Goal: Task Accomplishment & Management: Manage account settings

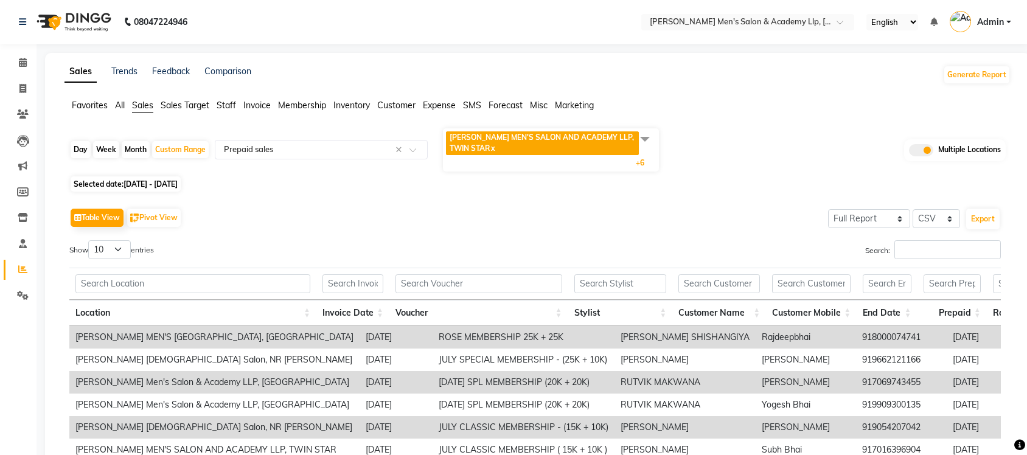
select select "full_report"
select select "csv"
click at [19, 96] on link "Invoice" at bounding box center [18, 89] width 29 height 20
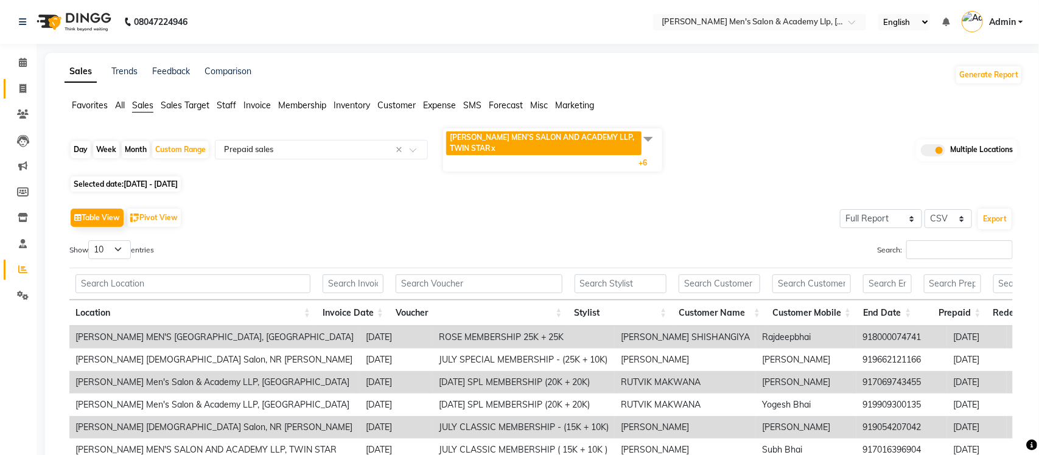
select select "service"
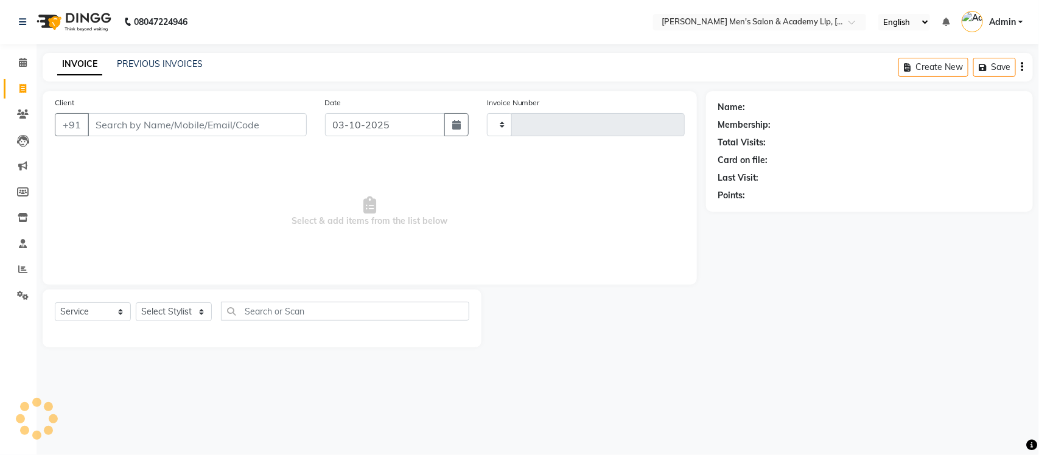
click at [174, 69] on div "PREVIOUS INVOICES" at bounding box center [160, 64] width 86 height 13
type input "6868"
select select "8248"
select select "membership"
click at [171, 67] on link "PREVIOUS INVOICES" at bounding box center [160, 63] width 86 height 11
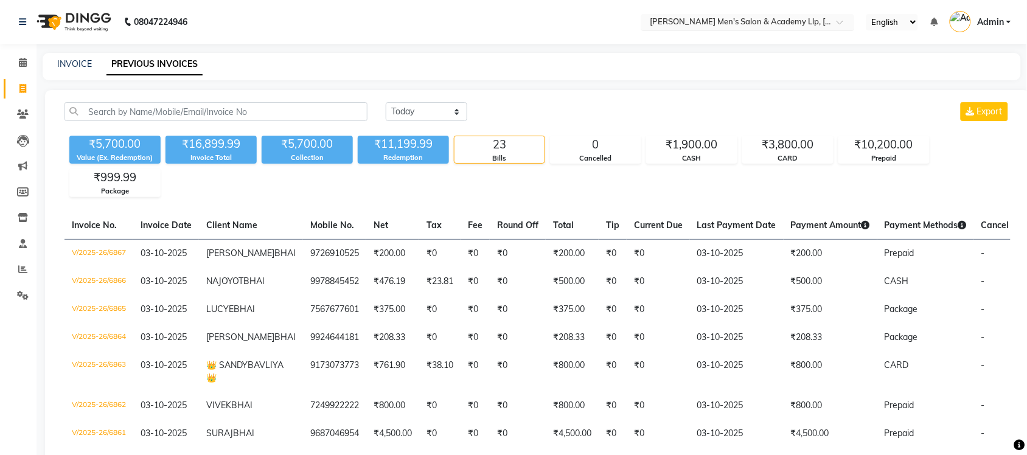
click at [756, 23] on input "text" at bounding box center [735, 23] width 176 height 12
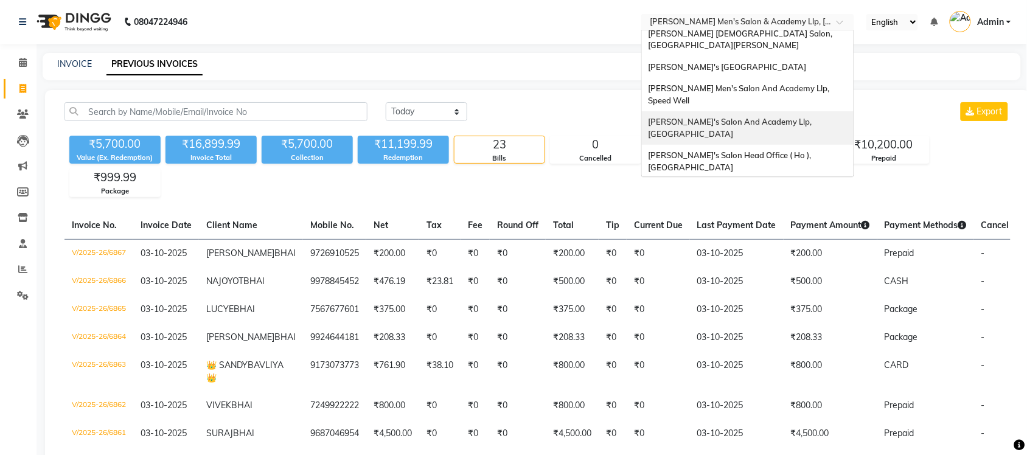
scroll to position [40, 0]
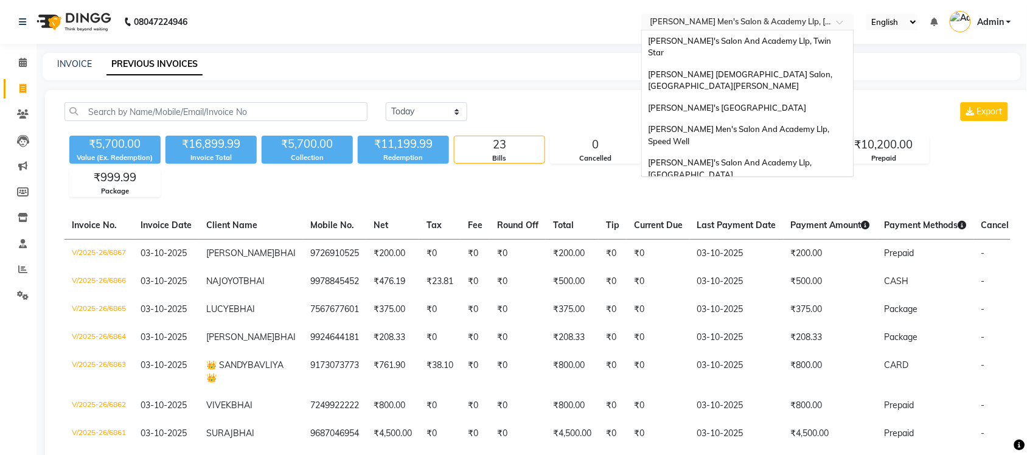
click at [817, 21] on input "text" at bounding box center [735, 23] width 176 height 12
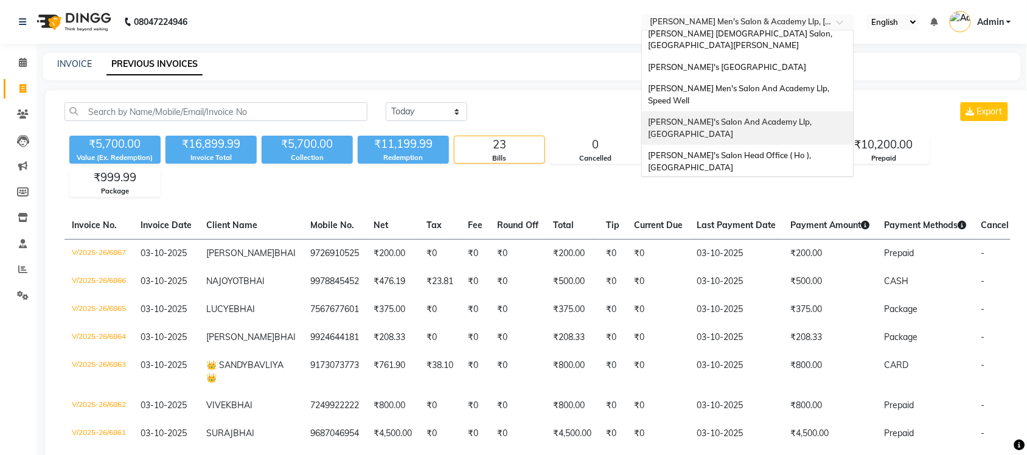
click at [801, 117] on span "[PERSON_NAME]'s Salon And Academy Llp, [GEOGRAPHIC_DATA]" at bounding box center [731, 128] width 166 height 22
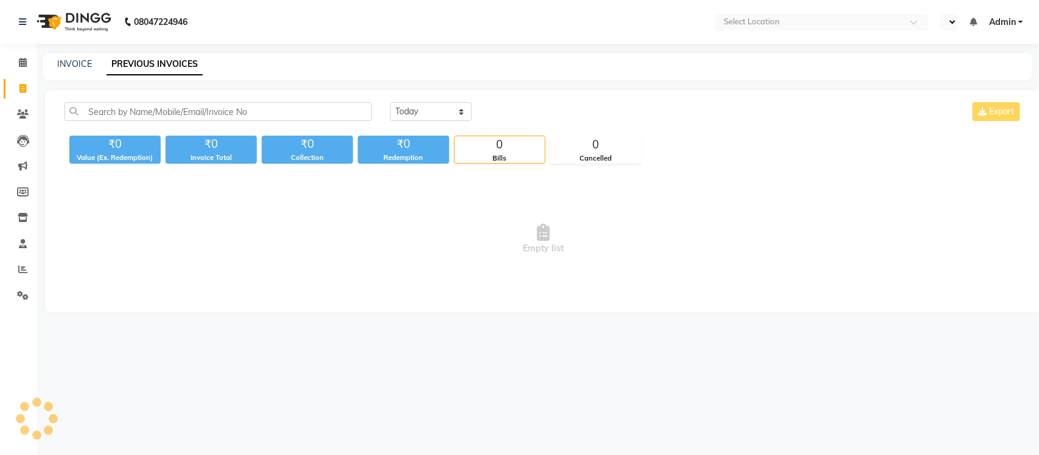
select select "en"
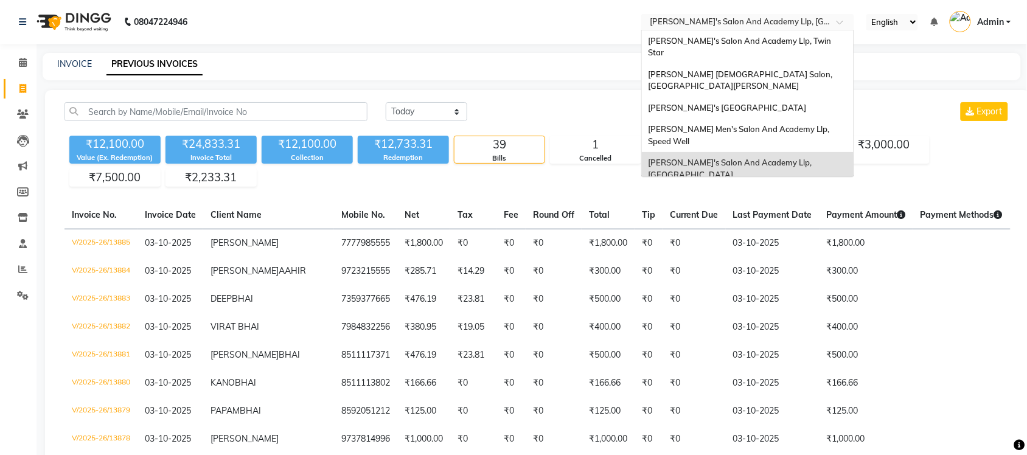
click at [785, 16] on div "× Sandy Men's Salon And Academy Llp, University Road" at bounding box center [741, 22] width 183 height 12
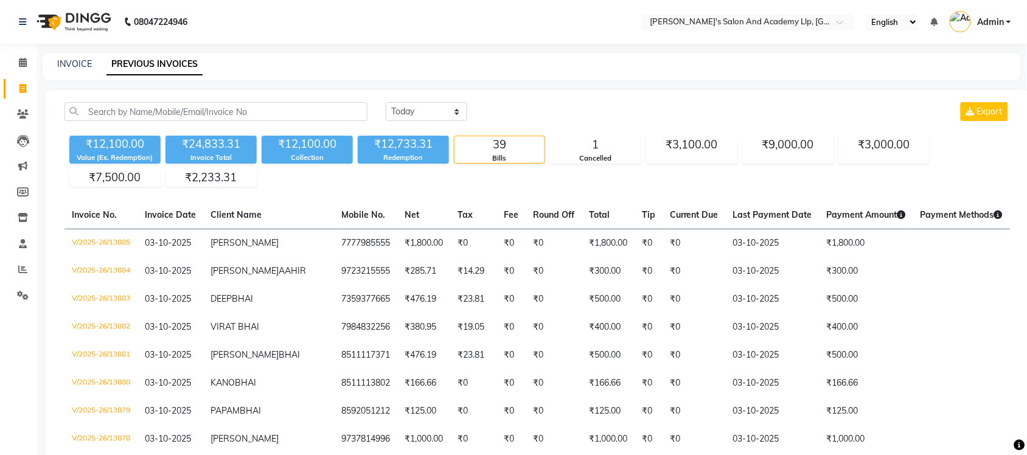
click at [741, 20] on input "text" at bounding box center [735, 23] width 176 height 12
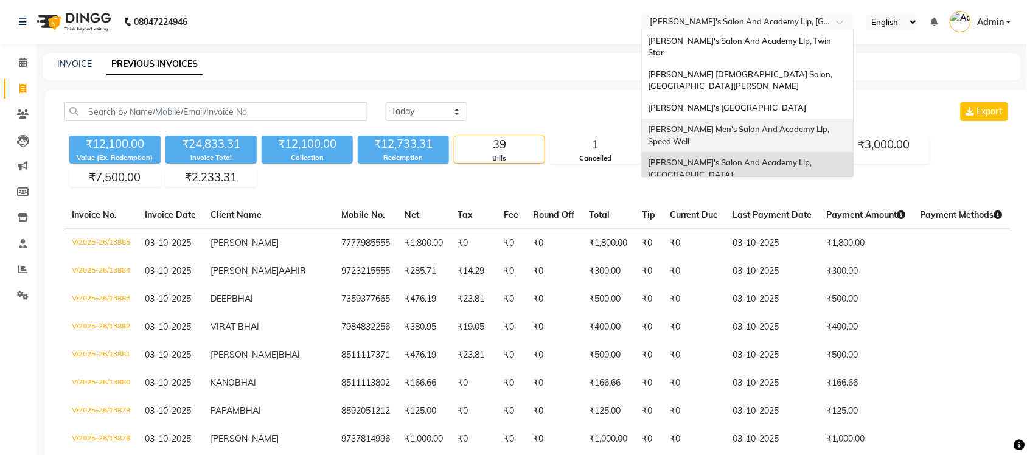
click at [765, 124] on span "[PERSON_NAME] Men's Salon And Academy Llp, Speed Well" at bounding box center [739, 135] width 183 height 22
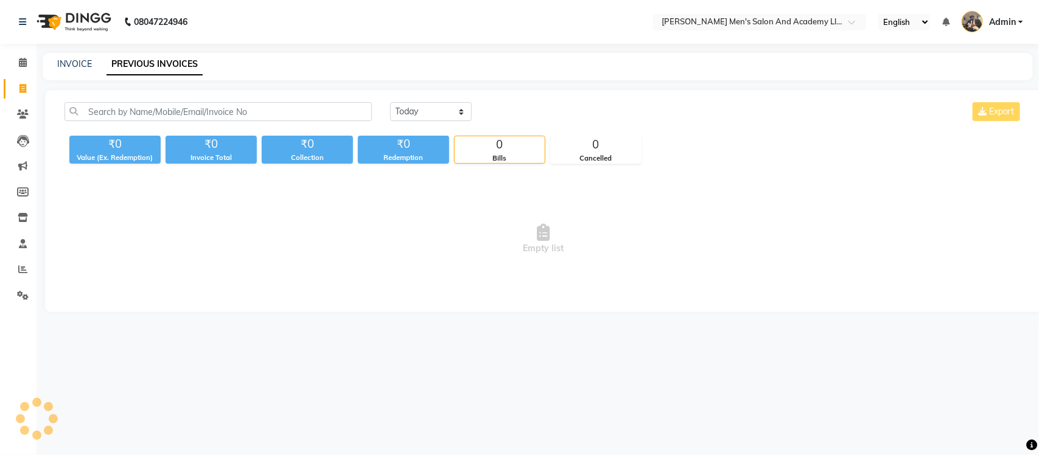
select select "en"
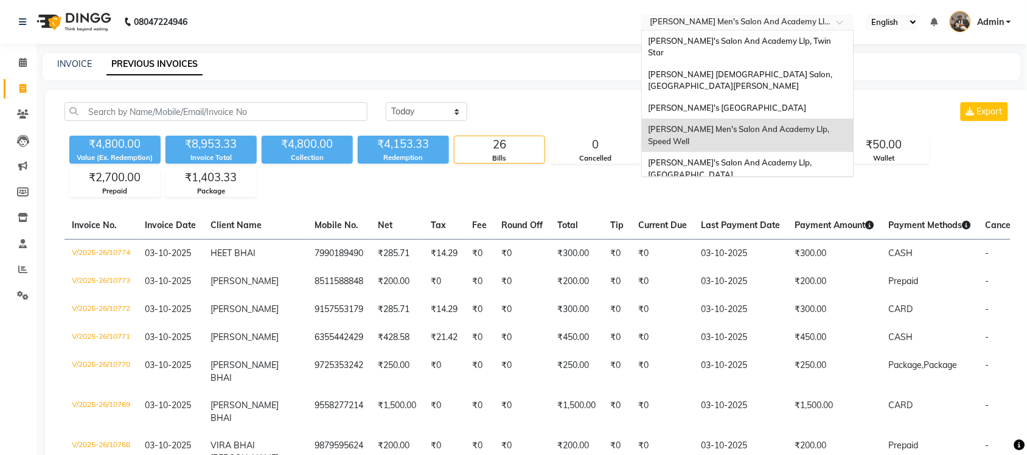
click at [820, 17] on input "text" at bounding box center [735, 23] width 176 height 12
click at [806, 103] on span "[PERSON_NAME]'s [GEOGRAPHIC_DATA]" at bounding box center [727, 108] width 158 height 10
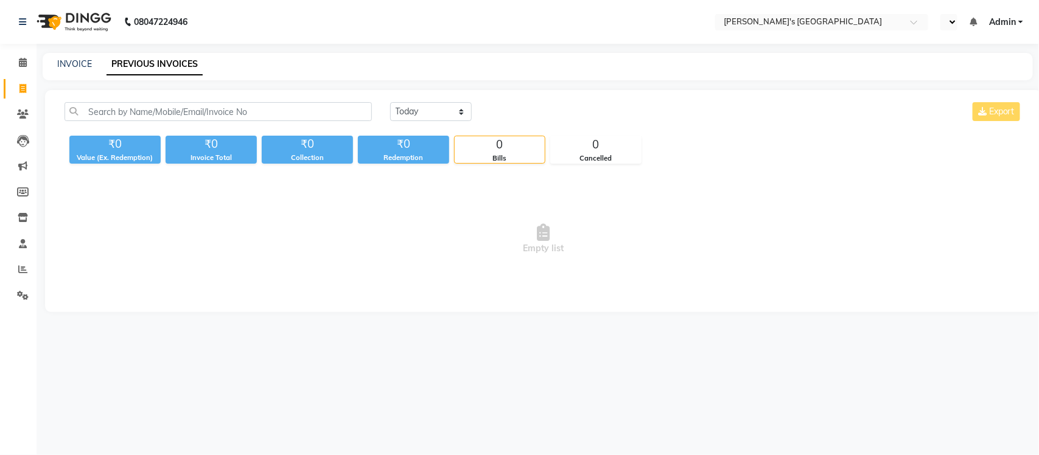
select select "en"
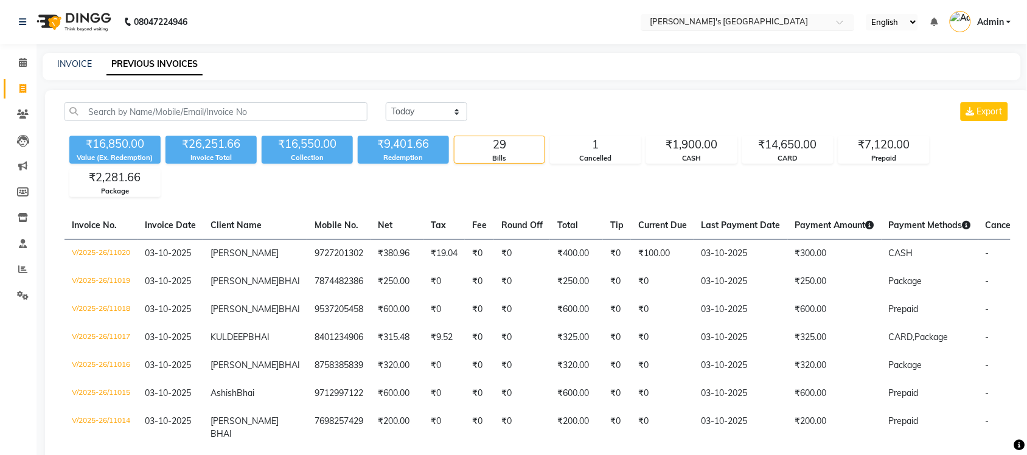
click at [728, 25] on input "text" at bounding box center [735, 23] width 176 height 12
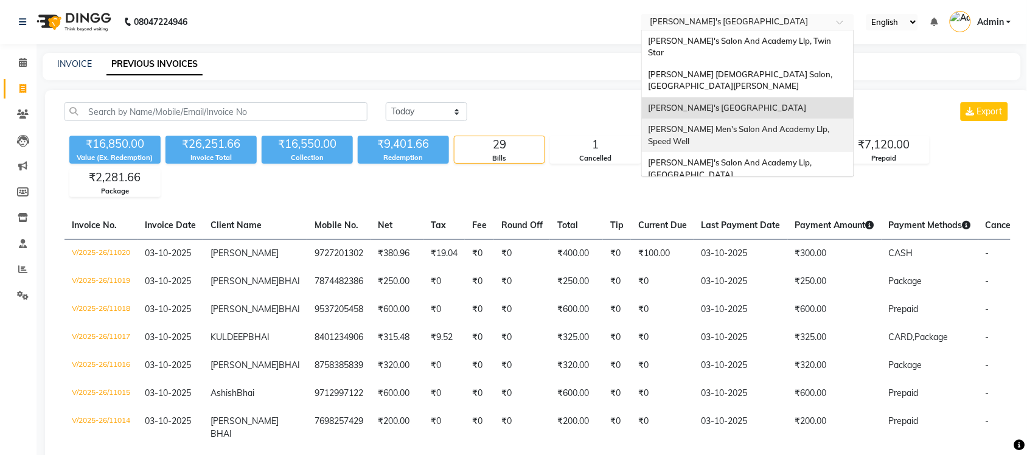
click at [772, 119] on div "[PERSON_NAME] Men's Salon And Academy Llp, Speed Well" at bounding box center [748, 135] width 212 height 33
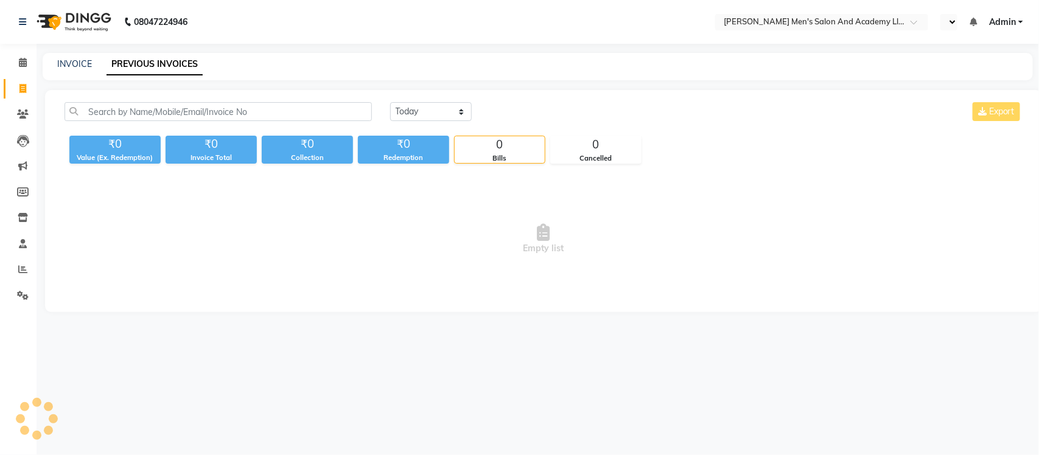
select select "en"
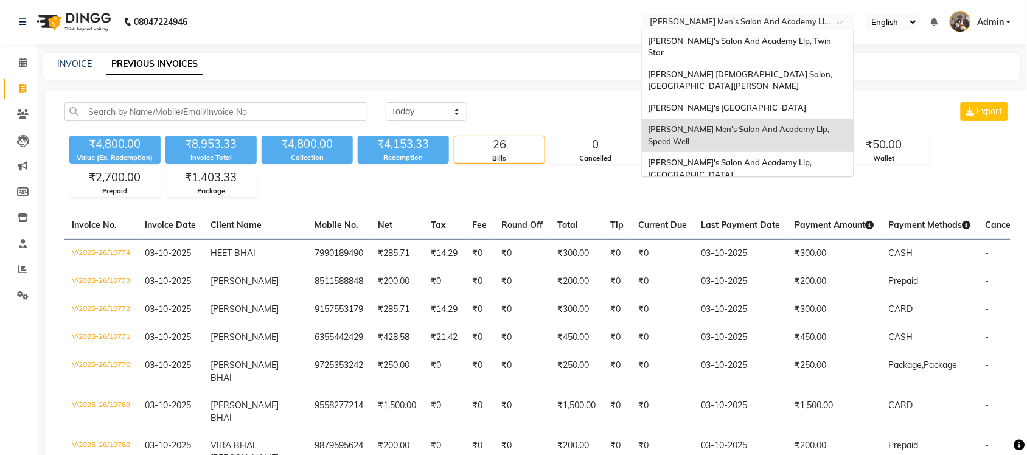
click at [764, 18] on input "text" at bounding box center [735, 23] width 176 height 12
click at [786, 103] on span "Sandy Men's Salon And Academy Llp, Mavdi Main Road" at bounding box center [727, 108] width 158 height 10
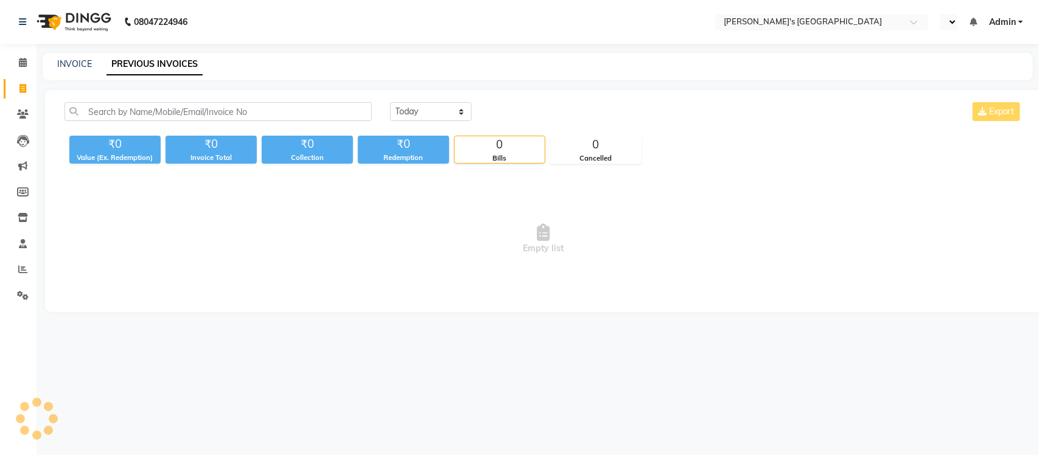
select select "en"
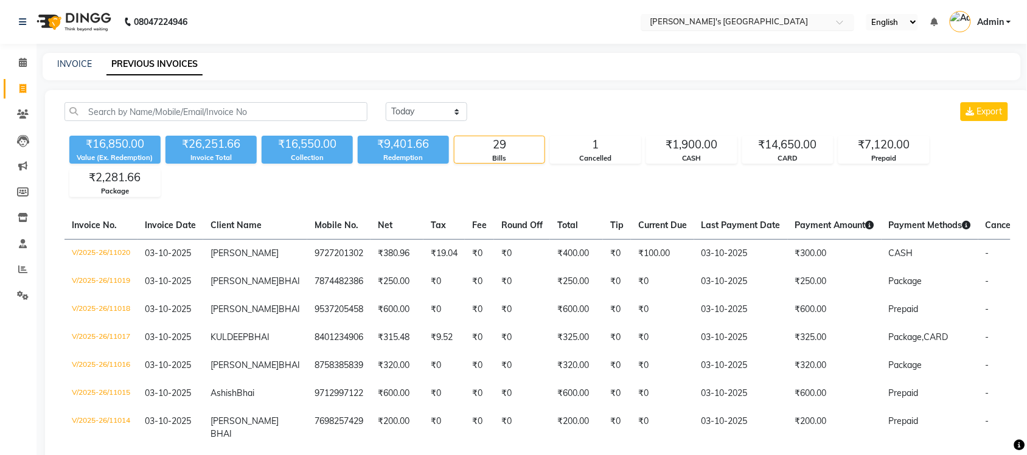
click at [746, 17] on input "text" at bounding box center [735, 23] width 176 height 12
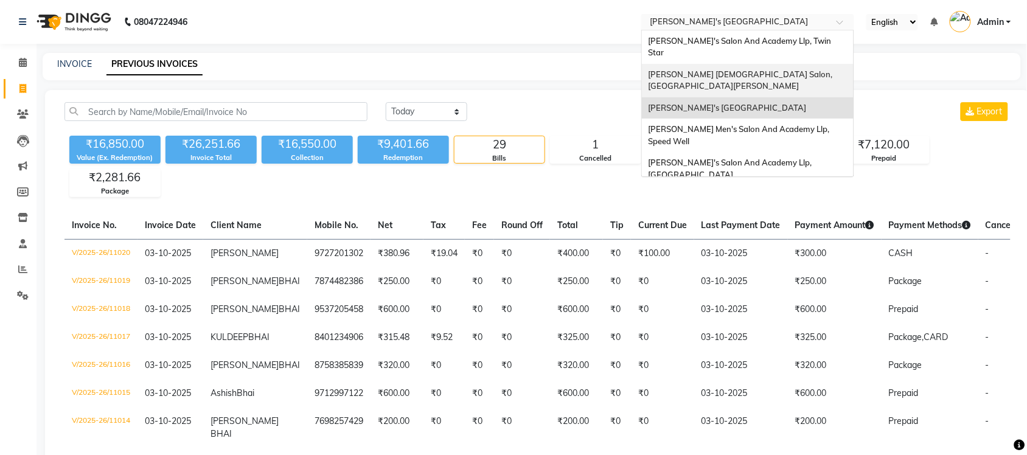
click at [756, 69] on span "[PERSON_NAME] [DEMOGRAPHIC_DATA] Salon, [GEOGRAPHIC_DATA][PERSON_NAME]" at bounding box center [741, 80] width 186 height 22
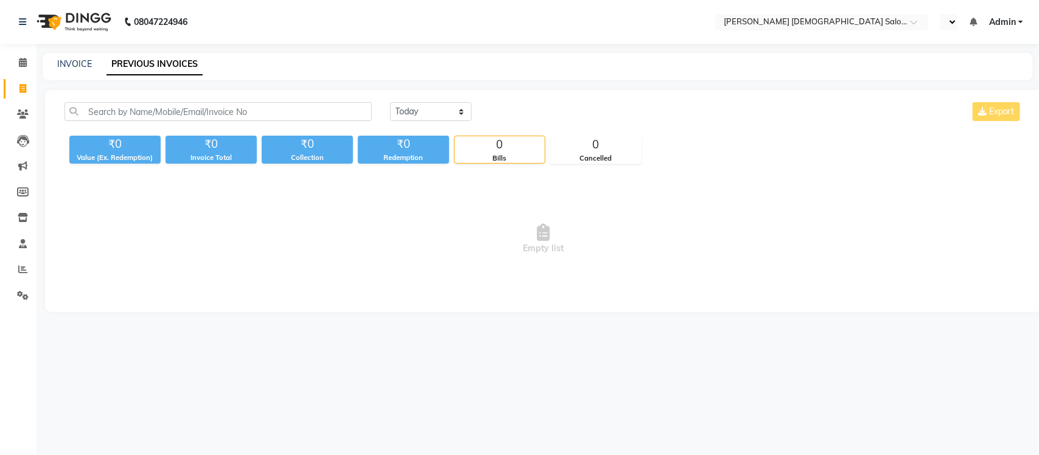
select select "en"
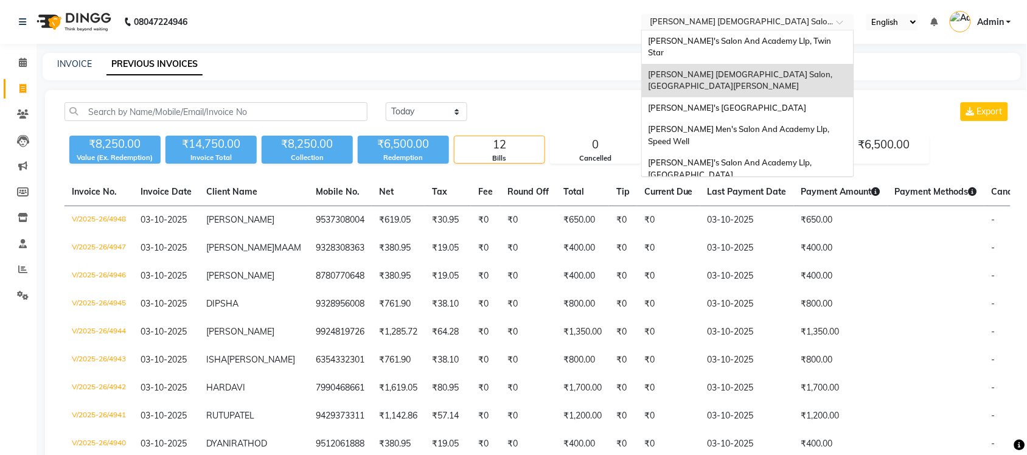
click at [769, 19] on input "text" at bounding box center [735, 23] width 176 height 12
click at [769, 40] on span "[PERSON_NAME]'s Salon And Academy Llp, Twin Star" at bounding box center [740, 47] width 185 height 22
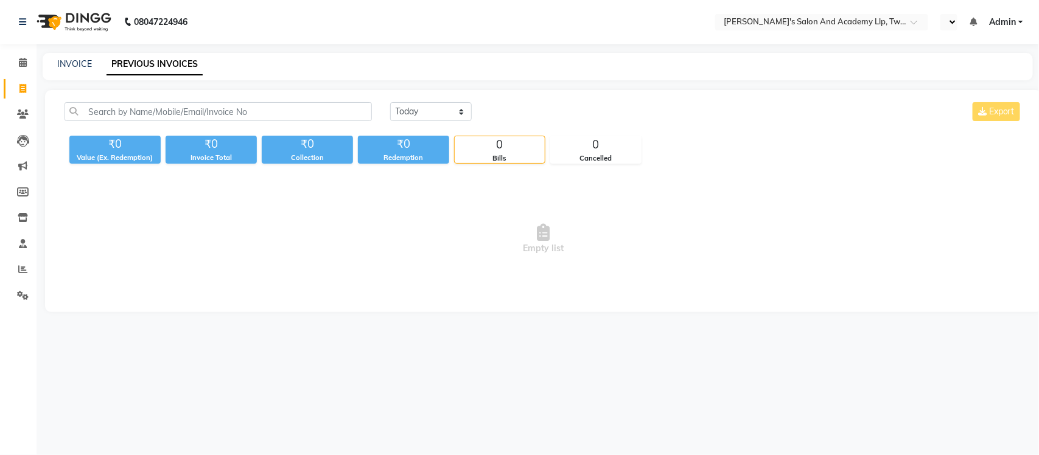
select select "en"
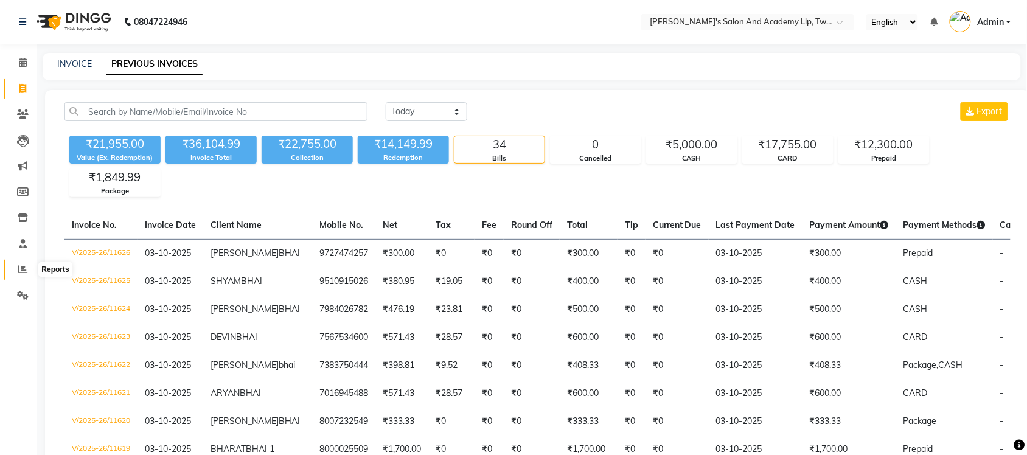
click at [18, 273] on icon at bounding box center [22, 269] width 9 height 9
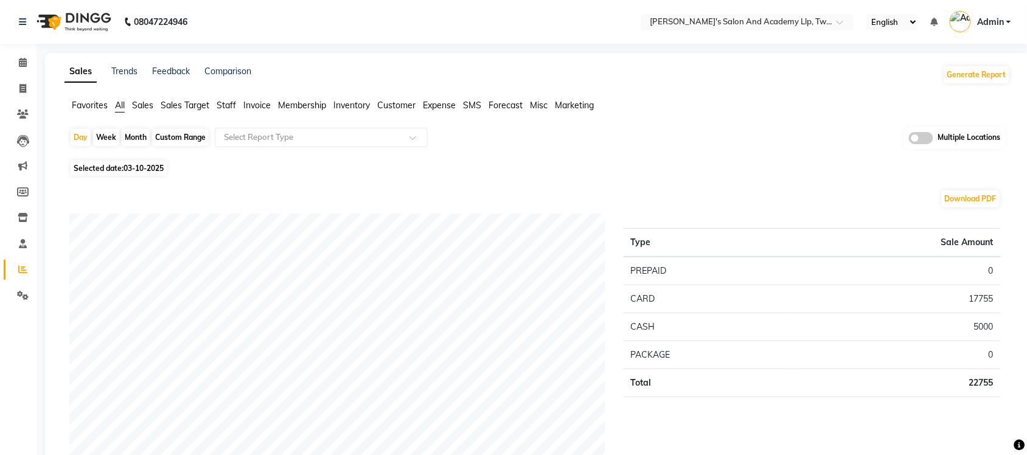
click at [926, 134] on span at bounding box center [921, 138] width 24 height 12
click at [909, 140] on input "checkbox" at bounding box center [909, 140] width 0 height 0
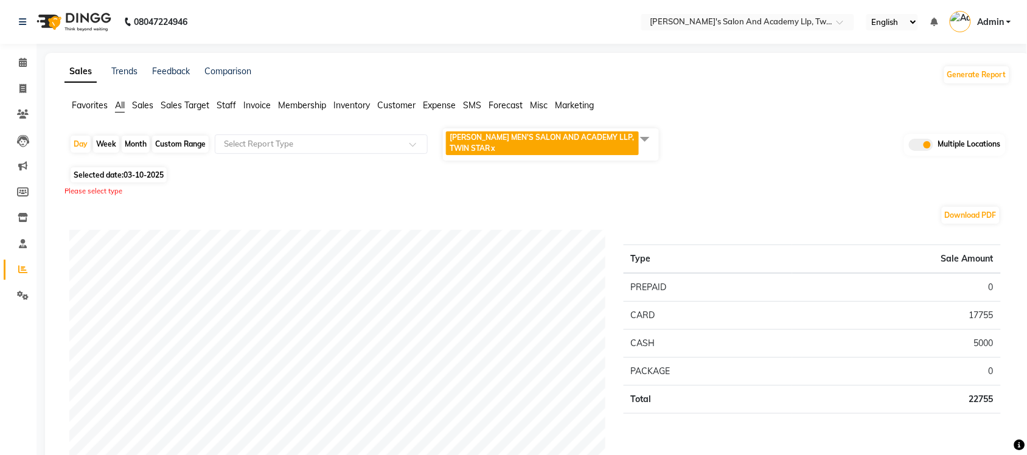
click at [637, 140] on span at bounding box center [645, 138] width 24 height 23
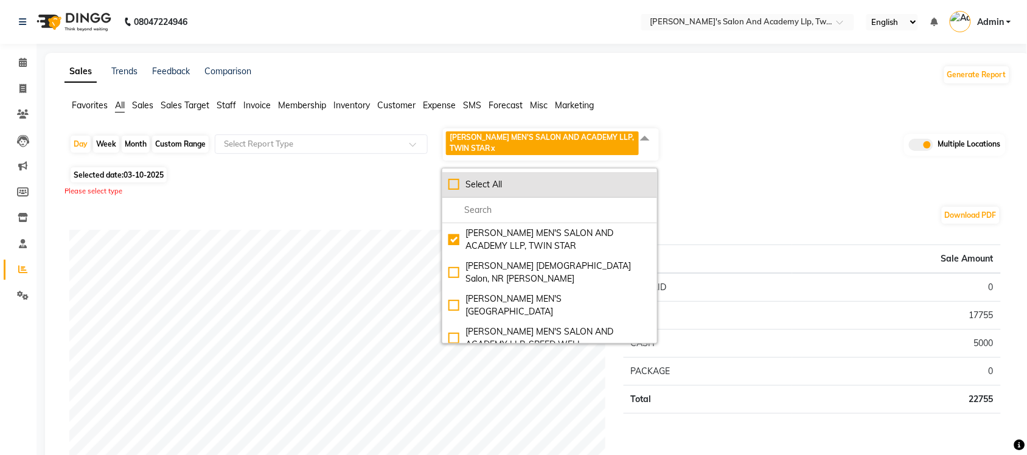
click at [460, 178] on div "Select All" at bounding box center [549, 184] width 203 height 13
checkbox input "true"
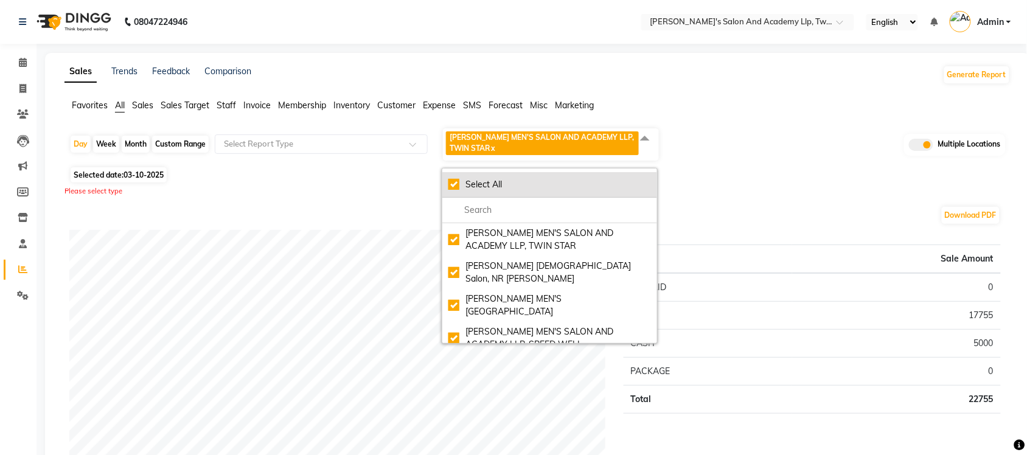
checkbox input "true"
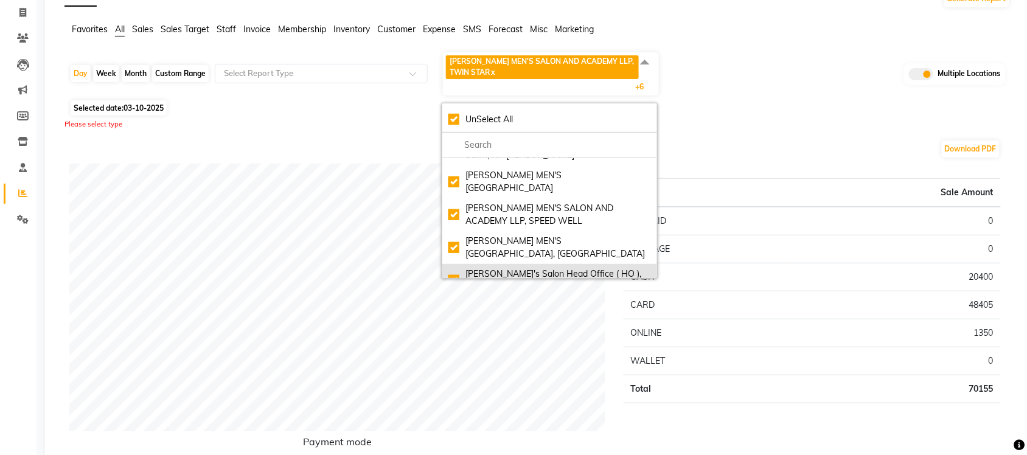
scroll to position [21, 0]
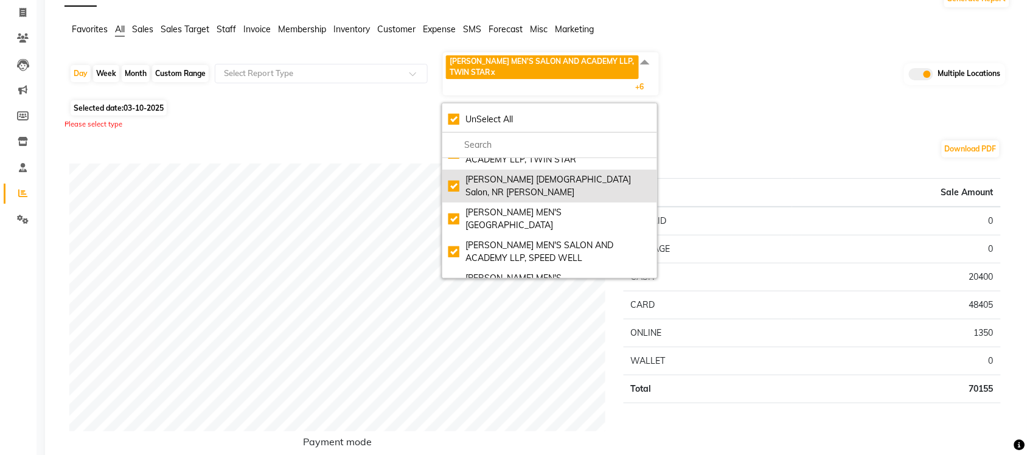
click at [450, 183] on div "Elaine Ladies Salon, NR Balaji Hall" at bounding box center [549, 186] width 203 height 26
checkbox input "false"
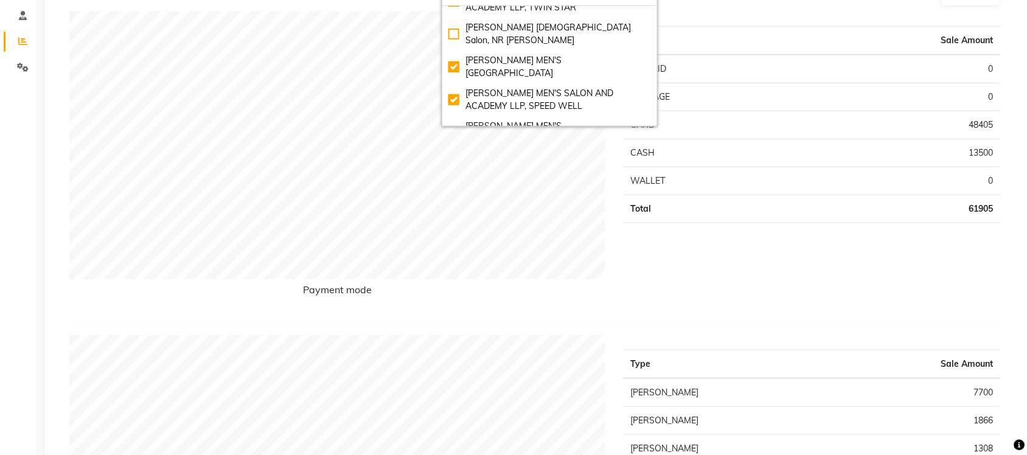
scroll to position [0, 0]
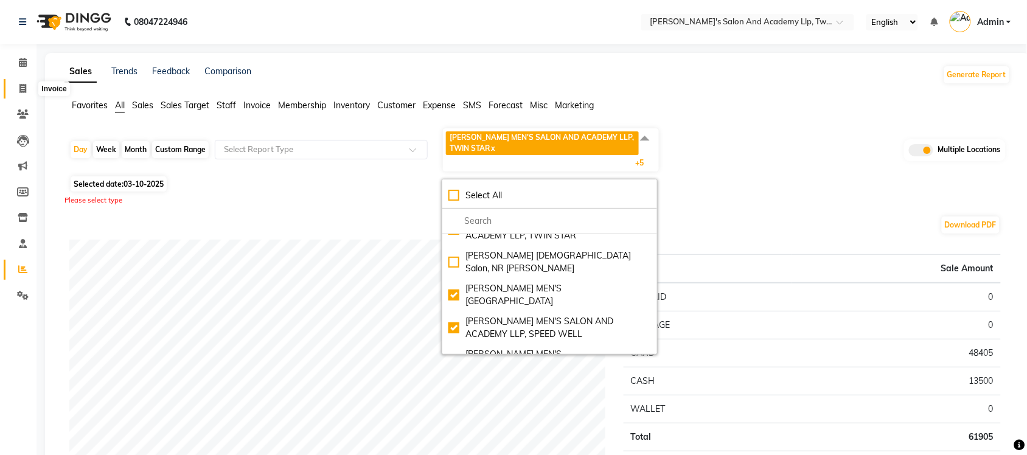
drag, startPoint x: 13, startPoint y: 86, endPoint x: 63, endPoint y: 92, distance: 49.7
click at [13, 86] on span at bounding box center [22, 89] width 21 height 14
select select "service"
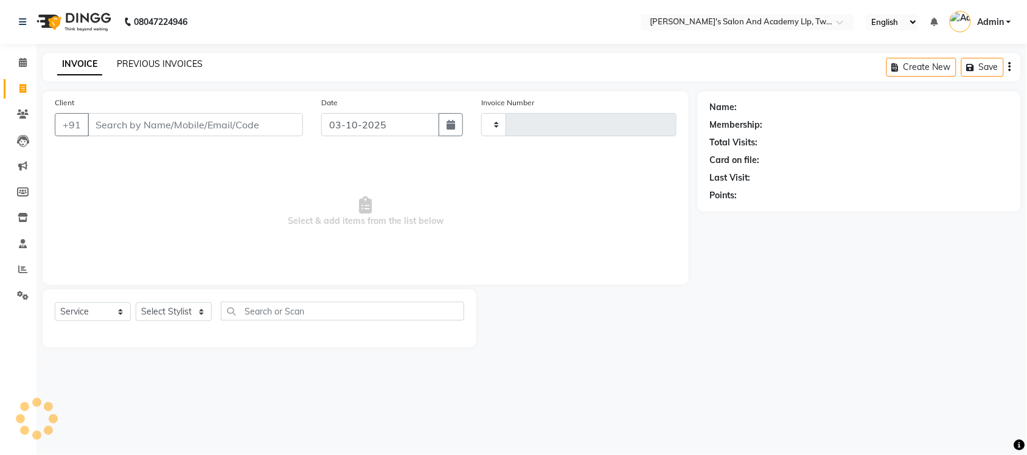
type input "11627"
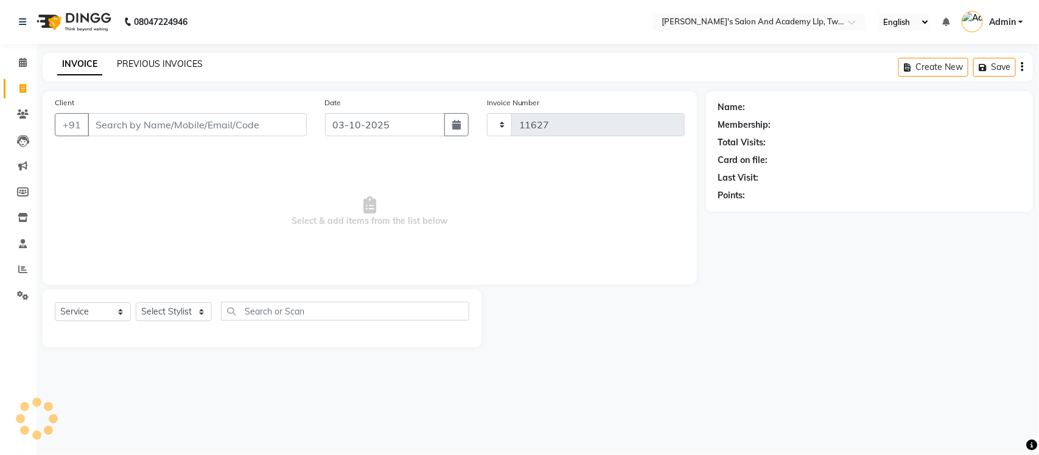
select select "6985"
click at [148, 62] on link "PREVIOUS INVOICES" at bounding box center [160, 63] width 86 height 11
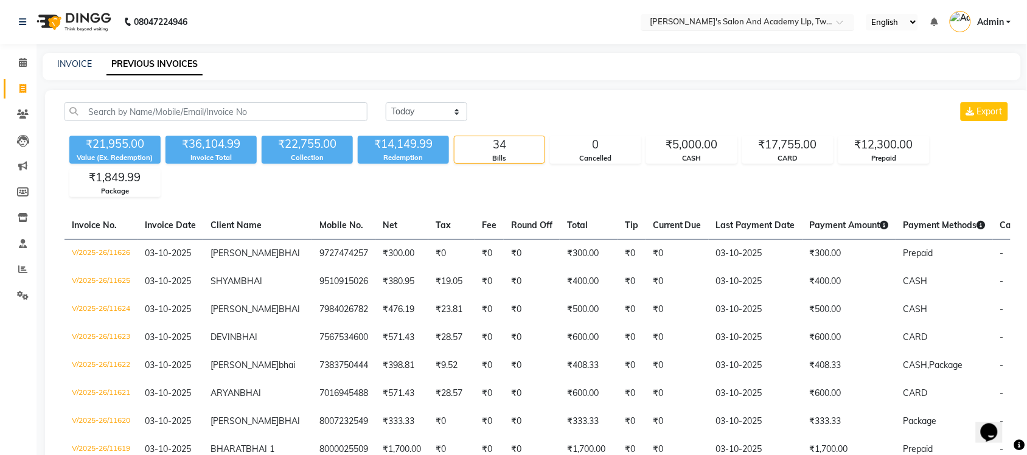
click at [798, 25] on input "text" at bounding box center [735, 23] width 176 height 12
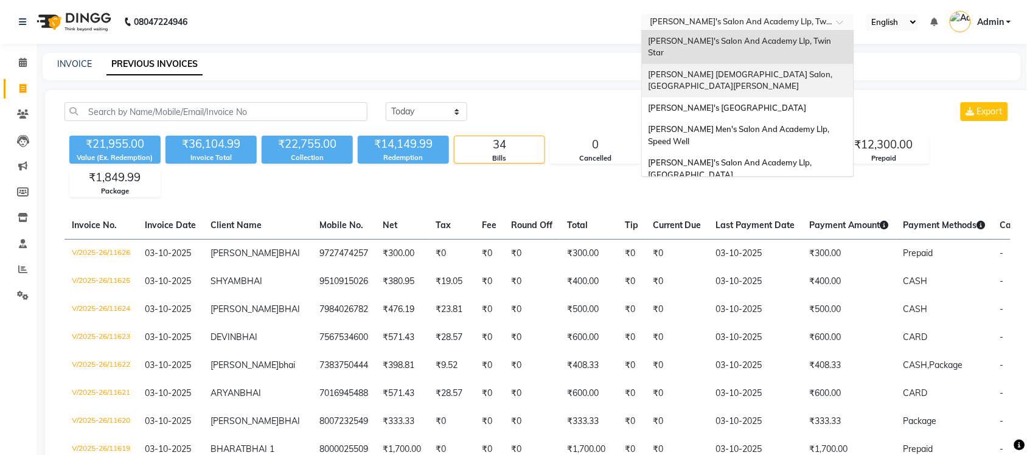
click at [799, 64] on div "[PERSON_NAME] [DEMOGRAPHIC_DATA] Salon, [GEOGRAPHIC_DATA][PERSON_NAME]" at bounding box center [748, 80] width 212 height 33
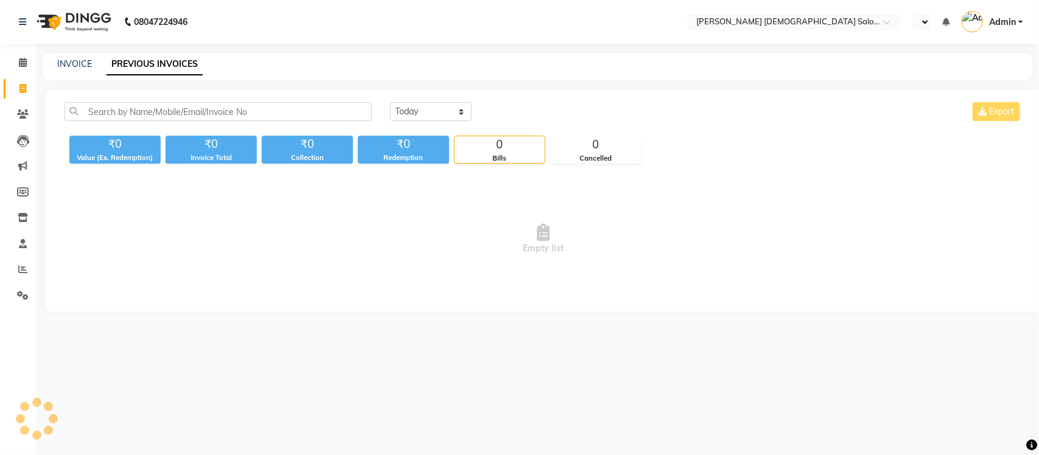
select select "en"
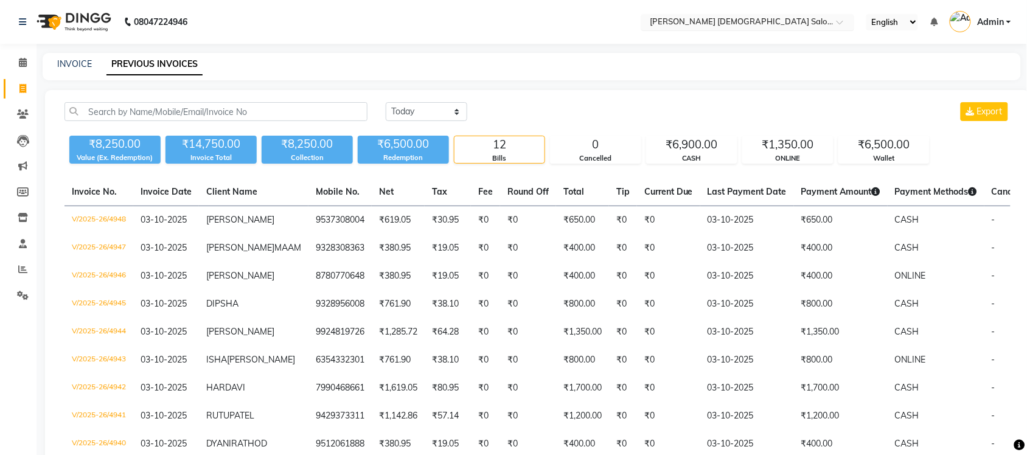
click at [770, 23] on input "text" at bounding box center [735, 23] width 176 height 12
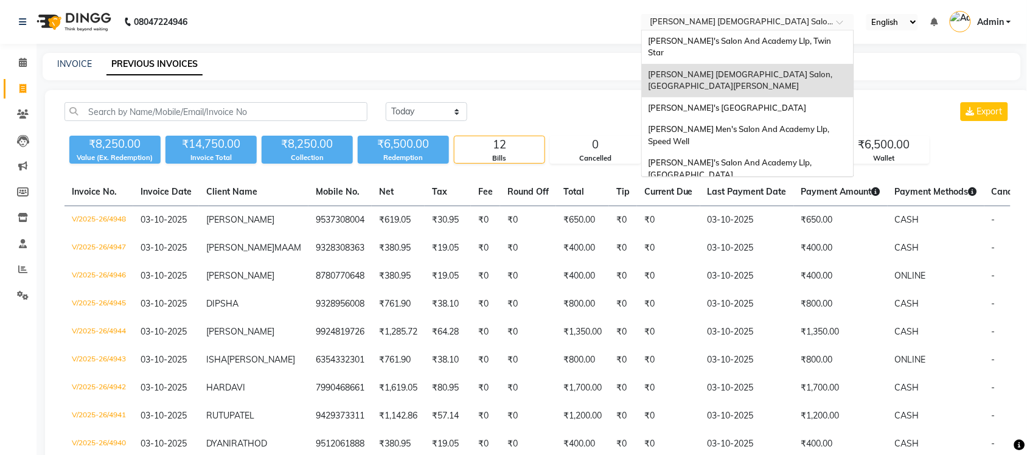
scroll to position [40, 0]
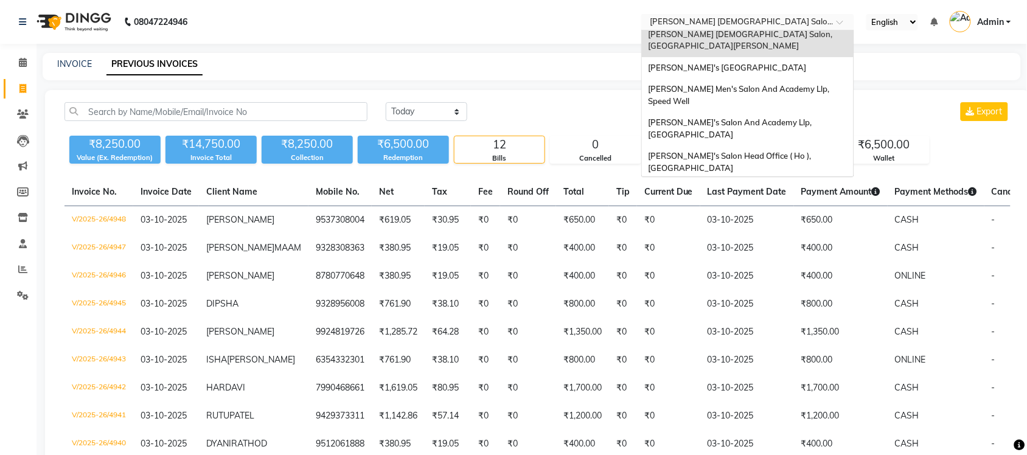
click at [803, 179] on div "[PERSON_NAME] Men's Salon & Academy Llp, [GEOGRAPHIC_DATA]" at bounding box center [748, 195] width 212 height 33
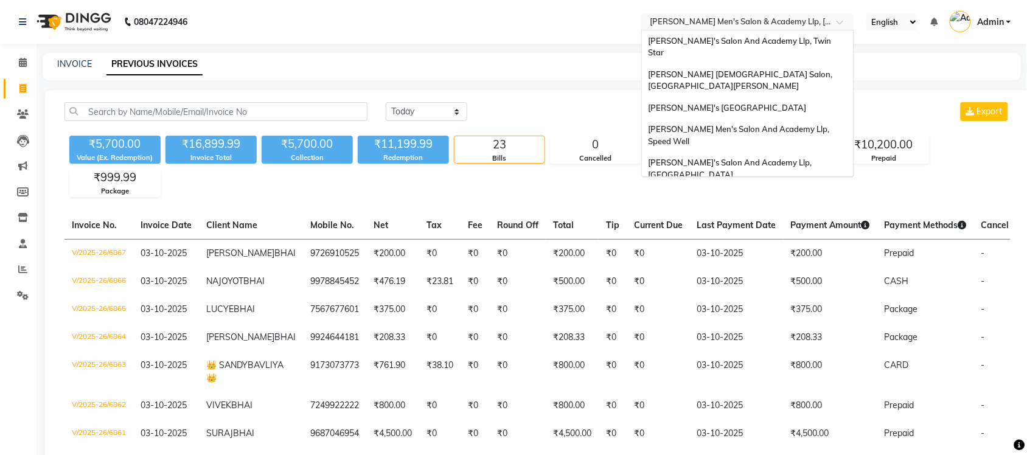
click at [804, 23] on input "text" at bounding box center [735, 23] width 176 height 12
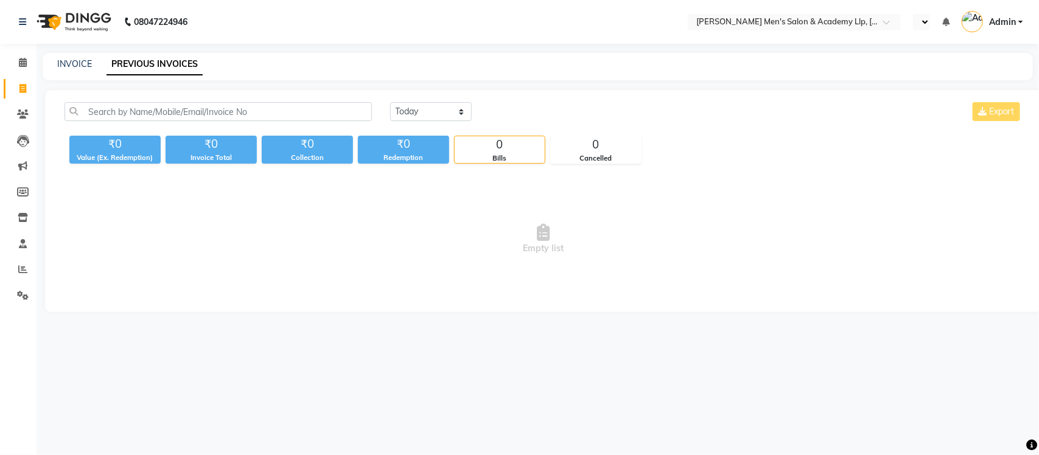
select select "en"
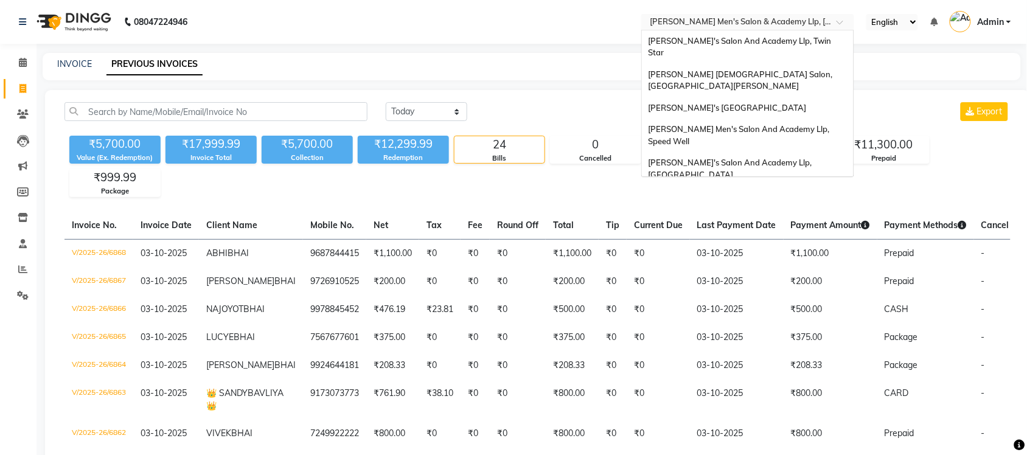
click at [814, 23] on input "text" at bounding box center [735, 23] width 176 height 12
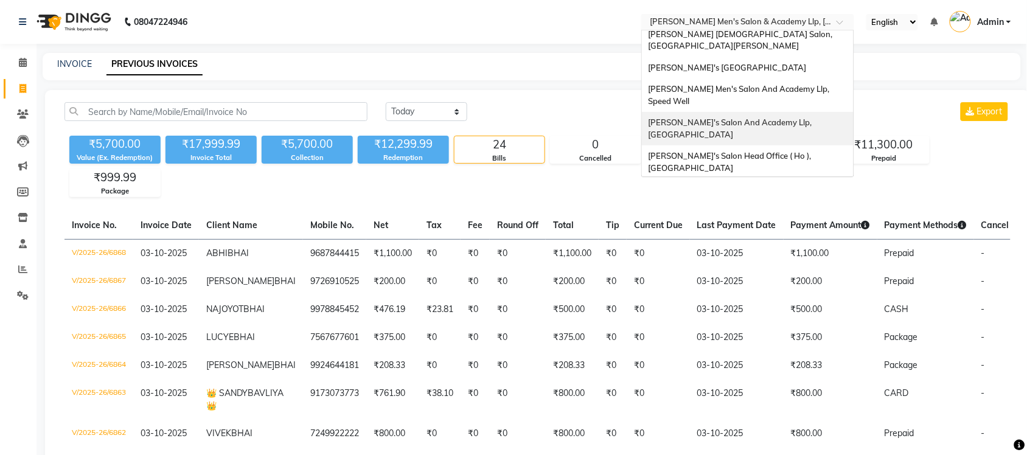
click at [797, 117] on span "[PERSON_NAME]'s Salon And Academy Llp, [GEOGRAPHIC_DATA]" at bounding box center [731, 128] width 166 height 22
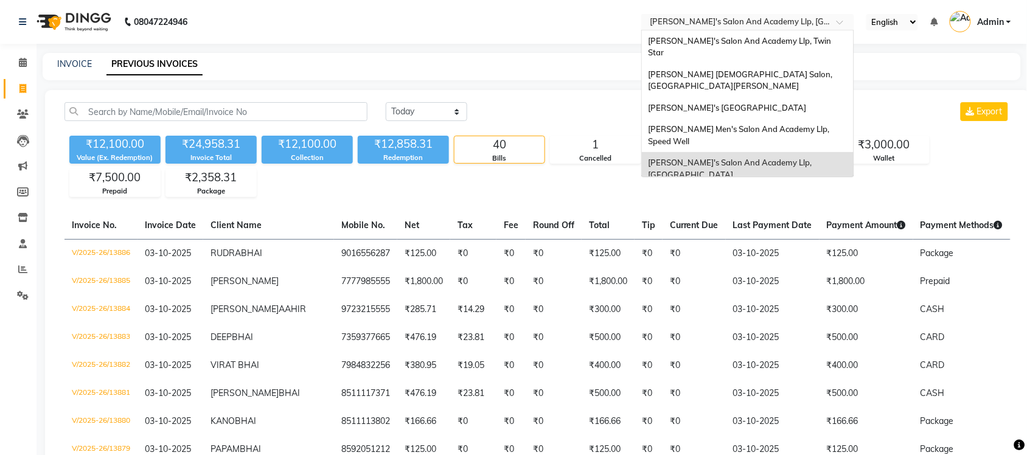
click at [787, 21] on input "text" at bounding box center [735, 23] width 176 height 12
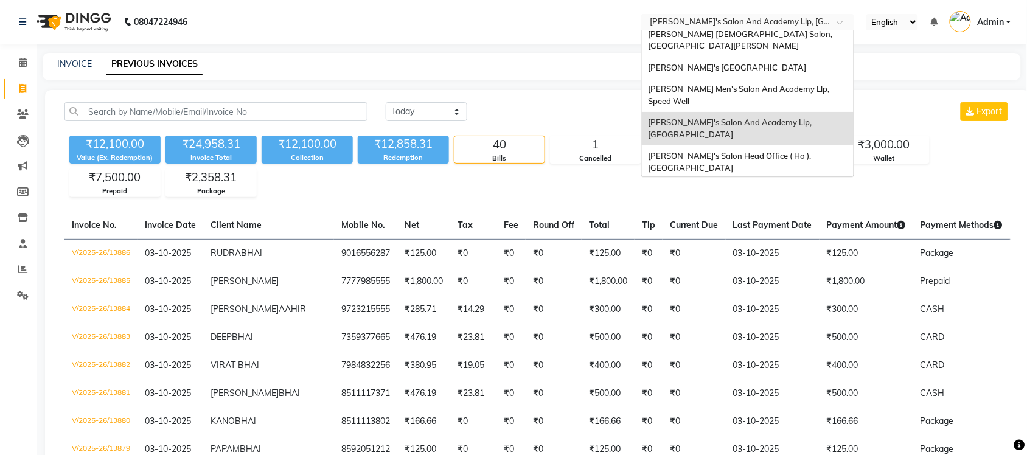
click at [755, 179] on div "[PERSON_NAME] Men's Salon & Academy Llp, [GEOGRAPHIC_DATA]" at bounding box center [748, 195] width 212 height 33
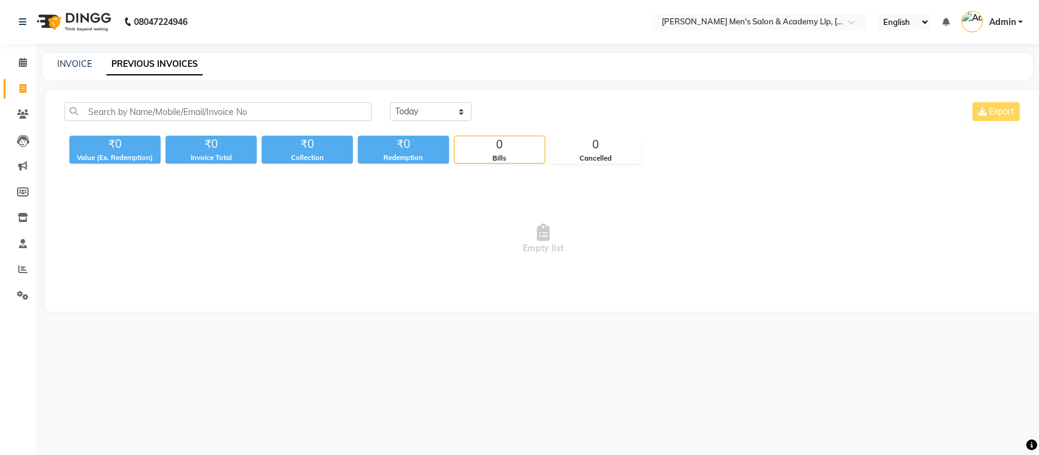
select select "en"
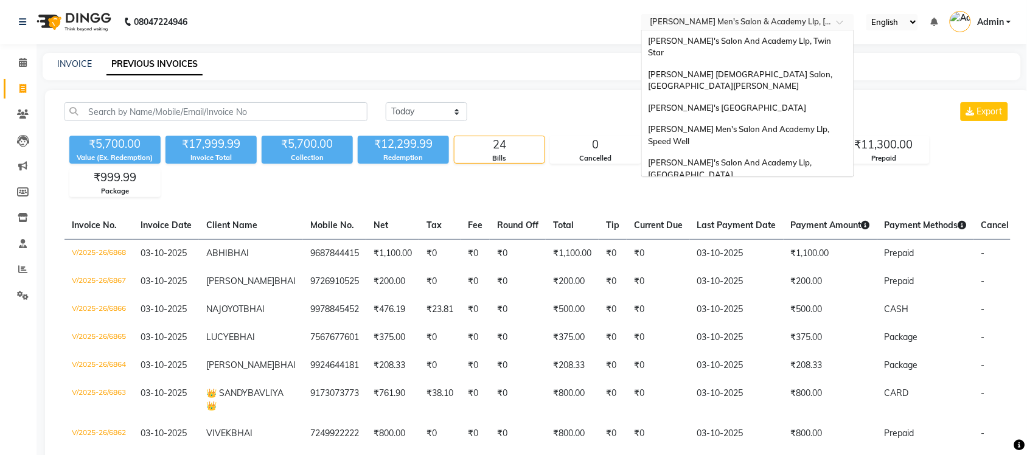
click at [776, 23] on input "text" at bounding box center [735, 23] width 176 height 12
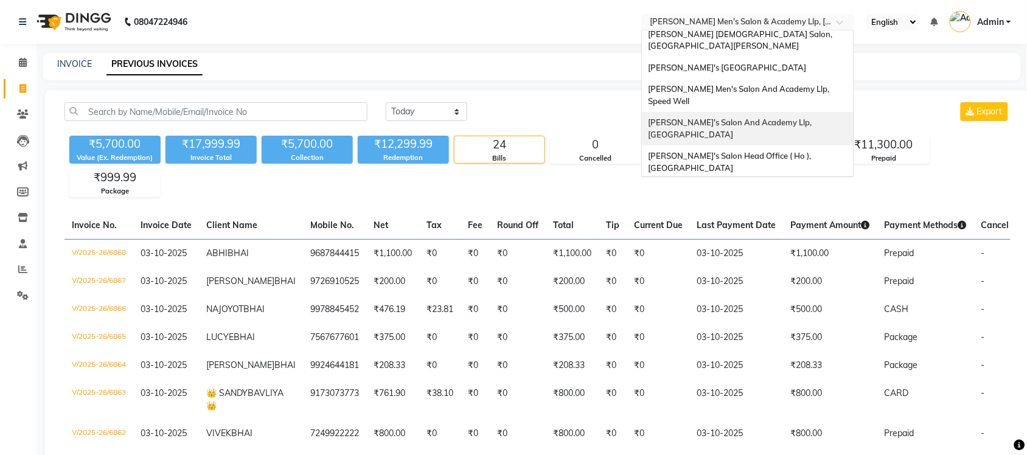
click at [772, 117] on span "Sandy Men's Salon And Academy Llp, University Road" at bounding box center [731, 128] width 166 height 22
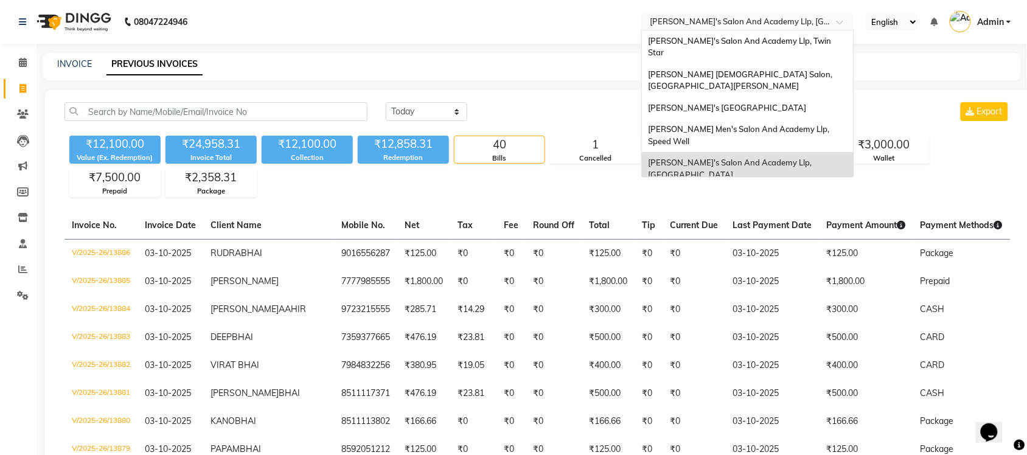
click at [843, 26] on span at bounding box center [844, 25] width 15 height 12
click at [815, 124] on span "[PERSON_NAME] Men's Salon And Academy Llp, Speed Well" at bounding box center [739, 135] width 183 height 22
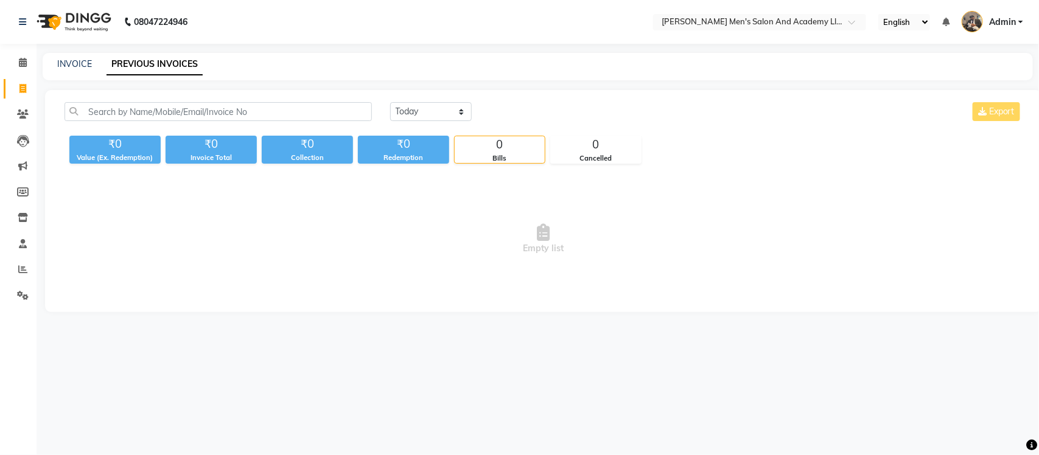
select select "en"
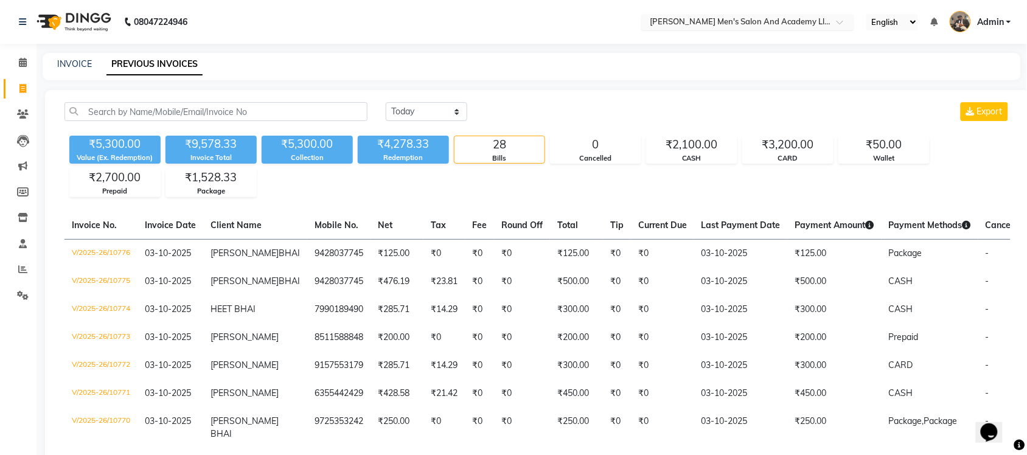
click at [796, 29] on ng-select "Select Location × Sandy Men's Salon And Academy Llp, Speed Well" at bounding box center [747, 22] width 213 height 16
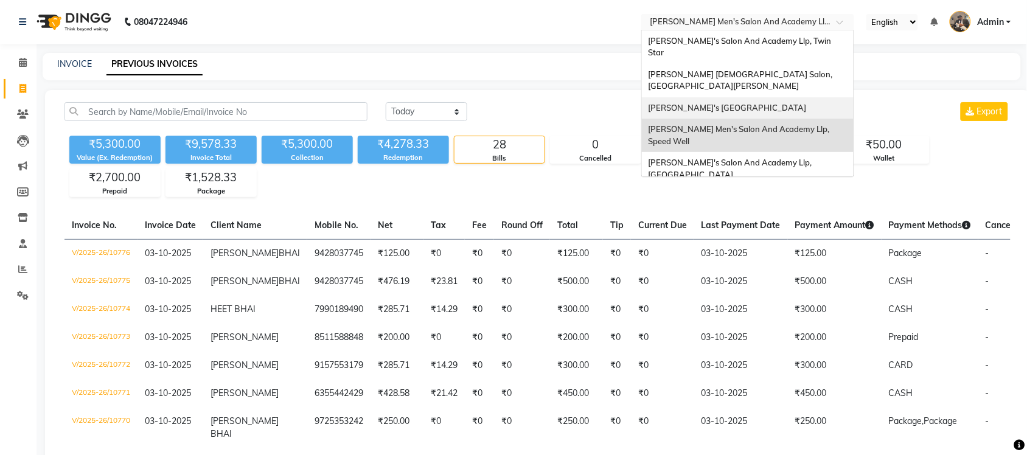
click at [784, 103] on span "[PERSON_NAME]'s [GEOGRAPHIC_DATA]" at bounding box center [727, 108] width 158 height 10
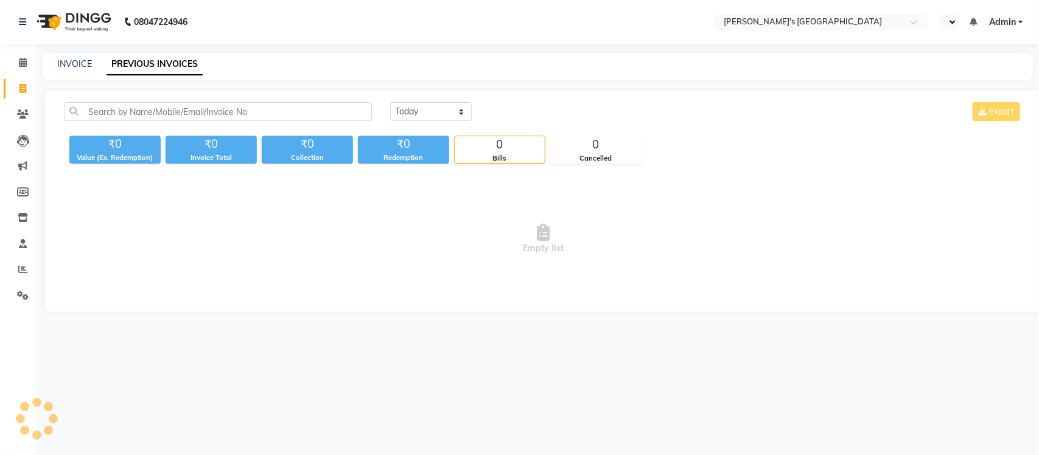
select select "en"
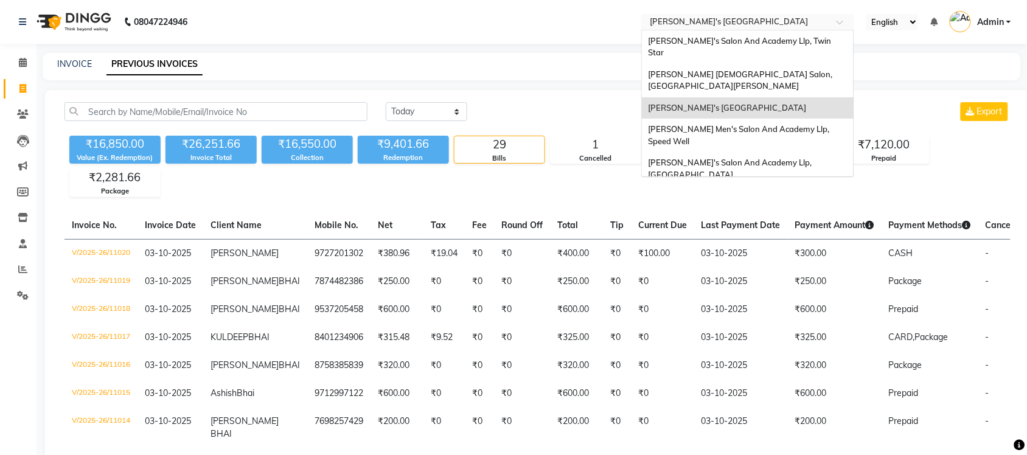
click at [817, 20] on input "text" at bounding box center [735, 23] width 176 height 12
click at [795, 70] on div "[PERSON_NAME] [DEMOGRAPHIC_DATA] Salon, [GEOGRAPHIC_DATA][PERSON_NAME]" at bounding box center [748, 80] width 212 height 33
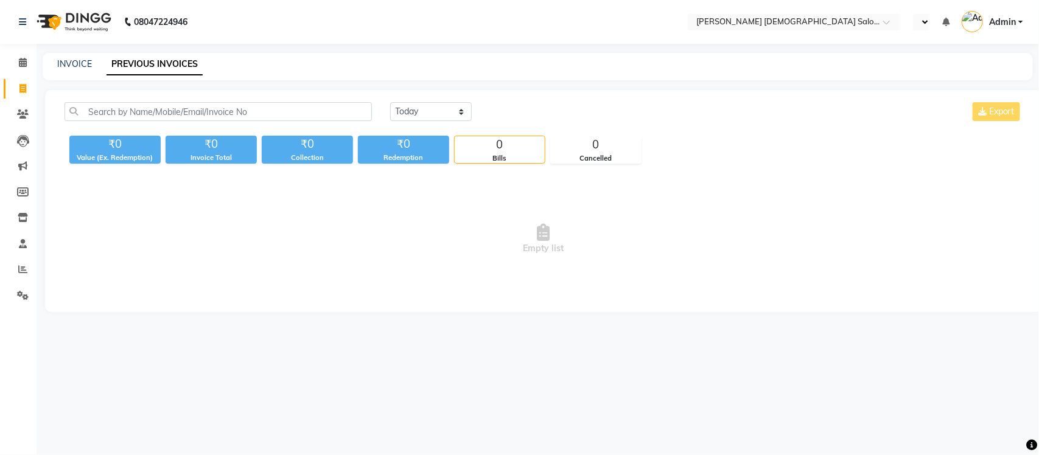
select select "en"
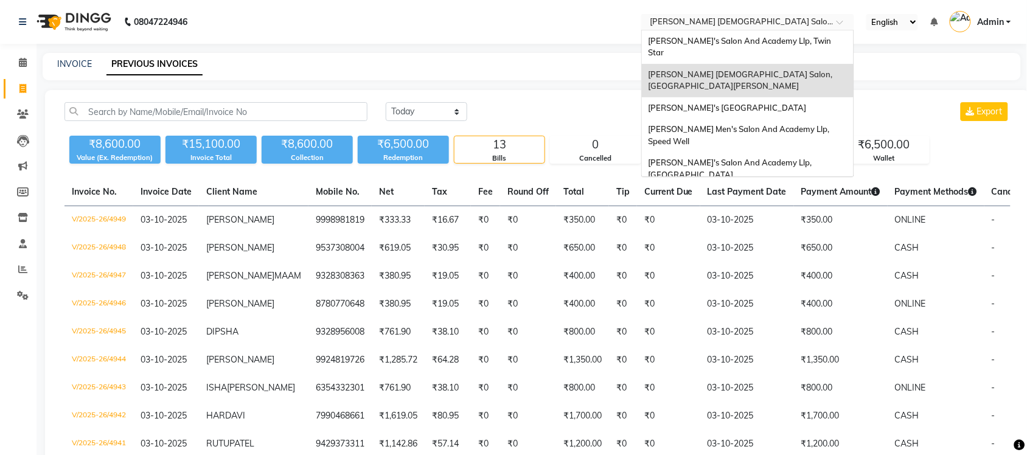
click at [789, 26] on input "text" at bounding box center [735, 23] width 176 height 12
click at [777, 43] on span "[PERSON_NAME]'s Salon And Academy Llp, Twin Star" at bounding box center [740, 47] width 185 height 22
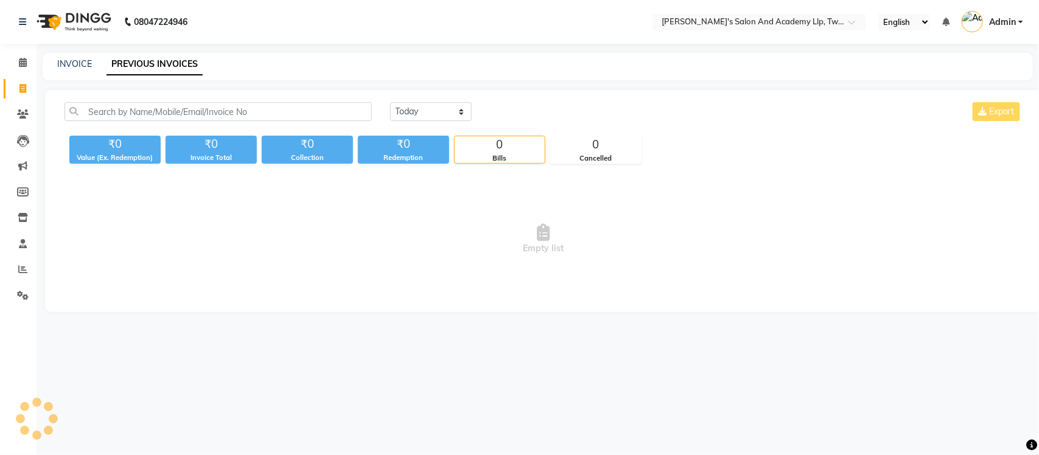
select select "en"
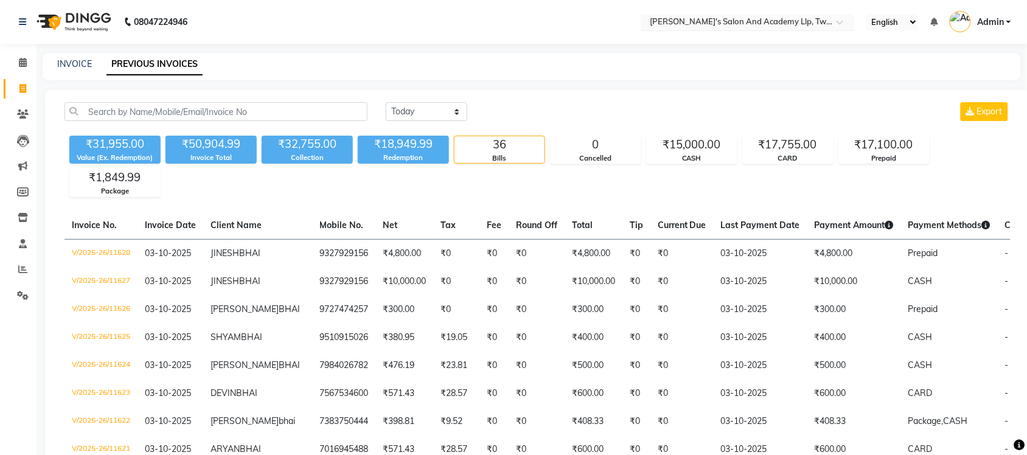
click at [829, 25] on div at bounding box center [747, 23] width 213 height 12
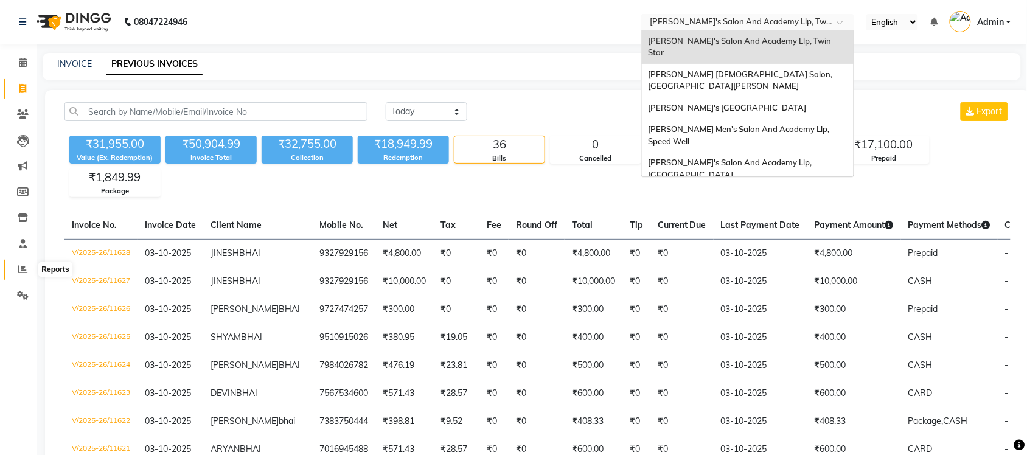
drag, startPoint x: 17, startPoint y: 269, endPoint x: 35, endPoint y: 256, distance: 21.8
click at [18, 269] on icon at bounding box center [22, 269] width 9 height 9
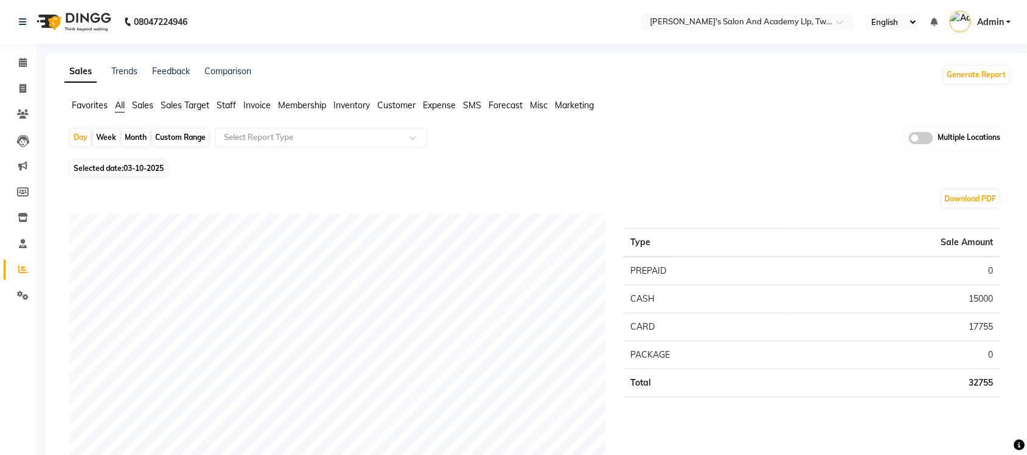
click at [149, 108] on span "Sales" at bounding box center [142, 105] width 21 height 11
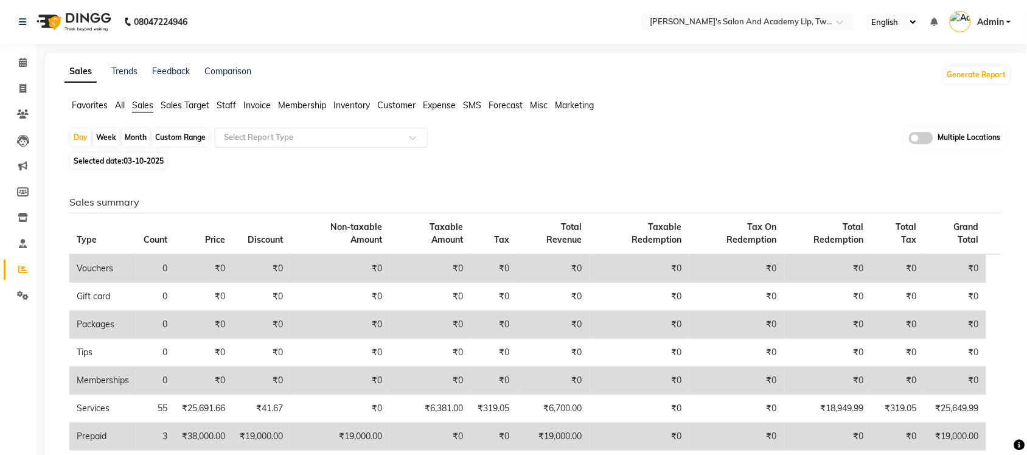
click at [297, 135] on input "text" at bounding box center [308, 137] width 175 height 12
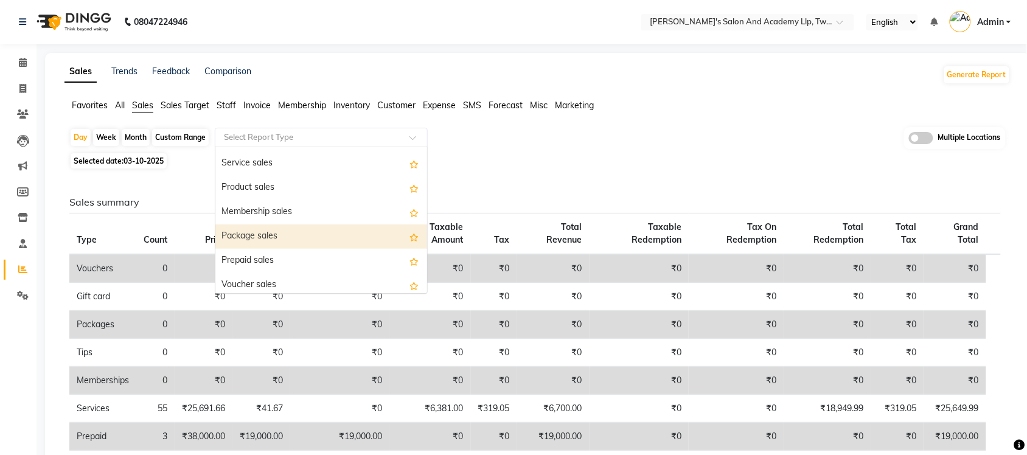
scroll to position [76, 0]
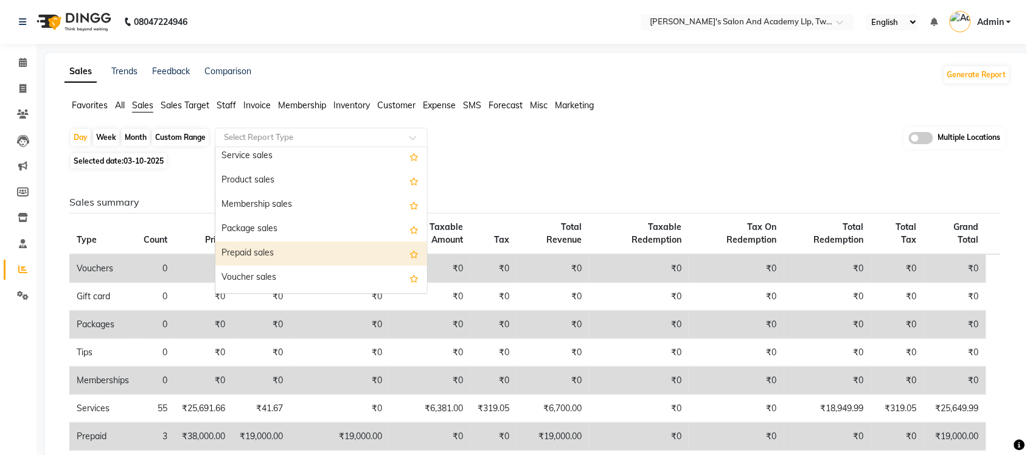
click at [290, 256] on div "Prepaid sales" at bounding box center [321, 254] width 212 height 24
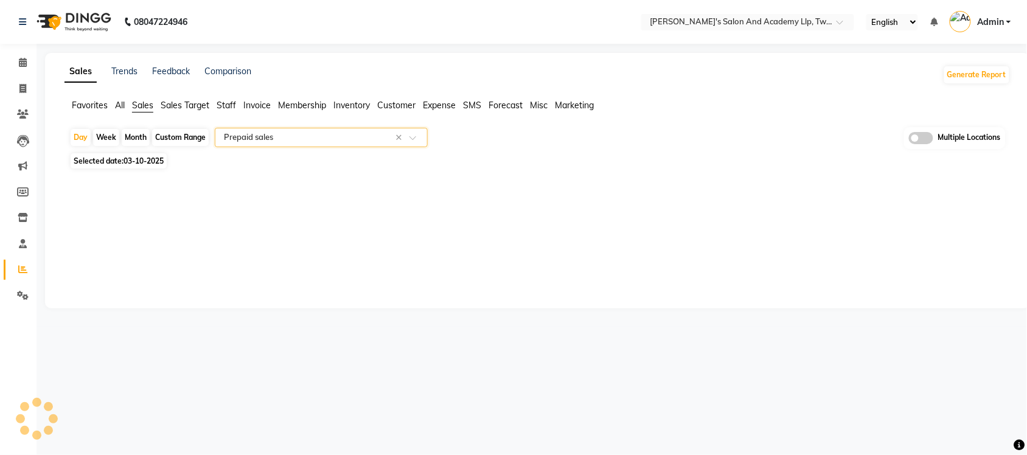
select select "full_report"
select select "csv"
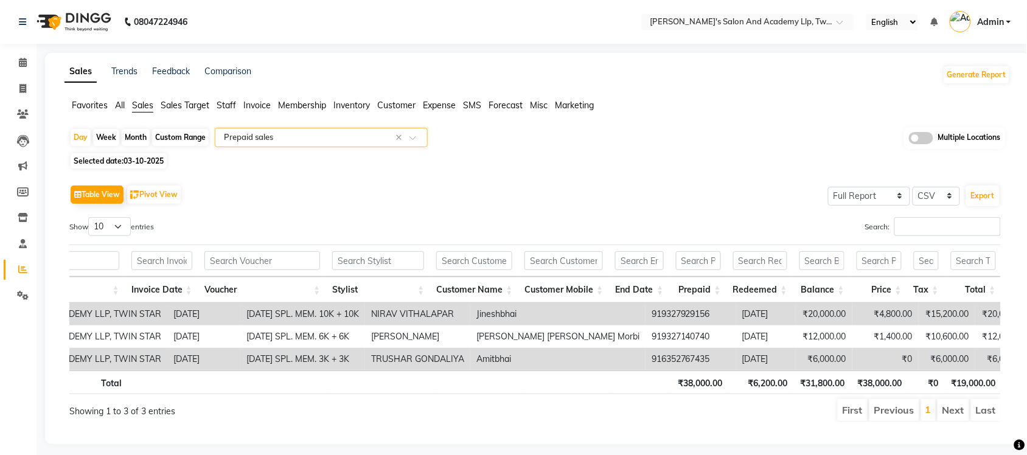
scroll to position [0, 0]
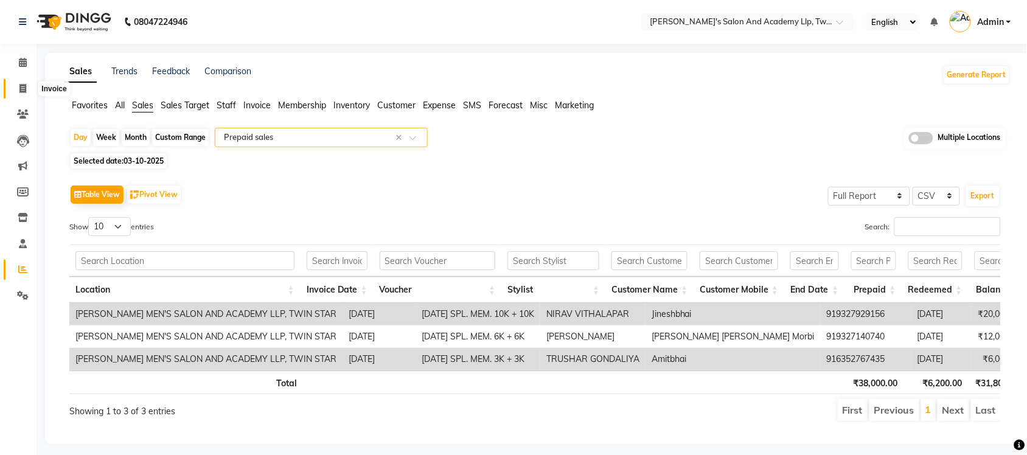
click at [22, 86] on icon at bounding box center [22, 88] width 7 height 9
select select "service"
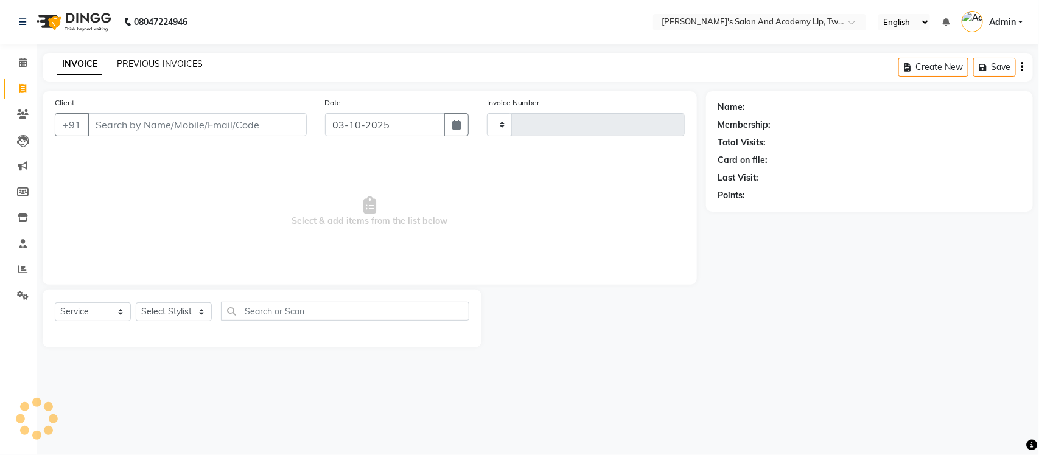
type input "11629"
select select "6985"
click at [187, 61] on link "PREVIOUS INVOICES" at bounding box center [160, 63] width 86 height 11
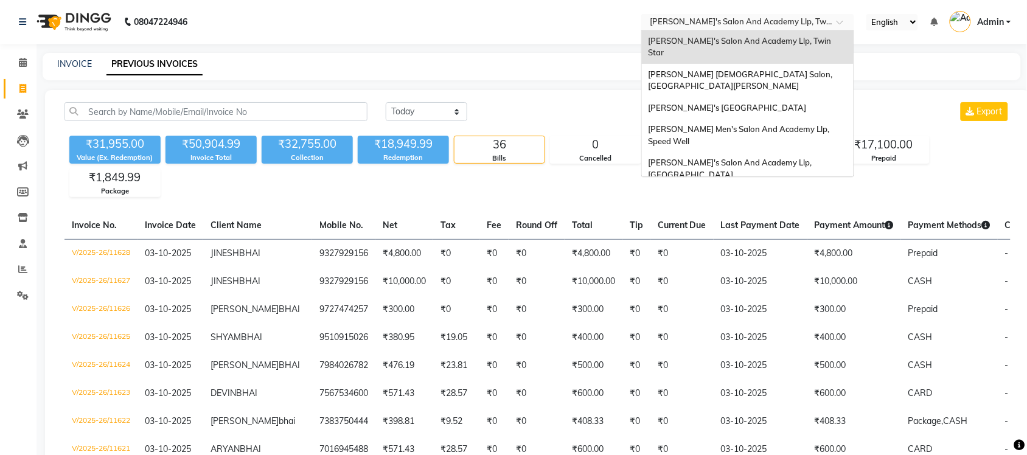
click at [791, 23] on input "text" at bounding box center [735, 23] width 176 height 12
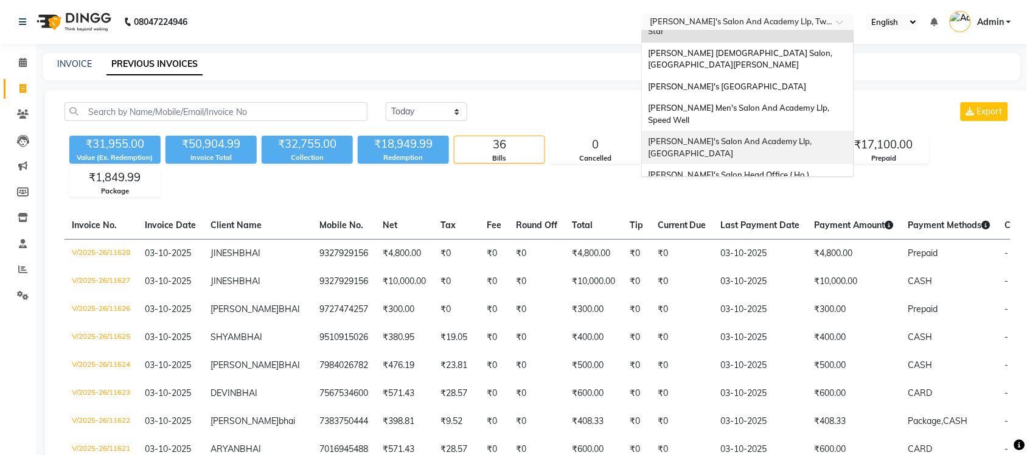
scroll to position [40, 0]
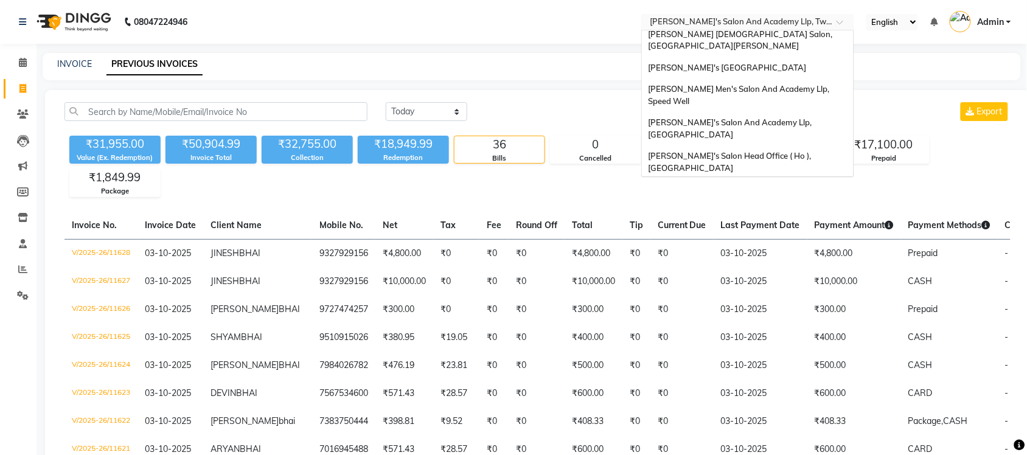
click at [807, 184] on span "[PERSON_NAME] Men's Salon & Academy Llp, [GEOGRAPHIC_DATA]" at bounding box center [734, 195] width 173 height 22
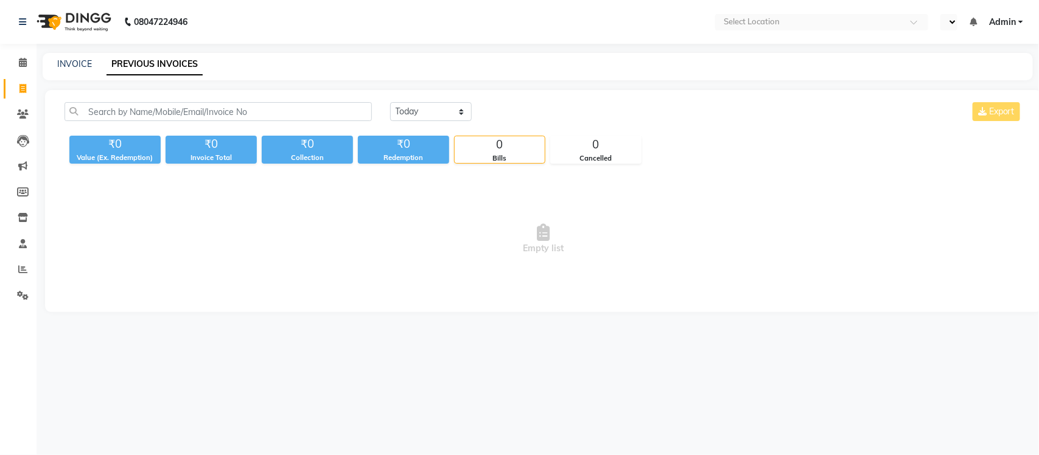
select select "en"
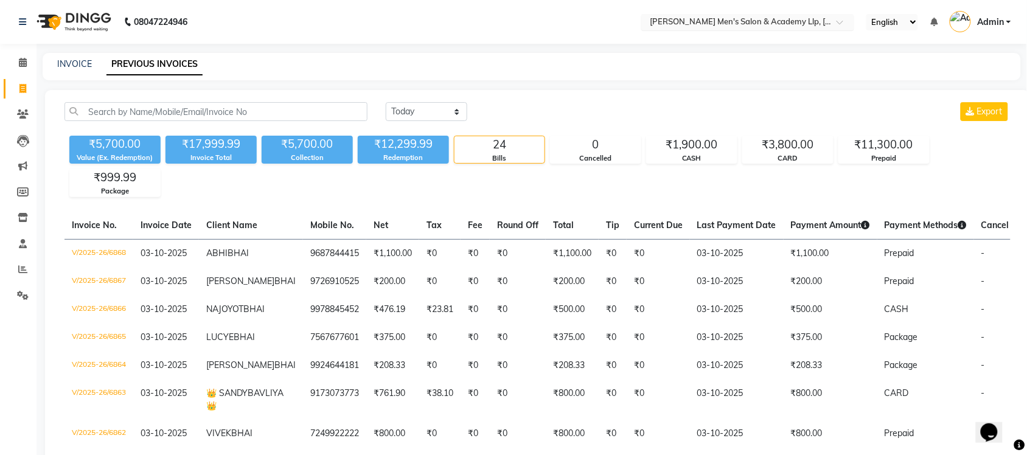
click at [764, 20] on input "text" at bounding box center [735, 23] width 176 height 12
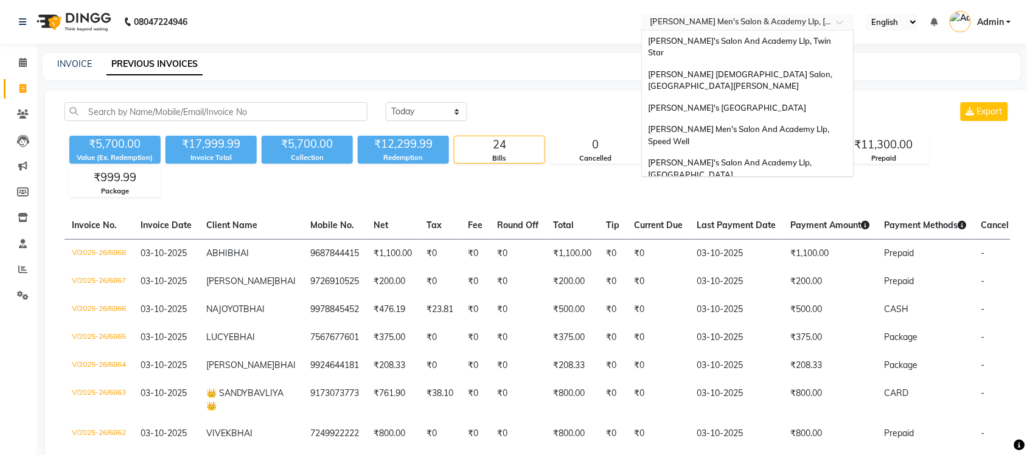
scroll to position [41, 0]
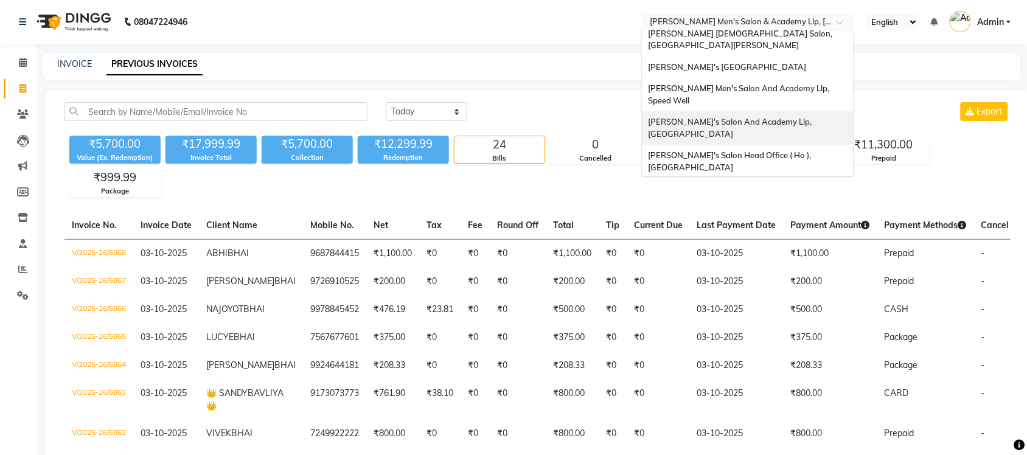
click at [793, 117] on span "[PERSON_NAME]'s Salon And Academy Llp, [GEOGRAPHIC_DATA]" at bounding box center [731, 128] width 166 height 22
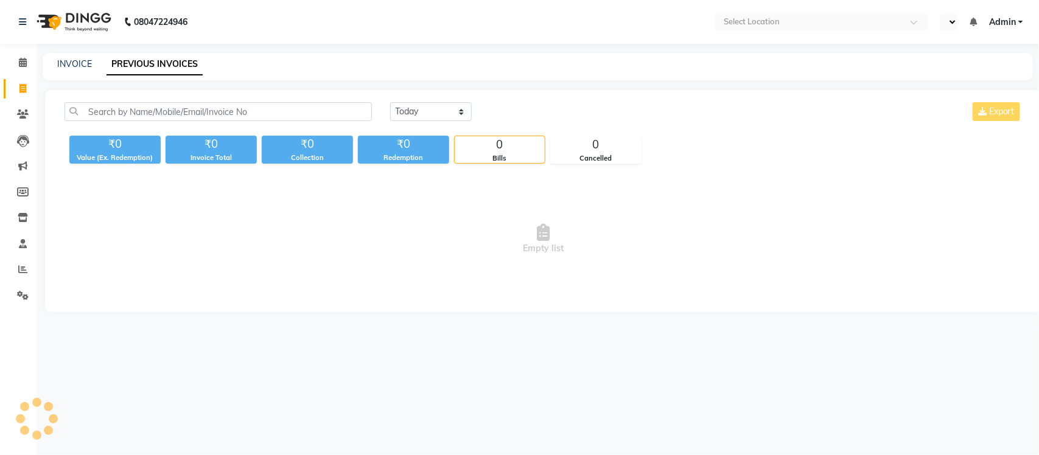
select select "en"
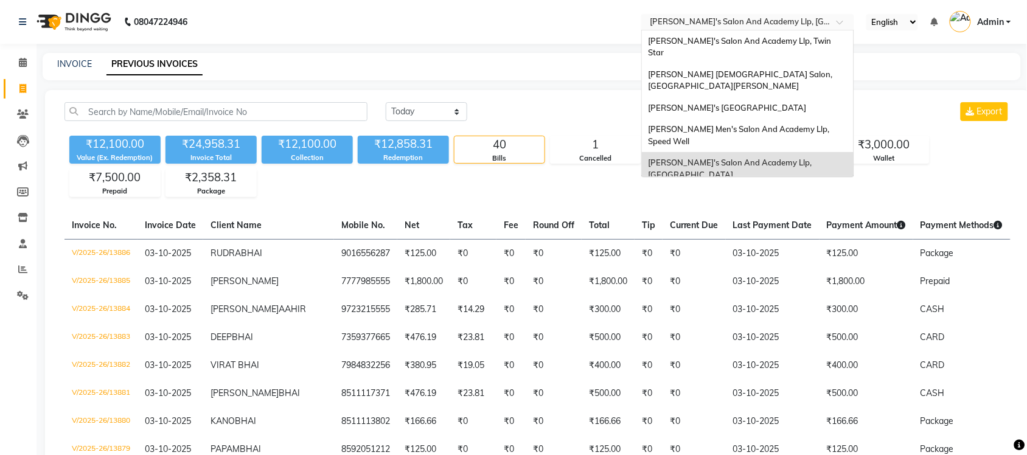
click at [769, 19] on input "text" at bounding box center [735, 23] width 176 height 12
click at [792, 119] on div "[PERSON_NAME] Men's Salon And Academy Llp, Speed Well" at bounding box center [748, 135] width 212 height 33
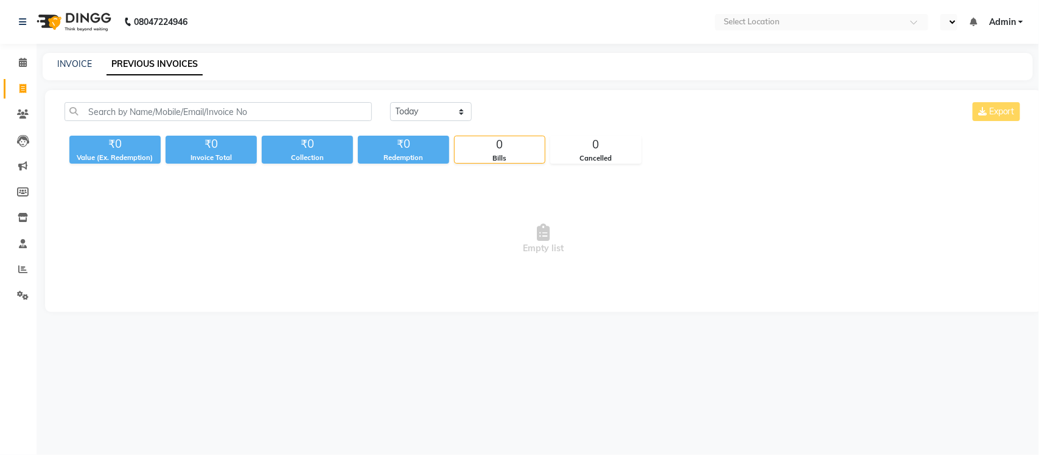
select select "en"
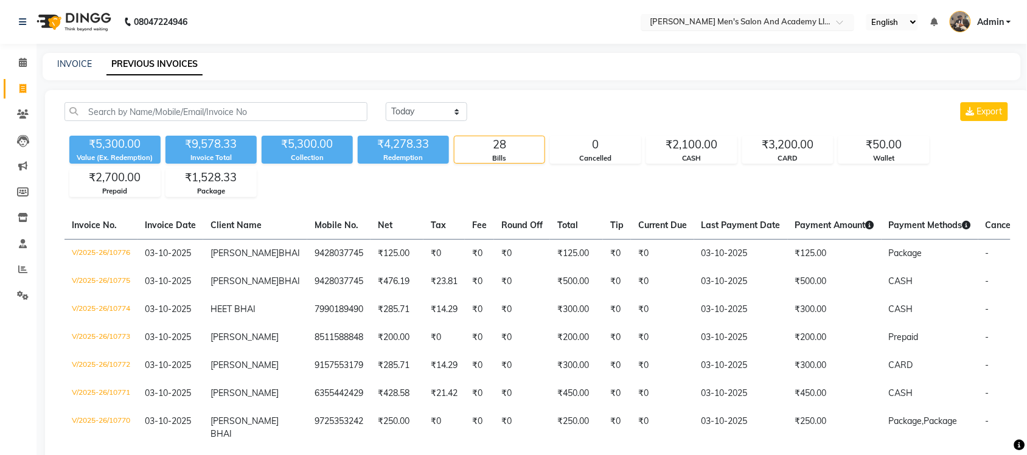
click at [805, 25] on input "text" at bounding box center [735, 23] width 176 height 12
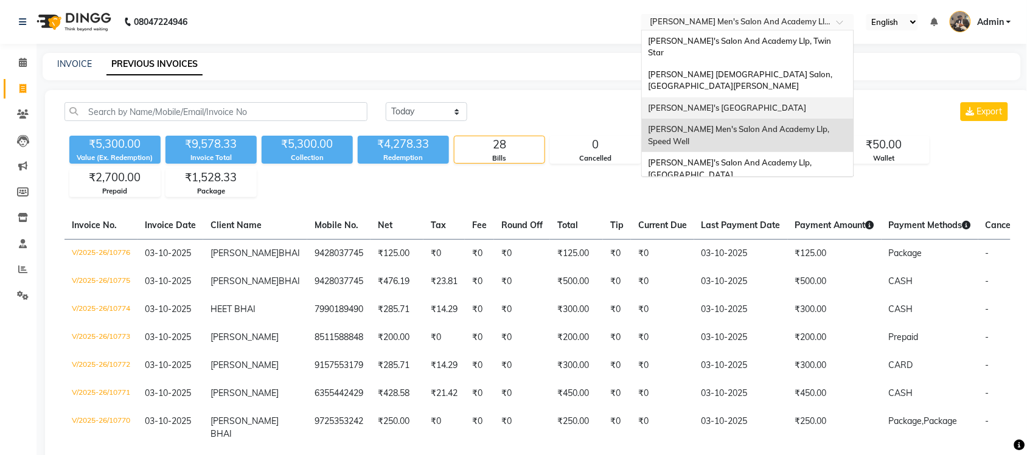
click at [791, 103] on span "[PERSON_NAME]'s [GEOGRAPHIC_DATA]" at bounding box center [727, 108] width 158 height 10
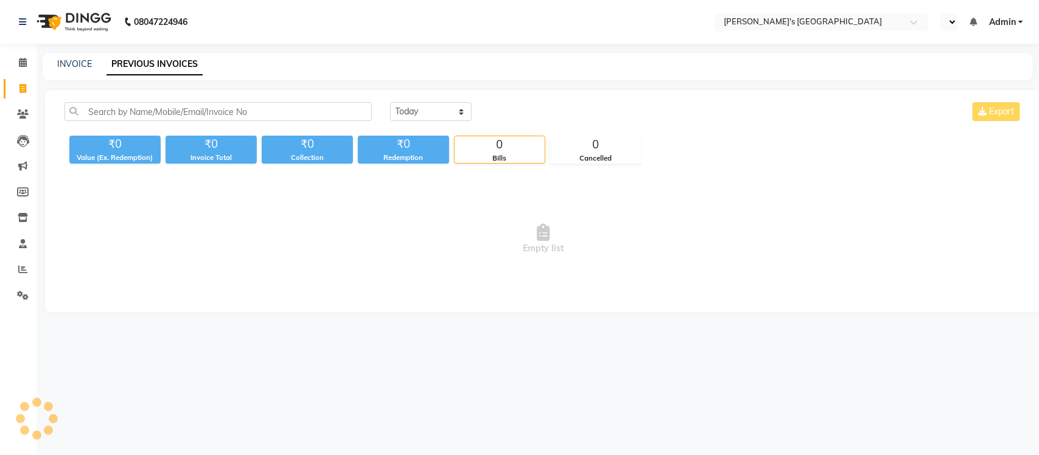
select select "en"
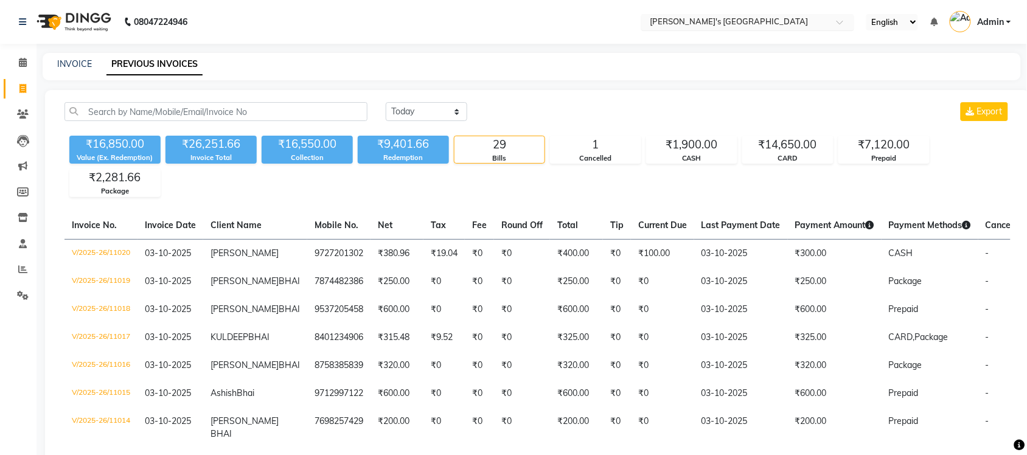
click at [800, 25] on input "text" at bounding box center [735, 23] width 176 height 12
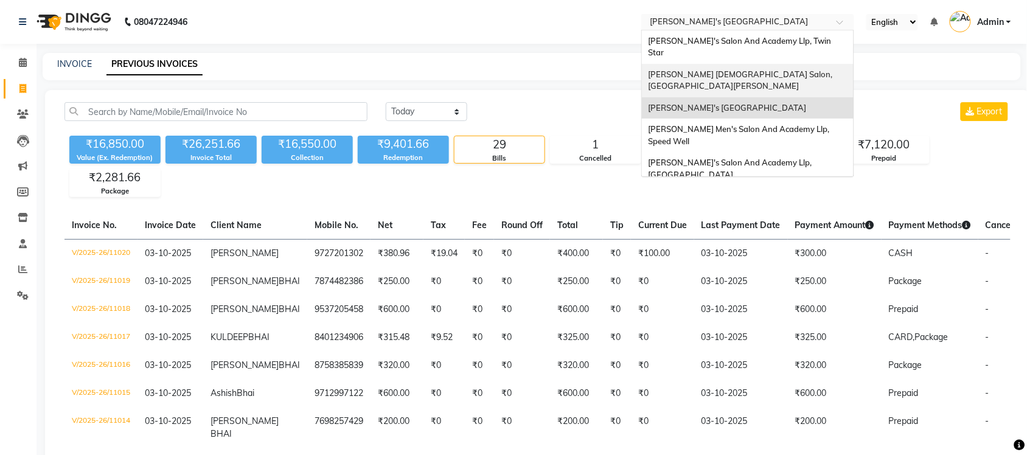
click at [808, 64] on div "Elaine Ladies Salon, Nr Balaji Hall" at bounding box center [748, 80] width 212 height 33
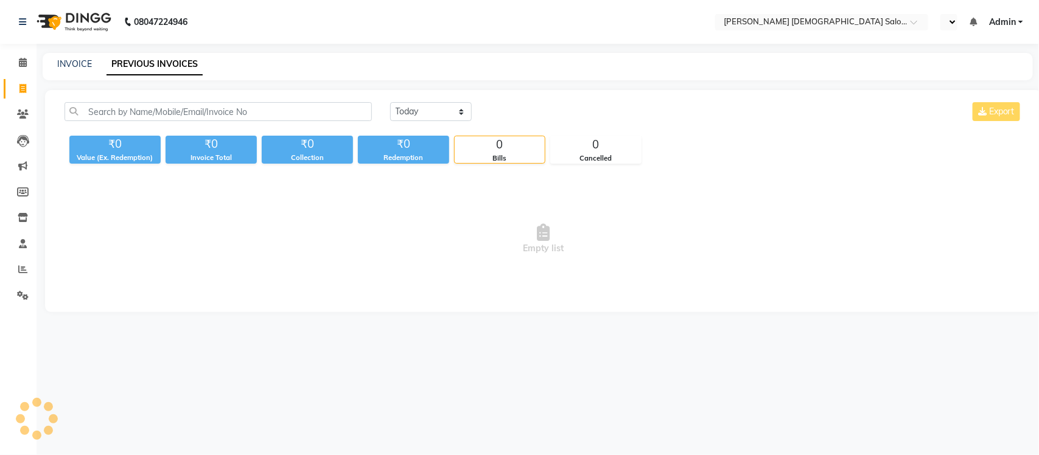
select select "en"
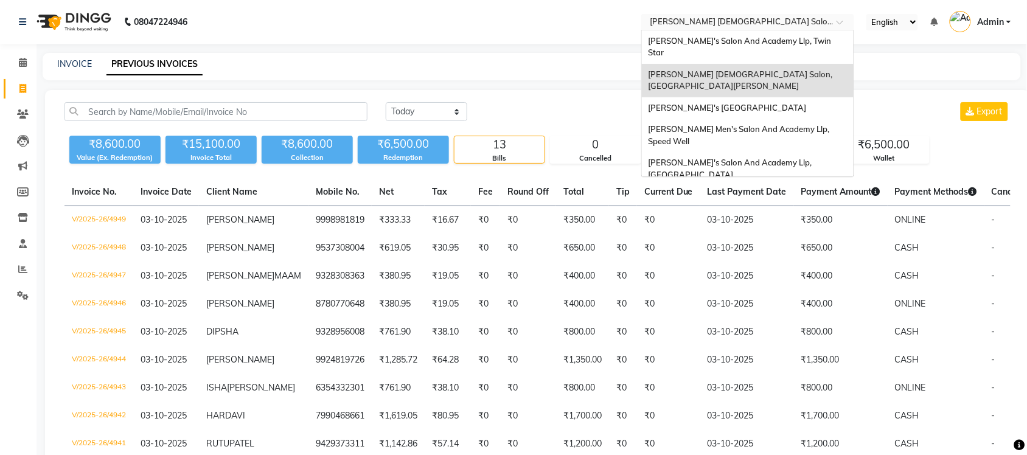
click at [788, 26] on input "text" at bounding box center [735, 23] width 176 height 12
click at [792, 40] on span "[PERSON_NAME]'s Salon And Academy Llp, Twin Star" at bounding box center [740, 47] width 185 height 22
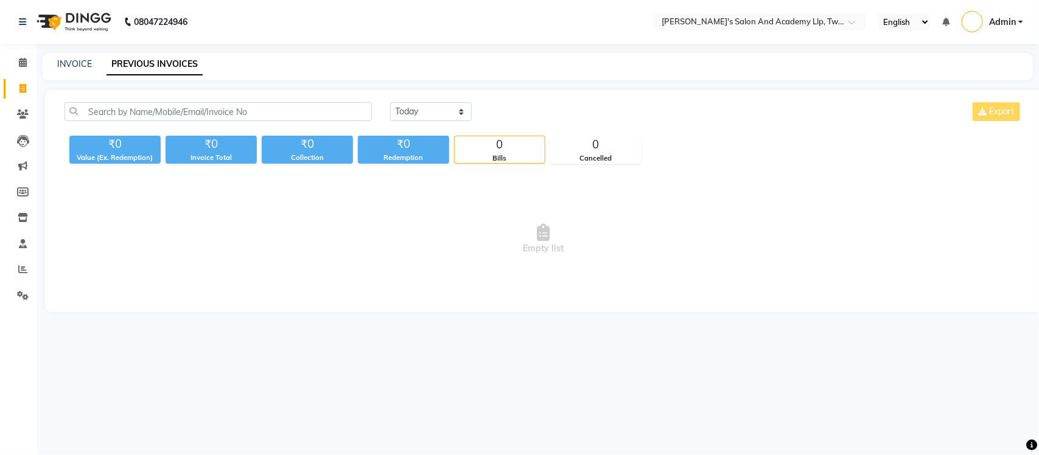
select select "en"
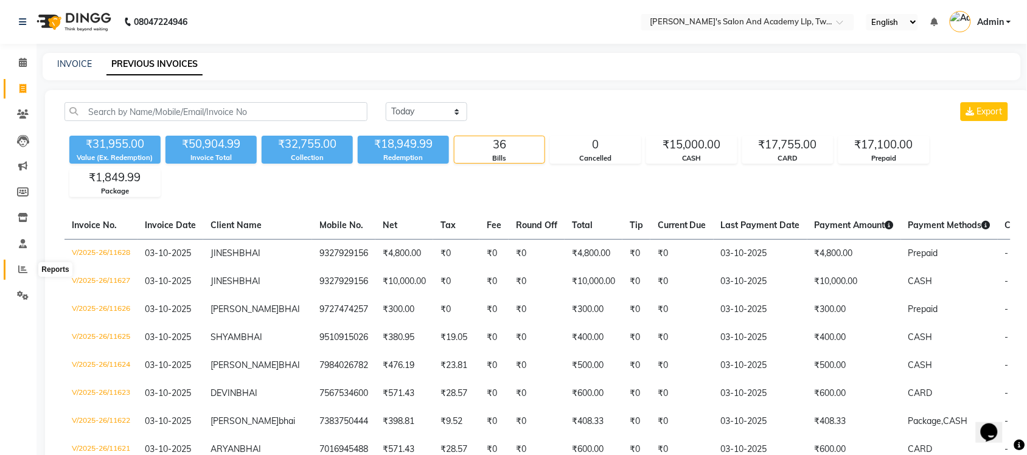
click at [22, 266] on icon at bounding box center [22, 269] width 9 height 9
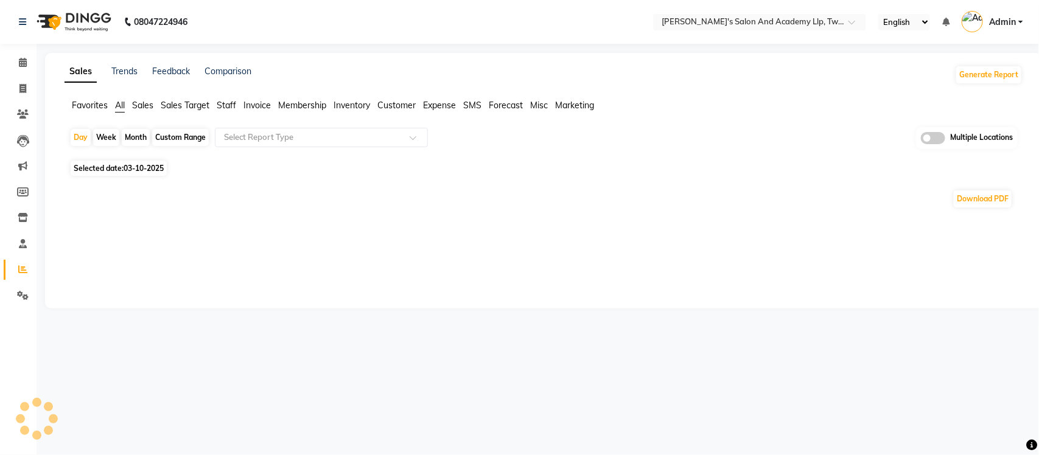
click at [929, 136] on span at bounding box center [933, 138] width 24 height 12
click at [921, 140] on input "checkbox" at bounding box center [921, 140] width 0 height 0
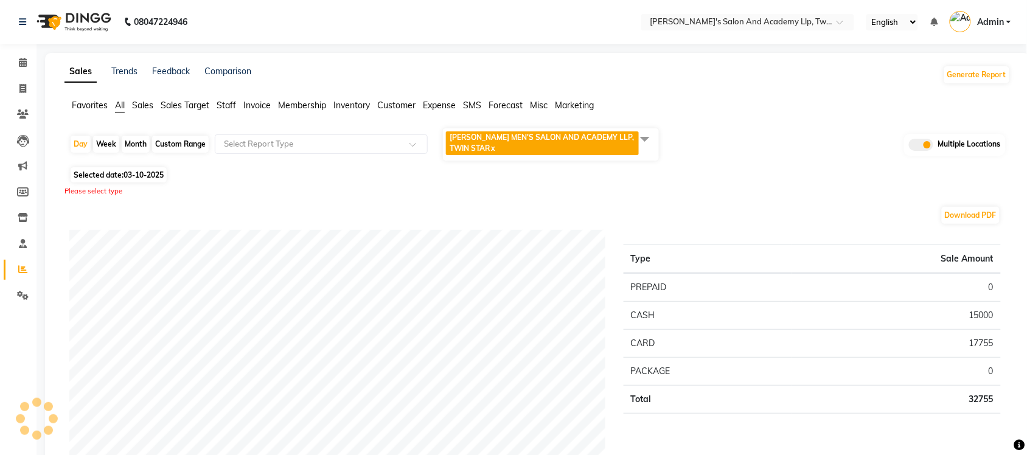
click at [639, 134] on span at bounding box center [645, 138] width 24 height 23
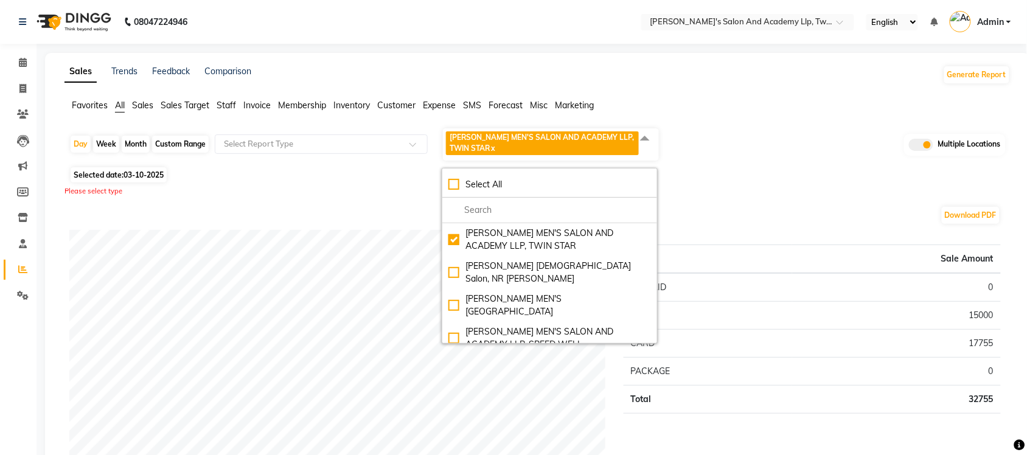
click at [453, 180] on div "Select All" at bounding box center [549, 184] width 203 height 13
checkbox input "true"
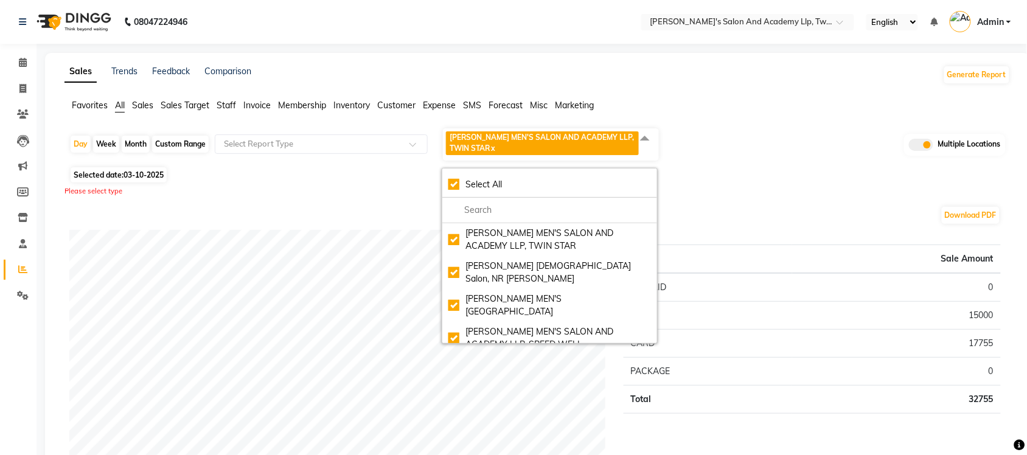
checkbox input "true"
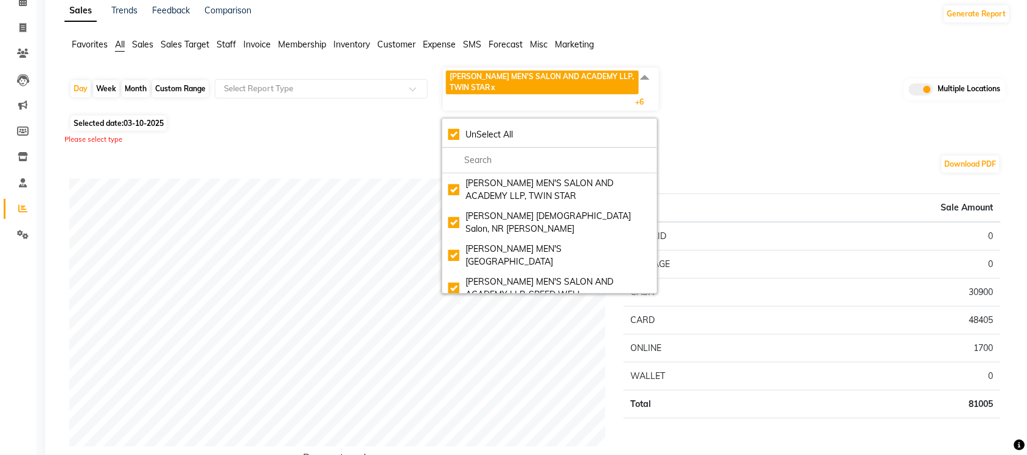
scroll to position [152, 0]
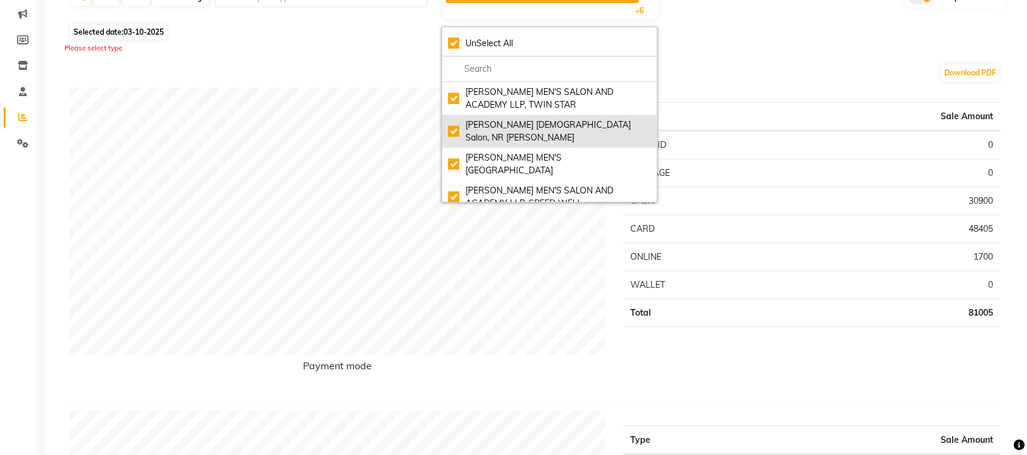
click at [453, 128] on div "Elaine Ladies Salon, NR Balaji Hall" at bounding box center [549, 132] width 203 height 26
checkbox input "false"
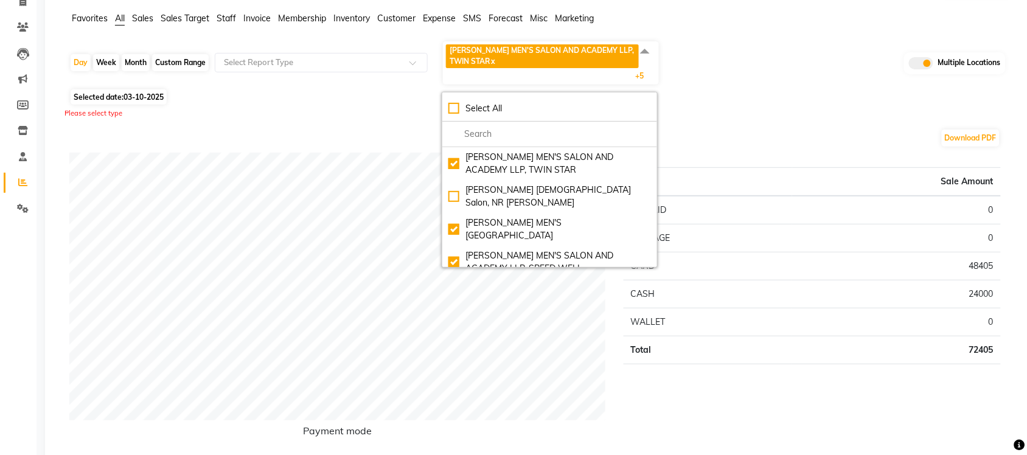
scroll to position [0, 0]
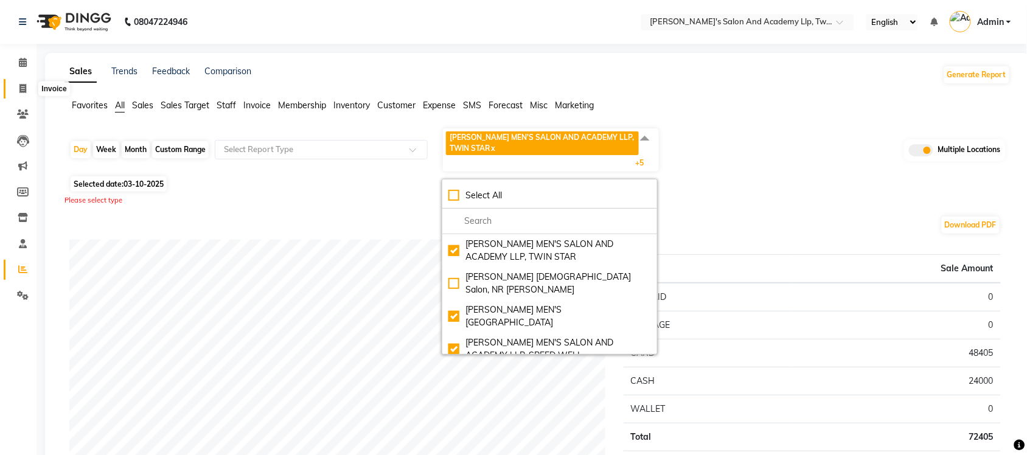
click at [14, 89] on span at bounding box center [22, 89] width 21 height 14
select select "service"
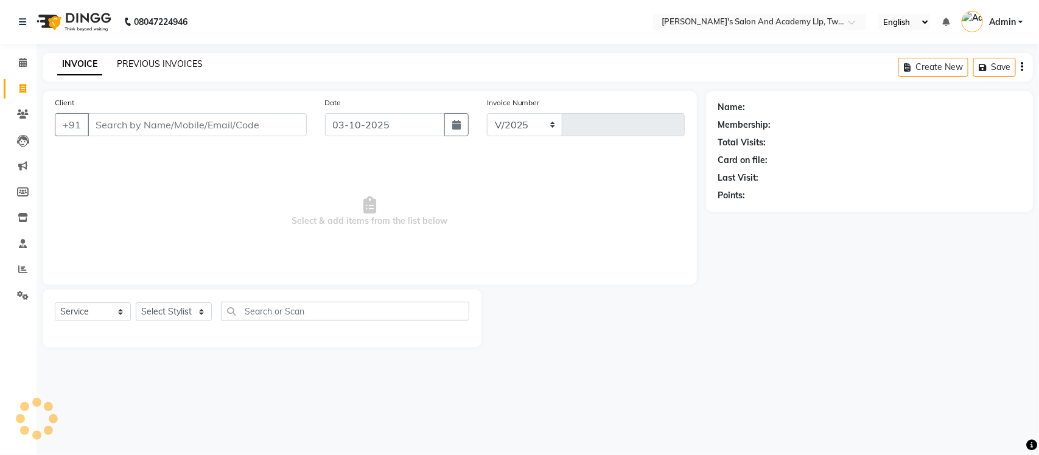
select select "6985"
type input "11629"
click at [167, 61] on link "PREVIOUS INVOICES" at bounding box center [160, 63] width 86 height 11
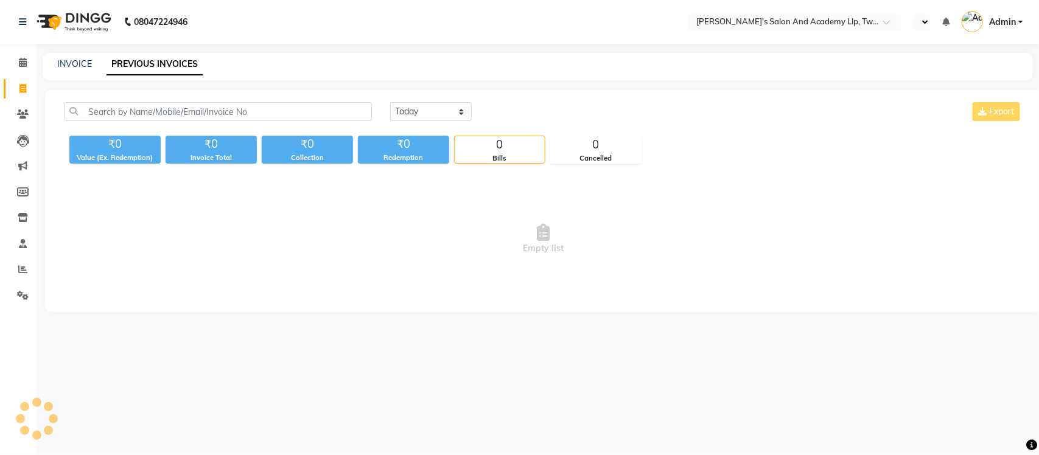
select select "en"
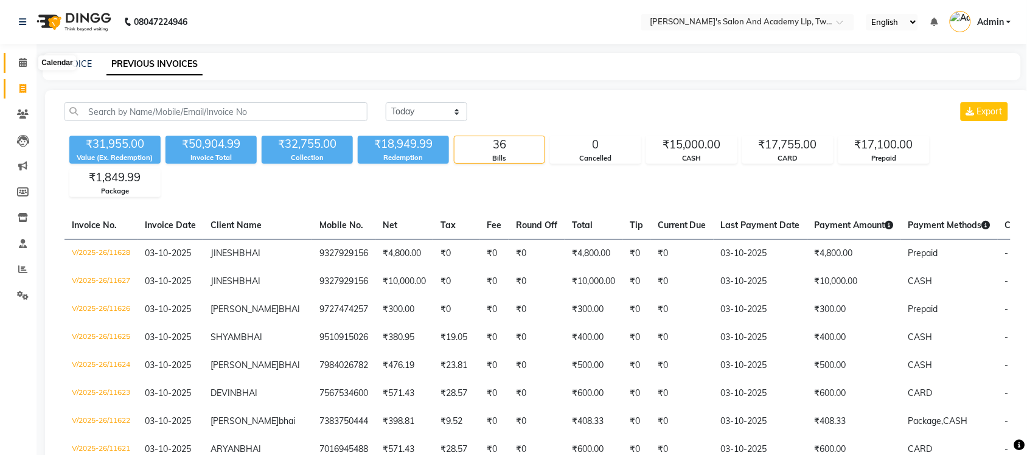
click at [21, 61] on icon at bounding box center [23, 62] width 8 height 9
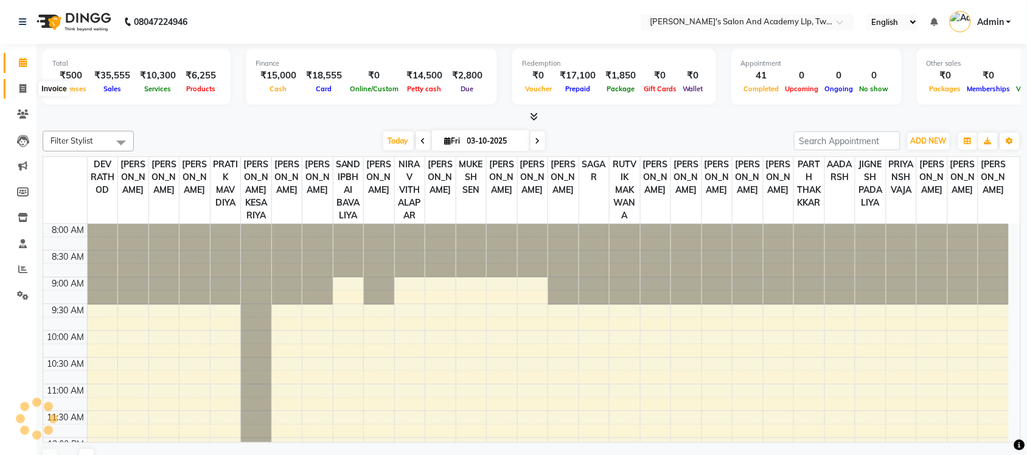
click at [17, 89] on span at bounding box center [22, 89] width 21 height 14
select select "service"
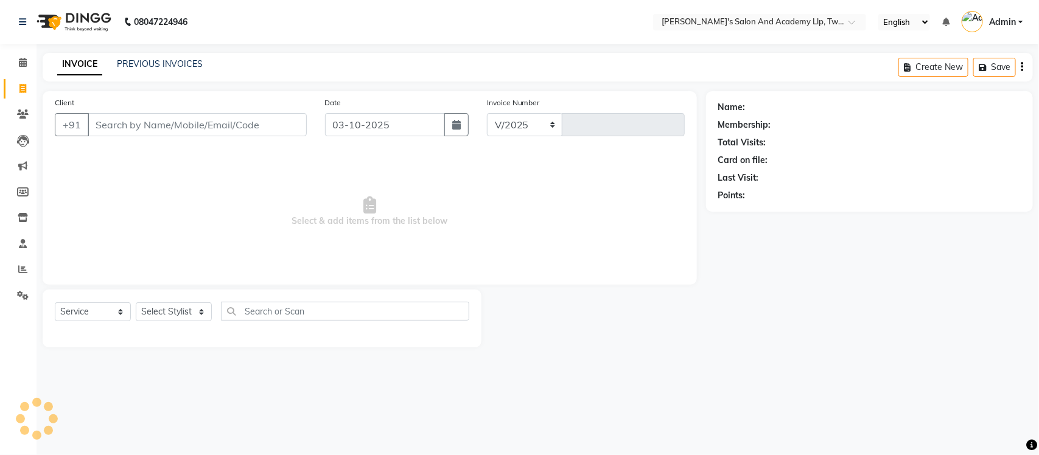
select select "6985"
type input "11631"
click at [181, 63] on link "PREVIOUS INVOICES" at bounding box center [160, 63] width 86 height 11
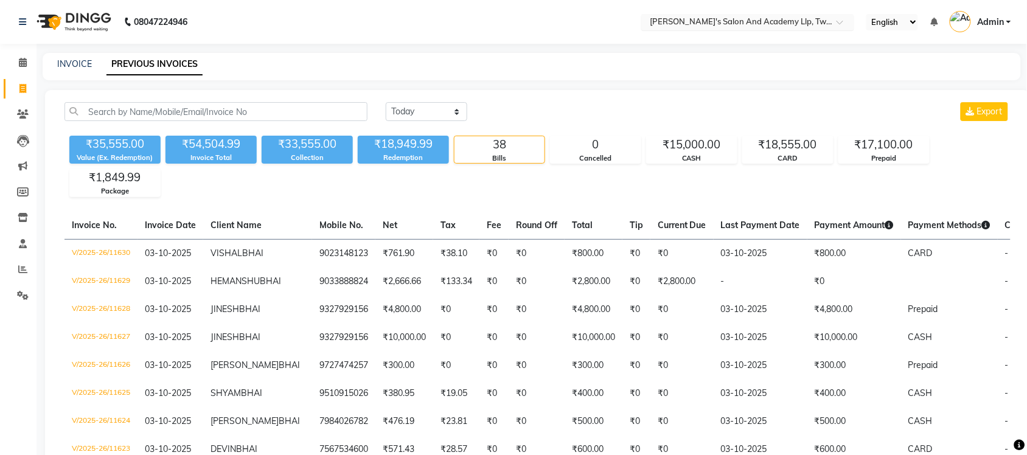
click at [768, 20] on input "text" at bounding box center [735, 23] width 176 height 12
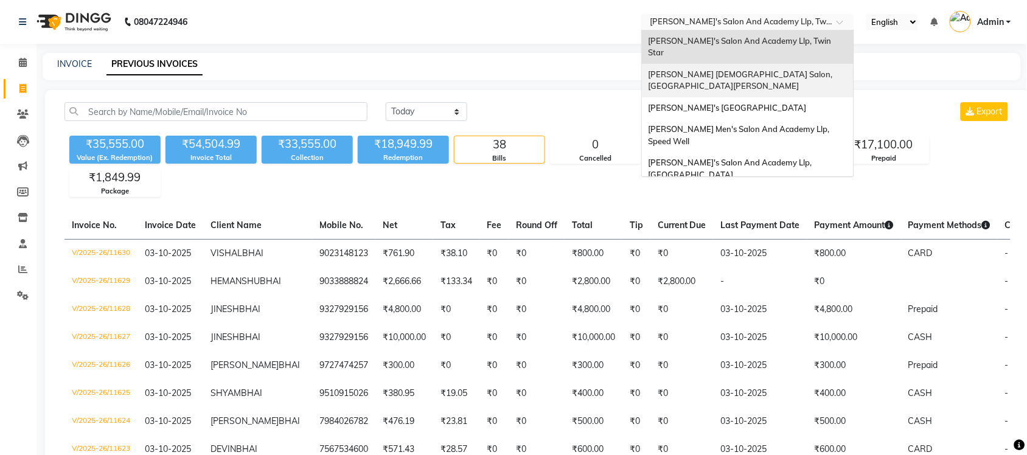
click at [767, 69] on span "Elaine Ladies Salon, Nr Balaji Hall" at bounding box center [741, 80] width 186 height 22
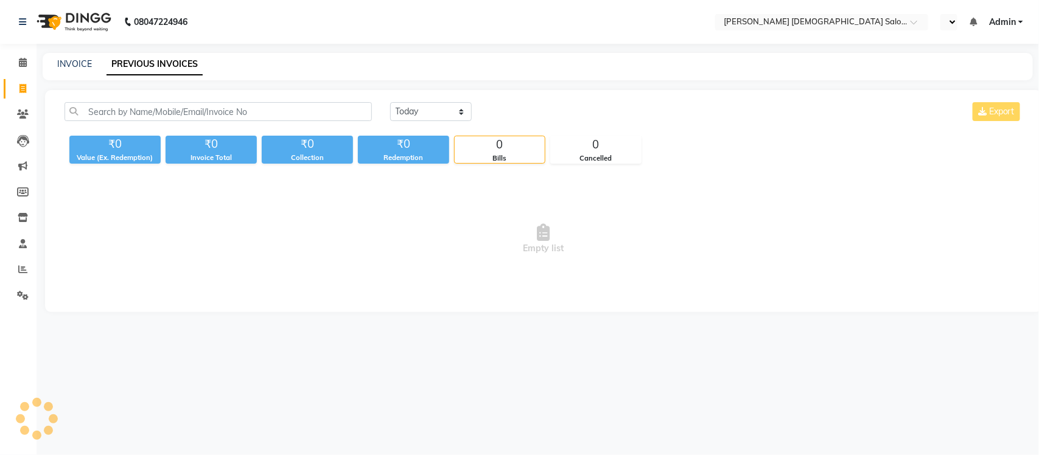
select select "en"
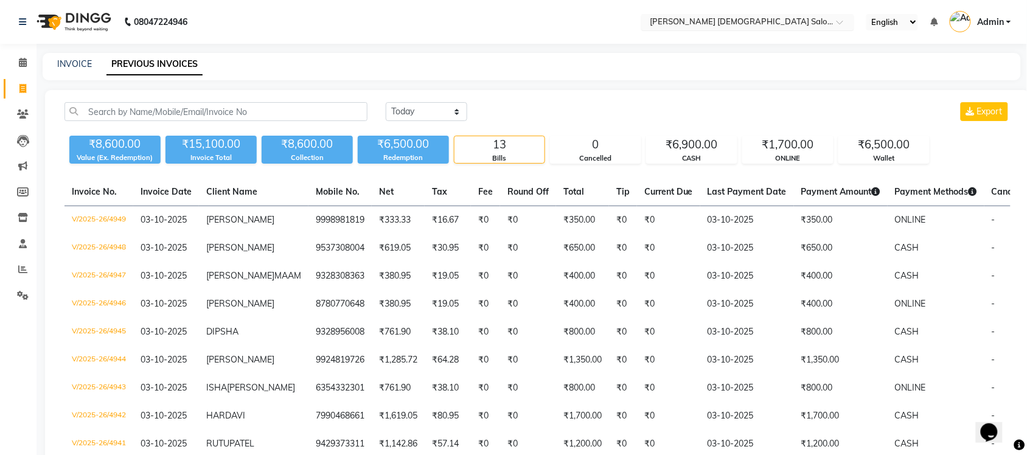
click at [753, 22] on input "text" at bounding box center [735, 23] width 176 height 12
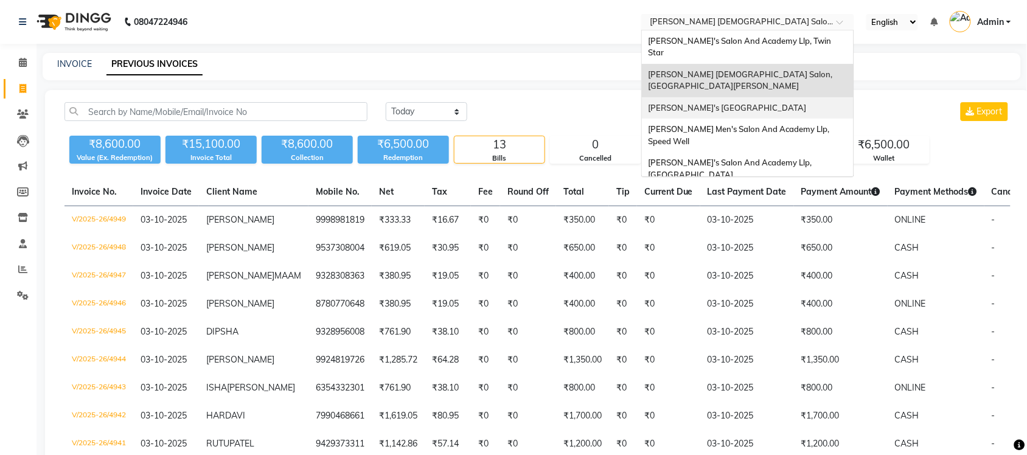
click at [767, 103] on span "[PERSON_NAME]'s [GEOGRAPHIC_DATA]" at bounding box center [727, 108] width 158 height 10
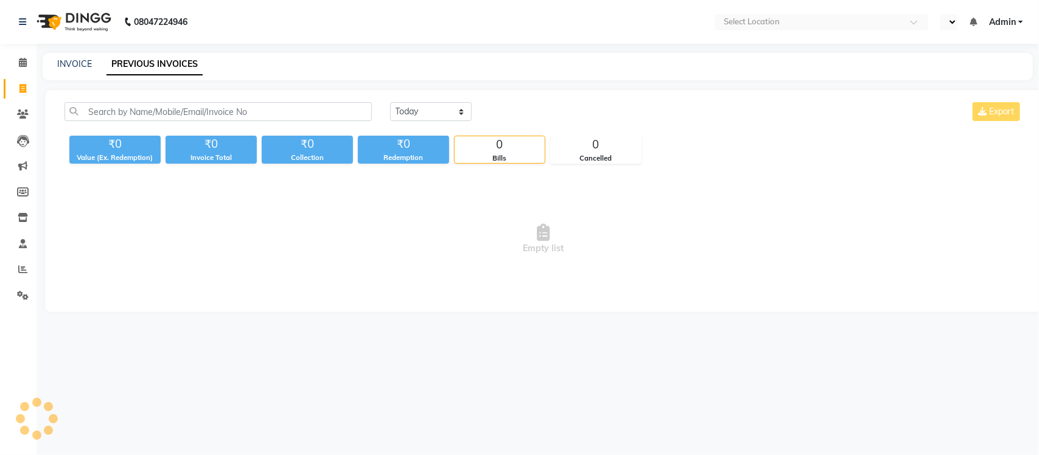
select select "en"
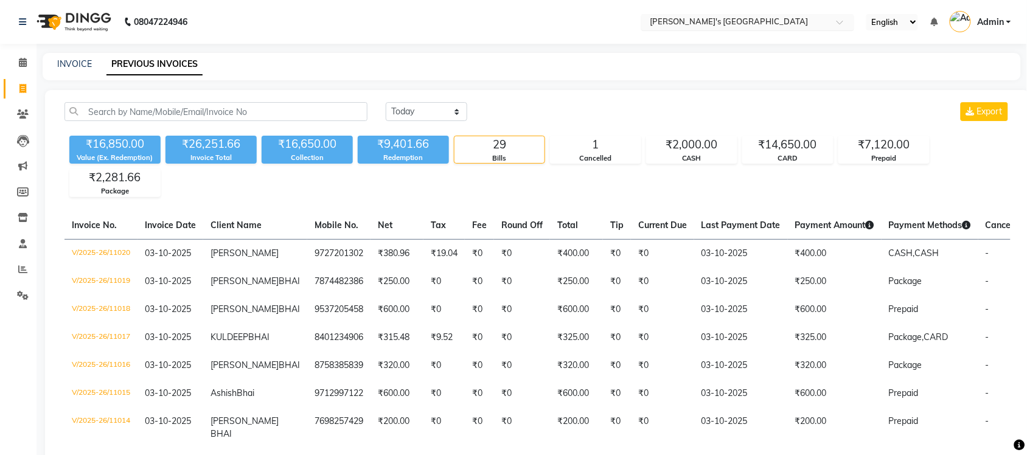
click at [808, 24] on input "text" at bounding box center [735, 23] width 176 height 12
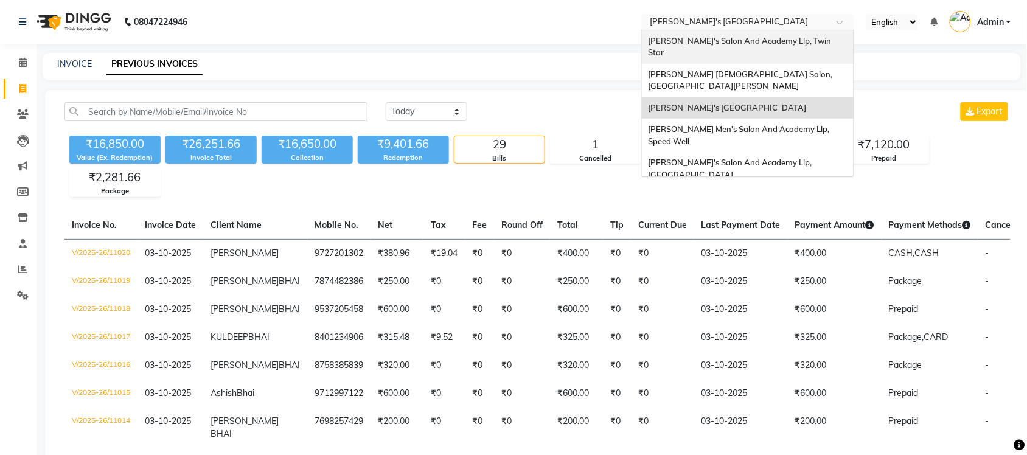
click at [801, 36] on span "[PERSON_NAME]'s Salon And Academy Llp, Twin Star" at bounding box center [740, 47] width 185 height 22
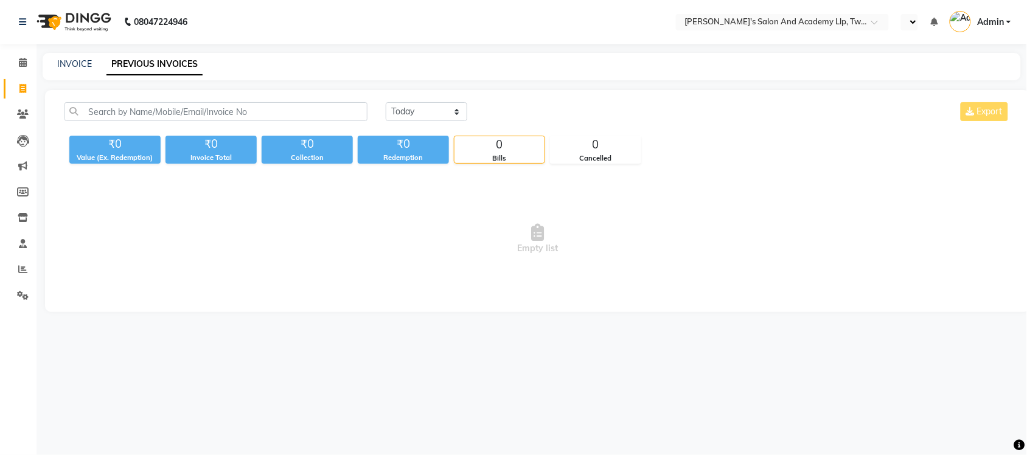
select select "en"
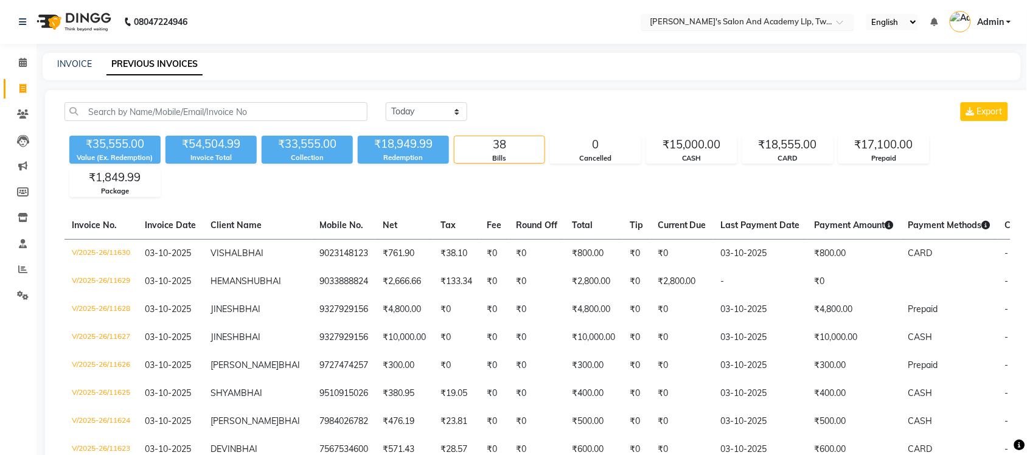
click at [794, 26] on input "text" at bounding box center [735, 23] width 176 height 12
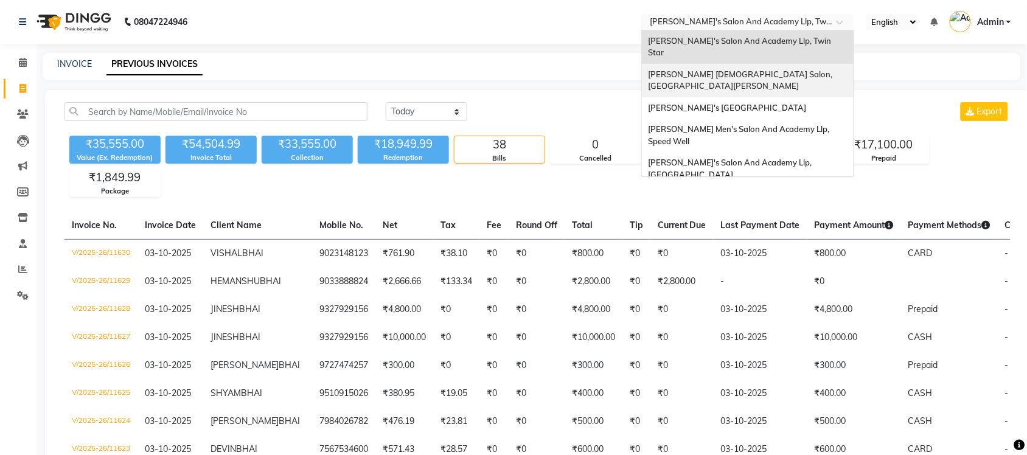
click at [786, 64] on div "[PERSON_NAME] [DEMOGRAPHIC_DATA] Salon, [GEOGRAPHIC_DATA][PERSON_NAME]" at bounding box center [748, 80] width 212 height 33
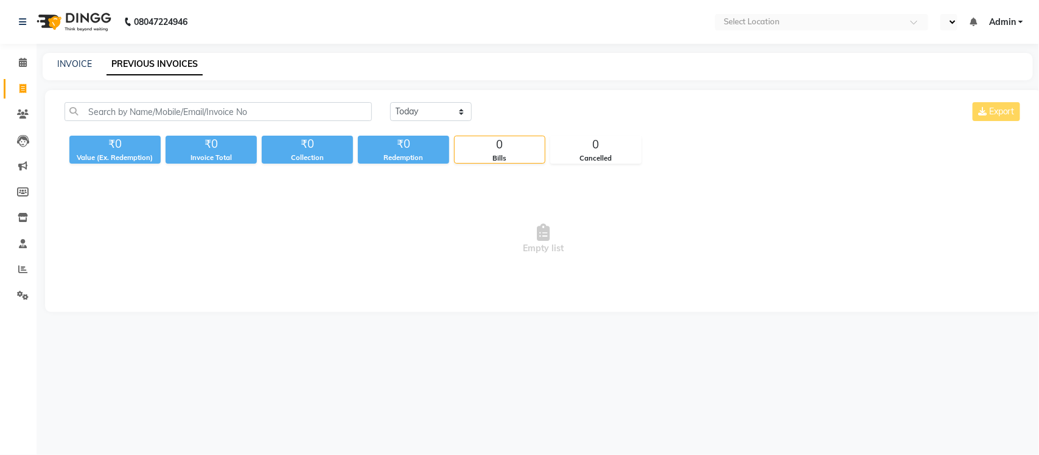
select select "en"
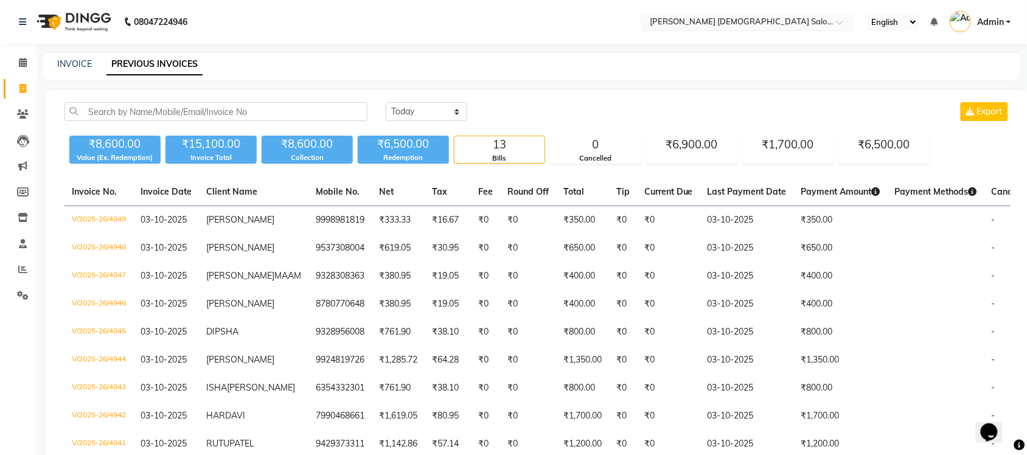
click at [781, 20] on input "text" at bounding box center [735, 23] width 176 height 12
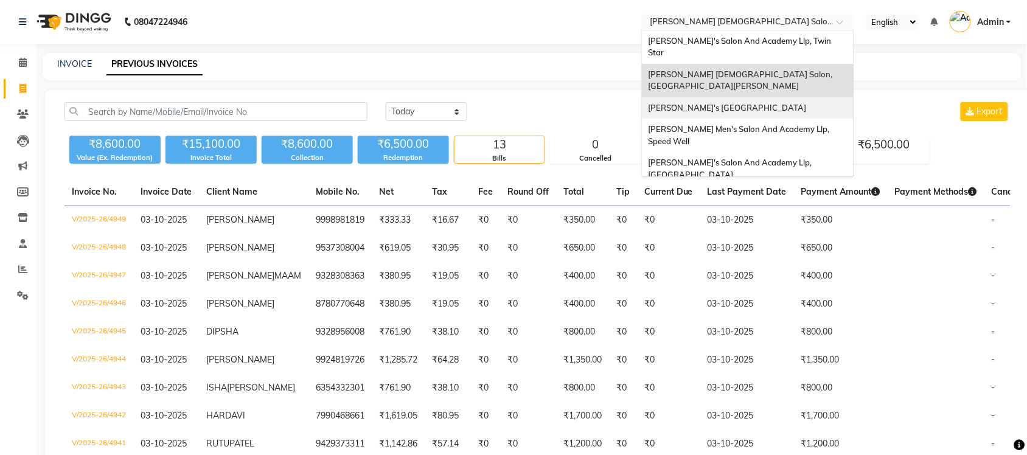
click at [768, 97] on div "[PERSON_NAME]'s [GEOGRAPHIC_DATA]" at bounding box center [748, 108] width 212 height 22
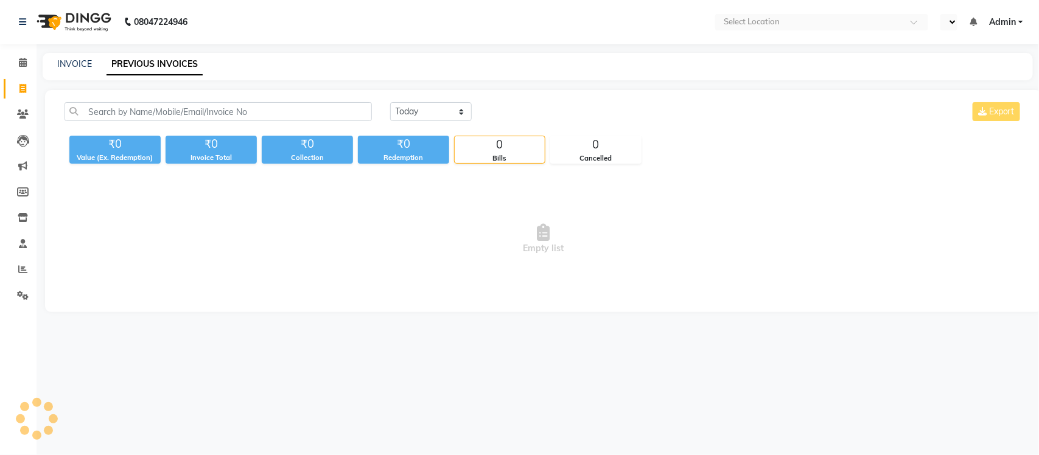
select select "en"
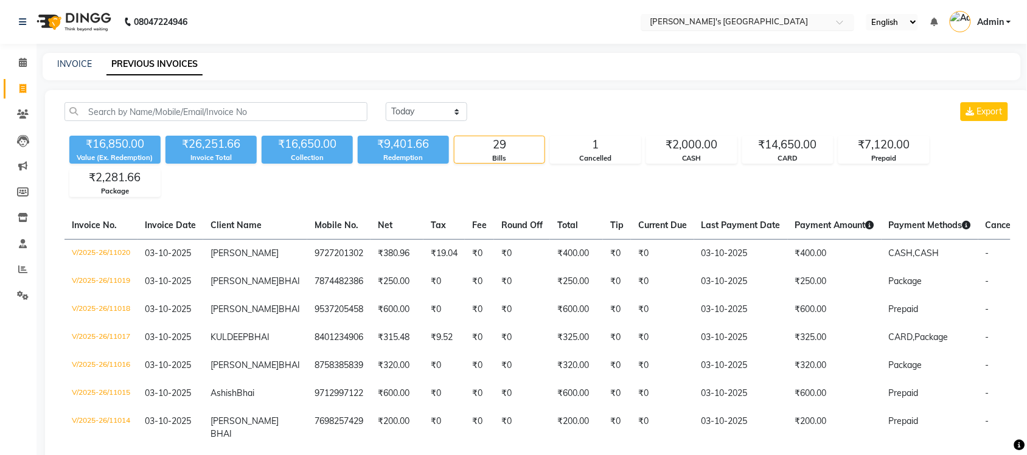
click at [745, 20] on input "text" at bounding box center [735, 23] width 176 height 12
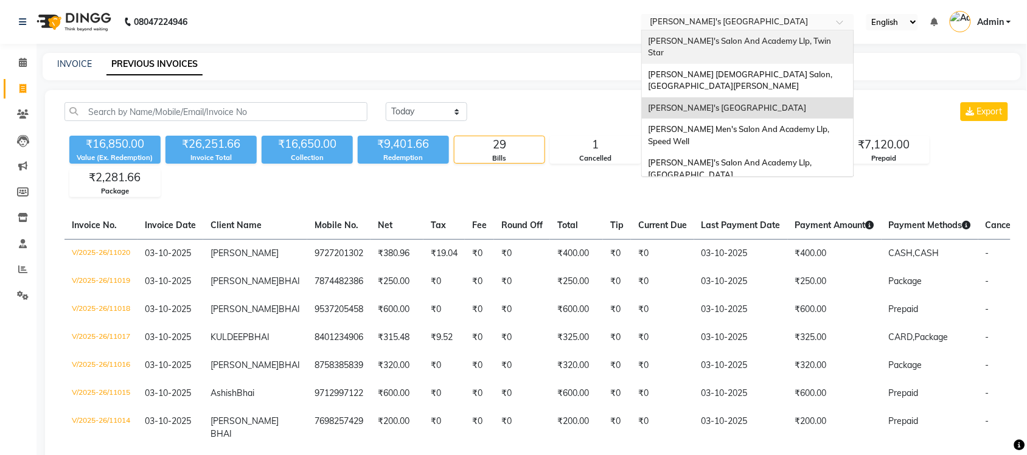
click at [748, 35] on div "[PERSON_NAME]'s Salon And Academy Llp, Twin Star" at bounding box center [748, 46] width 212 height 33
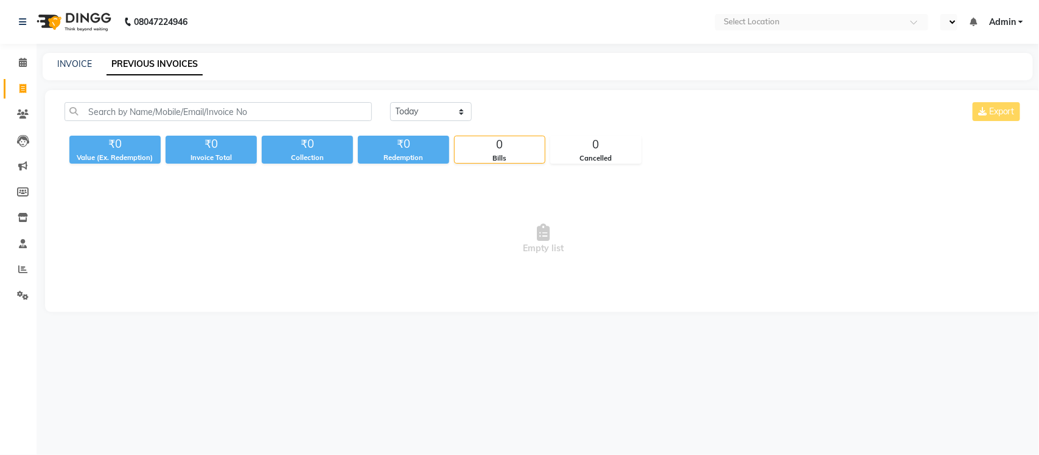
select select "en"
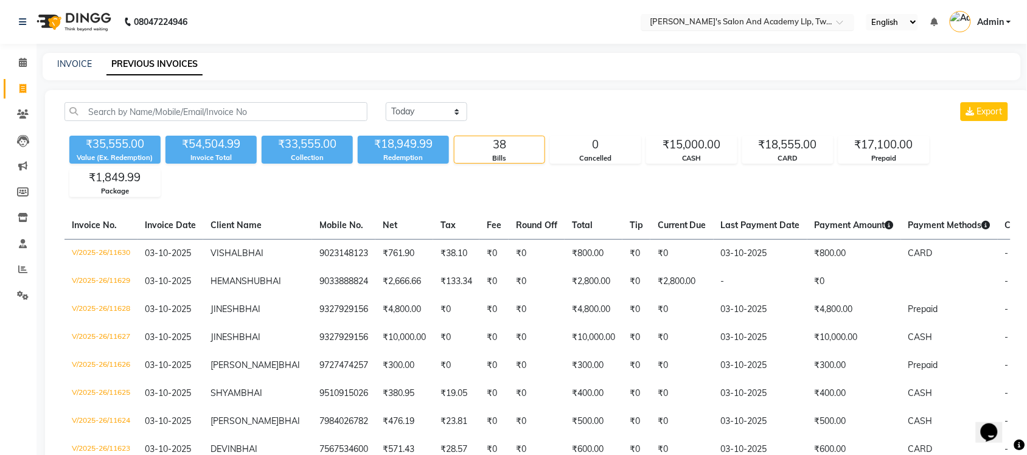
click at [783, 19] on input "text" at bounding box center [735, 23] width 176 height 12
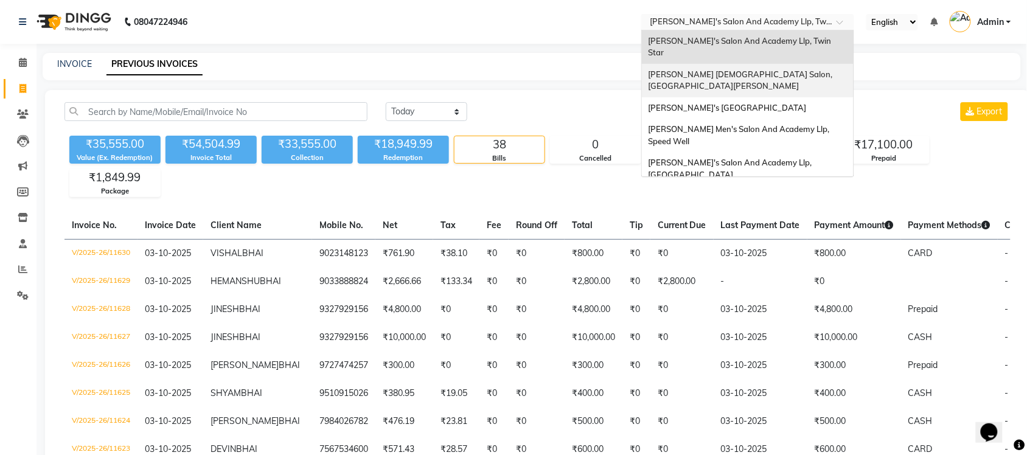
click at [783, 64] on div "[PERSON_NAME] [DEMOGRAPHIC_DATA] Salon, [GEOGRAPHIC_DATA][PERSON_NAME]" at bounding box center [748, 80] width 212 height 33
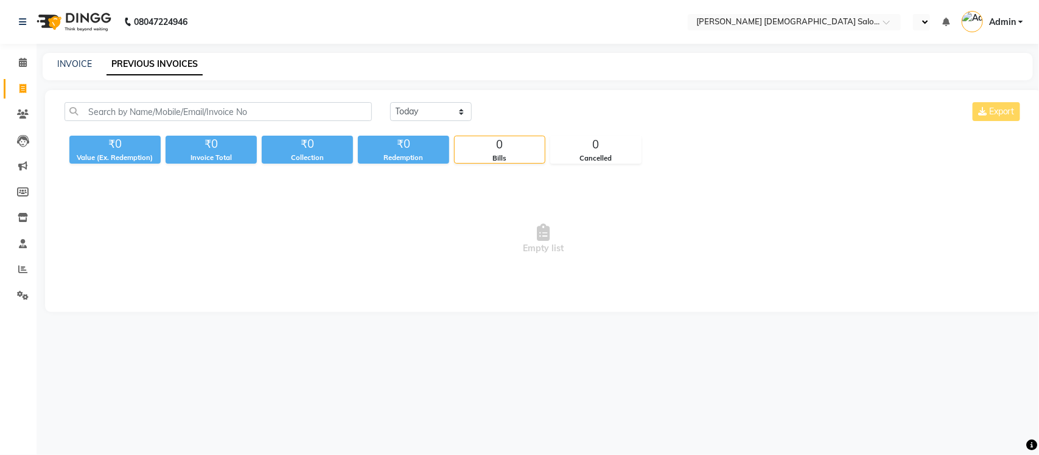
select select "en"
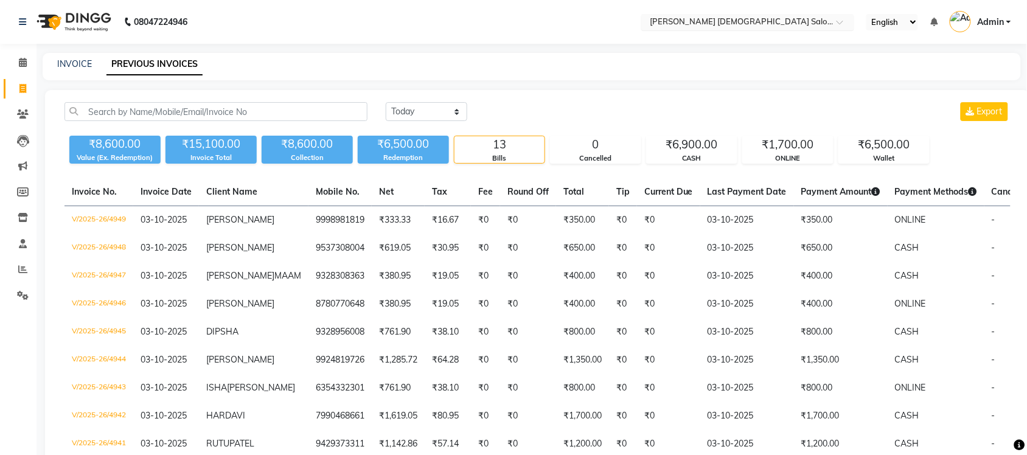
click at [777, 22] on input "text" at bounding box center [735, 23] width 176 height 12
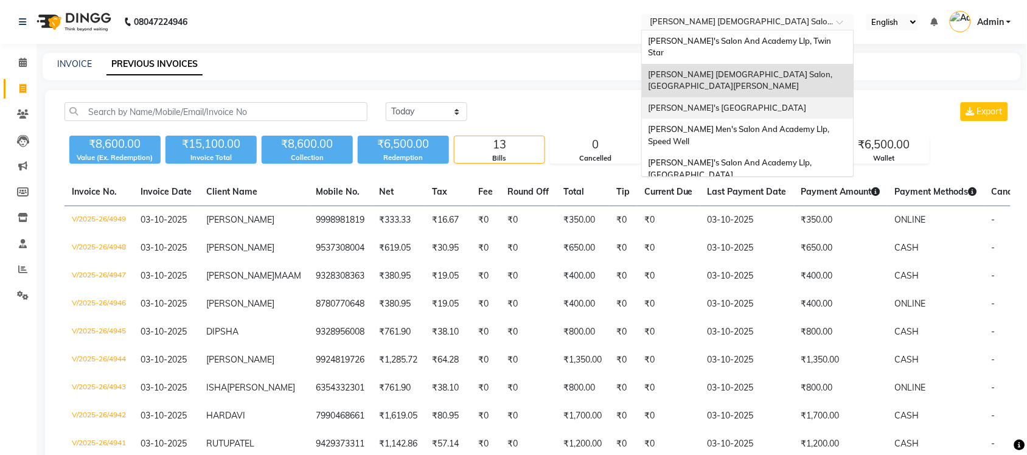
click at [770, 103] on span "[PERSON_NAME]'s [GEOGRAPHIC_DATA]" at bounding box center [727, 108] width 158 height 10
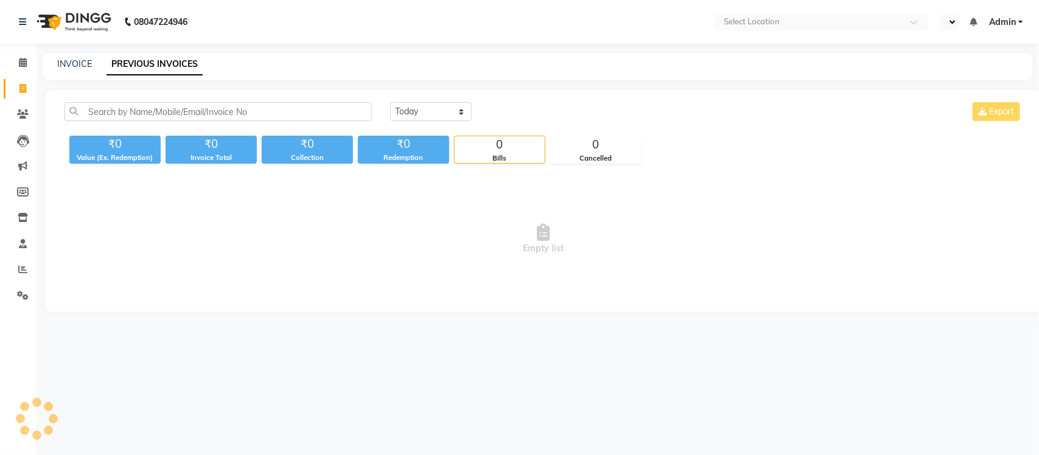
select select "en"
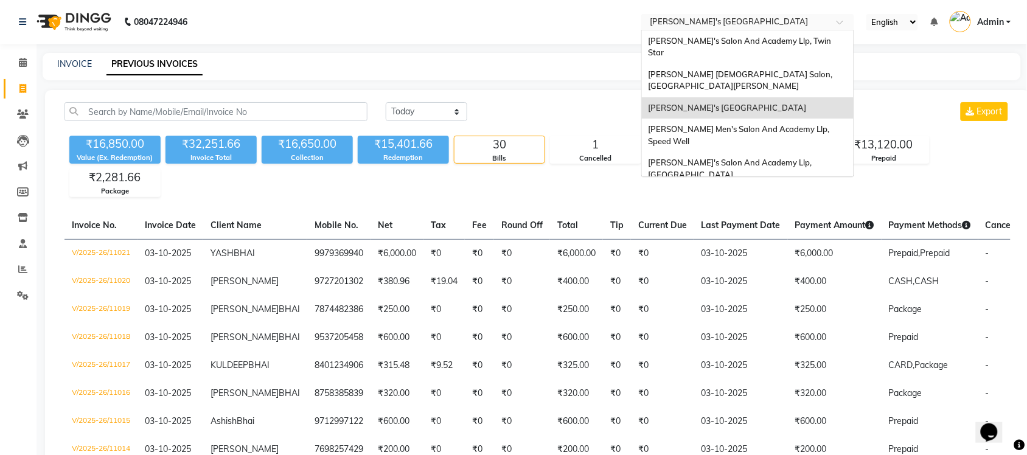
click at [796, 18] on input "text" at bounding box center [735, 23] width 176 height 12
click at [800, 124] on span "[PERSON_NAME] Men's Salon And Academy Llp, Speed Well" at bounding box center [739, 135] width 183 height 22
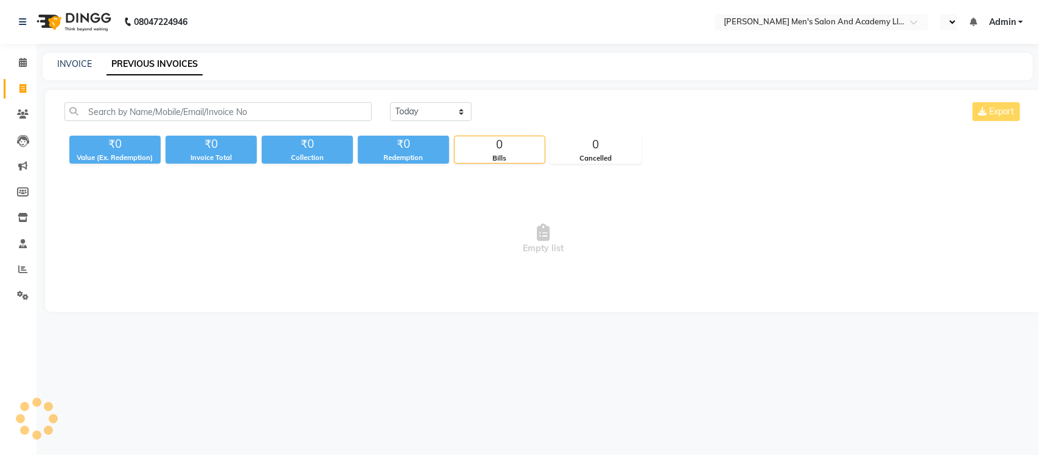
select select "en"
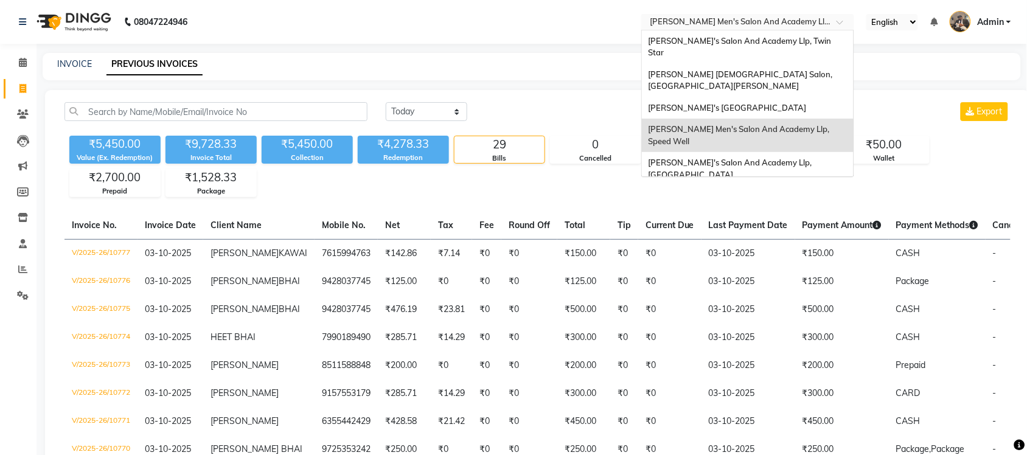
click at [800, 21] on input "text" at bounding box center [735, 23] width 176 height 12
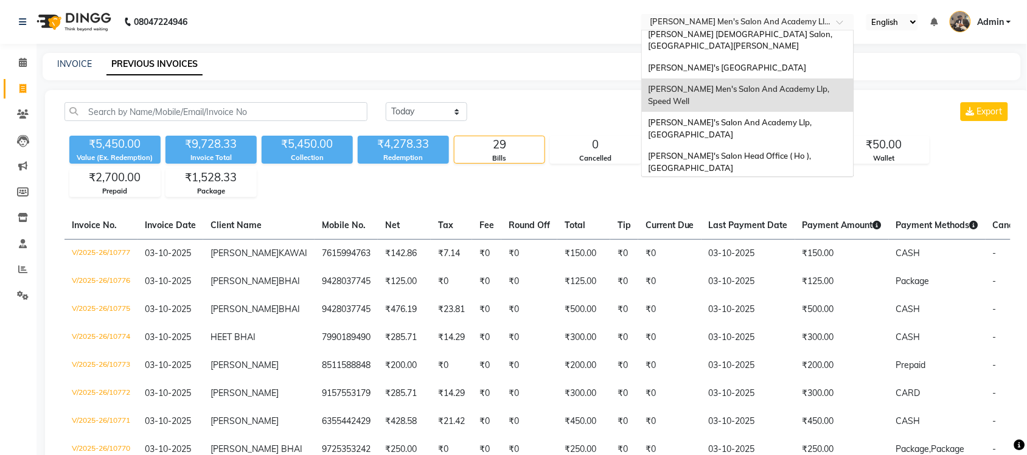
click at [769, 184] on span "[PERSON_NAME] Men's Salon & Academy Llp, [GEOGRAPHIC_DATA]" at bounding box center [734, 195] width 173 height 22
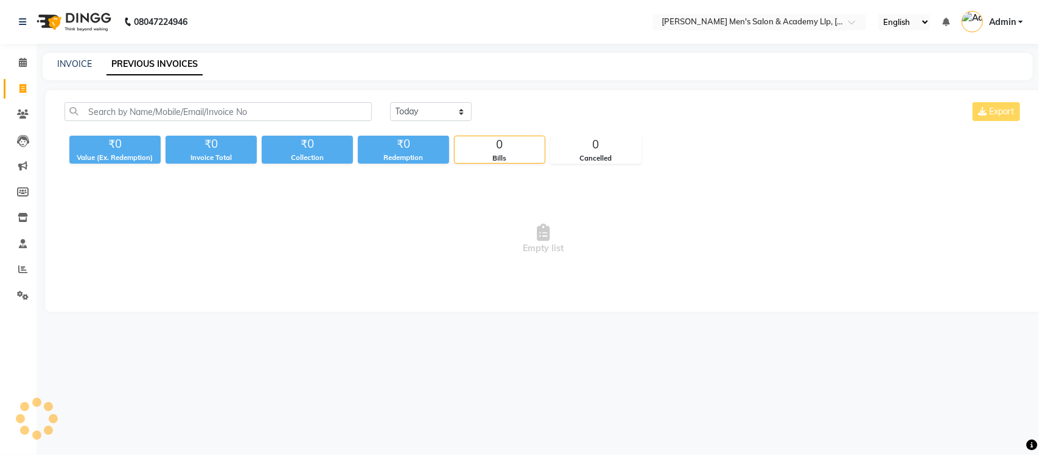
select select "en"
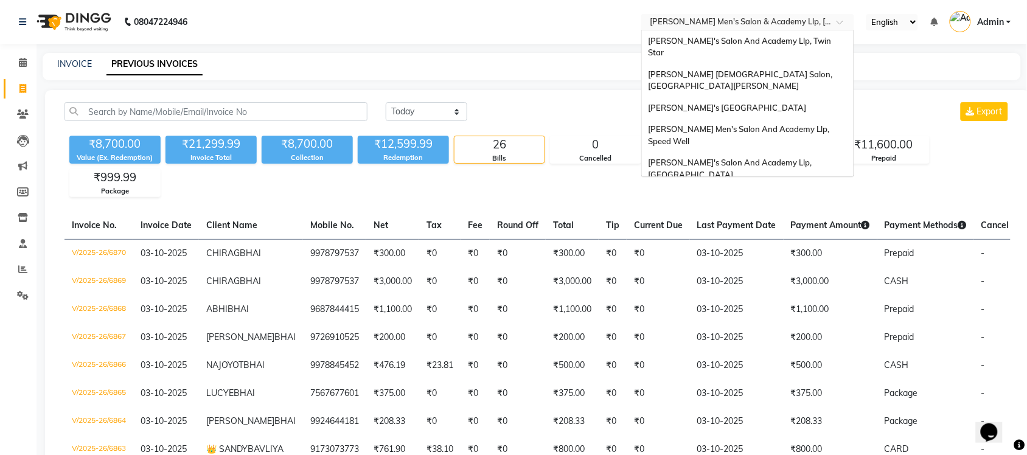
click at [817, 24] on input "text" at bounding box center [735, 23] width 176 height 12
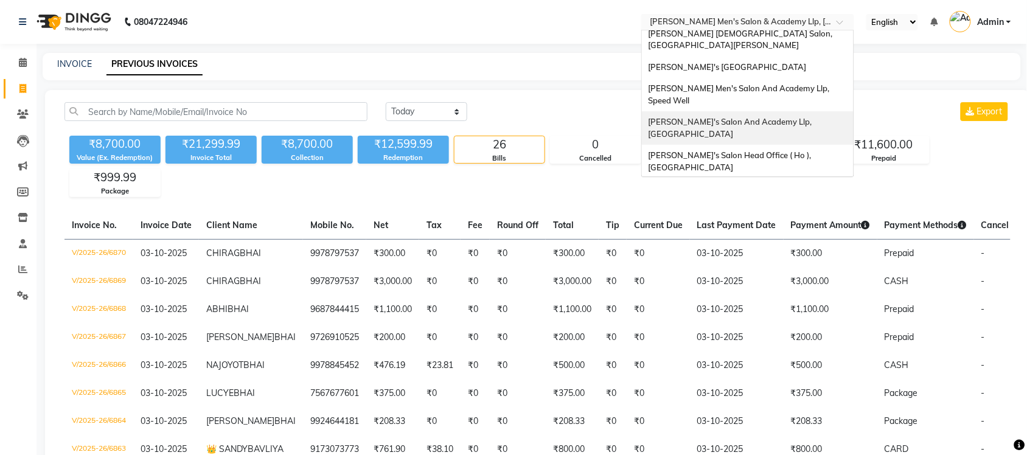
click at [797, 117] on span "[PERSON_NAME]'s Salon And Academy Llp, [GEOGRAPHIC_DATA]" at bounding box center [731, 128] width 166 height 22
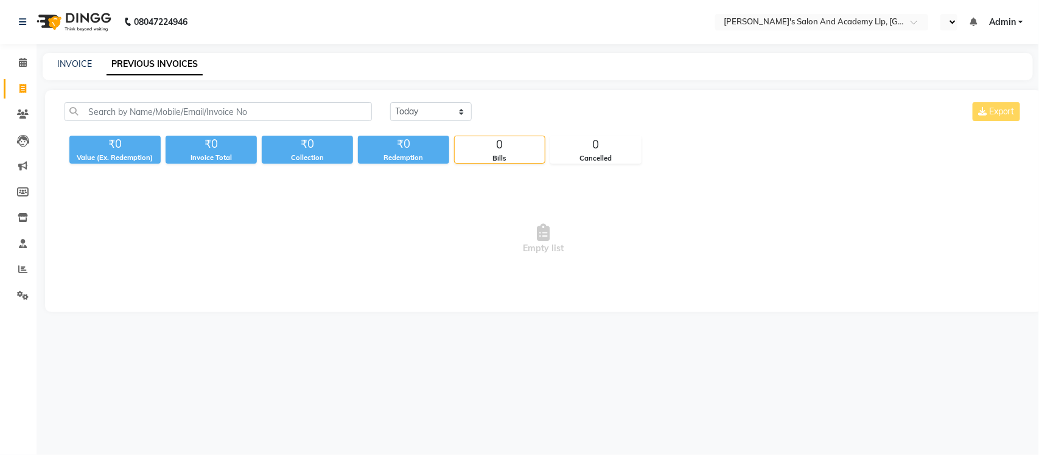
select select "en"
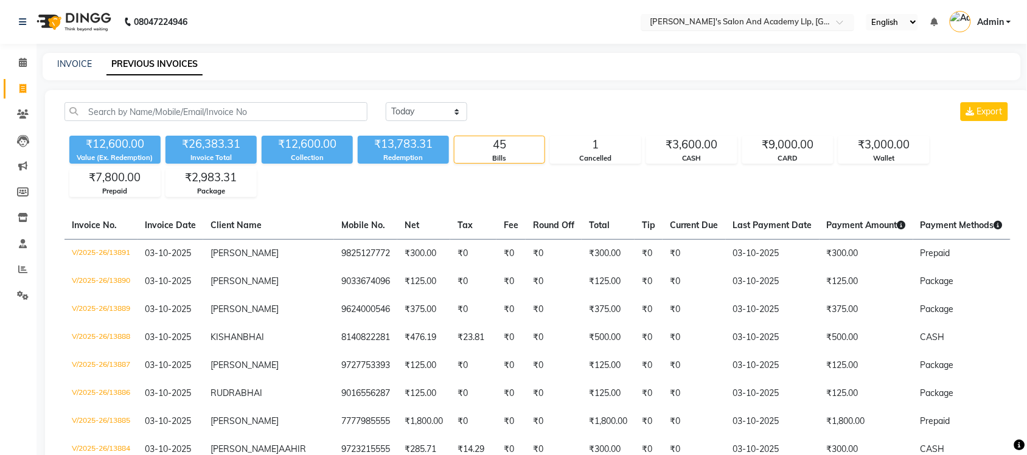
click at [826, 20] on div at bounding box center [747, 23] width 213 height 12
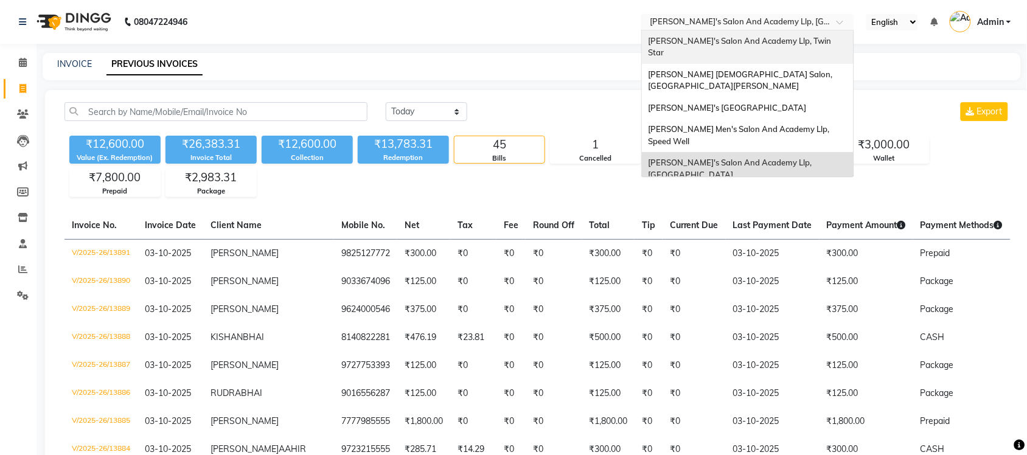
click at [807, 44] on span "[PERSON_NAME]'s Salon And Academy Llp, Twin Star" at bounding box center [740, 47] width 185 height 22
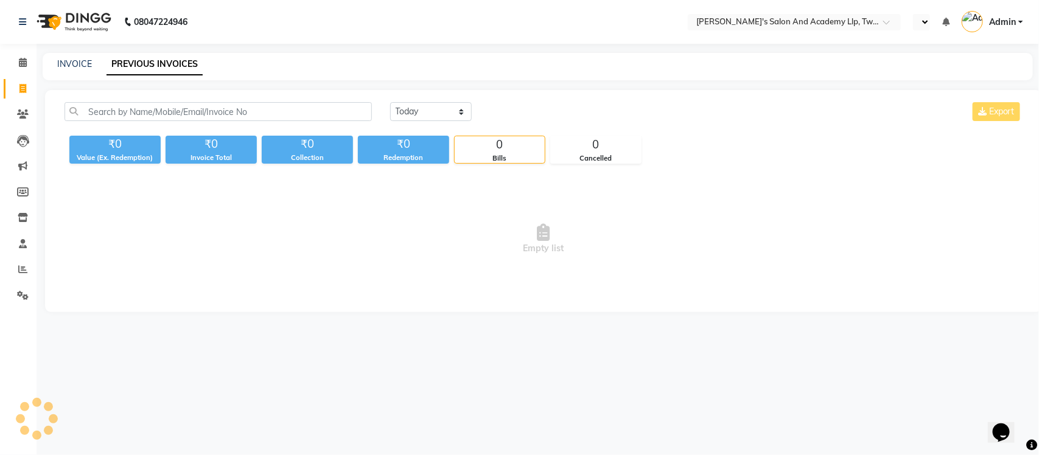
select select "en"
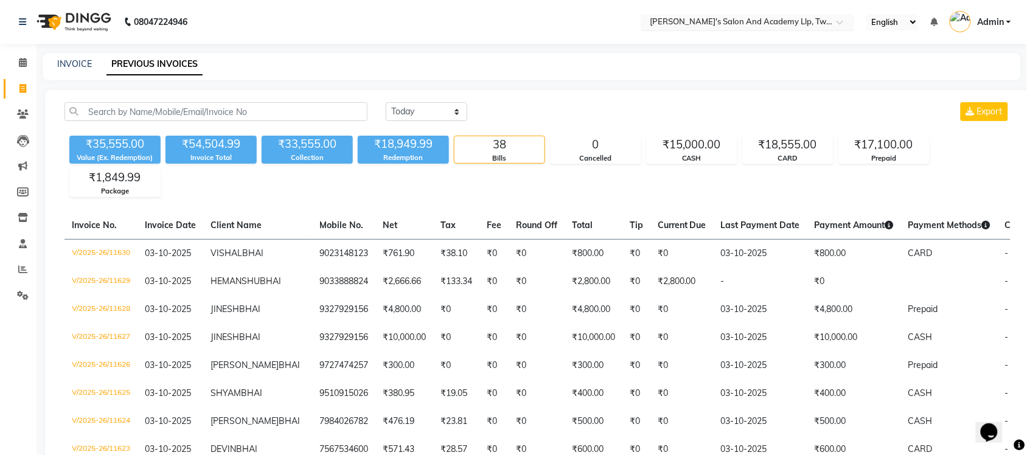
click at [820, 19] on input "text" at bounding box center [735, 23] width 176 height 12
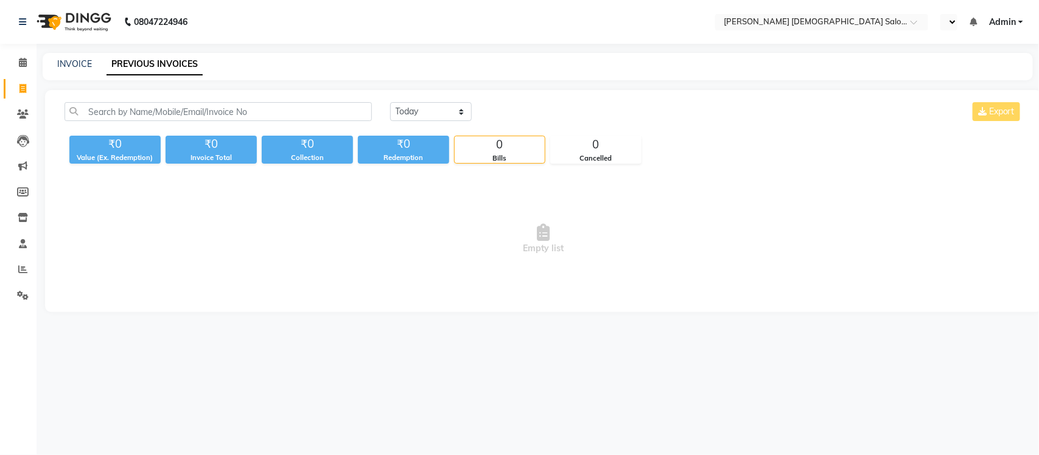
select select "en"
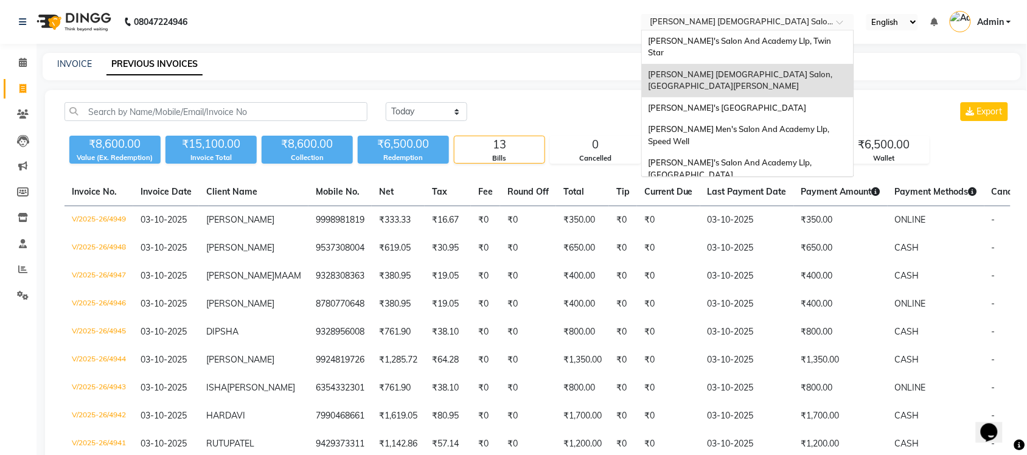
click at [789, 25] on input "text" at bounding box center [735, 23] width 176 height 12
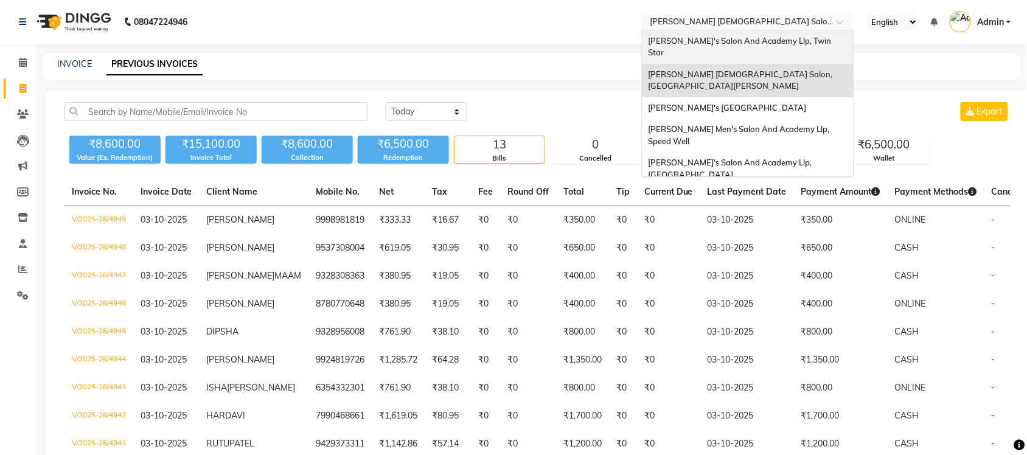
click at [787, 46] on div "[PERSON_NAME]'s Salon And Academy Llp, Twin Star" at bounding box center [748, 46] width 212 height 33
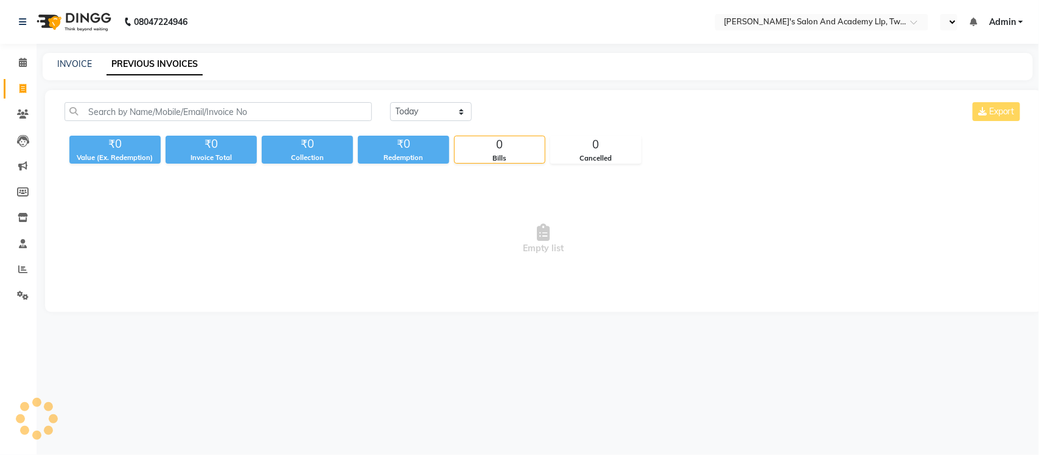
select select "en"
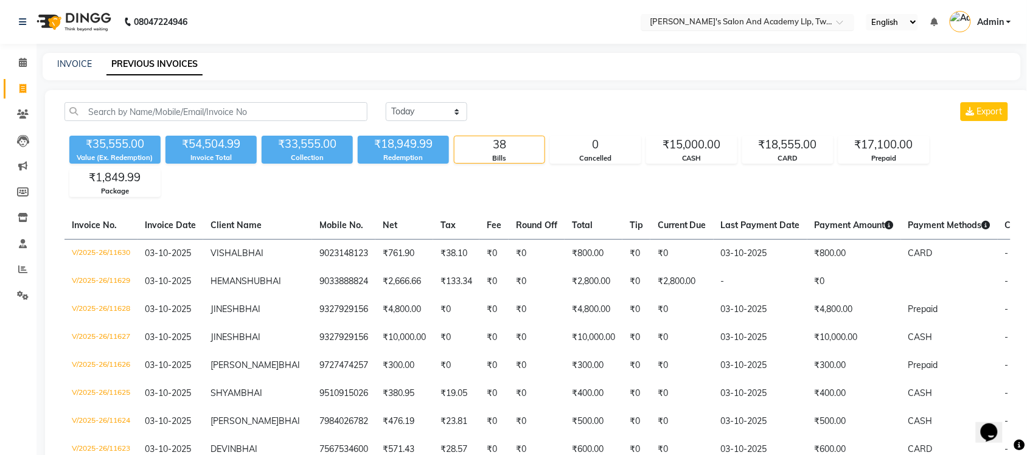
click at [784, 22] on input "text" at bounding box center [735, 23] width 176 height 12
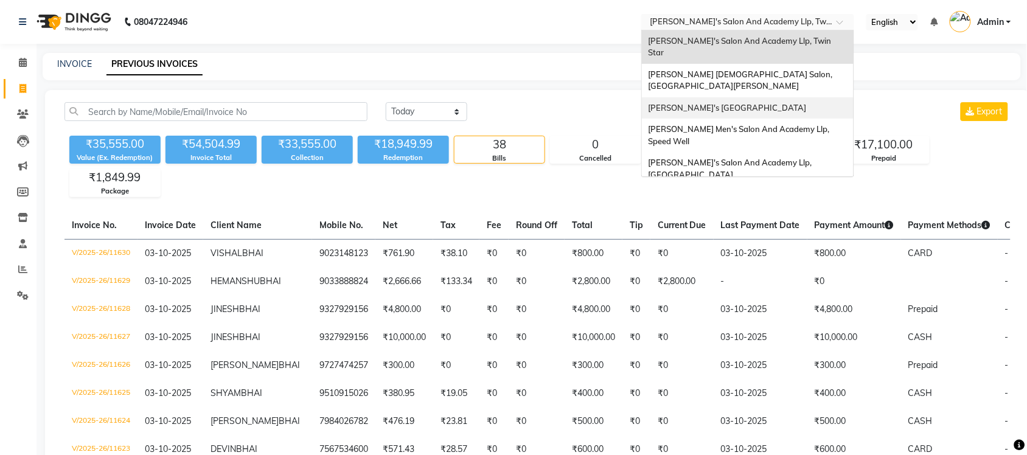
click at [786, 103] on span "[PERSON_NAME]'s [GEOGRAPHIC_DATA]" at bounding box center [727, 108] width 158 height 10
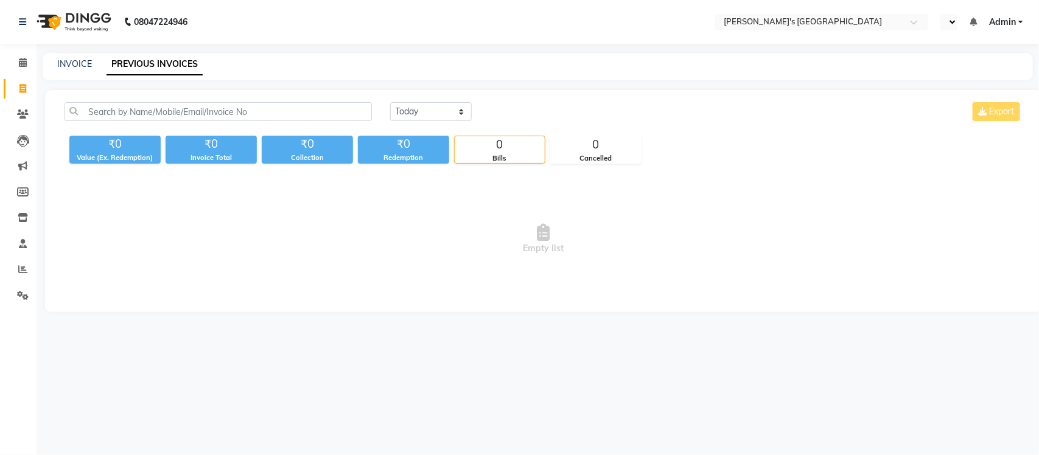
select select "en"
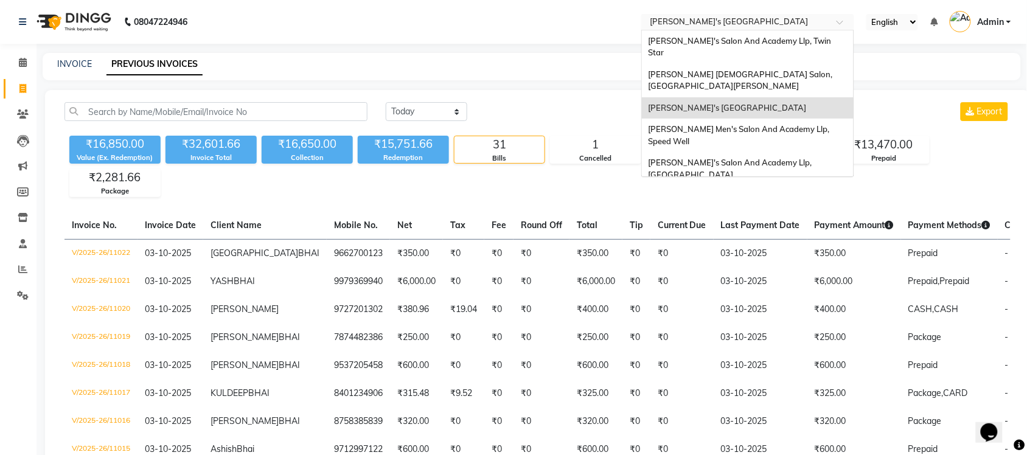
drag, startPoint x: 812, startPoint y: 27, endPoint x: 807, endPoint y: 43, distance: 16.2
click at [811, 27] on input "text" at bounding box center [735, 23] width 176 height 12
click at [797, 124] on span "[PERSON_NAME] Men's Salon And Academy Llp, Speed Well" at bounding box center [739, 135] width 183 height 22
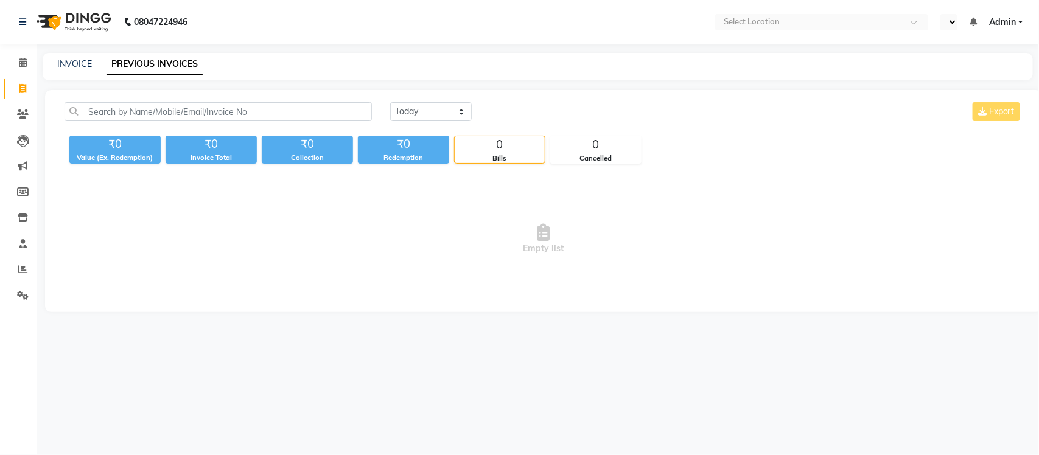
select select "en"
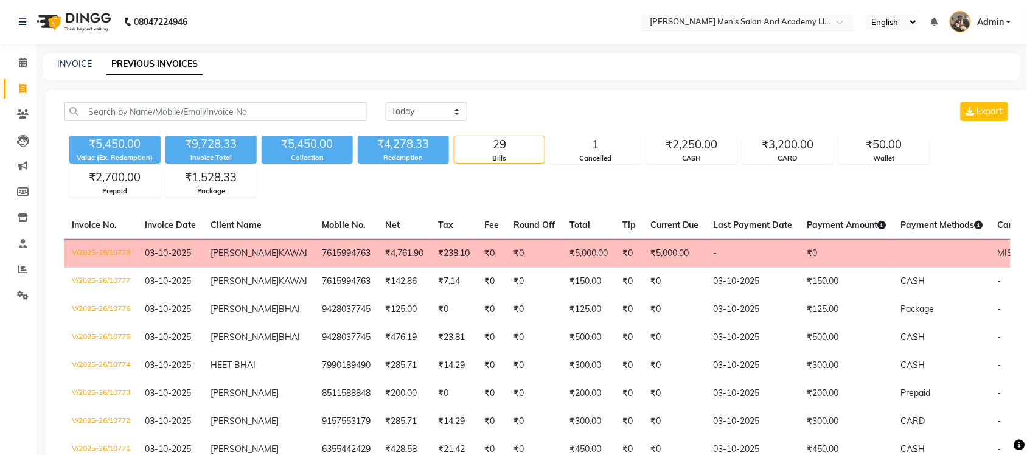
click at [792, 22] on input "text" at bounding box center [735, 23] width 176 height 12
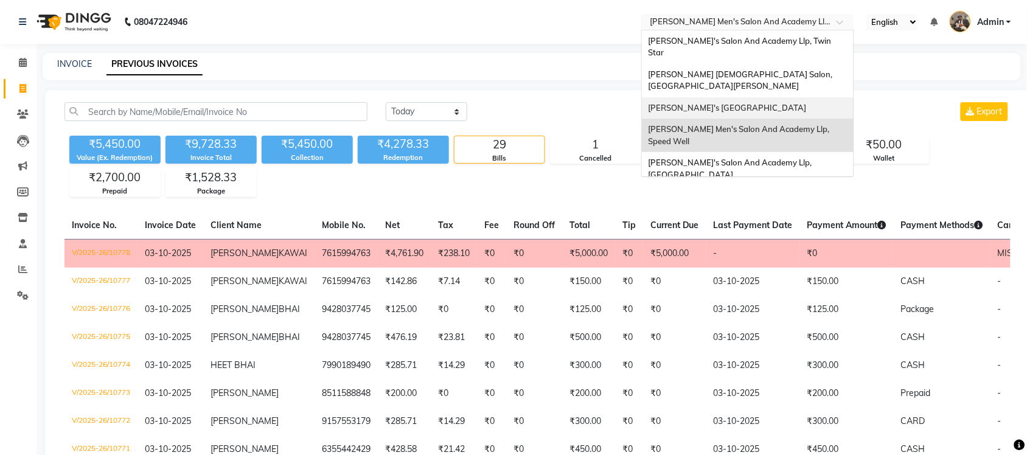
click at [531, 41] on nav "08047224946 Select Location × Sandy Men's Salon And Academy Llp, Speed Well San…" at bounding box center [513, 22] width 1027 height 44
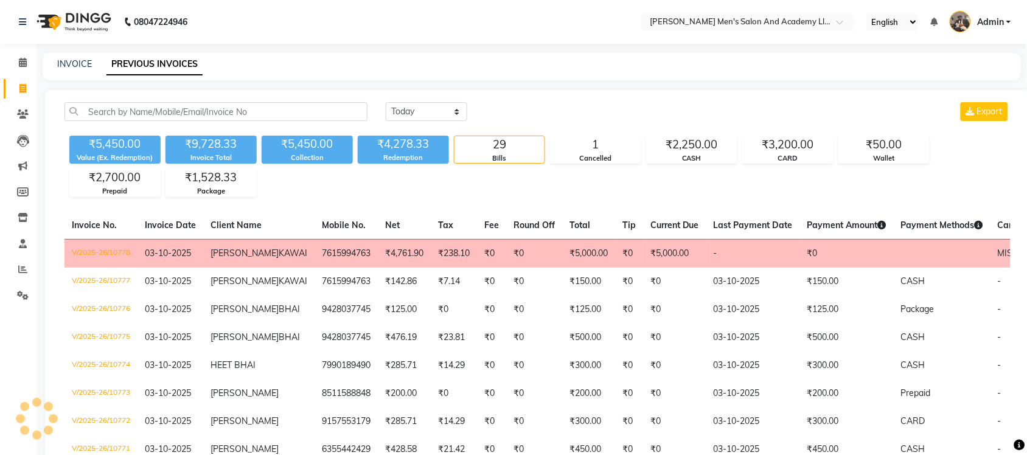
click at [96, 251] on td "V/2025-26/10778" at bounding box center [100, 253] width 73 height 29
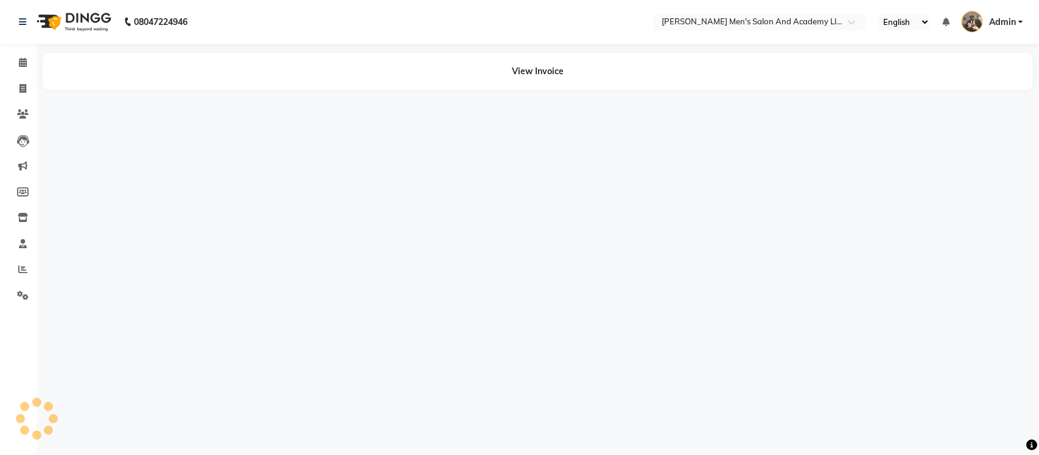
select select "en"
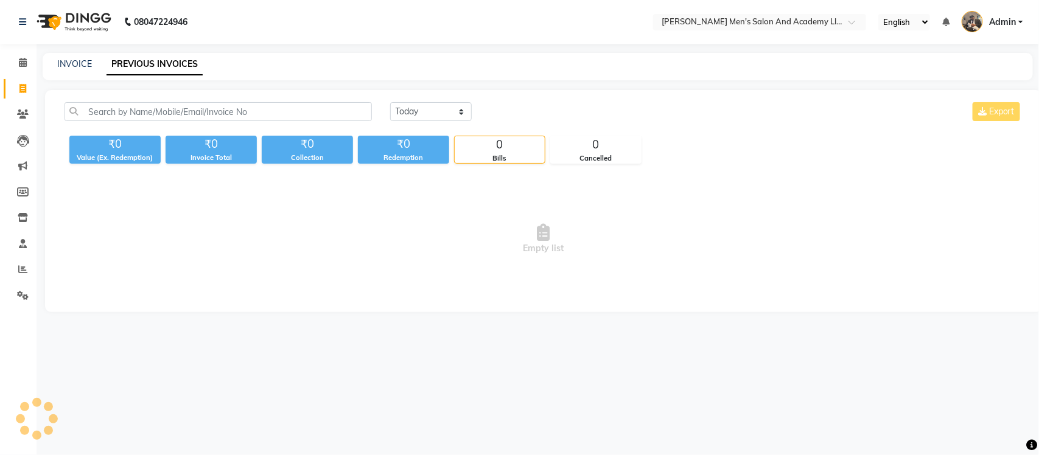
select select "en"
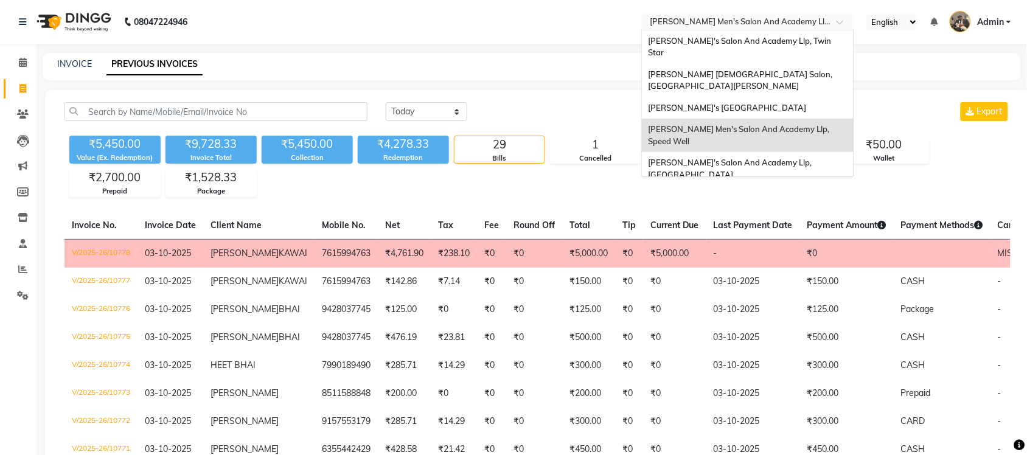
click at [774, 17] on input "text" at bounding box center [735, 23] width 176 height 12
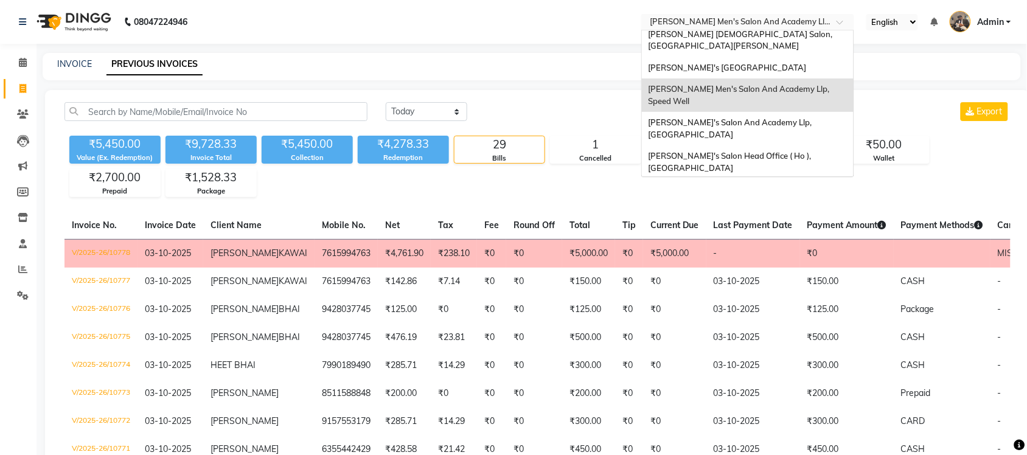
click at [806, 184] on span "[PERSON_NAME] Men's Salon & Academy Llp, [GEOGRAPHIC_DATA]" at bounding box center [734, 195] width 173 height 22
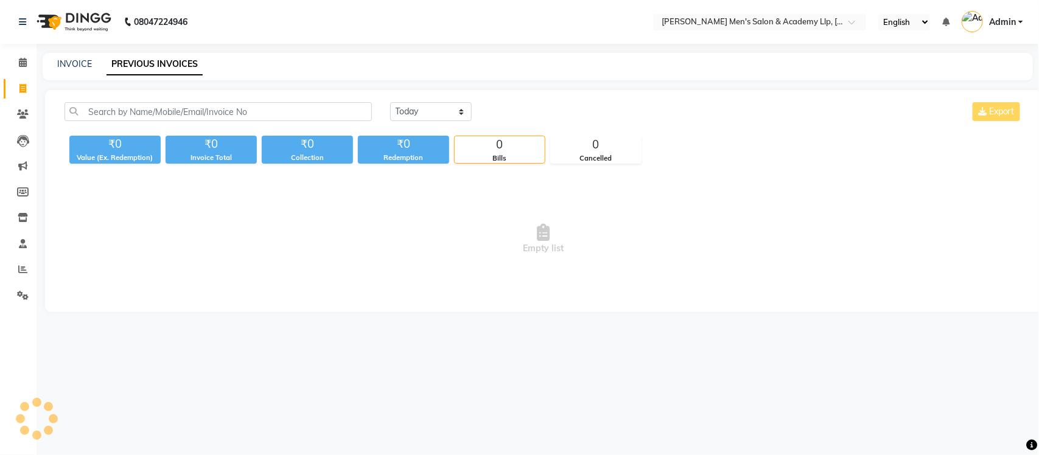
select select "en"
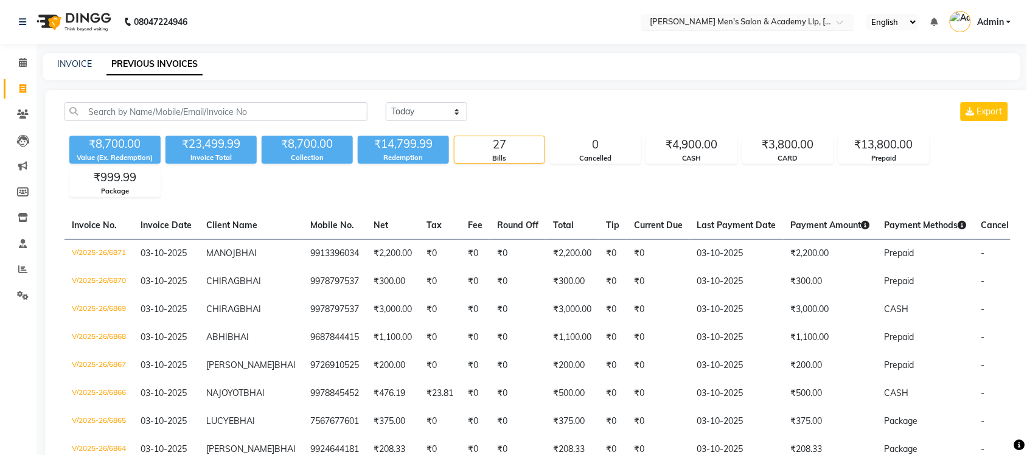
click at [795, 20] on input "text" at bounding box center [735, 23] width 176 height 12
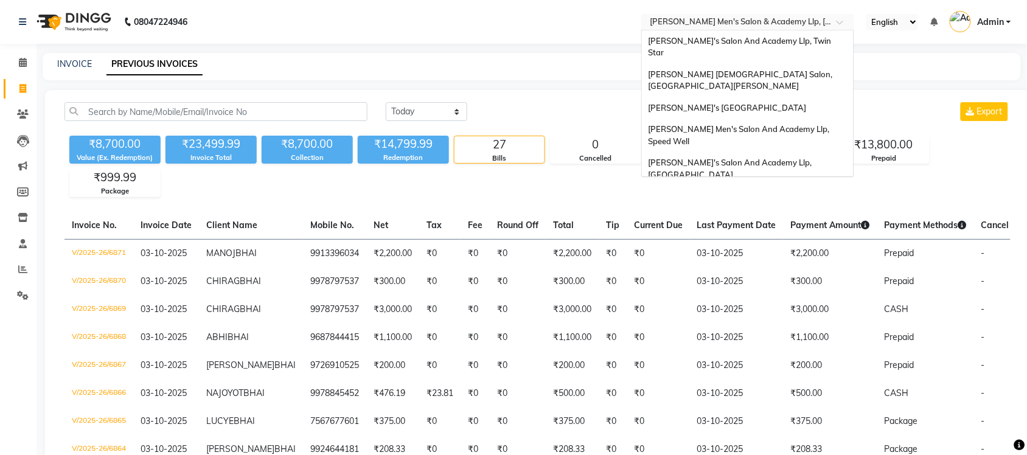
scroll to position [41, 0]
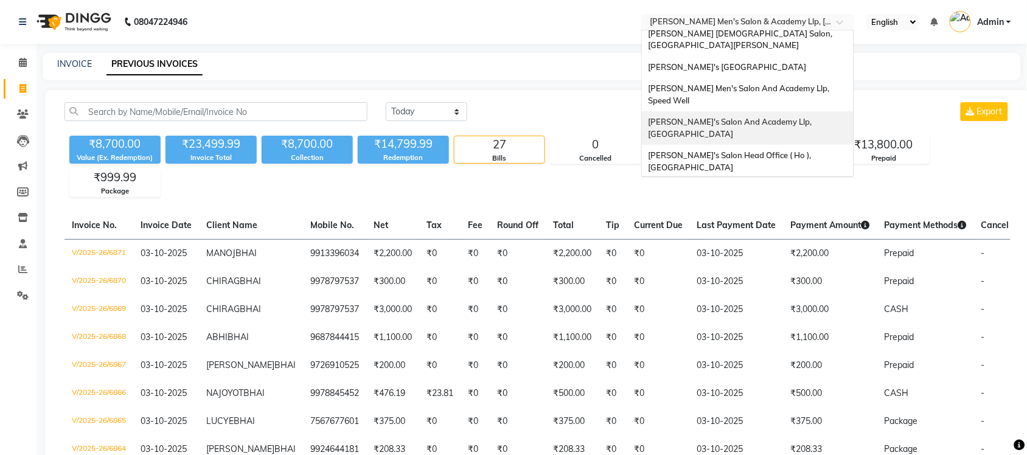
click at [805, 117] on span "[PERSON_NAME]'s Salon And Academy Llp, [GEOGRAPHIC_DATA]" at bounding box center [731, 128] width 166 height 22
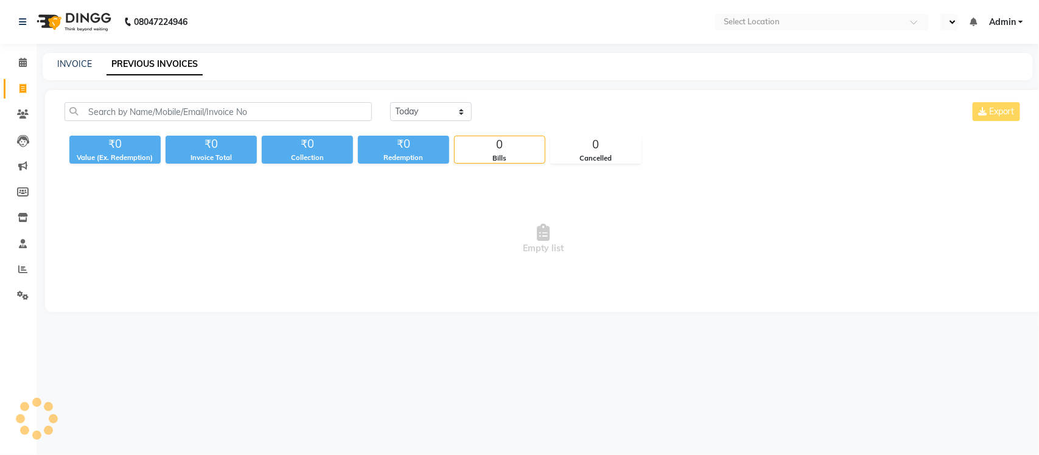
select select "en"
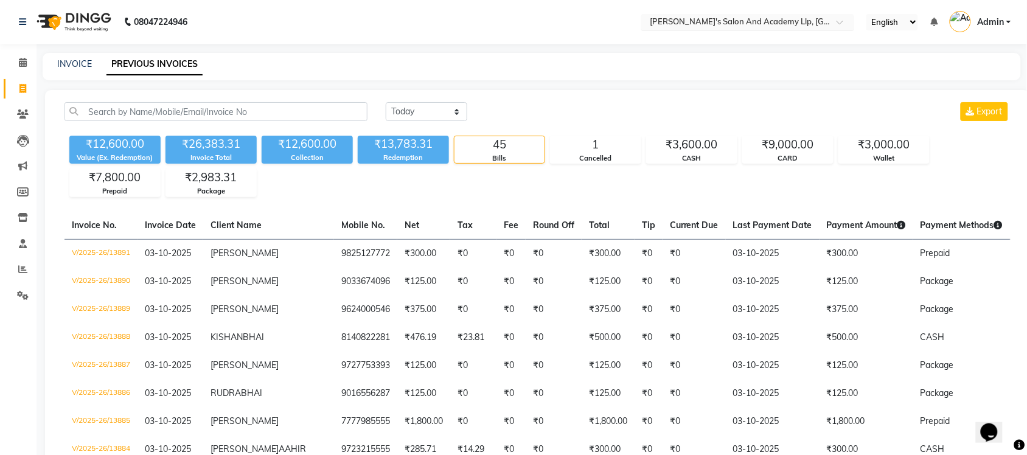
click at [817, 25] on input "text" at bounding box center [735, 23] width 176 height 12
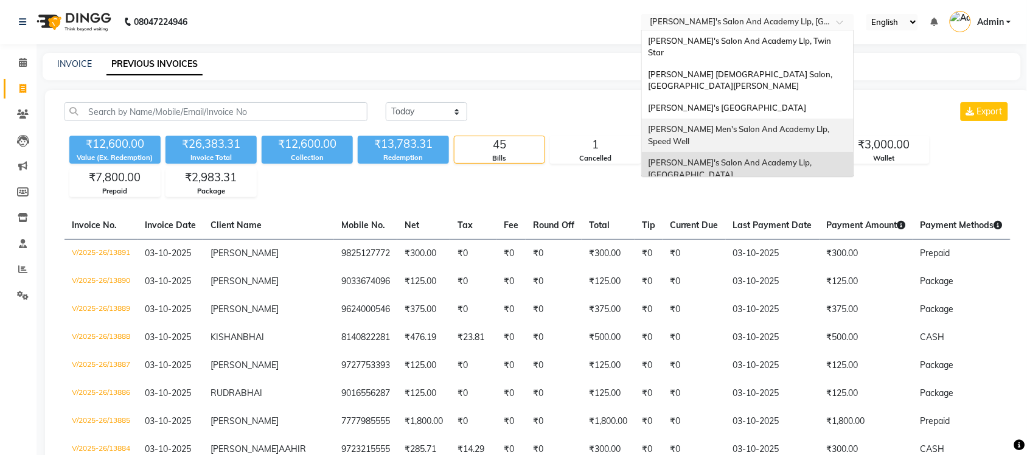
click at [831, 124] on span "[PERSON_NAME] Men's Salon And Academy Llp, Speed Well" at bounding box center [739, 135] width 183 height 22
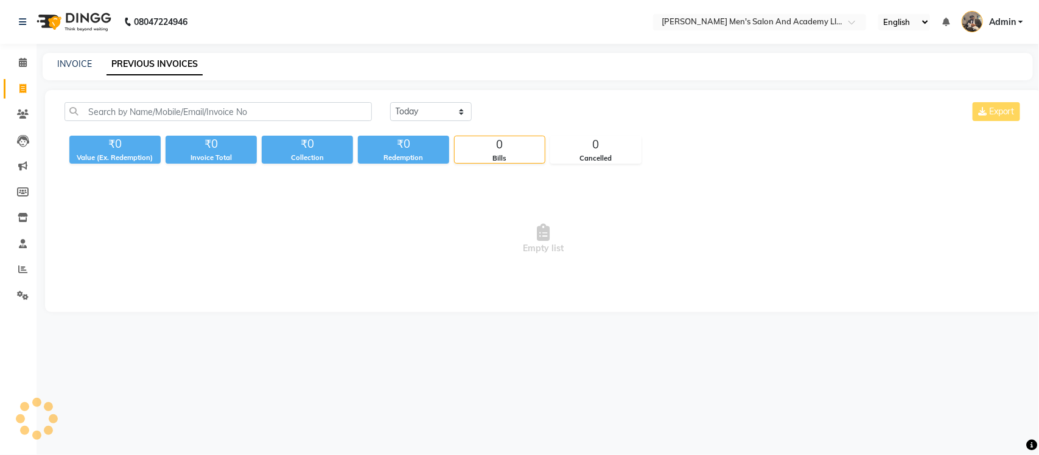
select select "en"
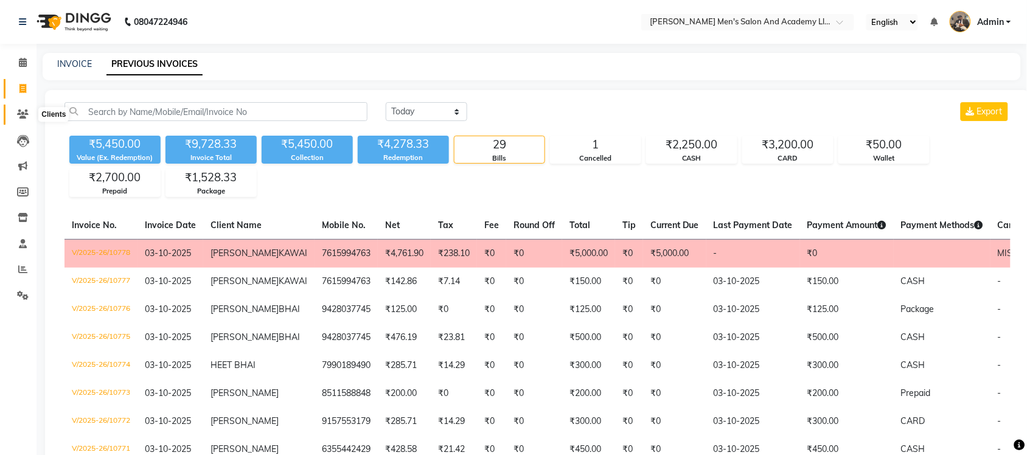
drag, startPoint x: 24, startPoint y: 110, endPoint x: 41, endPoint y: 110, distance: 17.0
click at [24, 110] on icon at bounding box center [23, 114] width 12 height 9
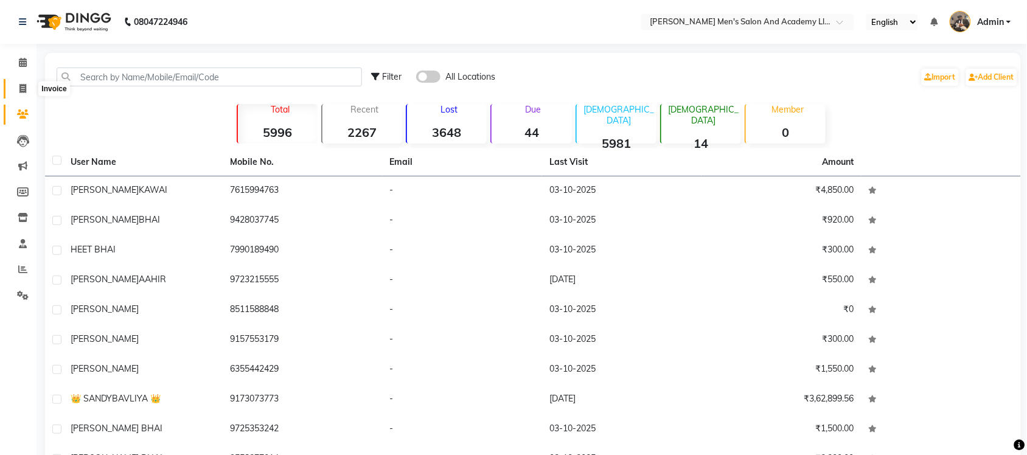
click at [20, 86] on icon at bounding box center [22, 88] width 7 height 9
select select "service"
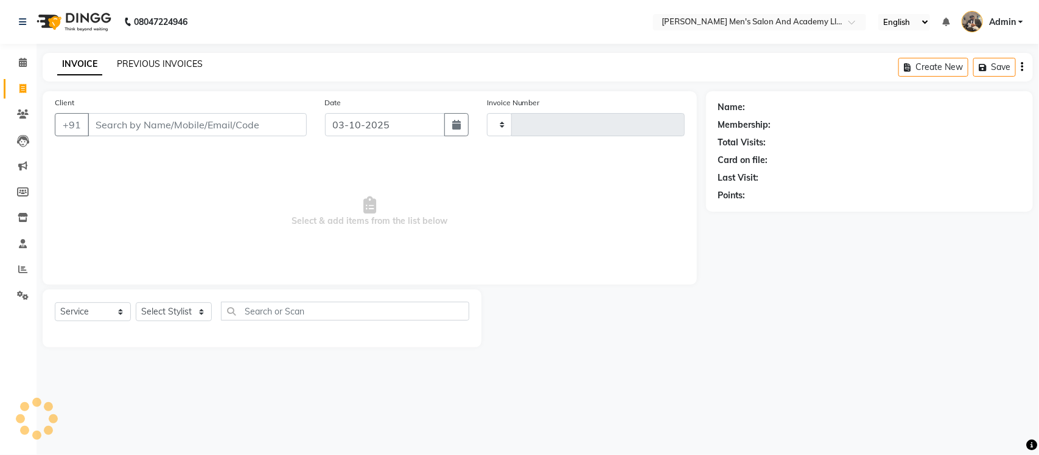
click at [155, 64] on link "PREVIOUS INVOICES" at bounding box center [160, 63] width 86 height 11
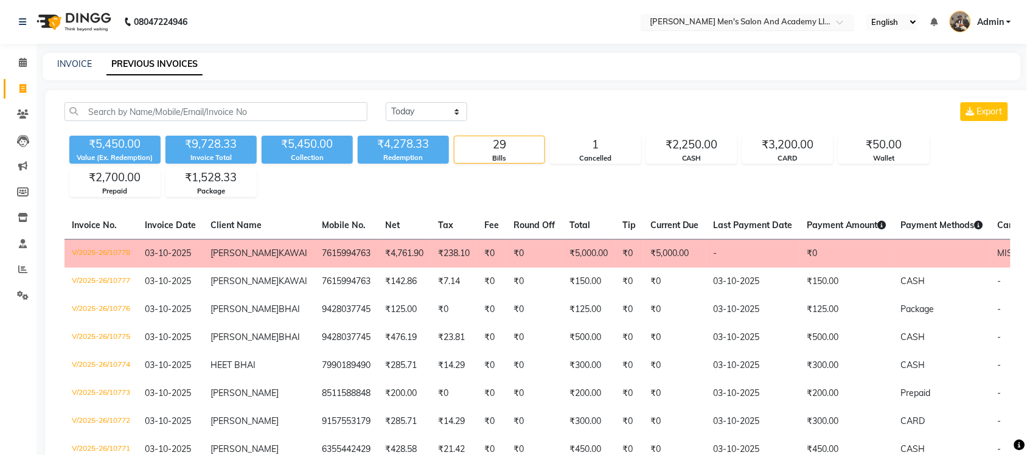
click at [784, 24] on input "text" at bounding box center [735, 23] width 176 height 12
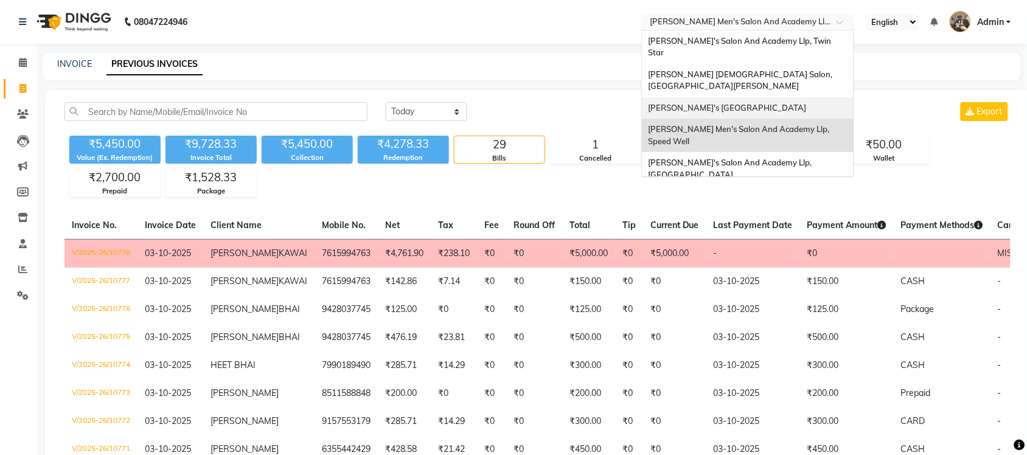
click at [788, 103] on span "[PERSON_NAME]'s [GEOGRAPHIC_DATA]" at bounding box center [727, 108] width 158 height 10
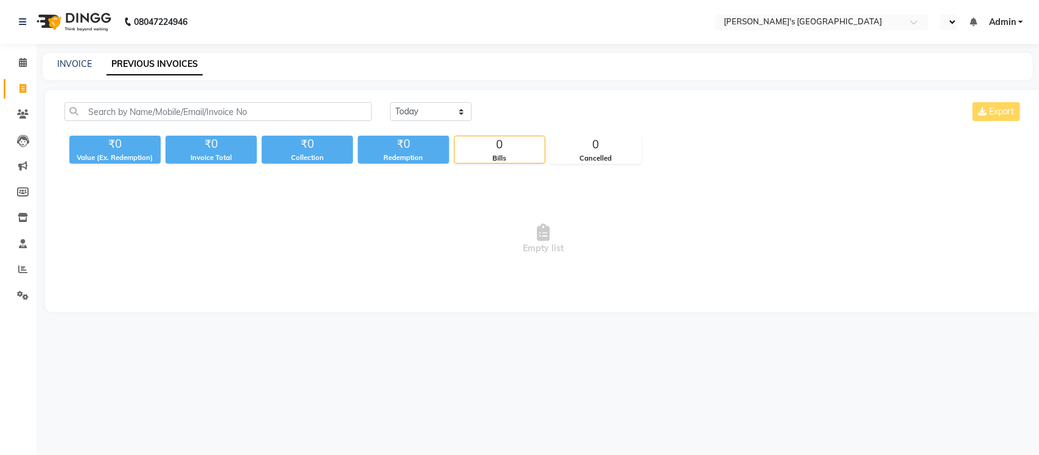
select select "en"
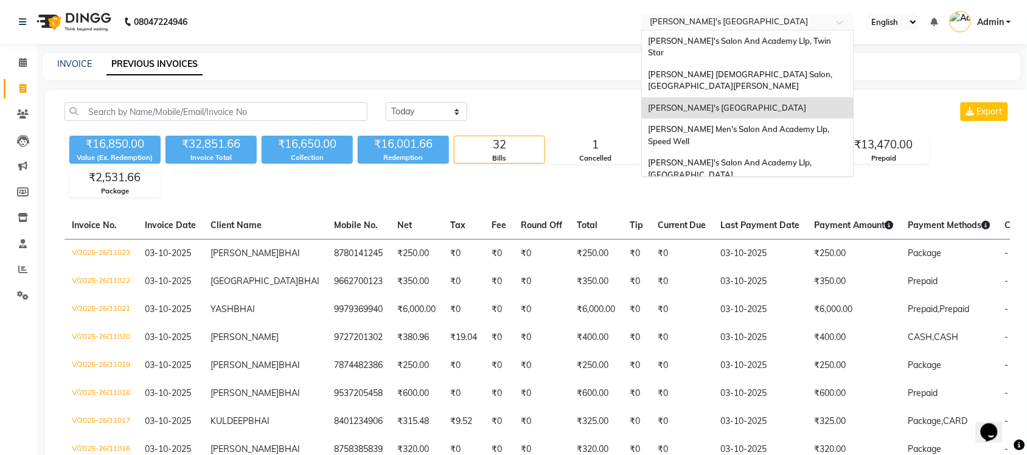
click at [812, 25] on input "text" at bounding box center [735, 23] width 176 height 12
click at [792, 64] on div "[PERSON_NAME] [DEMOGRAPHIC_DATA] Salon, [GEOGRAPHIC_DATA][PERSON_NAME]" at bounding box center [748, 80] width 212 height 33
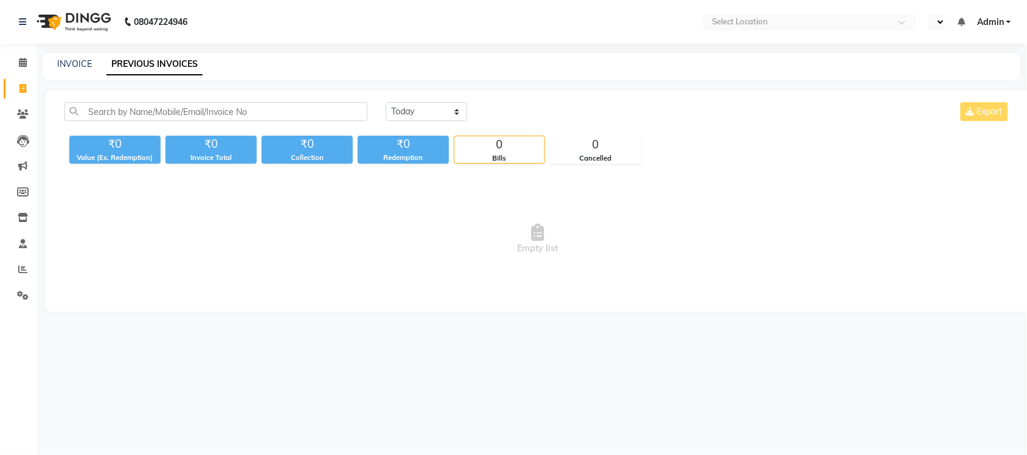
select select "en"
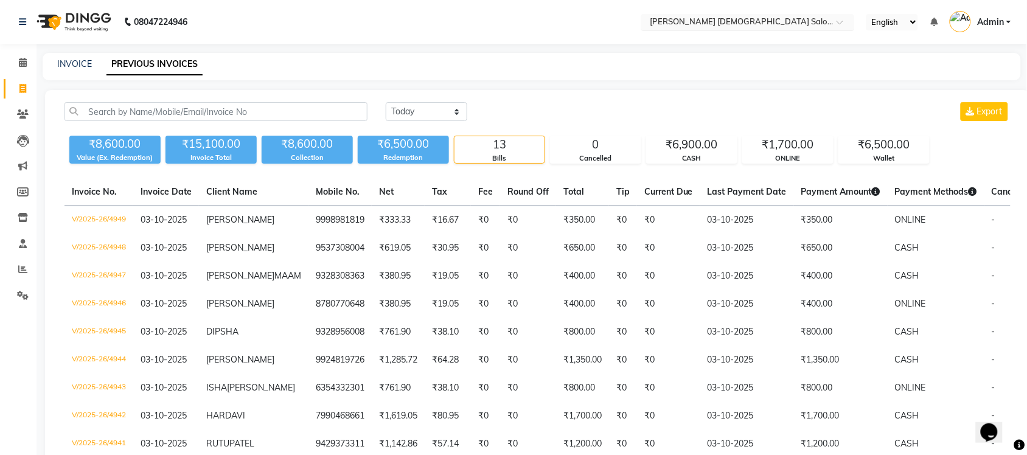
click at [808, 18] on input "text" at bounding box center [735, 23] width 176 height 12
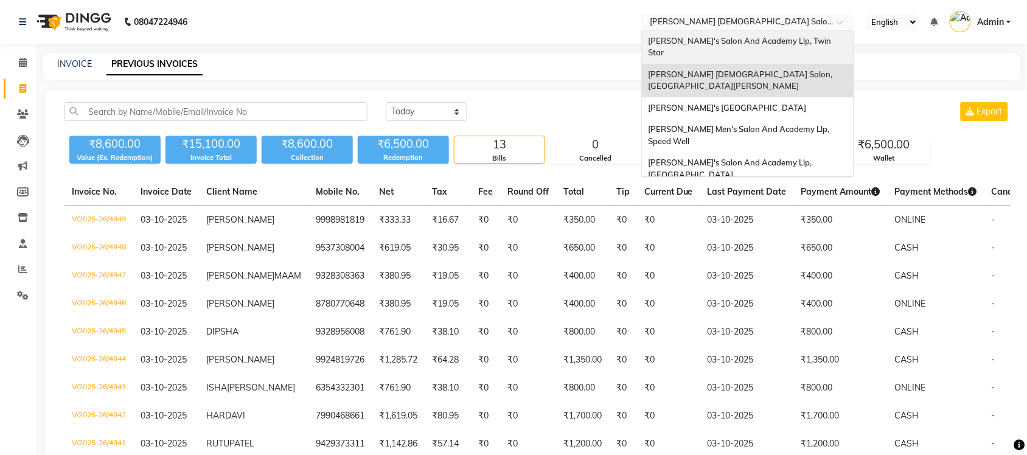
click at [750, 47] on div "[PERSON_NAME]'s Salon And Academy Llp, Twin Star" at bounding box center [748, 46] width 212 height 33
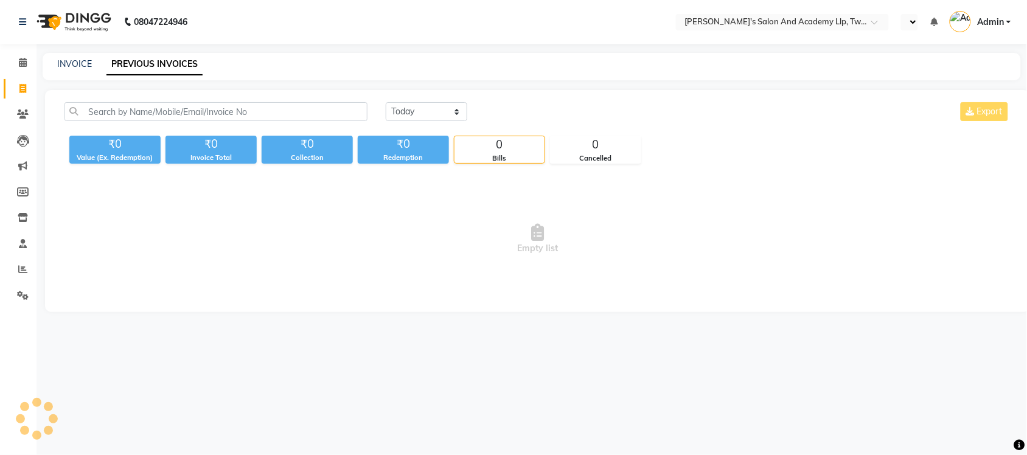
select select "en"
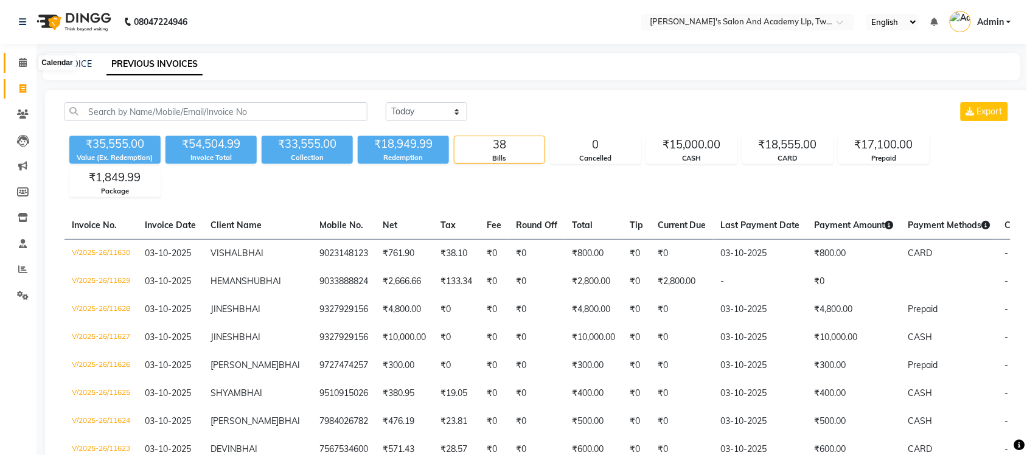
click at [30, 65] on span at bounding box center [22, 63] width 21 height 14
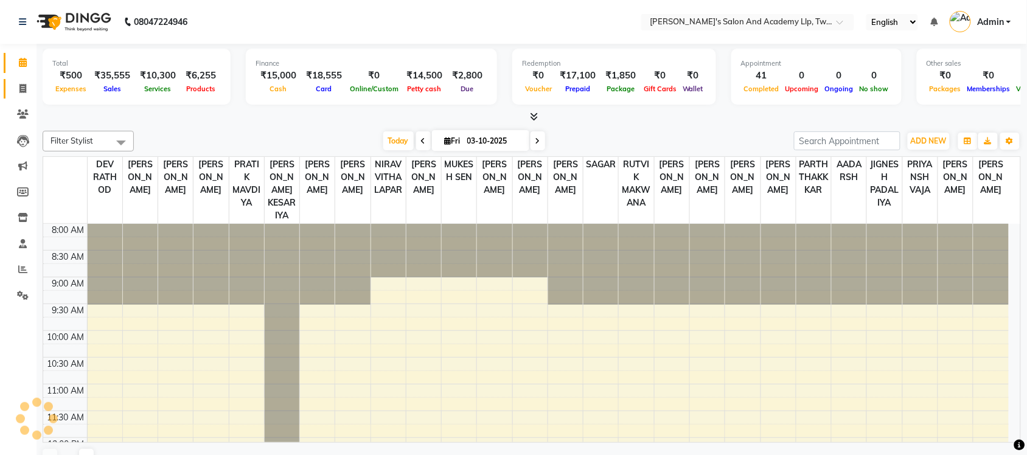
click at [28, 80] on link "Invoice" at bounding box center [18, 89] width 29 height 20
select select "service"
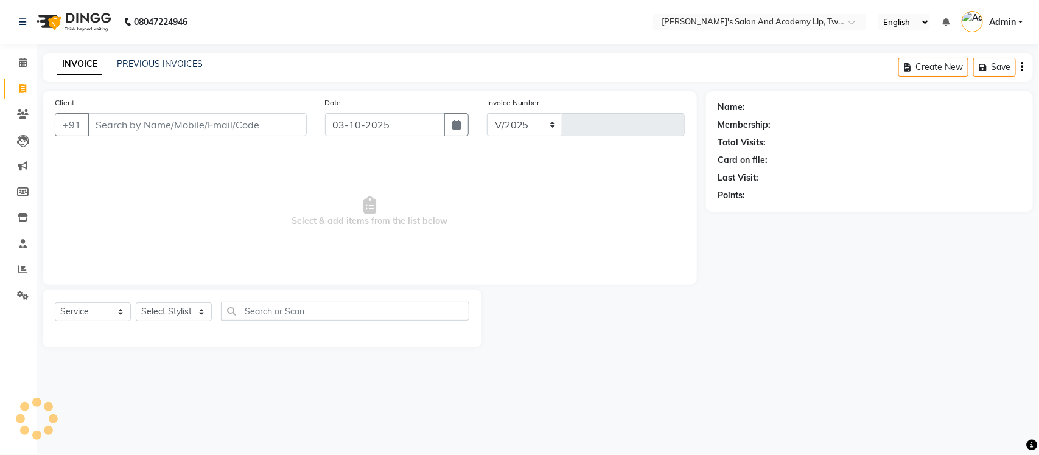
select select "6985"
type input "11631"
click at [166, 68] on link "PREVIOUS INVOICES" at bounding box center [160, 63] width 86 height 11
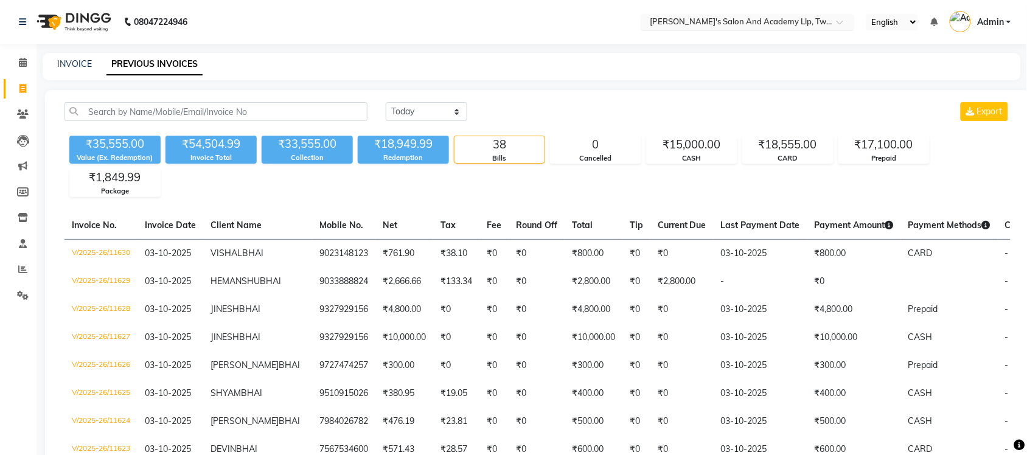
click at [790, 17] on input "text" at bounding box center [735, 23] width 176 height 12
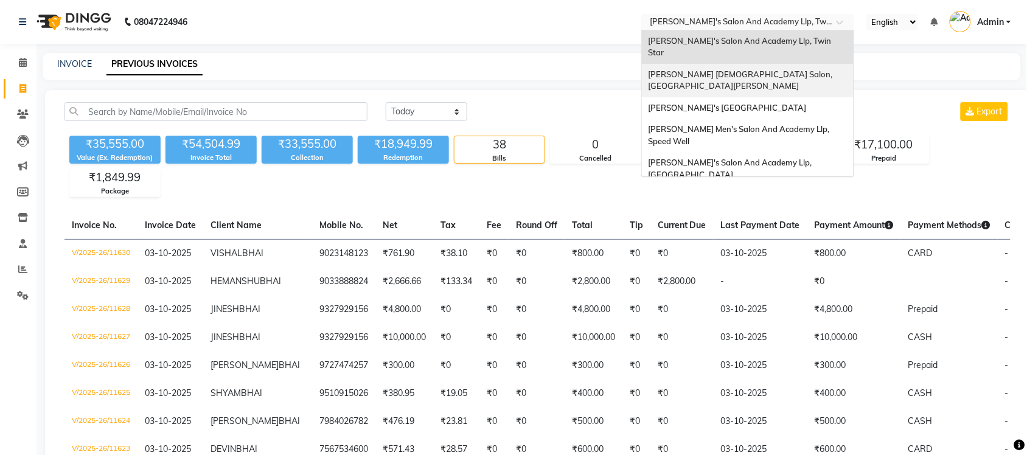
click at [765, 69] on span "[PERSON_NAME] [DEMOGRAPHIC_DATA] Salon, [GEOGRAPHIC_DATA][PERSON_NAME]" at bounding box center [741, 80] width 186 height 22
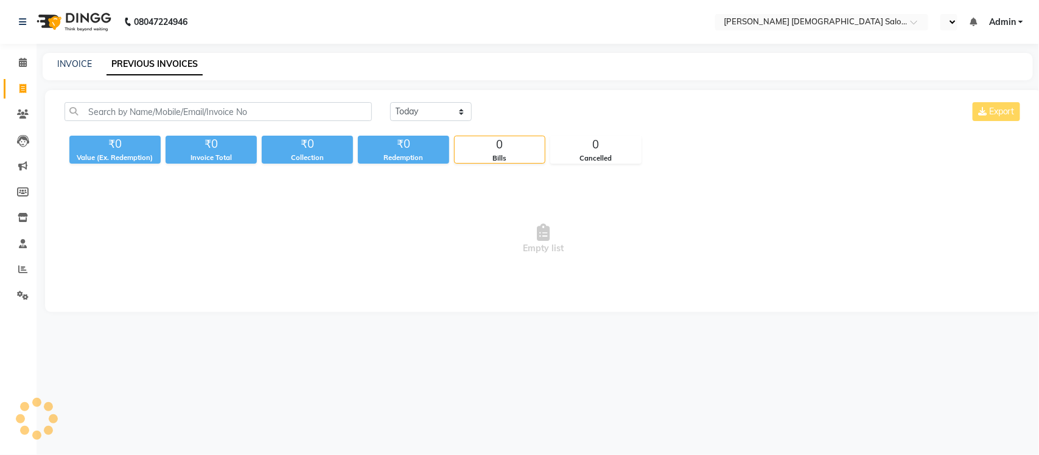
select select "en"
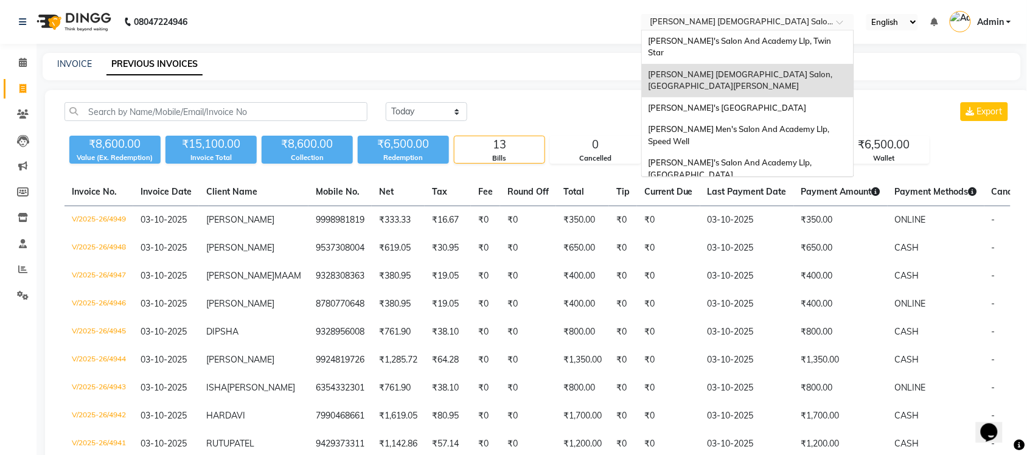
click at [787, 23] on input "text" at bounding box center [735, 23] width 176 height 12
click at [799, 103] on span "[PERSON_NAME]'s [GEOGRAPHIC_DATA]" at bounding box center [727, 108] width 158 height 10
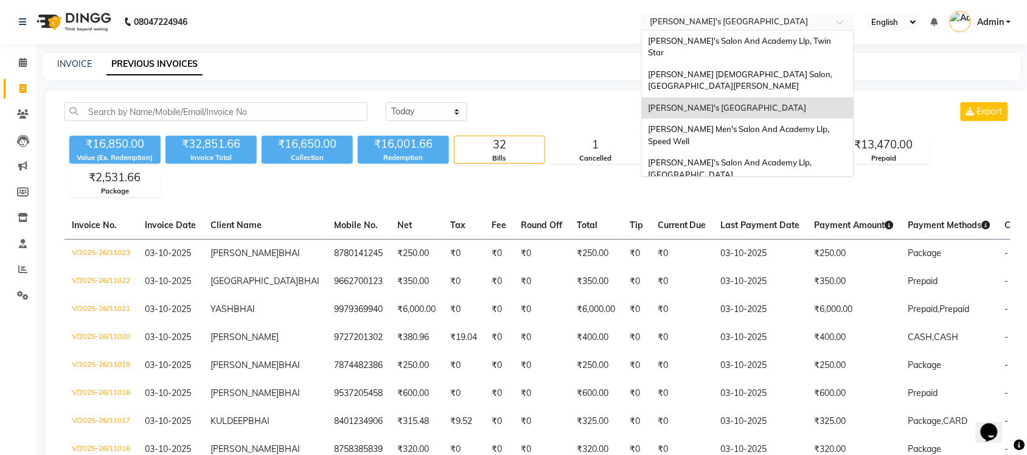
click at [815, 20] on input "text" at bounding box center [735, 23] width 176 height 12
click at [811, 124] on span "[PERSON_NAME] Men's Salon And Academy Llp, Speed Well" at bounding box center [739, 135] width 183 height 22
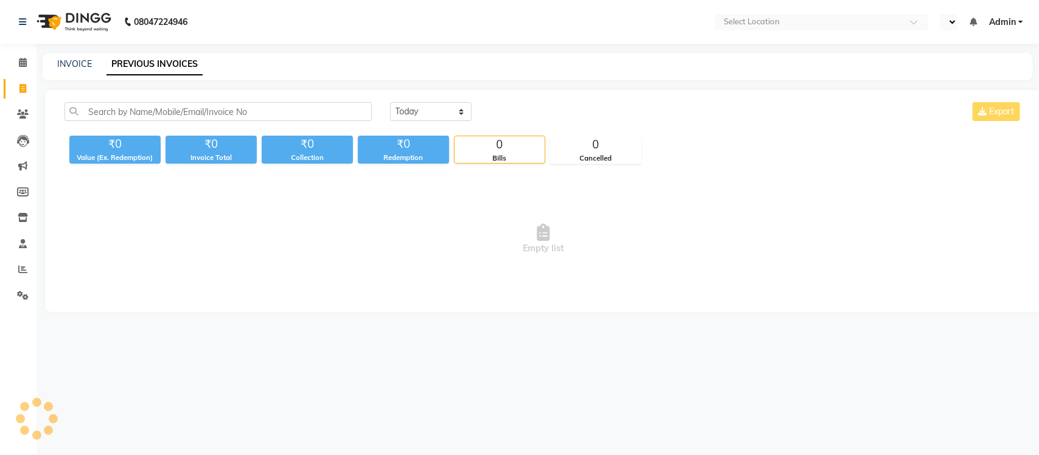
select select "en"
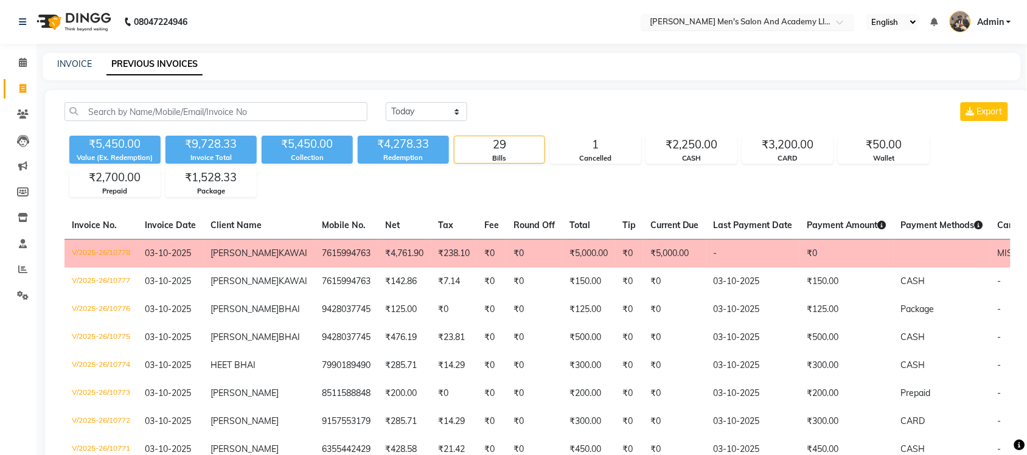
click at [776, 23] on input "text" at bounding box center [735, 23] width 176 height 12
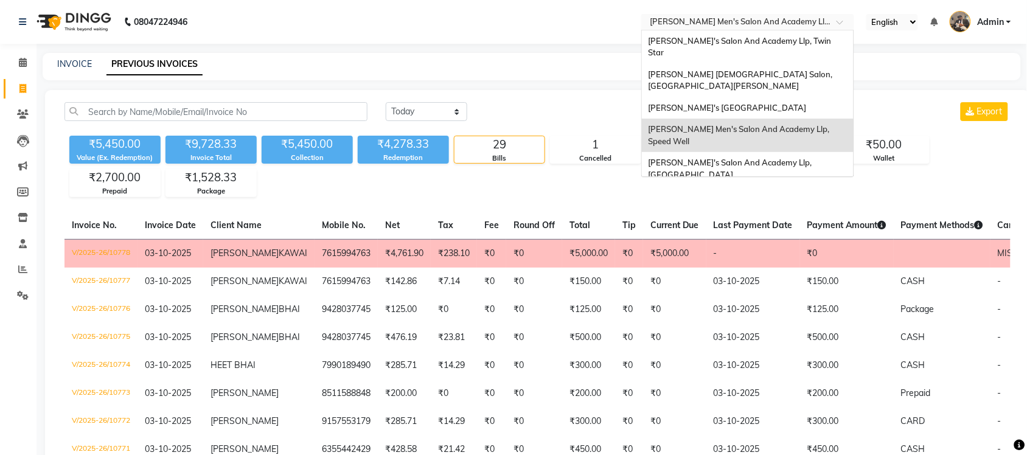
click at [794, 152] on div "[PERSON_NAME]'s Salon And Academy Llp, [GEOGRAPHIC_DATA]" at bounding box center [748, 168] width 212 height 33
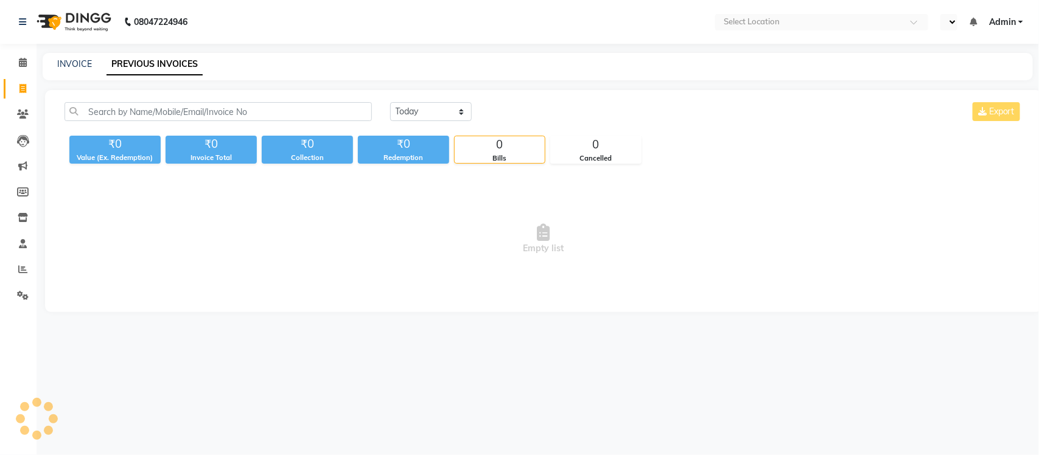
select select "en"
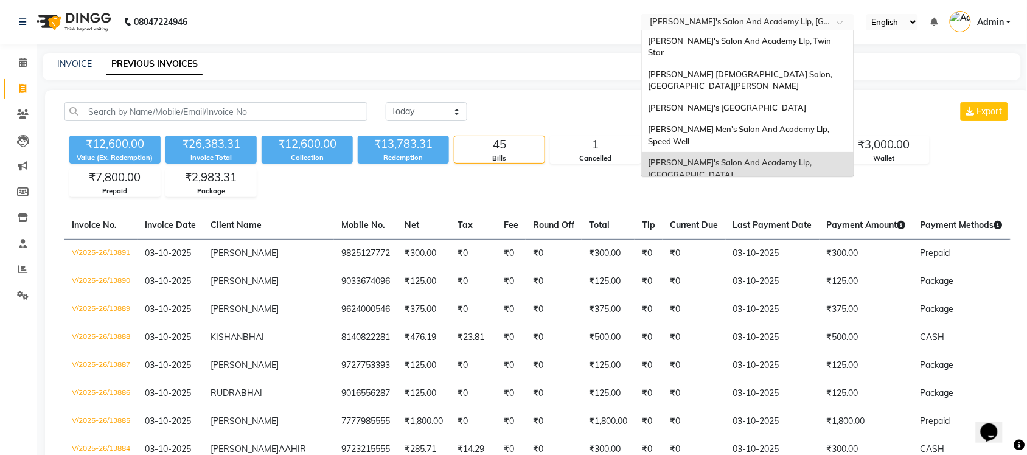
click at [793, 20] on input "text" at bounding box center [735, 23] width 176 height 12
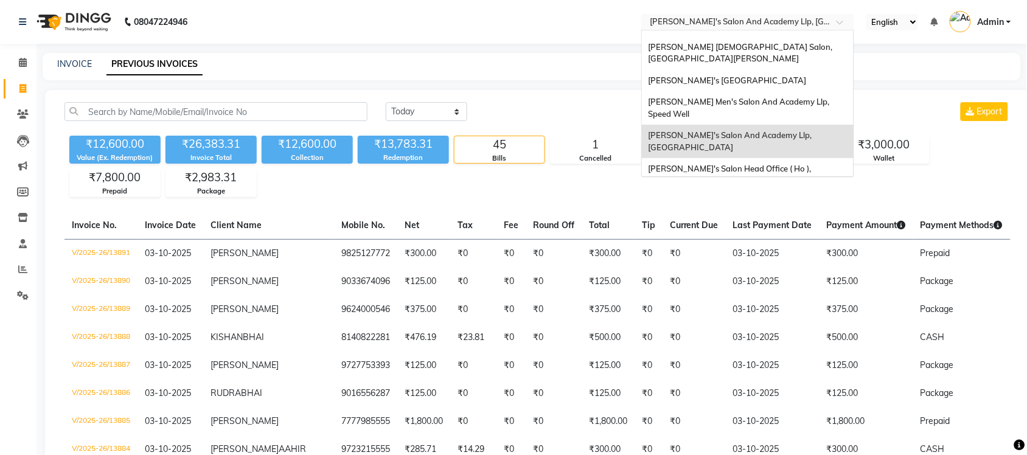
scroll to position [40, 0]
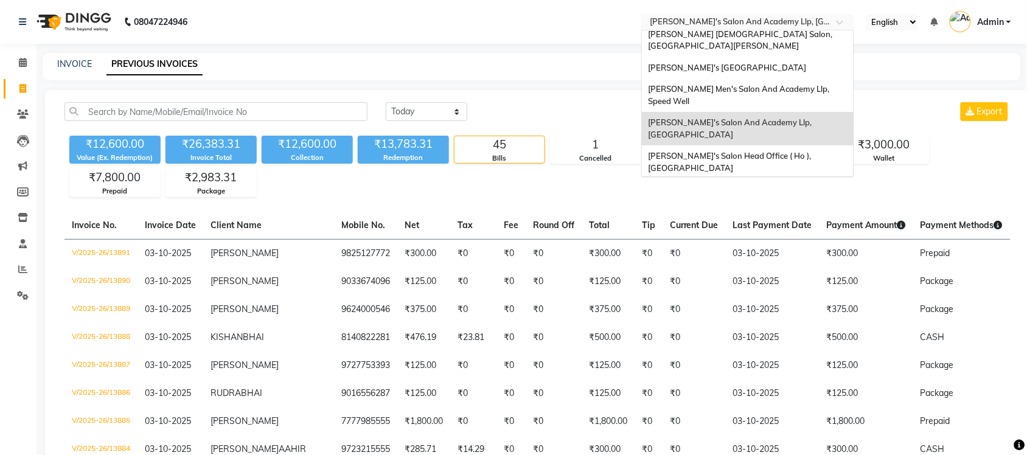
click at [798, 184] on span "[PERSON_NAME] Men's Salon & Academy Llp, [GEOGRAPHIC_DATA]" at bounding box center [734, 195] width 173 height 22
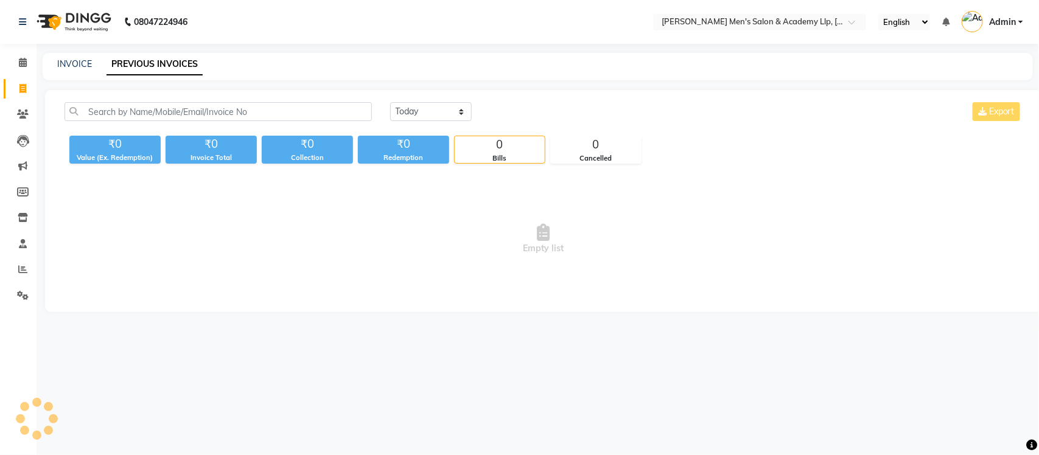
select select "en"
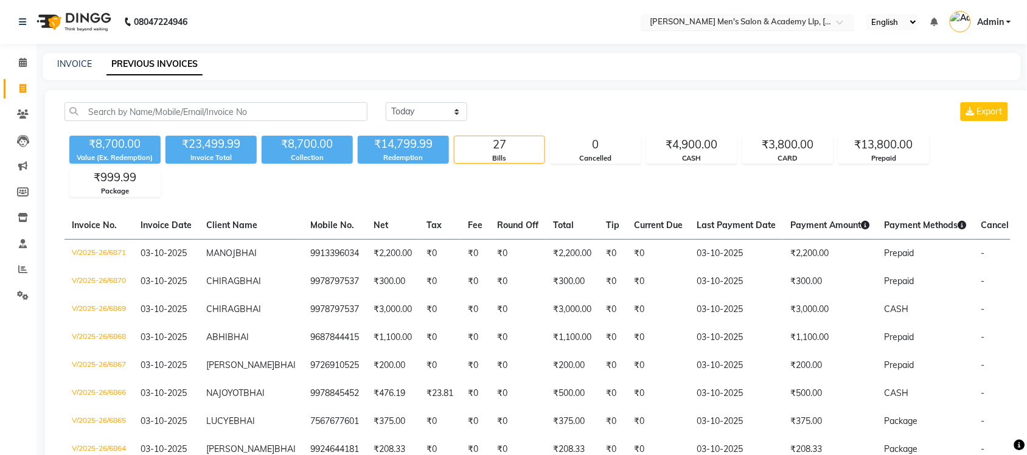
click at [725, 17] on input "text" at bounding box center [735, 23] width 176 height 12
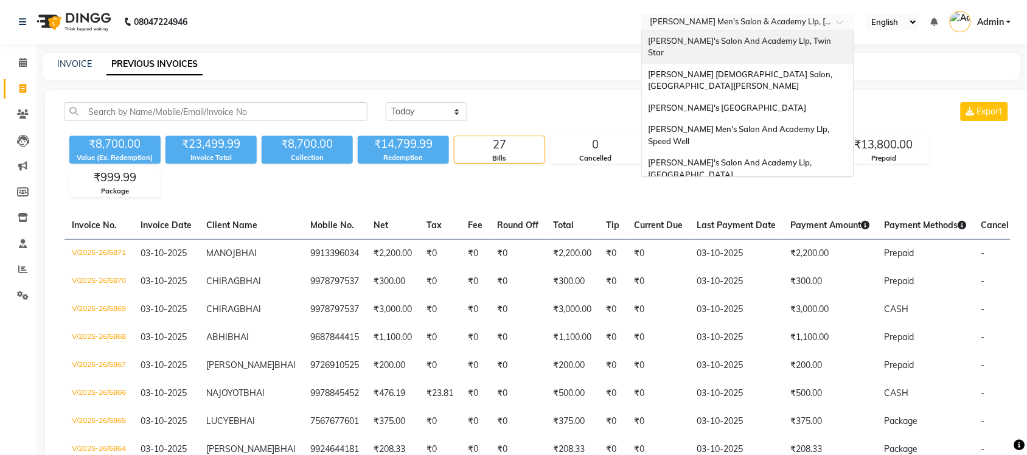
click at [796, 49] on div "[PERSON_NAME]'s Salon And Academy Llp, Twin Star" at bounding box center [748, 46] width 212 height 33
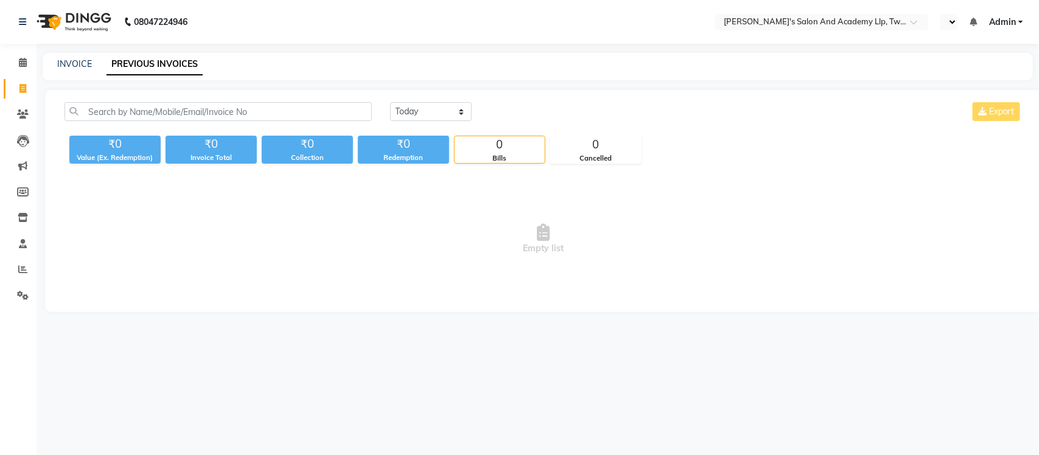
select select "en"
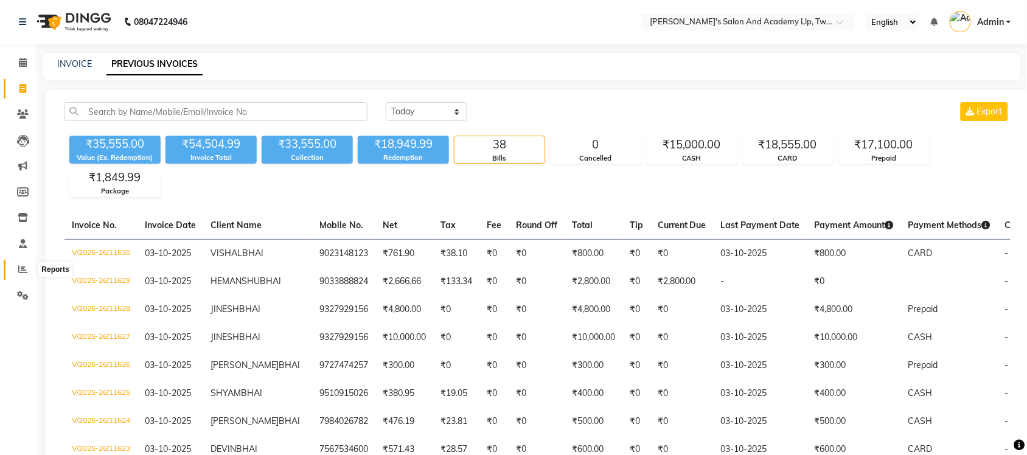
click at [25, 268] on icon at bounding box center [22, 269] width 9 height 9
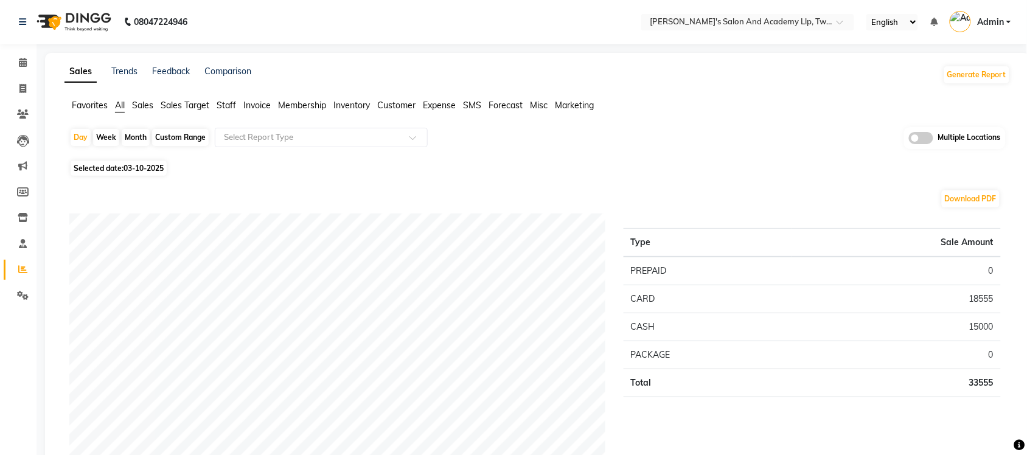
click at [915, 136] on span at bounding box center [921, 138] width 24 height 12
click at [909, 140] on input "checkbox" at bounding box center [909, 140] width 0 height 0
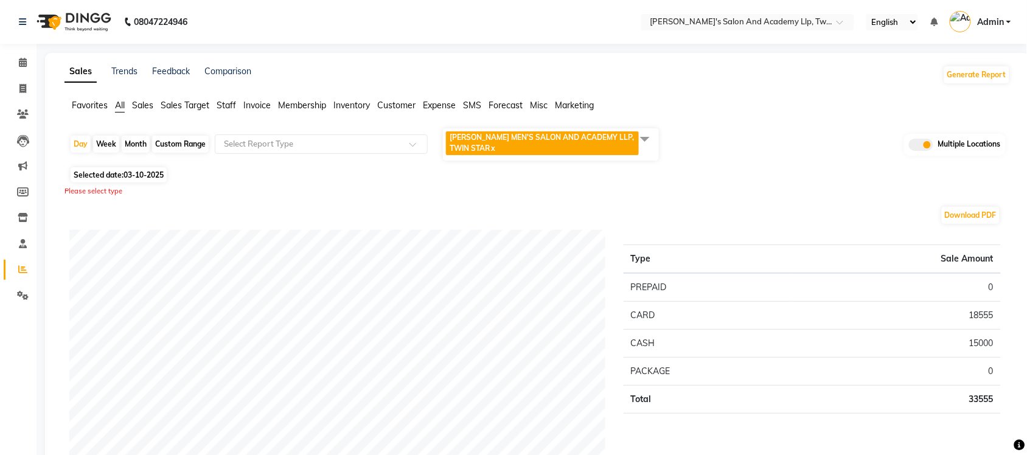
click at [652, 142] on span at bounding box center [645, 138] width 24 height 23
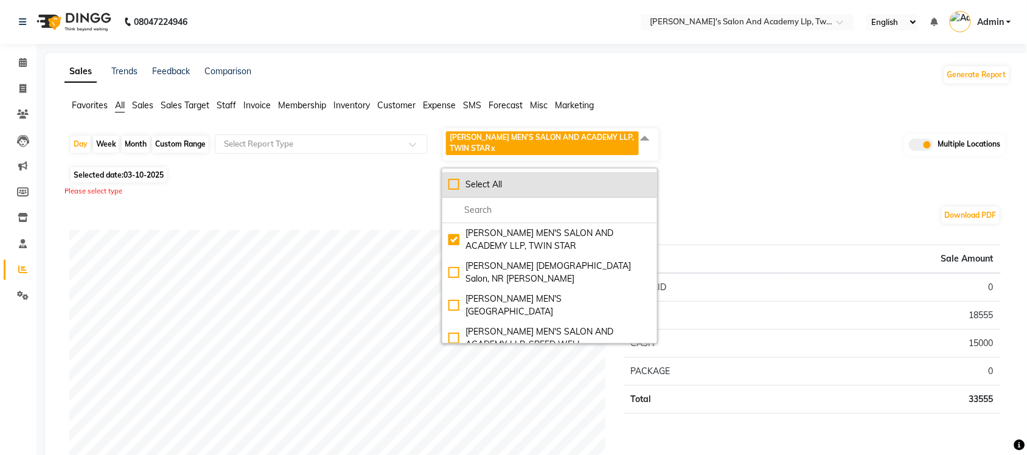
click at [458, 184] on div "Select All" at bounding box center [549, 184] width 203 height 13
checkbox input "true"
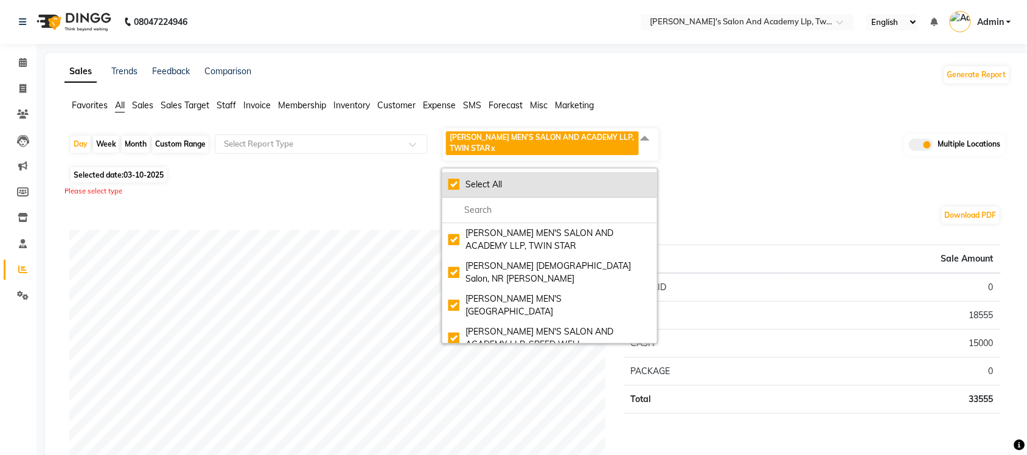
checkbox input "true"
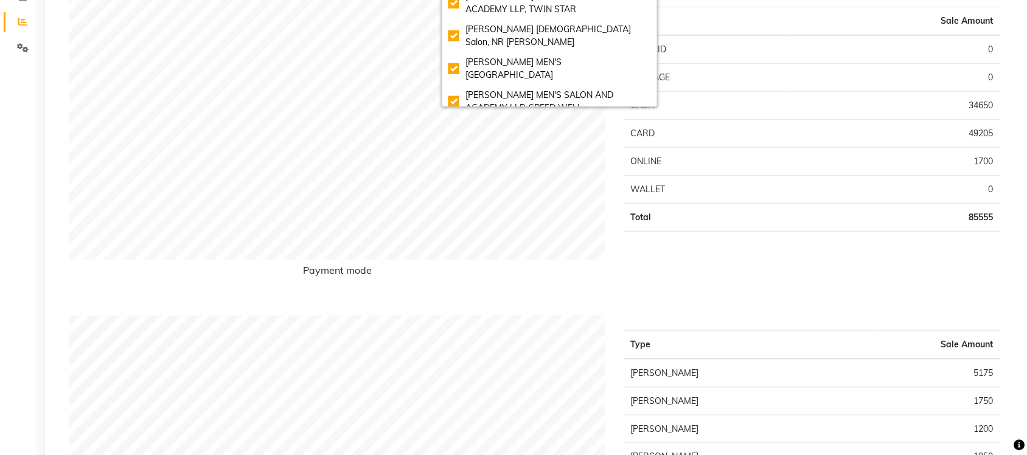
scroll to position [152, 0]
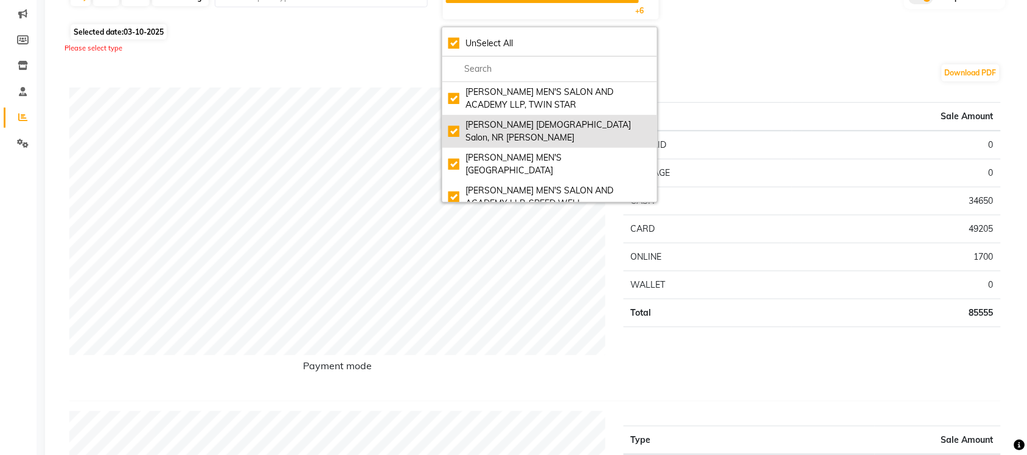
click at [461, 125] on div "Elaine Ladies Salon, NR Balaji Hall" at bounding box center [549, 132] width 203 height 26
checkbox input "false"
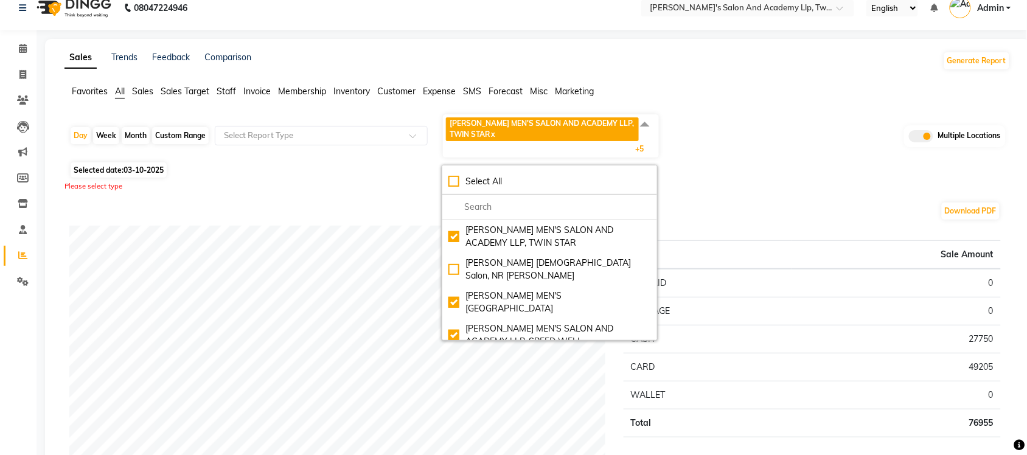
scroll to position [0, 0]
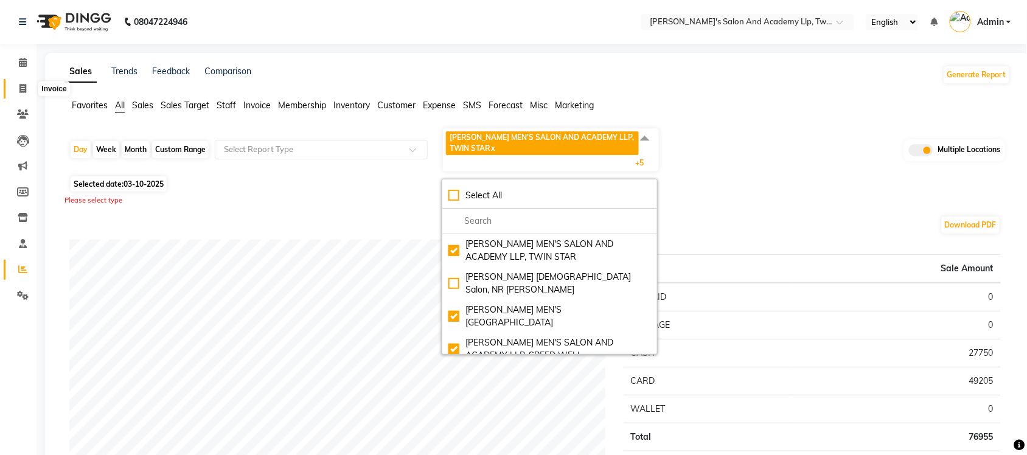
click at [25, 92] on icon at bounding box center [22, 88] width 7 height 9
select select "service"
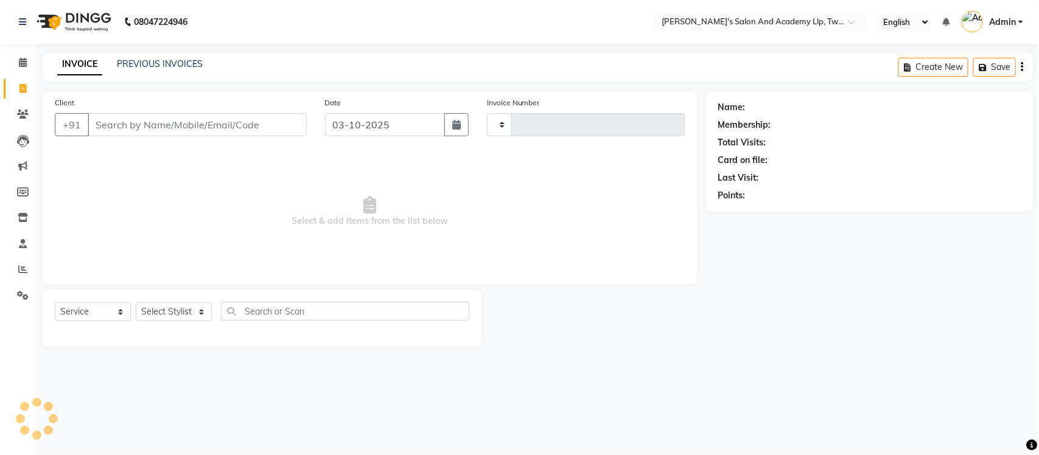
type input "11631"
select select "6985"
click at [180, 58] on link "PREVIOUS INVOICES" at bounding box center [160, 63] width 86 height 11
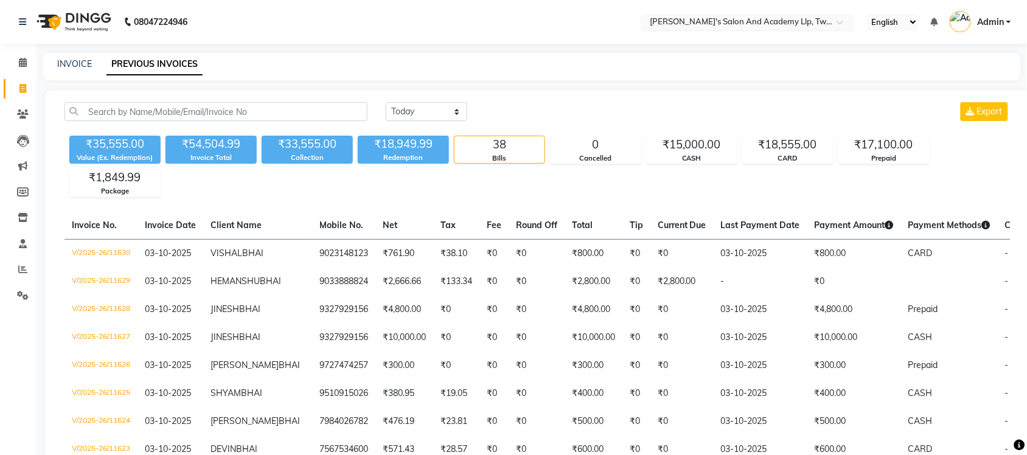
click at [787, 14] on div "Select Location × Sandy Men's Salon And Academy Llp, Twin Star" at bounding box center [747, 22] width 213 height 16
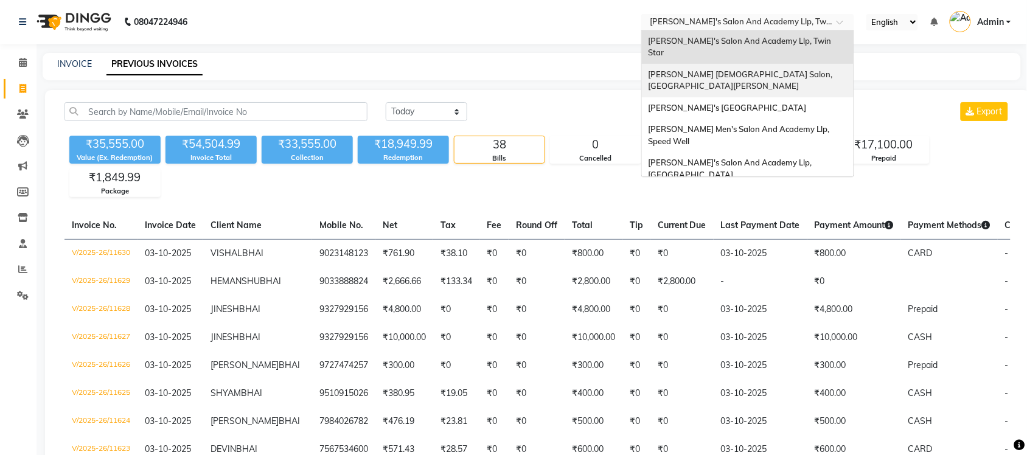
click at [761, 69] on span "[PERSON_NAME] [DEMOGRAPHIC_DATA] Salon, [GEOGRAPHIC_DATA][PERSON_NAME]" at bounding box center [741, 80] width 186 height 22
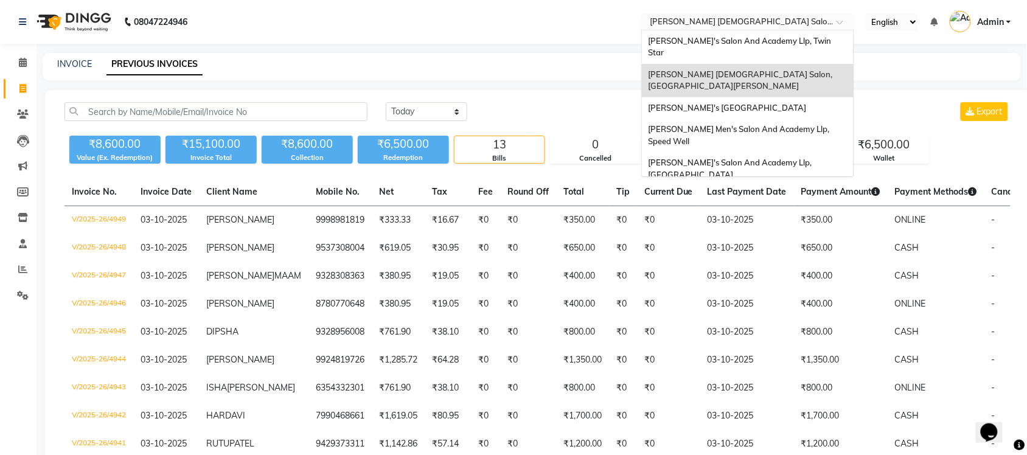
click at [792, 21] on input "text" at bounding box center [735, 23] width 176 height 12
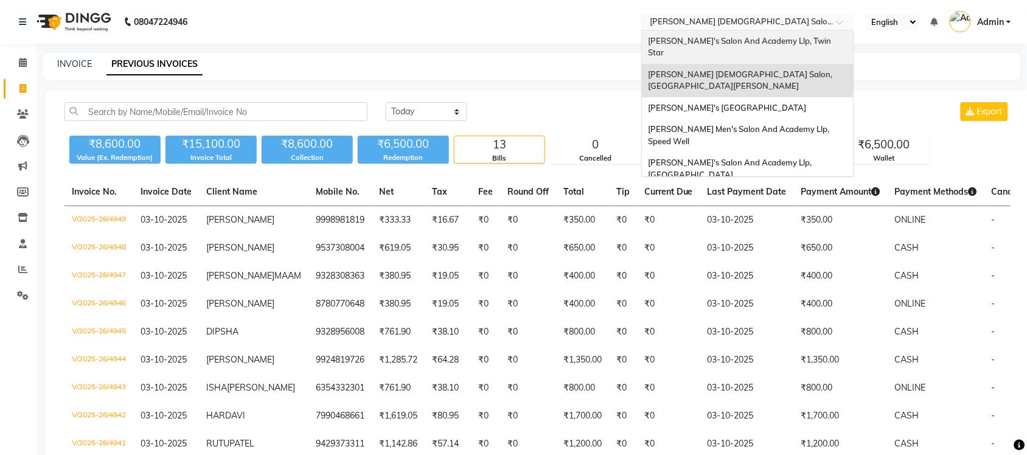
click at [774, 50] on div "[PERSON_NAME]'s Salon And Academy Llp, Twin Star" at bounding box center [748, 46] width 212 height 33
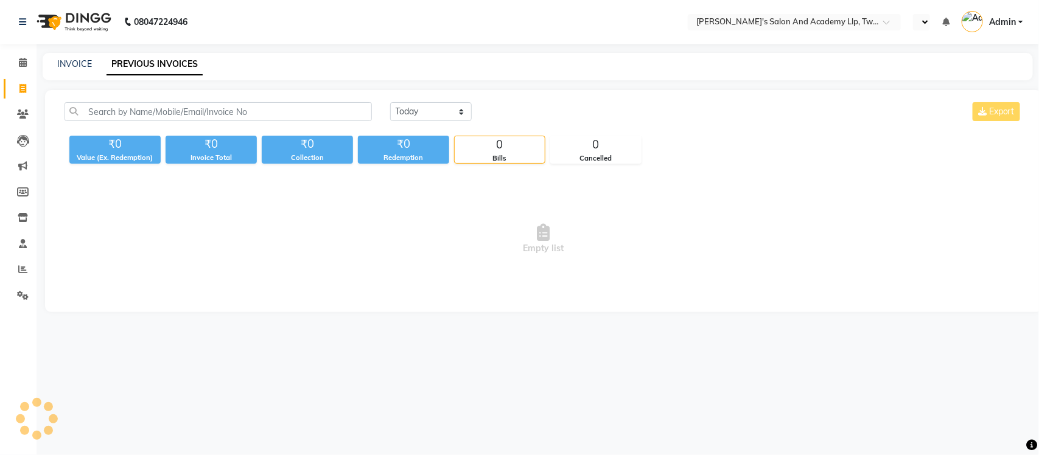
select select "en"
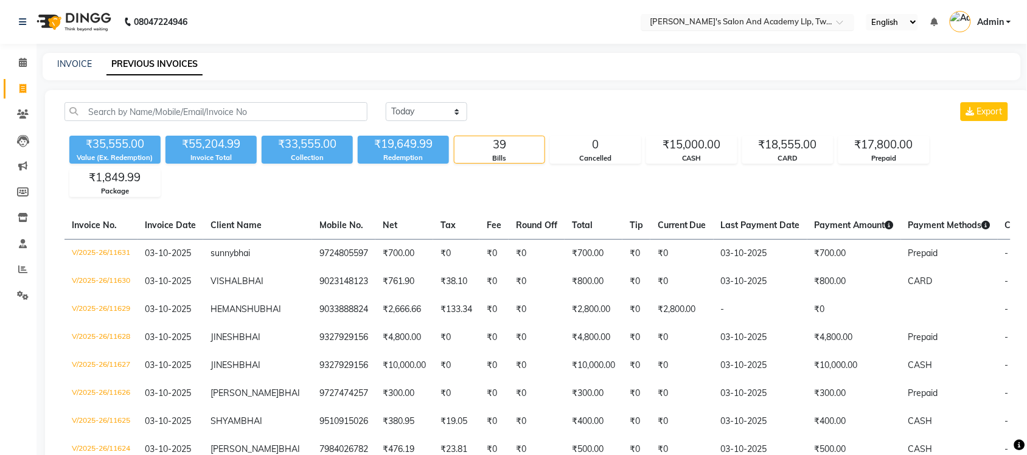
click at [778, 28] on input "text" at bounding box center [735, 23] width 176 height 12
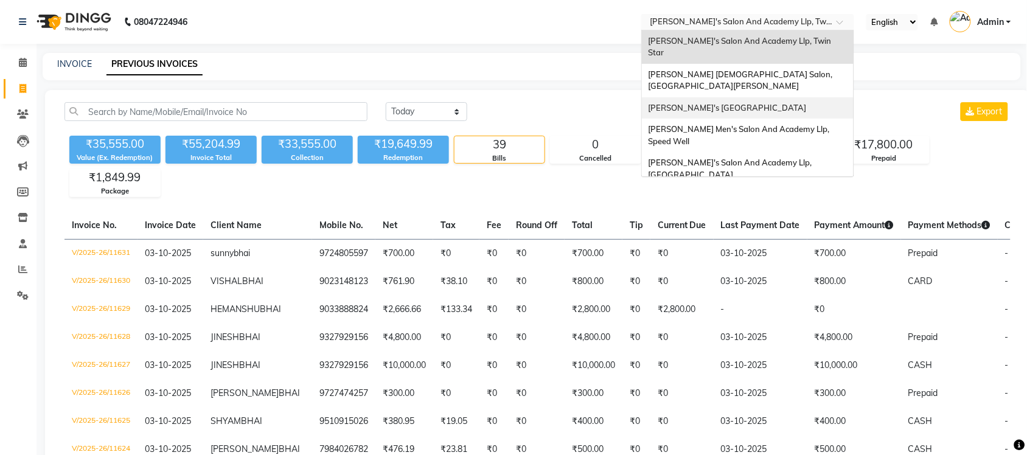
click at [765, 97] on div "[PERSON_NAME]'s [GEOGRAPHIC_DATA]" at bounding box center [748, 108] width 212 height 22
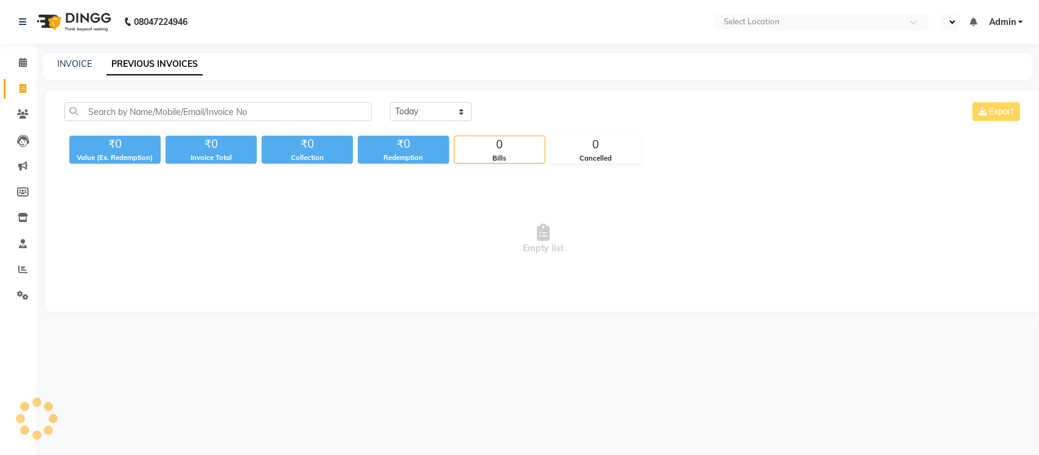
select select "en"
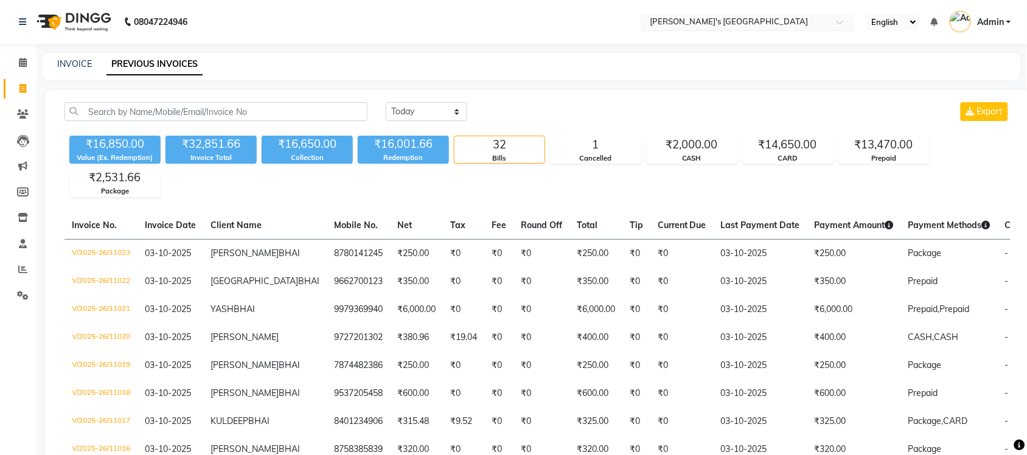
click at [837, 21] on span at bounding box center [844, 25] width 15 height 12
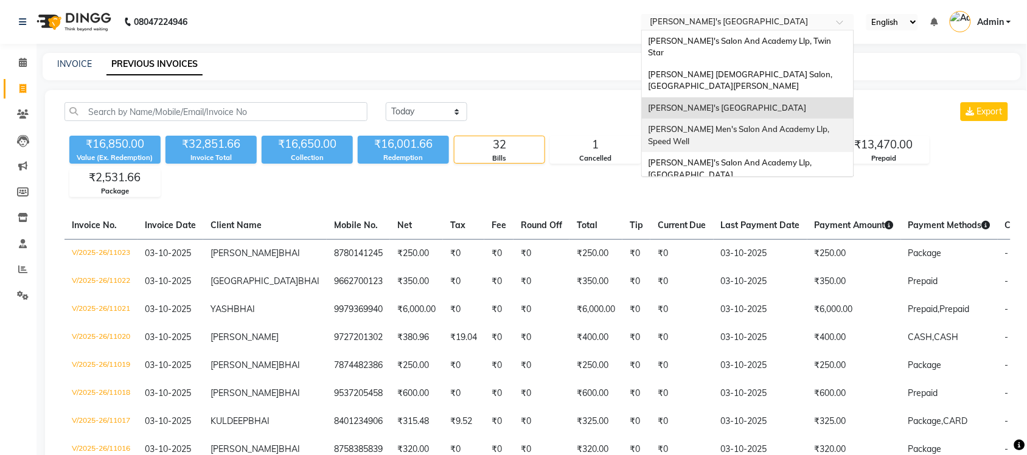
click at [806, 122] on div "[PERSON_NAME] Men's Salon And Academy Llp, Speed Well" at bounding box center [748, 135] width 212 height 33
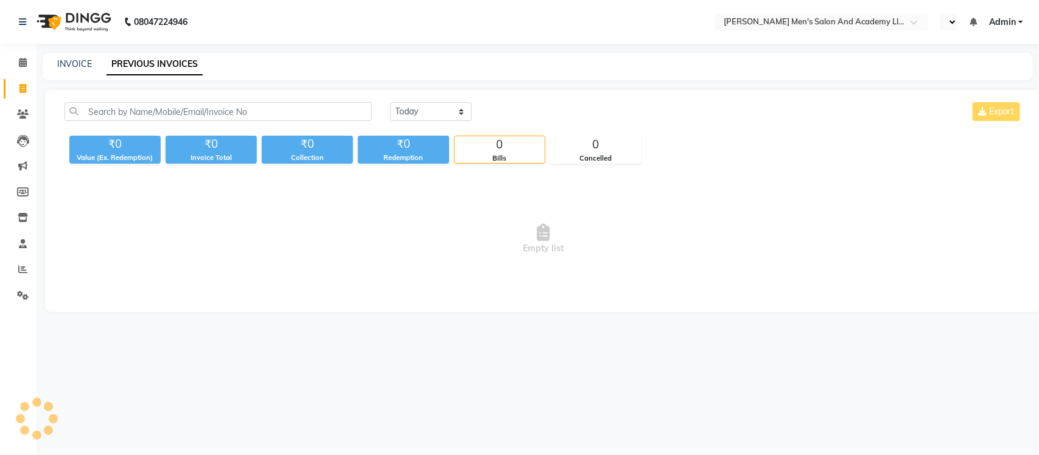
select select "en"
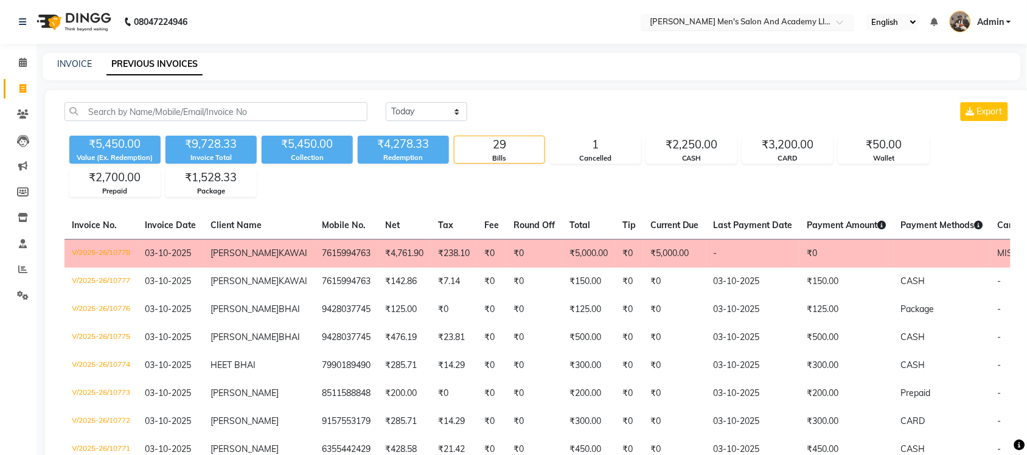
click at [798, 17] on input "text" at bounding box center [735, 23] width 176 height 12
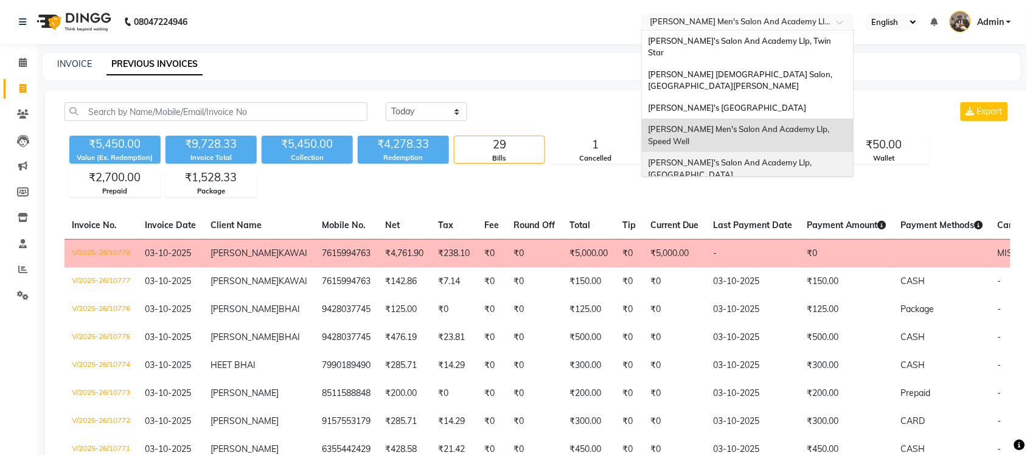
click at [811, 158] on span "[PERSON_NAME]'s Salon And Academy Llp, [GEOGRAPHIC_DATA]" at bounding box center [731, 169] width 166 height 22
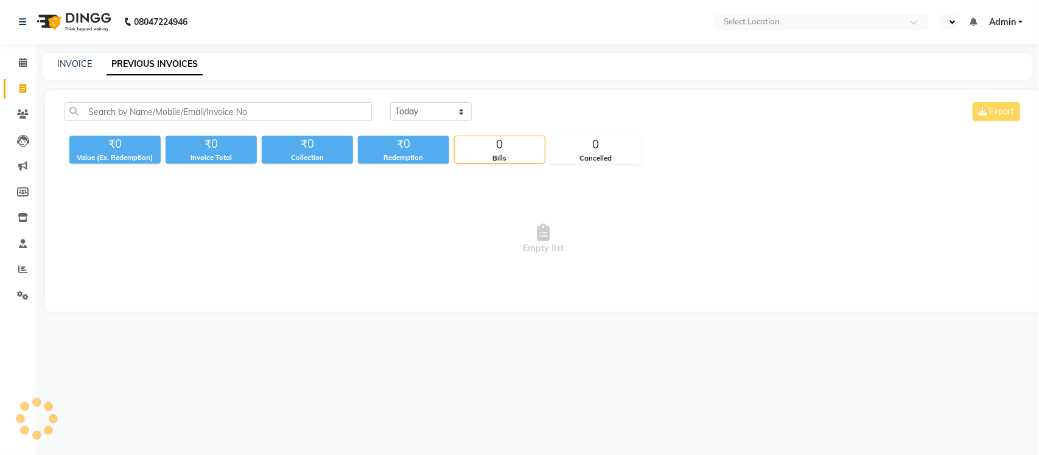
select select "en"
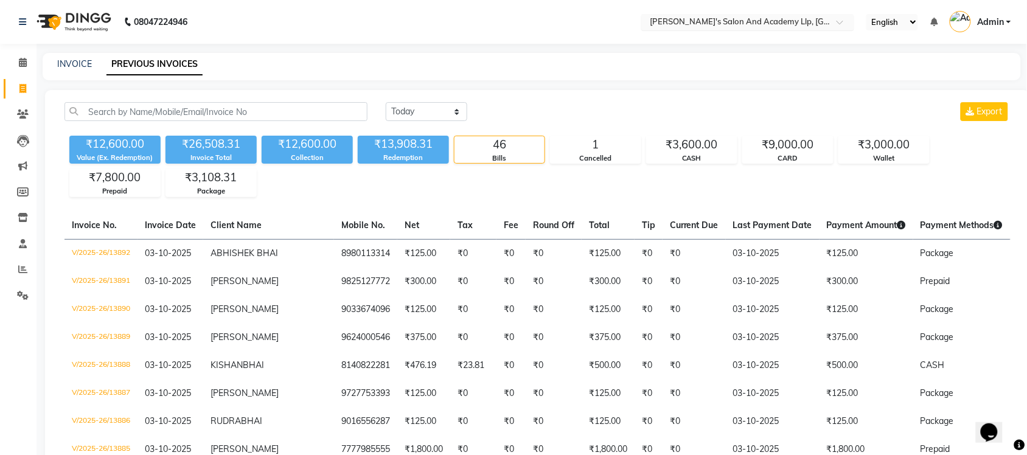
click at [751, 21] on input "text" at bounding box center [735, 23] width 176 height 12
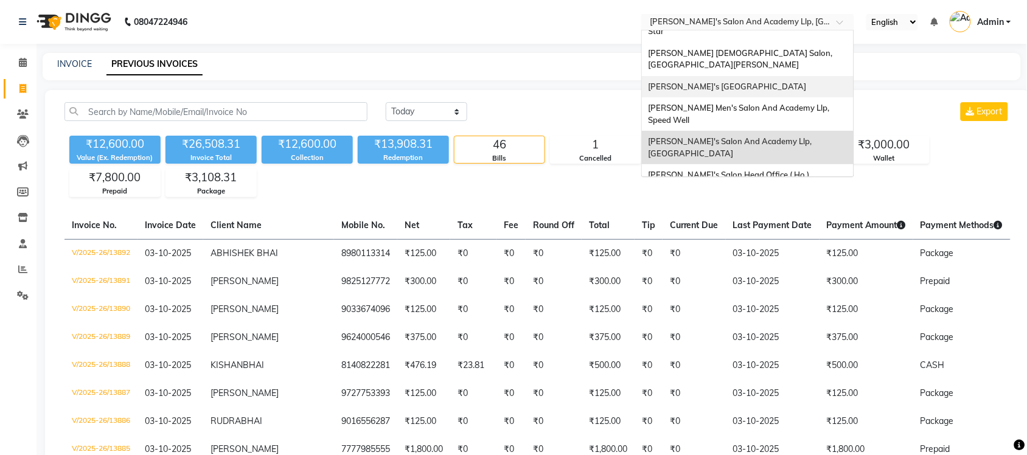
scroll to position [40, 0]
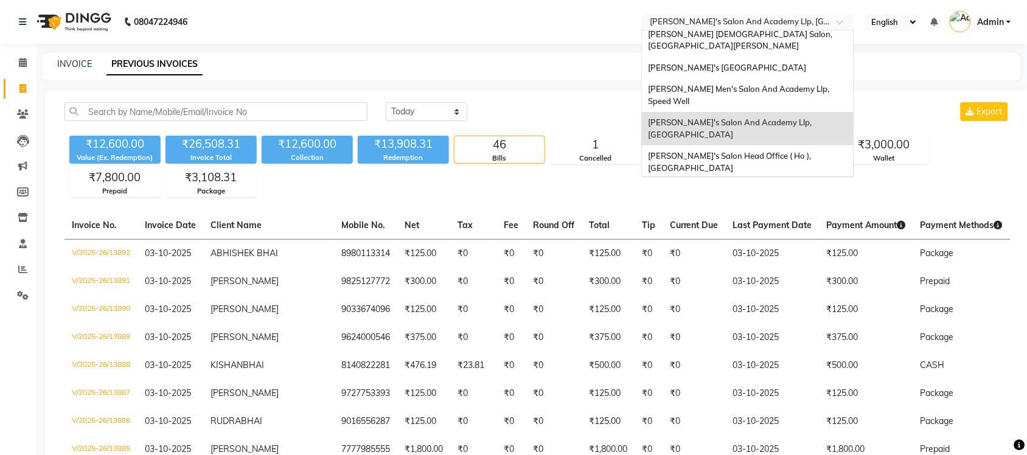
click at [764, 184] on span "[PERSON_NAME] Men's Salon & Academy Llp, [GEOGRAPHIC_DATA]" at bounding box center [734, 195] width 173 height 22
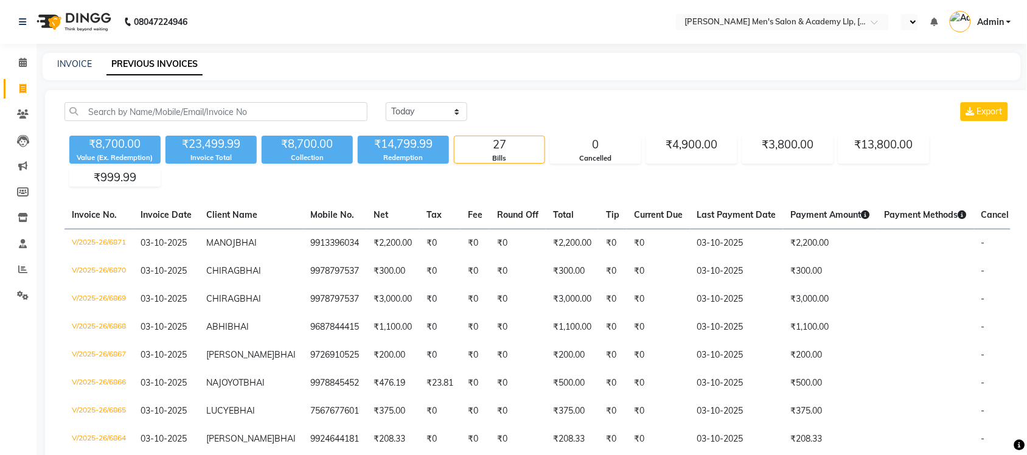
select select "en"
click at [800, 24] on input "text" at bounding box center [735, 23] width 176 height 12
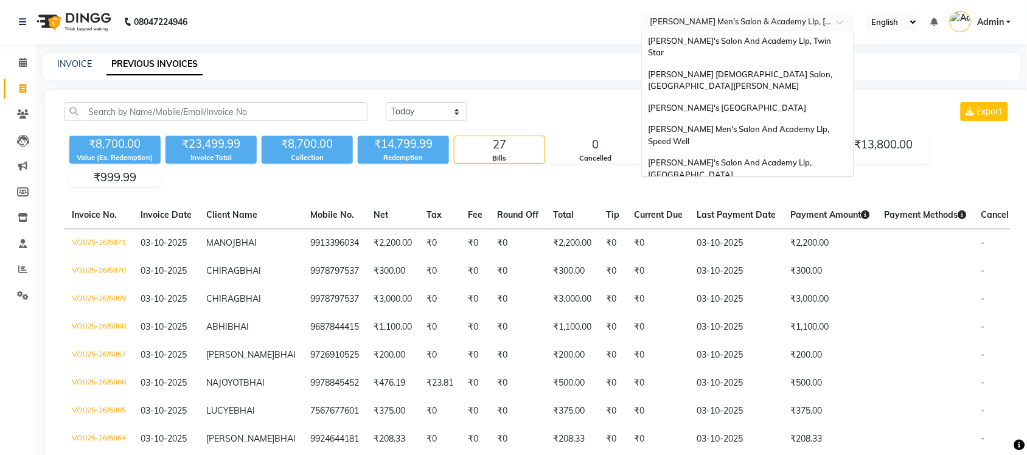
scroll to position [41, 0]
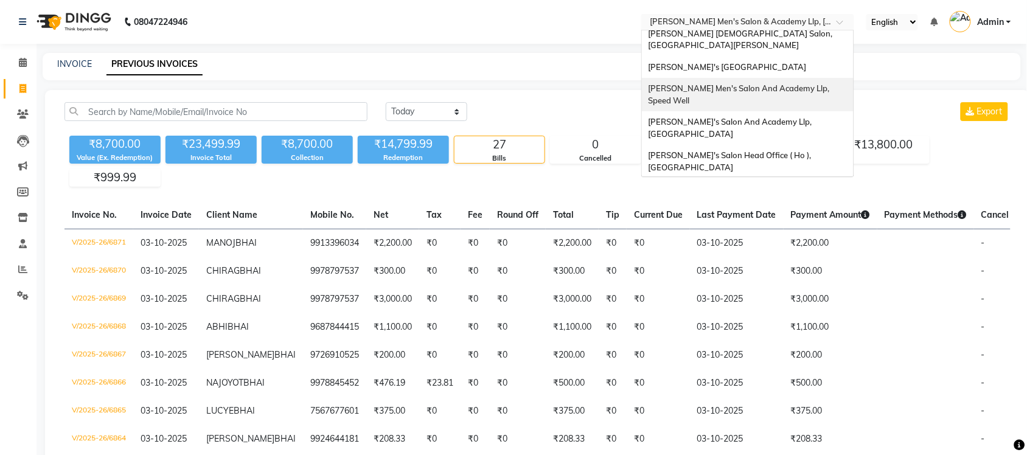
click at [807, 83] on span "[PERSON_NAME] Men's Salon And Academy Llp, Speed Well" at bounding box center [739, 94] width 183 height 22
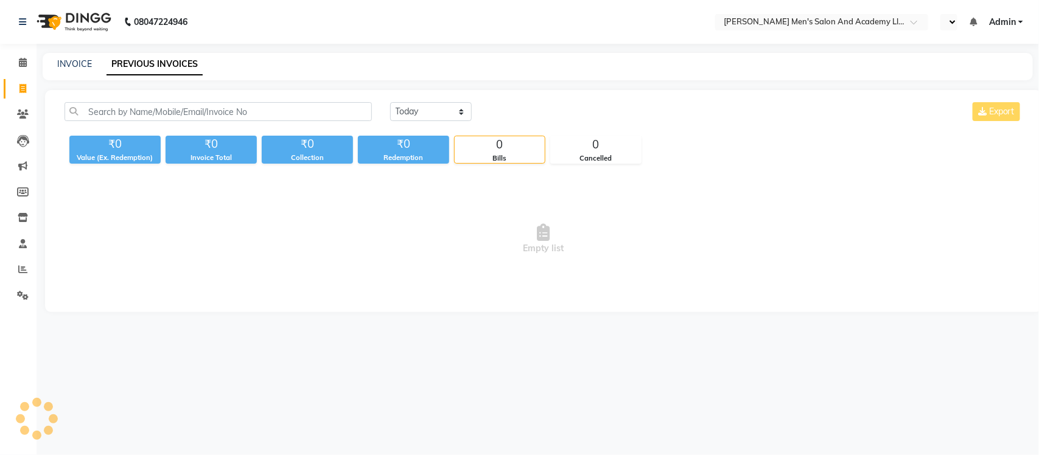
select select "en"
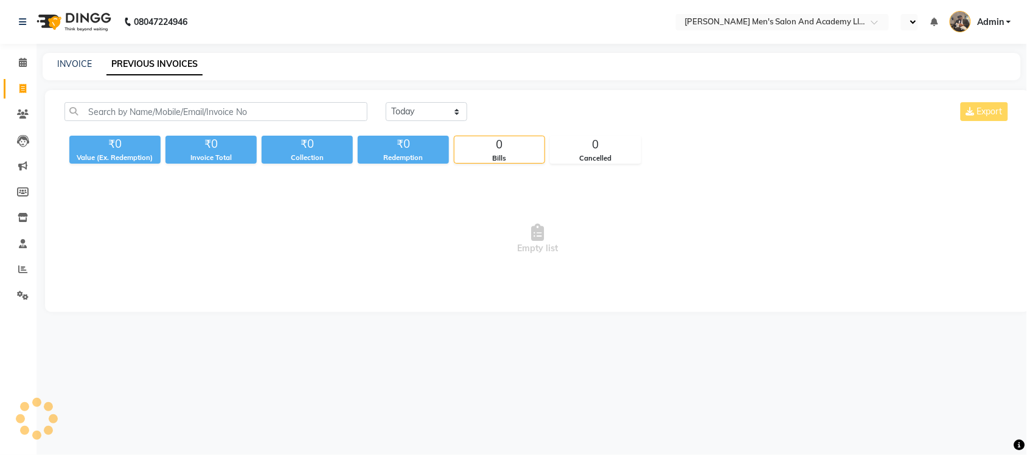
select select "en"
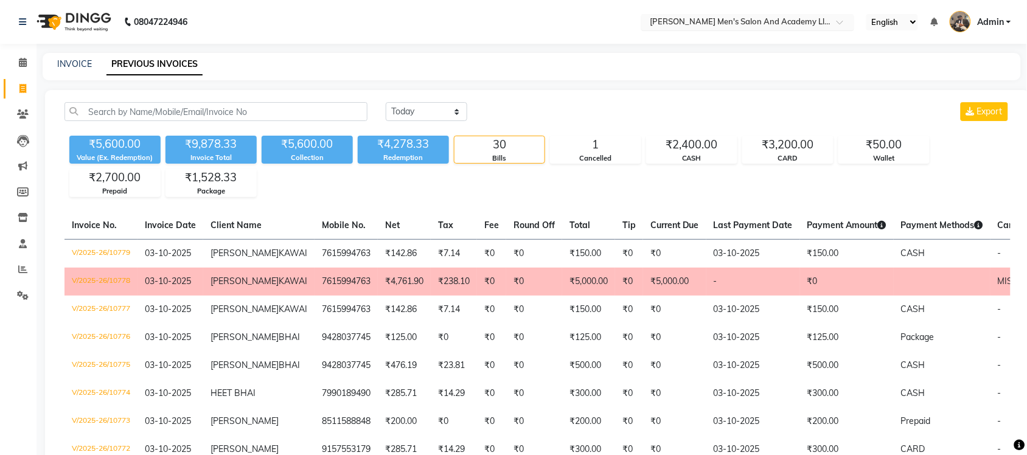
click at [682, 27] on input "text" at bounding box center [735, 23] width 176 height 12
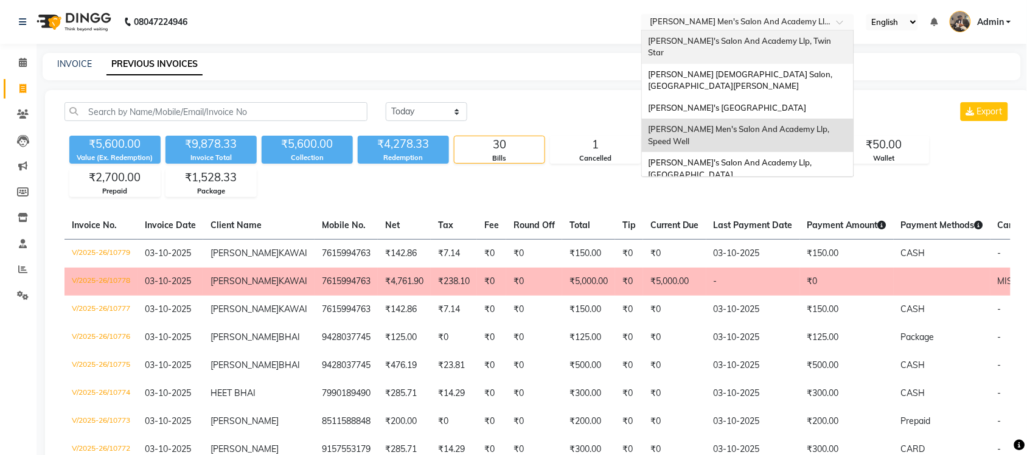
click at [704, 44] on span "[PERSON_NAME]'s Salon And Academy Llp, Twin Star" at bounding box center [740, 47] width 185 height 22
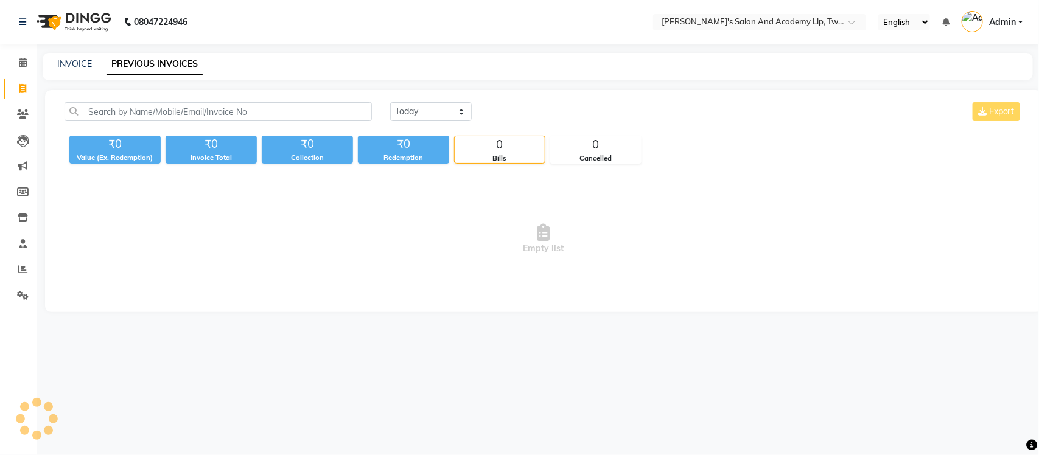
select select "en"
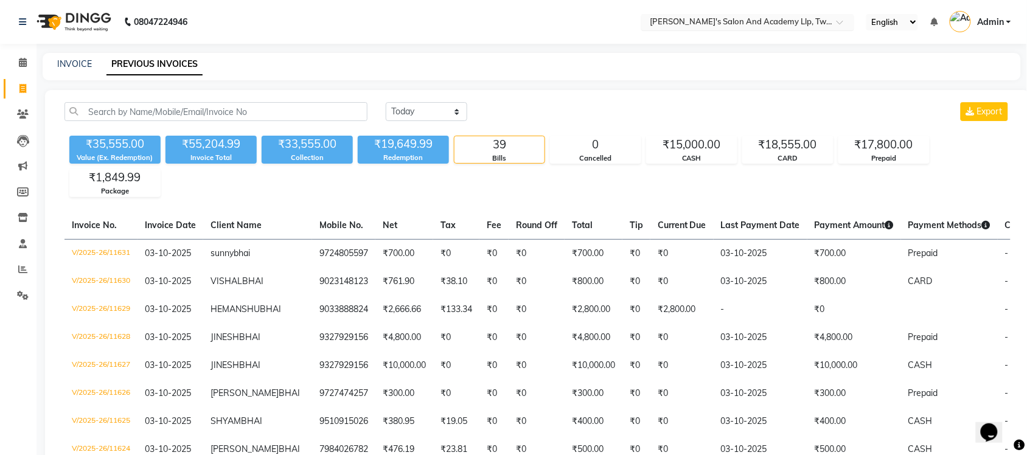
click at [742, 23] on input "text" at bounding box center [735, 23] width 176 height 12
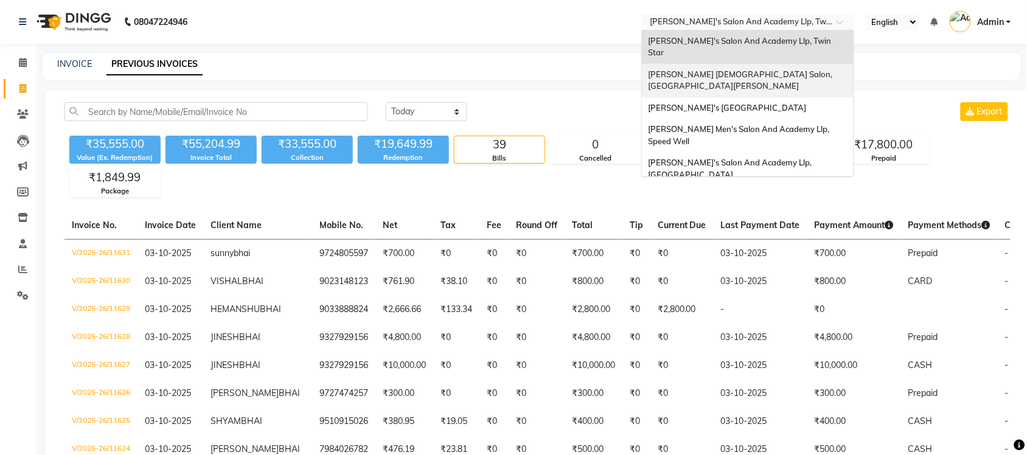
click at [743, 69] on span "Elaine Ladies Salon, Nr Balaji Hall" at bounding box center [741, 80] width 186 height 22
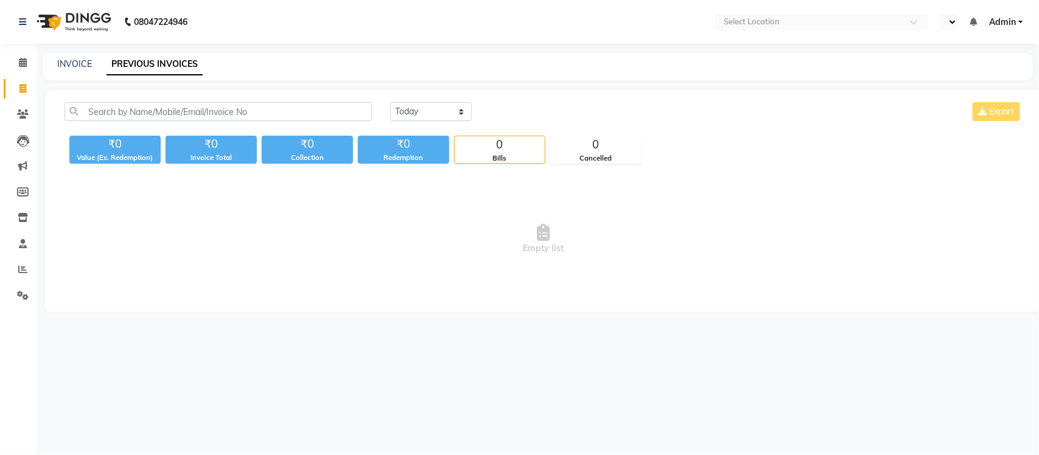
select select "en"
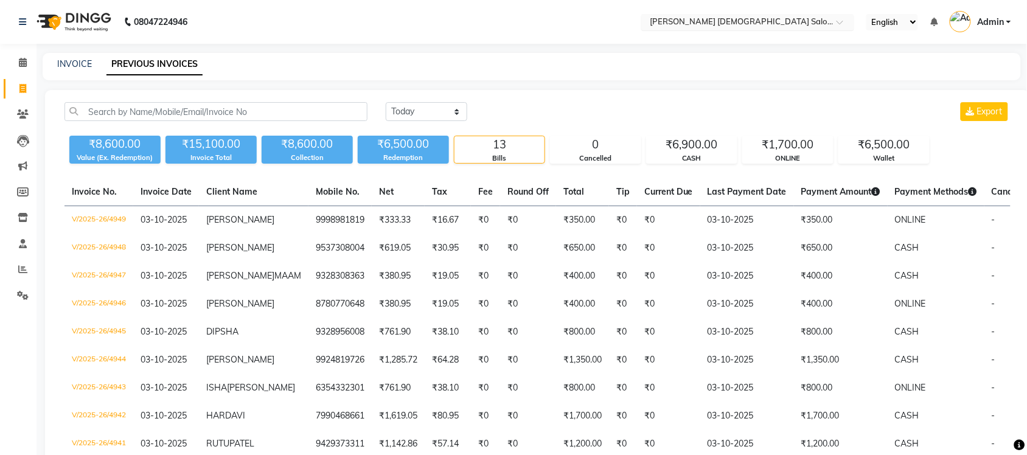
click at [737, 25] on input "text" at bounding box center [735, 23] width 176 height 12
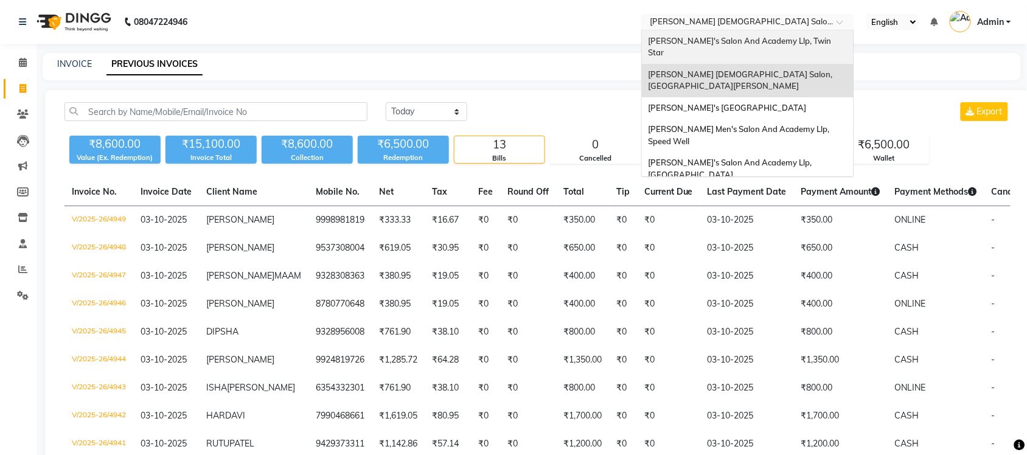
click at [743, 40] on span "[PERSON_NAME]'s Salon And Academy Llp, Twin Star" at bounding box center [740, 47] width 185 height 22
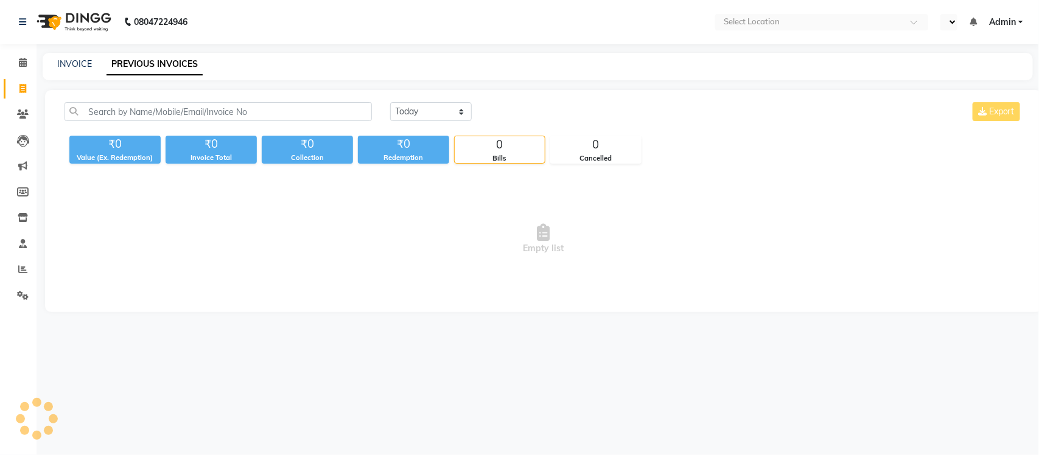
select select "en"
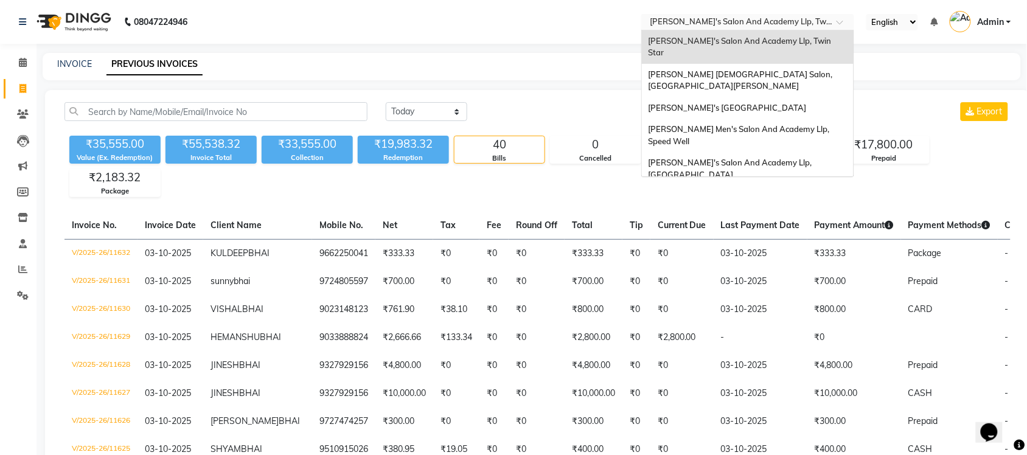
click at [732, 20] on input "text" at bounding box center [735, 23] width 176 height 12
click at [743, 69] on span "[PERSON_NAME] [DEMOGRAPHIC_DATA] Salon, [GEOGRAPHIC_DATA][PERSON_NAME]" at bounding box center [741, 80] width 186 height 22
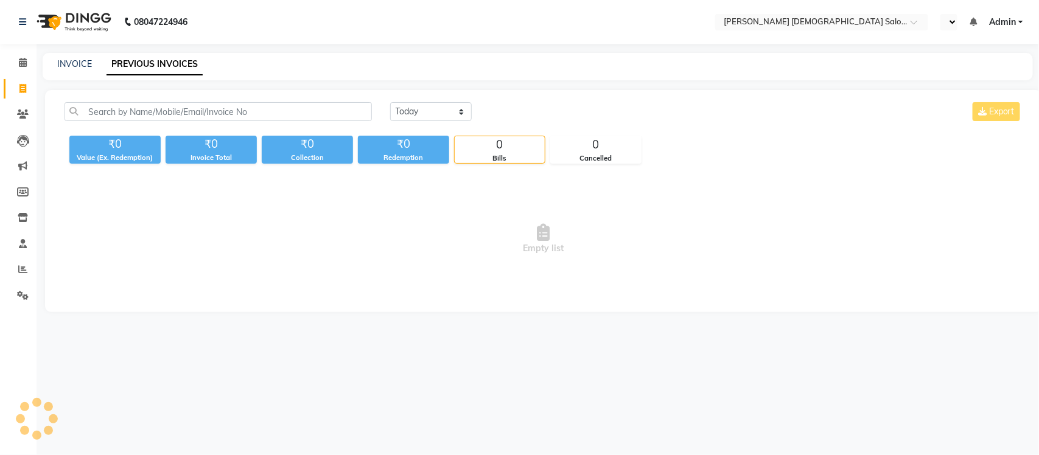
select select "en"
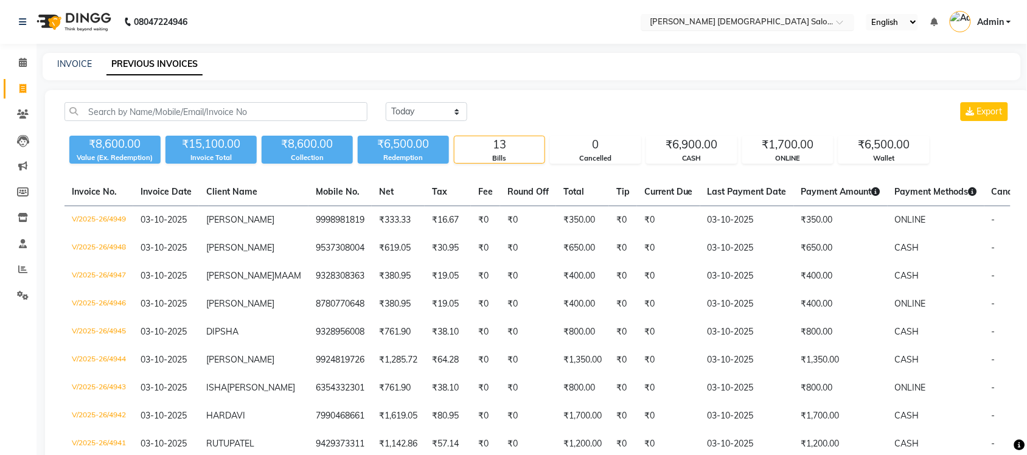
click at [748, 17] on input "text" at bounding box center [735, 23] width 176 height 12
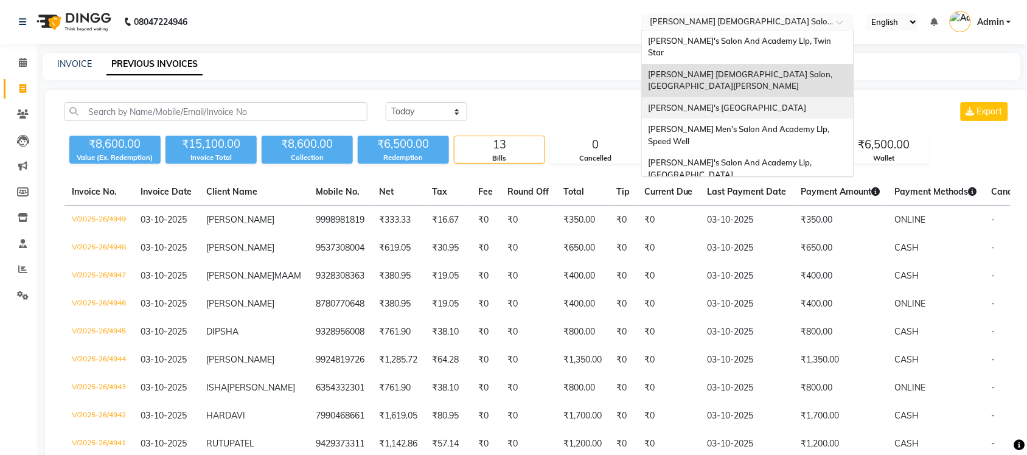
click at [750, 103] on span "[PERSON_NAME]'s [GEOGRAPHIC_DATA]" at bounding box center [727, 108] width 158 height 10
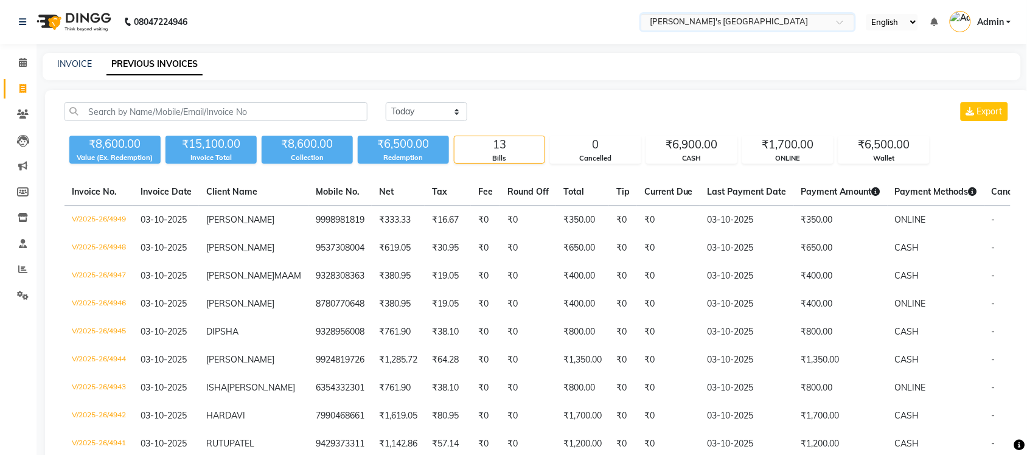
click at [767, 23] on input "text" at bounding box center [735, 23] width 176 height 12
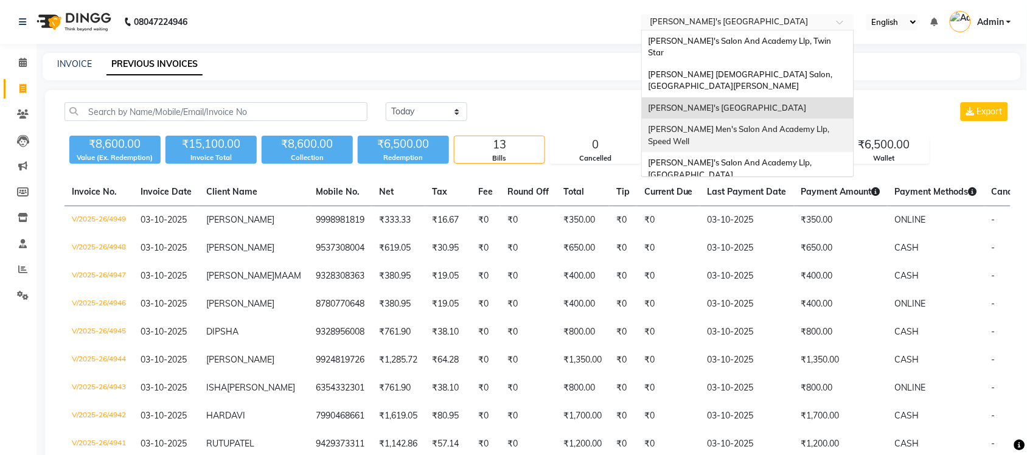
click at [779, 124] on span "[PERSON_NAME] Men's Salon And Academy Llp, Speed Well" at bounding box center [739, 135] width 183 height 22
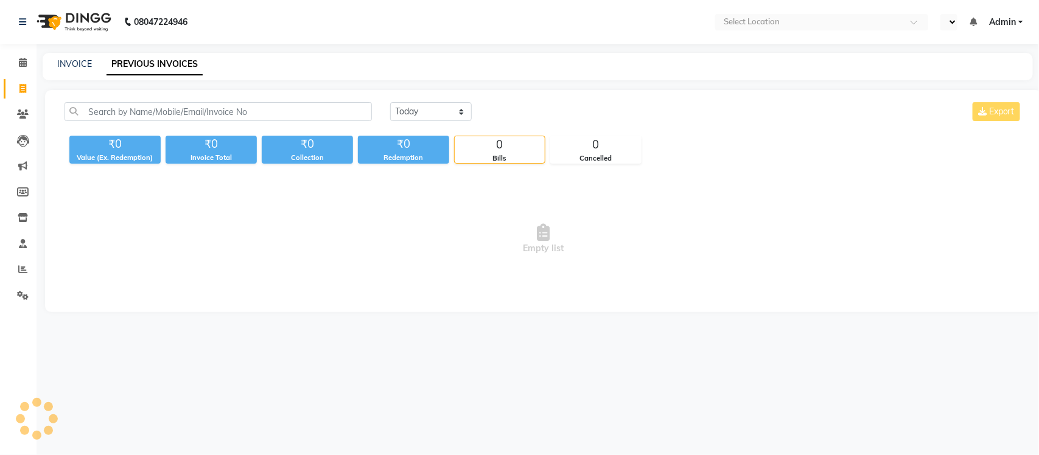
select select "en"
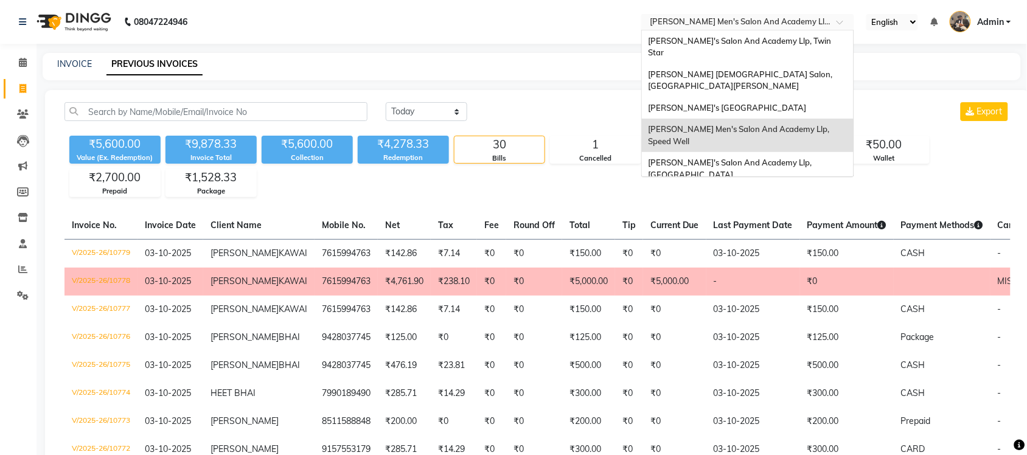
click at [779, 20] on input "text" at bounding box center [735, 23] width 176 height 12
click at [792, 47] on div "[PERSON_NAME]'s Salon And Academy Llp, Twin Star" at bounding box center [748, 46] width 212 height 33
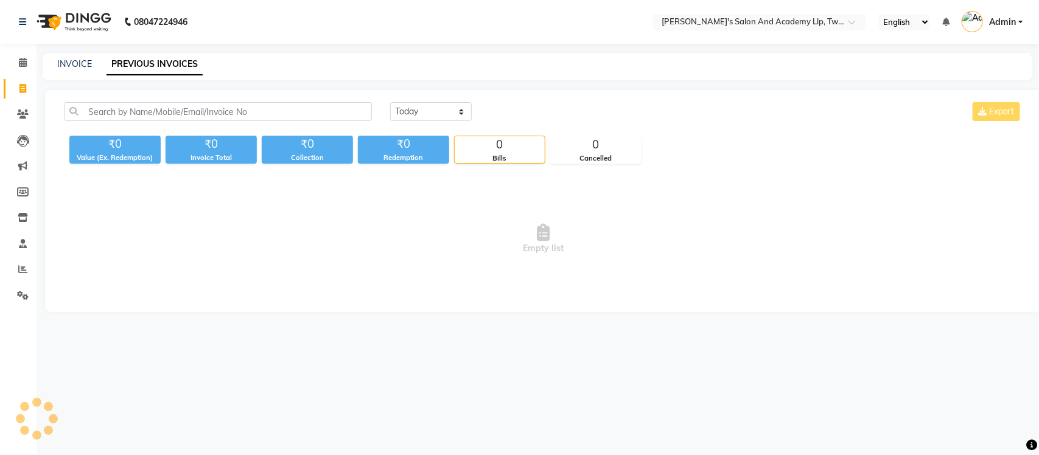
select select "en"
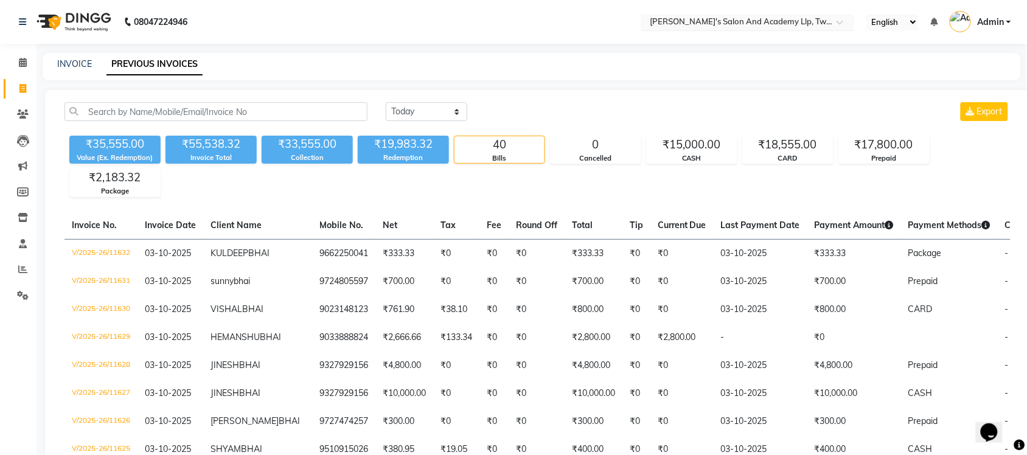
click at [834, 19] on div at bounding box center [747, 23] width 213 height 12
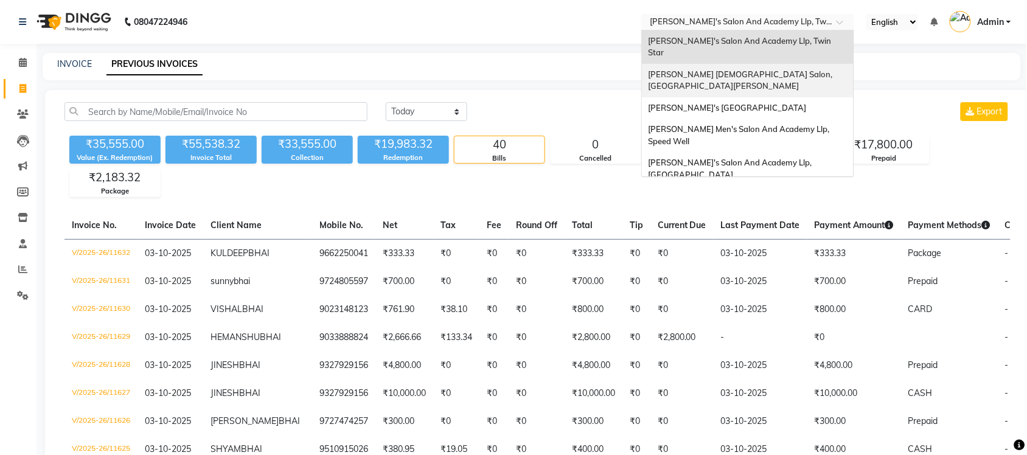
click at [815, 64] on div "[PERSON_NAME] [DEMOGRAPHIC_DATA] Salon, [GEOGRAPHIC_DATA][PERSON_NAME]" at bounding box center [748, 80] width 212 height 33
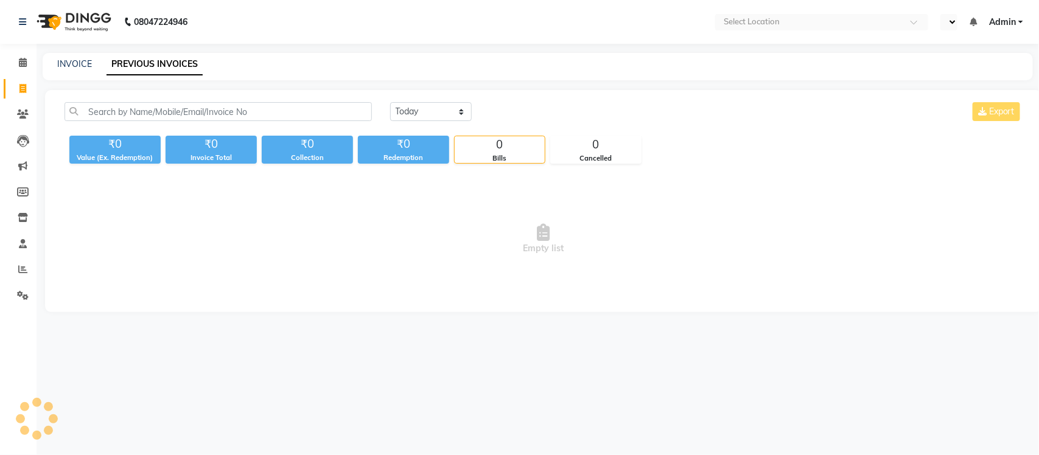
select select "en"
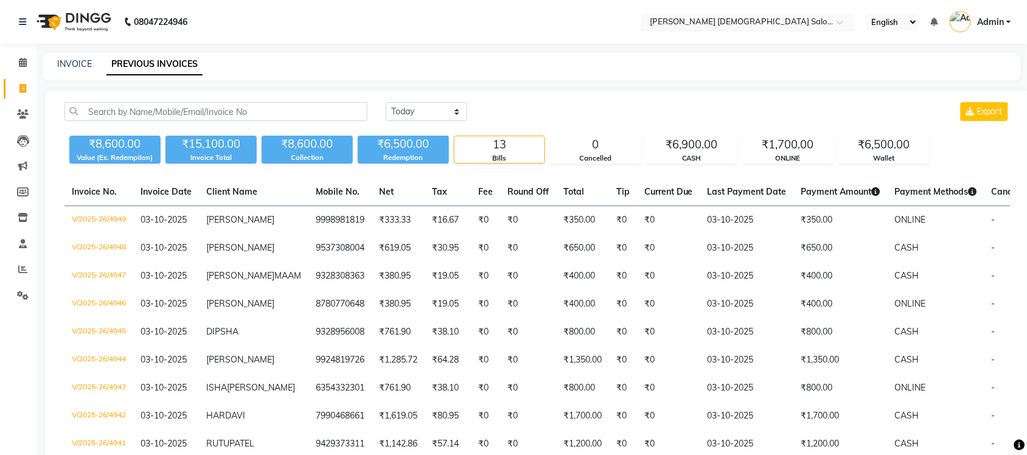
click at [815, 29] on ng-select "Select Location × [PERSON_NAME] [DEMOGRAPHIC_DATA] Salon, [GEOGRAPHIC_DATA][PER…" at bounding box center [747, 22] width 213 height 16
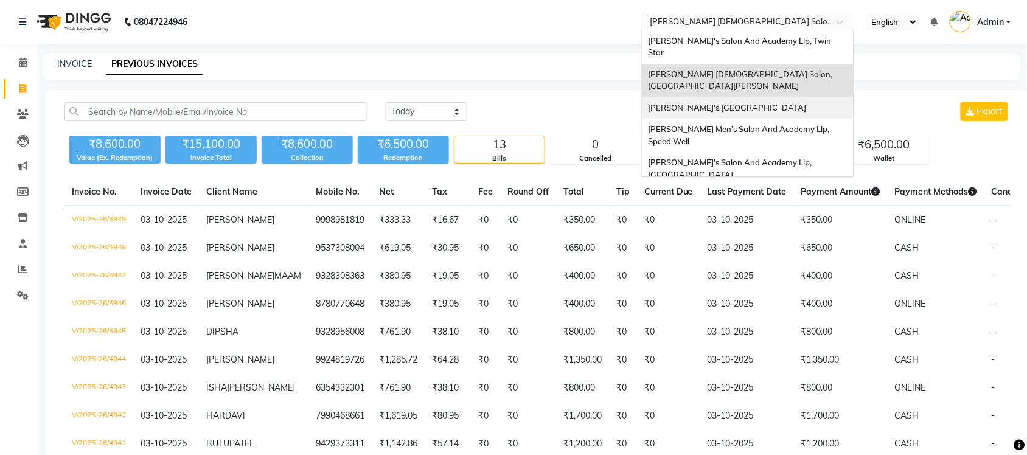
click at [800, 103] on span "[PERSON_NAME]'s [GEOGRAPHIC_DATA]" at bounding box center [727, 108] width 158 height 10
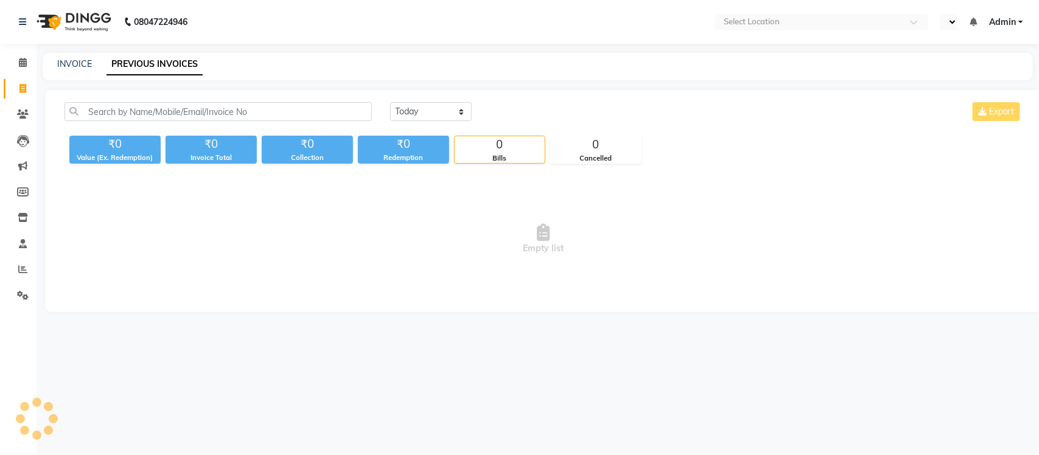
select select "en"
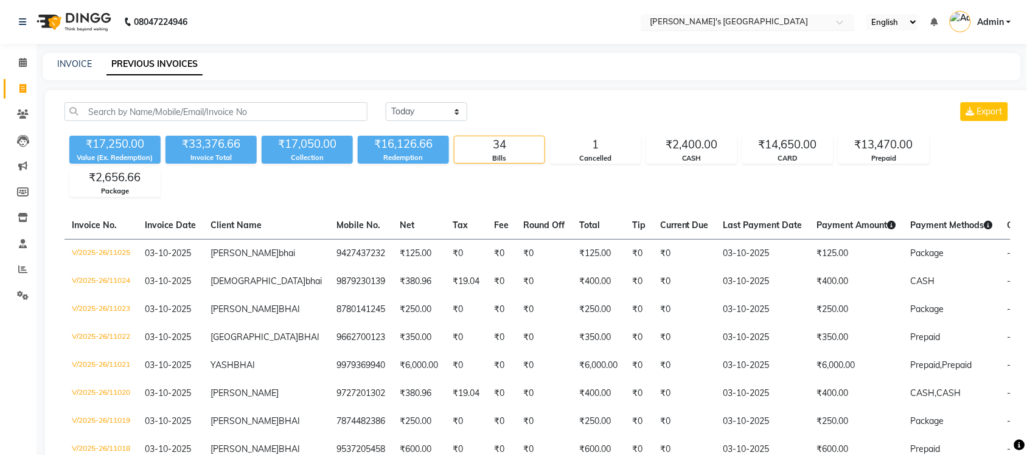
click at [808, 18] on input "text" at bounding box center [735, 23] width 176 height 12
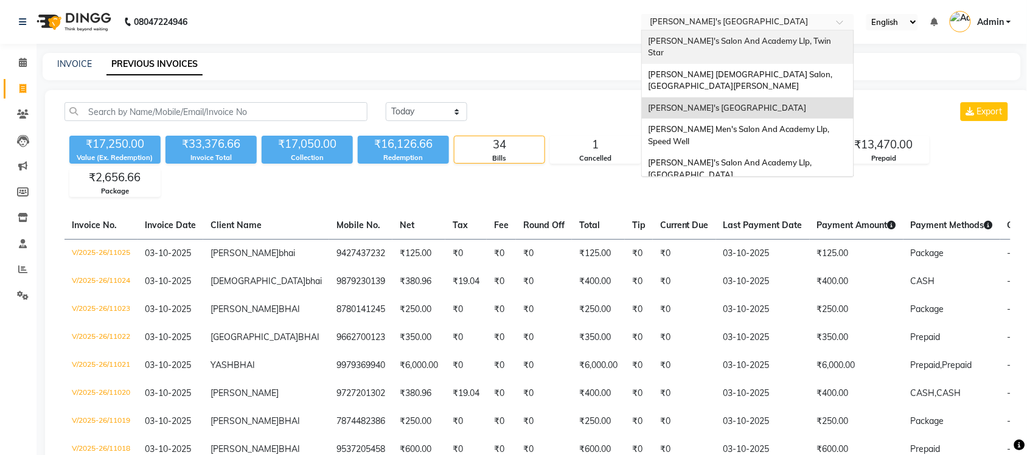
click at [814, 41] on span "[PERSON_NAME]'s Salon And Academy Llp, Twin Star" at bounding box center [740, 47] width 185 height 22
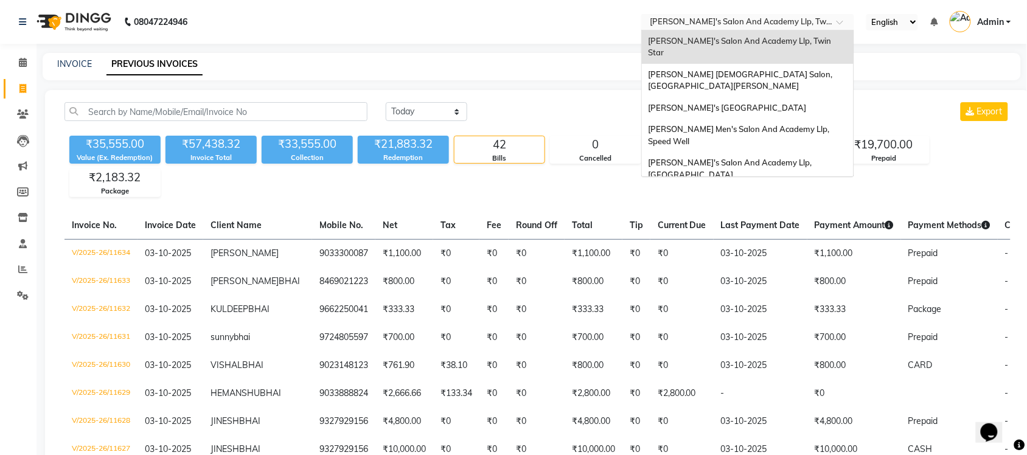
click at [795, 19] on input "text" at bounding box center [735, 23] width 176 height 12
drag, startPoint x: 788, startPoint y: 55, endPoint x: 785, endPoint y: 47, distance: 9.0
click at [785, 47] on div "Sandy Men's Salon And Academy Llp, Twin Star Elaine Ladies Salon, Nr Balaji Hal…" at bounding box center [748, 141] width 212 height 223
click at [786, 65] on div "[PERSON_NAME] [DEMOGRAPHIC_DATA] Salon, [GEOGRAPHIC_DATA][PERSON_NAME]" at bounding box center [748, 80] width 212 height 33
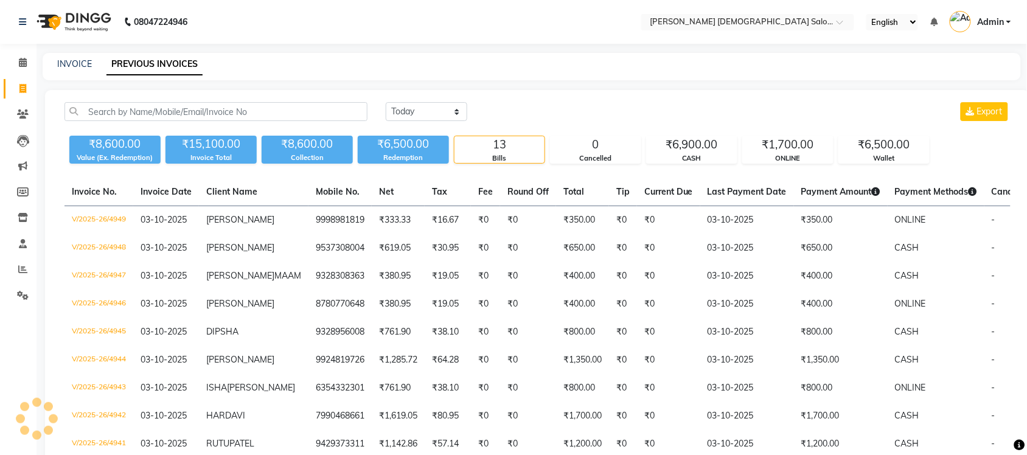
select select "en"
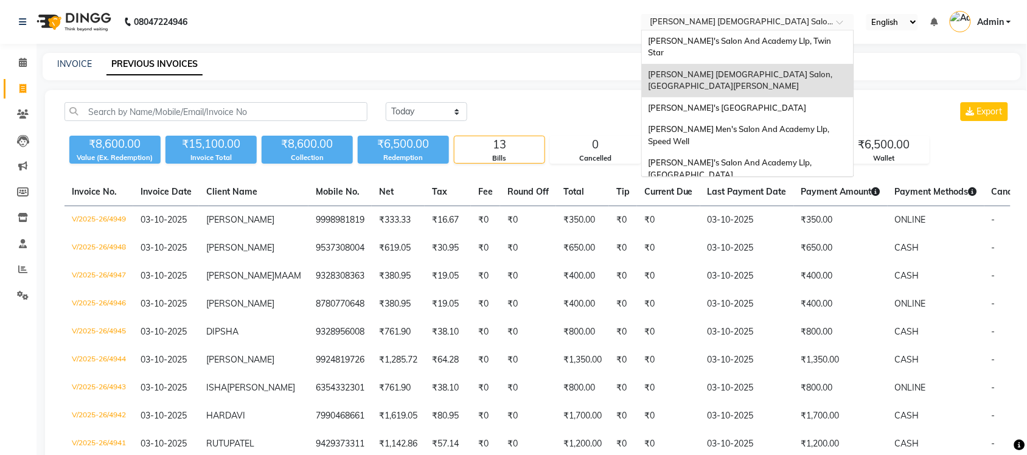
click at [758, 22] on input "text" at bounding box center [735, 23] width 176 height 12
click at [784, 43] on span "[PERSON_NAME]'s Salon And Academy Llp, Twin Star" at bounding box center [740, 47] width 185 height 22
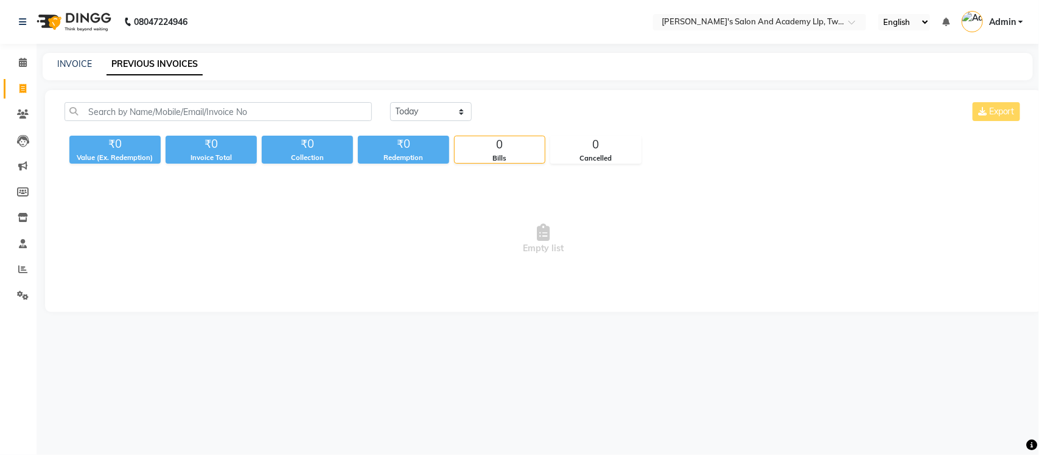
select select "en"
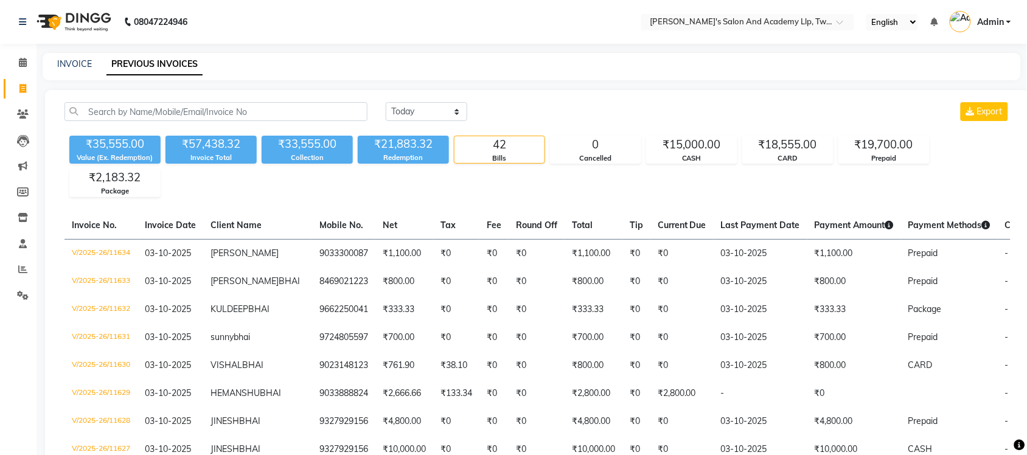
click at [780, 35] on nav "08047224946 Select Location × [PERSON_NAME]'s Salon And Academy Llp, Twin Star …" at bounding box center [513, 22] width 1027 height 44
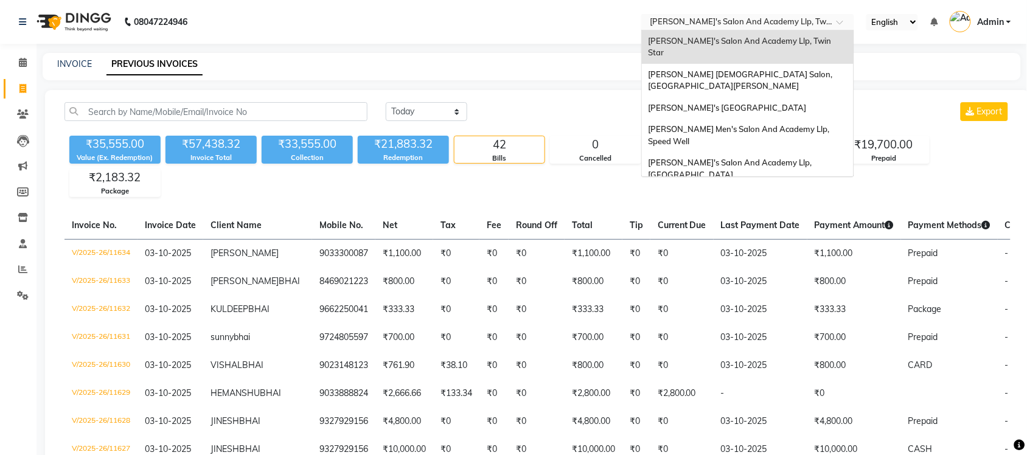
click at [783, 20] on input "text" at bounding box center [735, 23] width 176 height 12
click at [783, 64] on div "[PERSON_NAME] [DEMOGRAPHIC_DATA] Salon, [GEOGRAPHIC_DATA][PERSON_NAME]" at bounding box center [748, 80] width 212 height 33
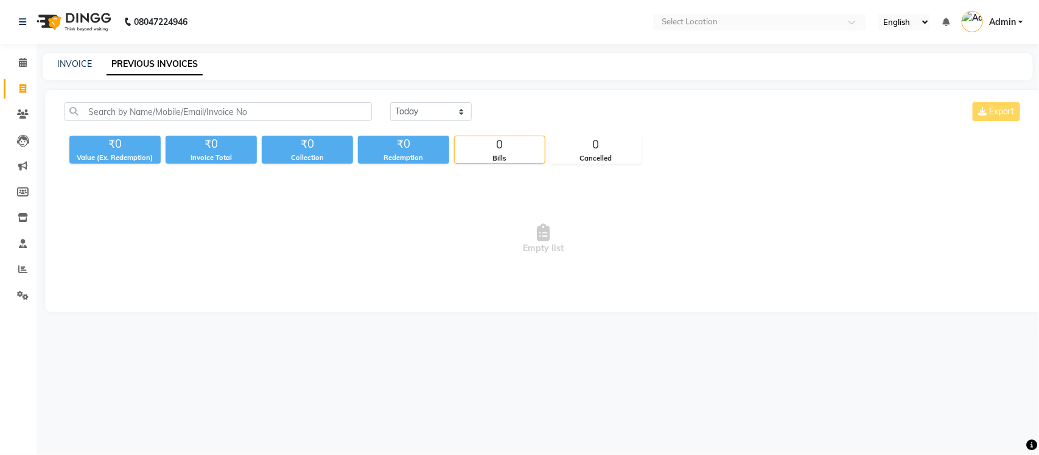
select select "en"
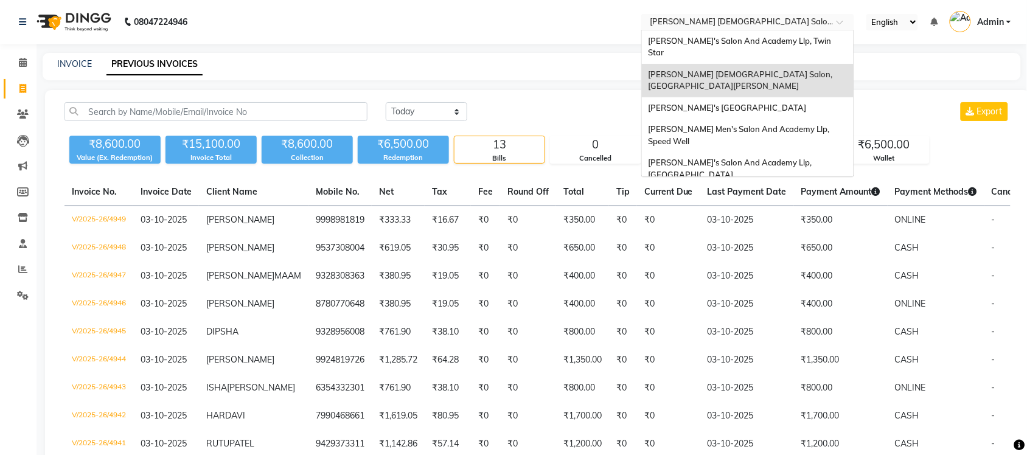
click at [792, 21] on input "text" at bounding box center [735, 23] width 176 height 12
click at [784, 103] on span "[PERSON_NAME]'s [GEOGRAPHIC_DATA]" at bounding box center [727, 108] width 158 height 10
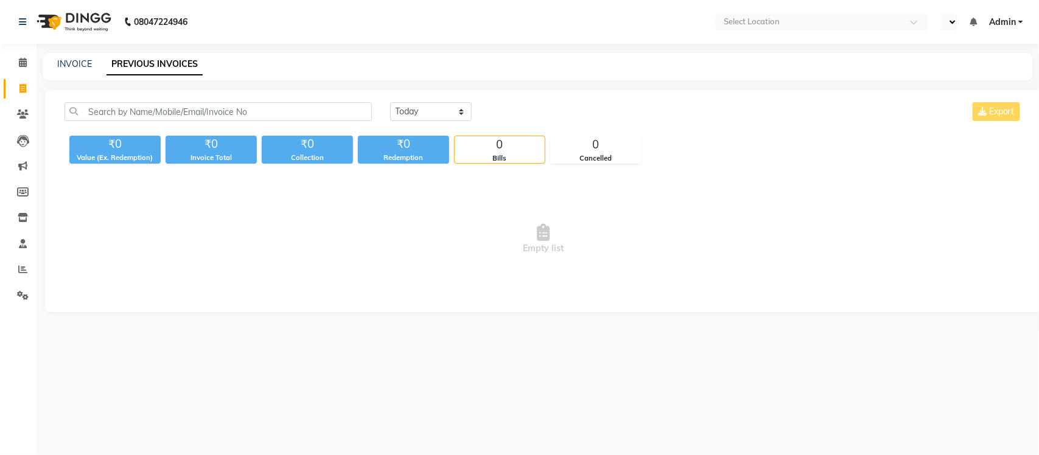
select select "en"
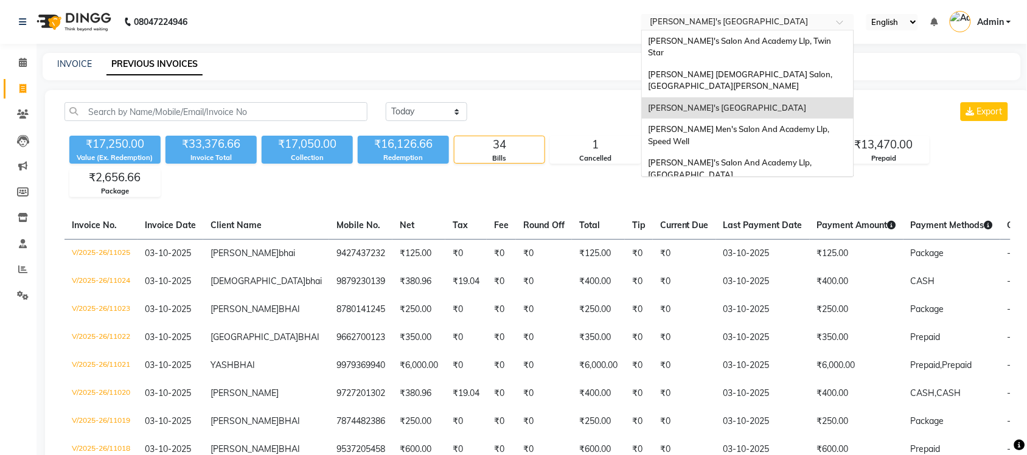
click at [783, 23] on input "text" at bounding box center [735, 23] width 176 height 12
click at [770, 124] on span "[PERSON_NAME] Men's Salon And Academy Llp, Speed Well" at bounding box center [739, 135] width 183 height 22
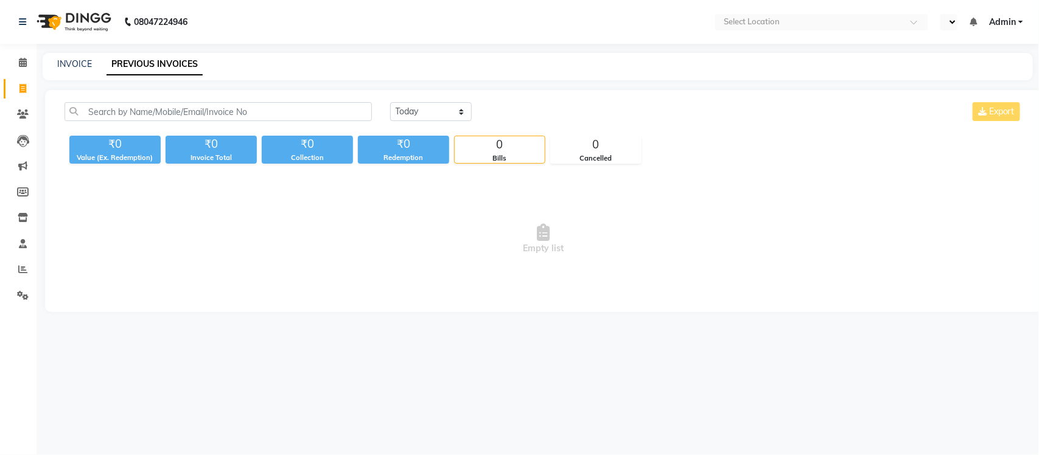
select select "en"
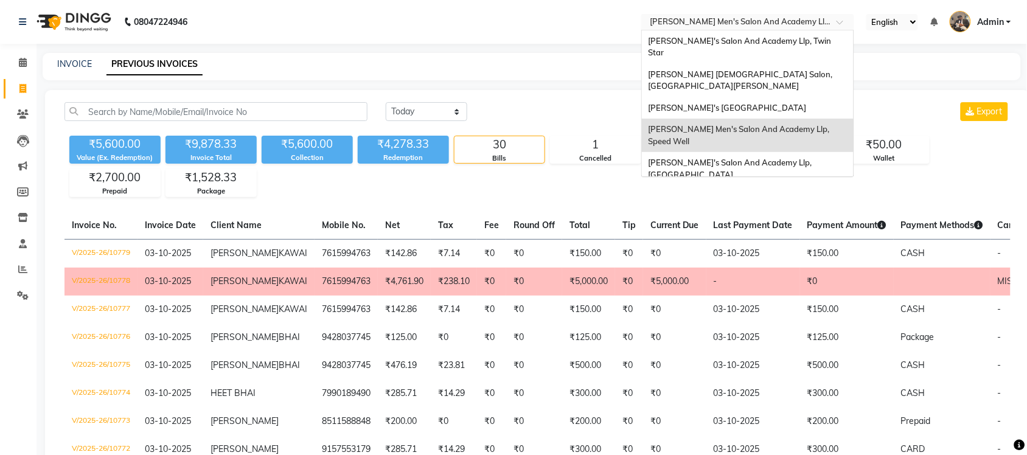
click at [785, 23] on input "text" at bounding box center [735, 23] width 176 height 12
click at [765, 158] on span "[PERSON_NAME]'s Salon And Academy Llp, [GEOGRAPHIC_DATA]" at bounding box center [731, 169] width 166 height 22
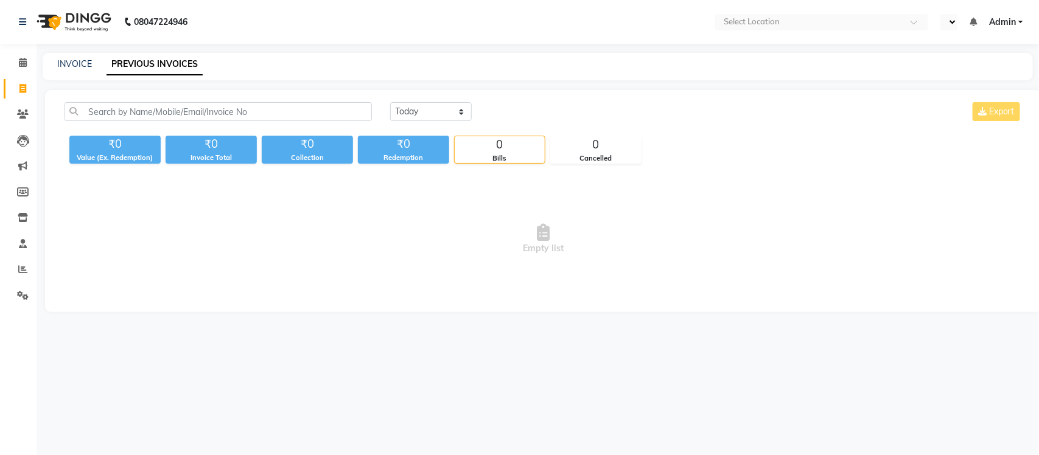
select select "en"
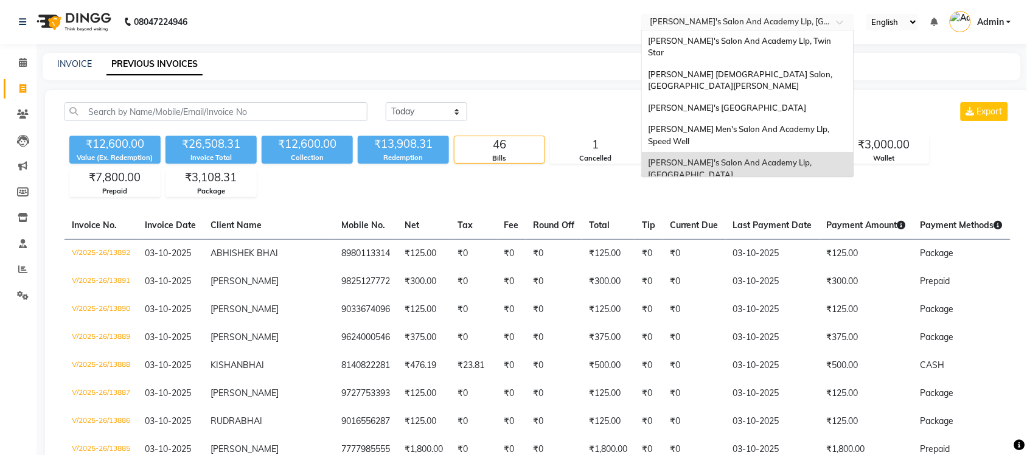
click at [780, 17] on input "text" at bounding box center [735, 23] width 176 height 12
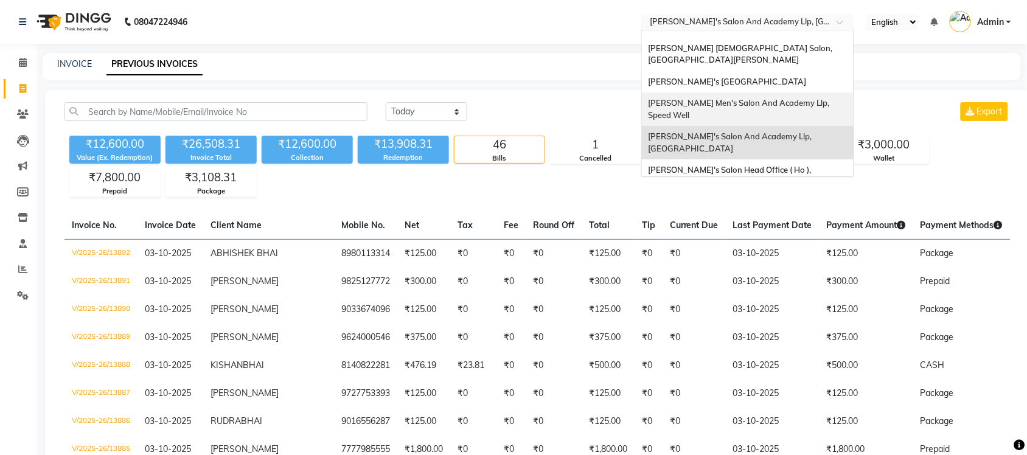
scroll to position [40, 0]
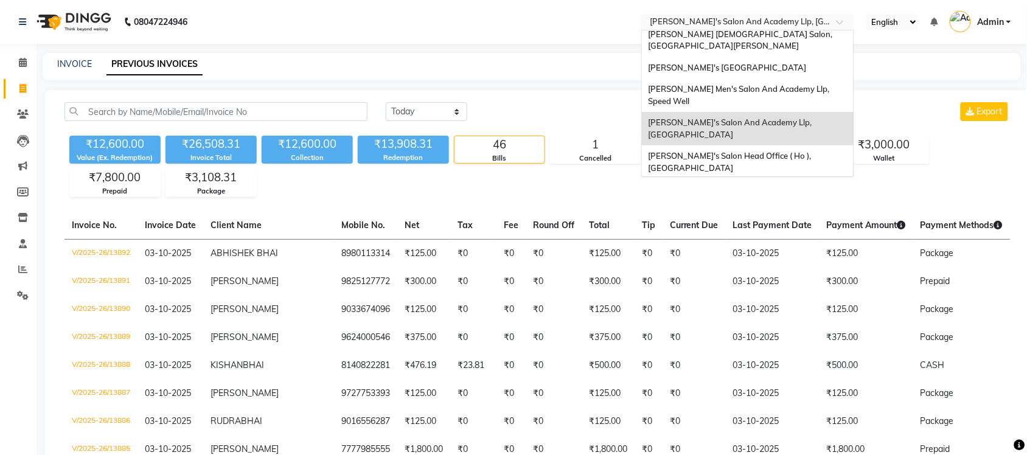
click at [774, 179] on div "Sandy Men's Salon & Academy Llp, Ravapar Road" at bounding box center [748, 195] width 212 height 33
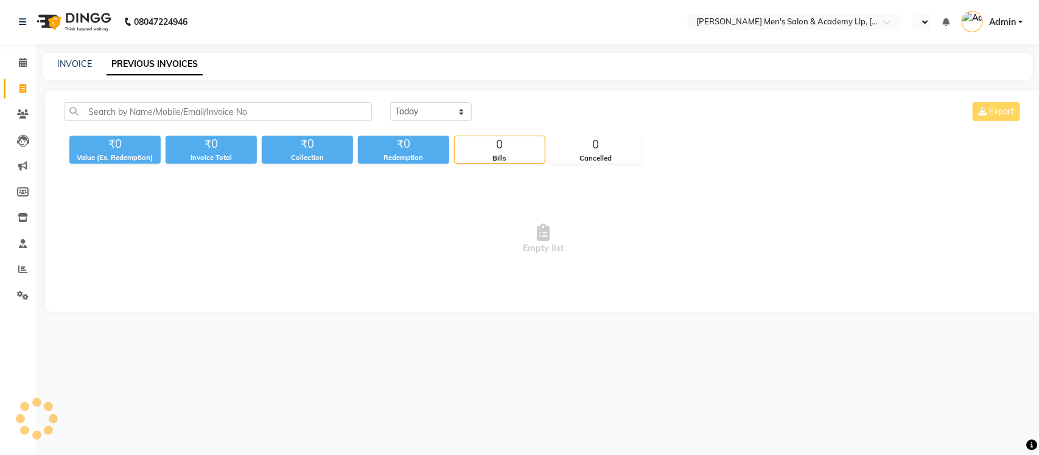
select select "en"
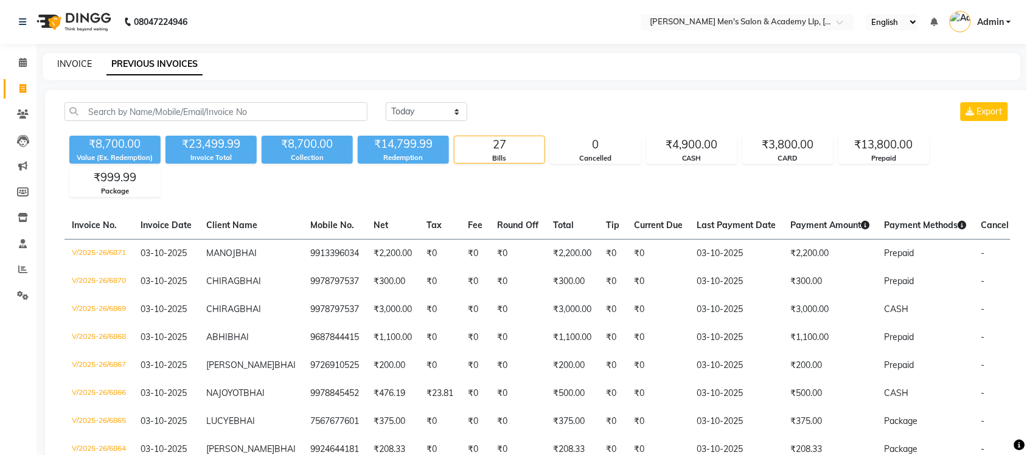
click at [88, 65] on link "INVOICE" at bounding box center [74, 63] width 35 height 11
select select "service"
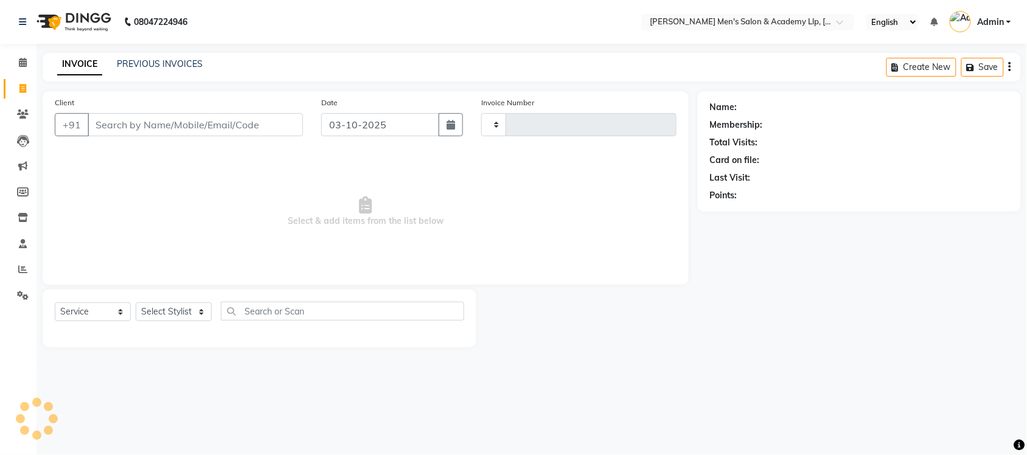
type input "6872"
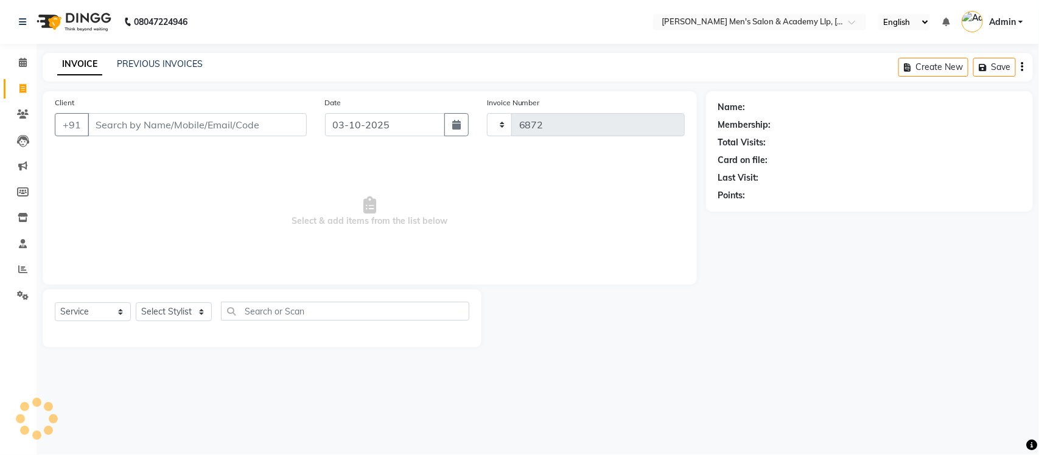
select select "8248"
click at [143, 68] on link "PREVIOUS INVOICES" at bounding box center [160, 63] width 86 height 11
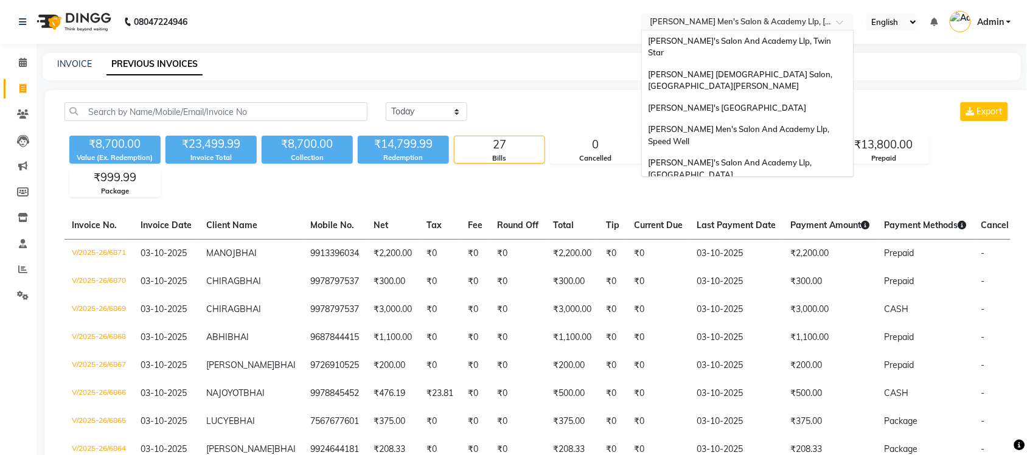
click at [719, 24] on input "text" at bounding box center [735, 23] width 176 height 12
click at [779, 43] on span "[PERSON_NAME]'s Salon And Academy Llp, Twin Star" at bounding box center [740, 47] width 185 height 22
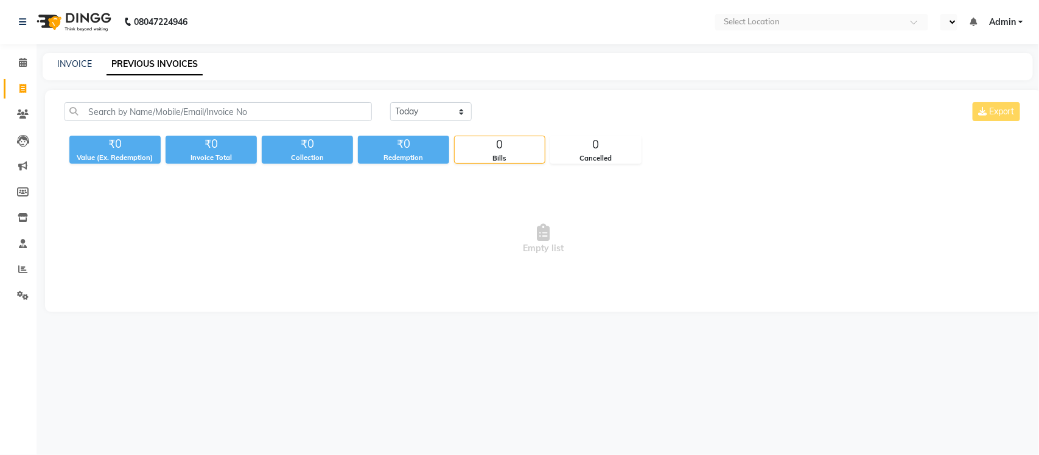
select select "en"
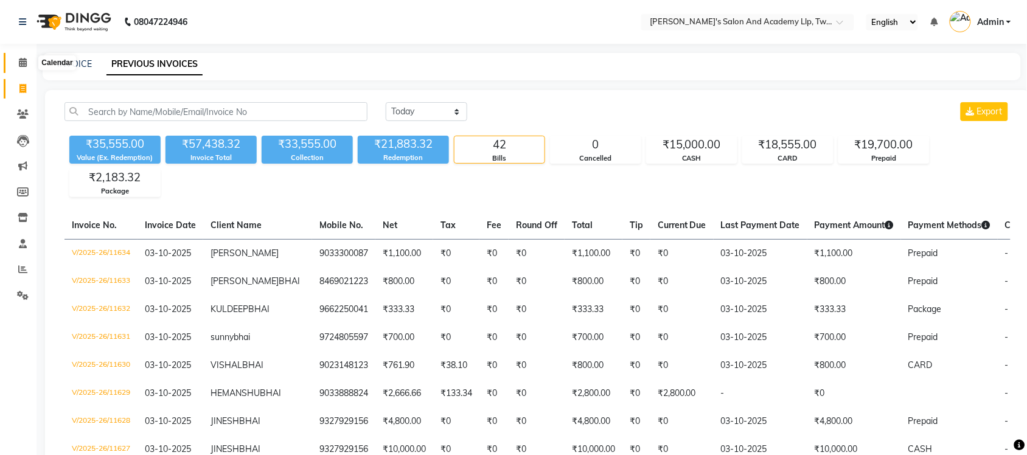
click at [25, 61] on icon at bounding box center [23, 62] width 8 height 9
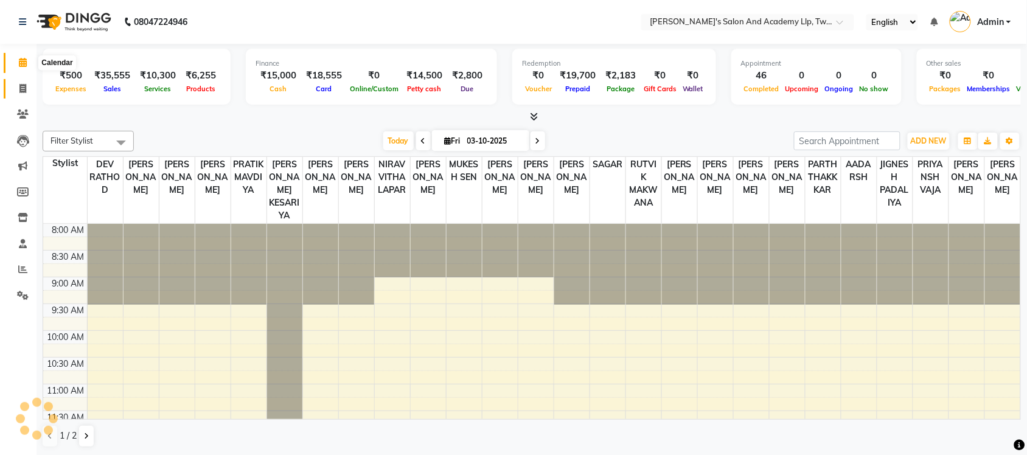
click at [16, 82] on span at bounding box center [22, 89] width 21 height 14
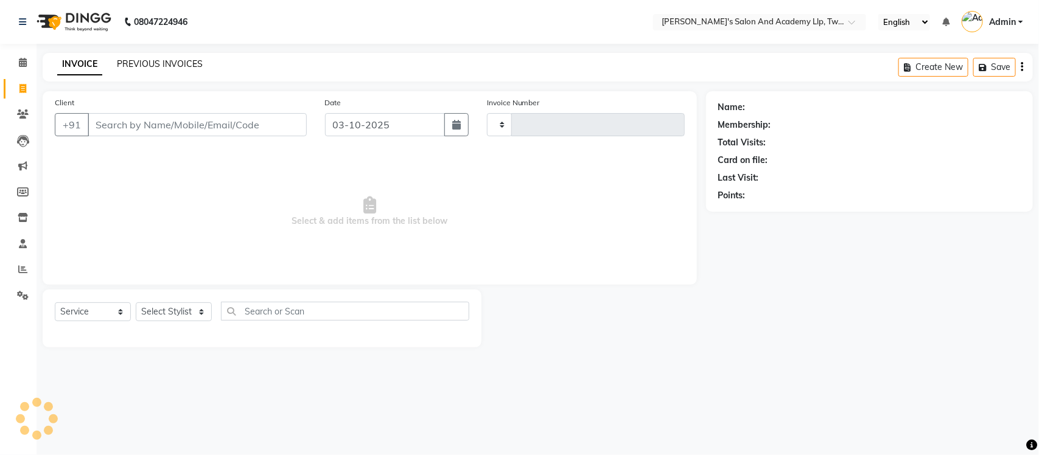
click at [149, 67] on link "PREVIOUS INVOICES" at bounding box center [160, 63] width 86 height 11
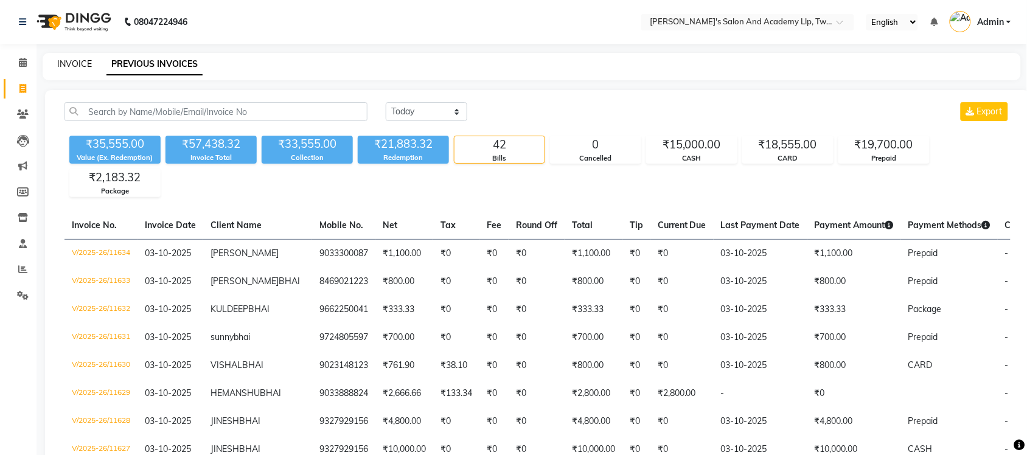
click at [82, 64] on link "INVOICE" at bounding box center [74, 63] width 35 height 11
select select "service"
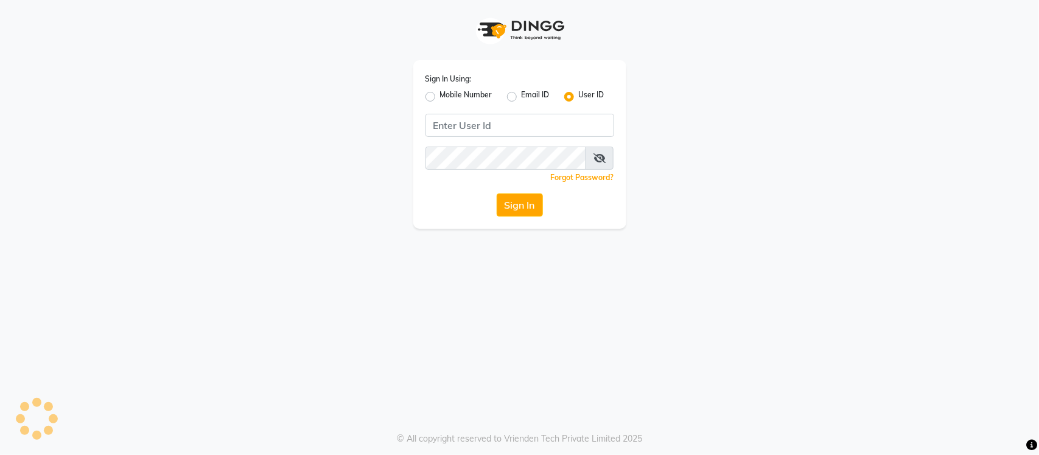
click at [156, 64] on app-login "Sign In Using: Mobile Number Email ID User ID Remember me Forgot Password? Sign…" at bounding box center [519, 114] width 1039 height 229
click at [532, 138] on div "Sign In Using: Mobile Number Email ID User ID Remember me Forgot Password? Sign…" at bounding box center [519, 144] width 213 height 169
click at [545, 116] on input "Username" at bounding box center [519, 125] width 189 height 23
type input "s"
type input "[PERSON_NAME]"
